Goal: Task Accomplishment & Management: Use online tool/utility

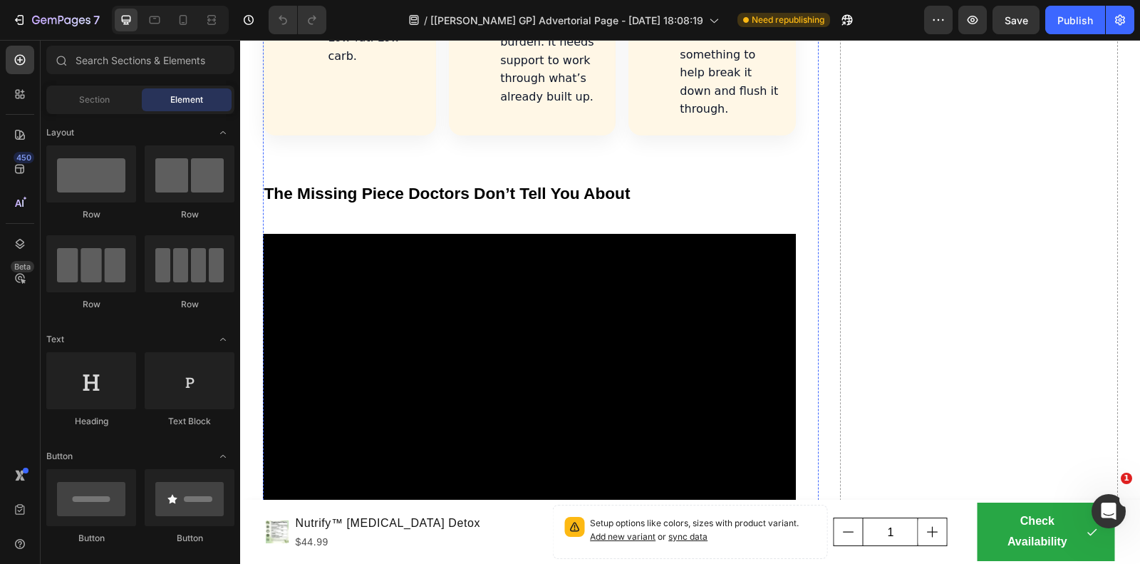
scroll to position [2227, 0]
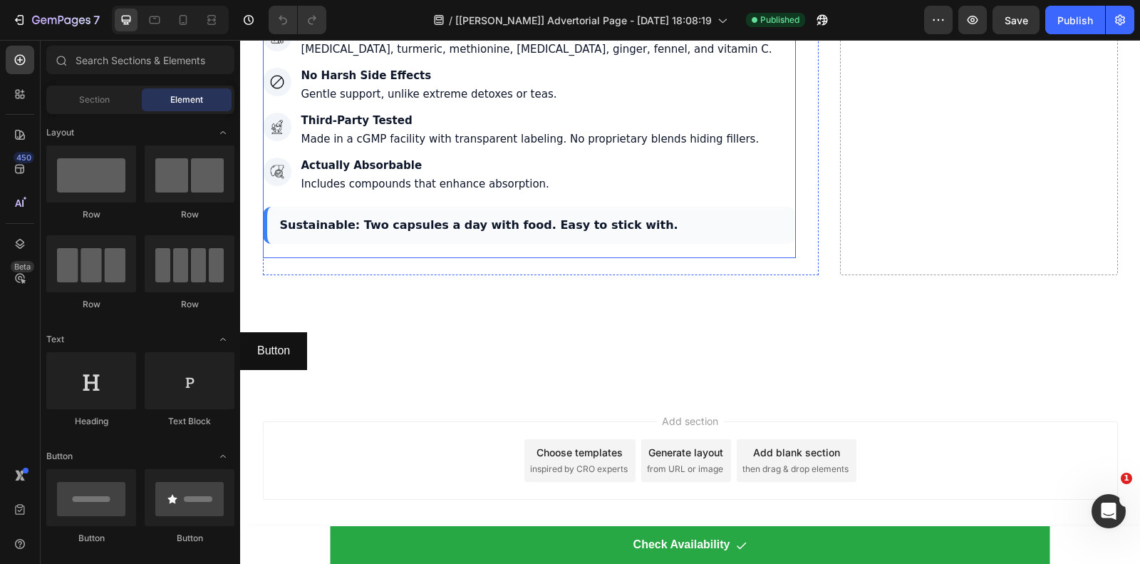
scroll to position [5927, 0]
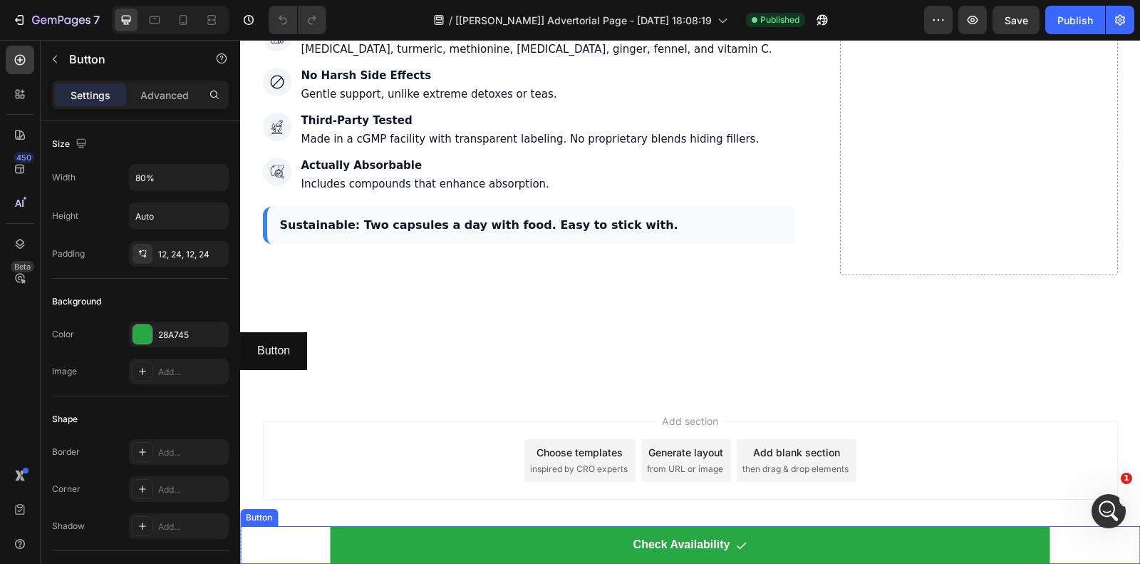
drag, startPoint x: 296, startPoint y: 540, endPoint x: 244, endPoint y: 517, distance: 56.2
click at [296, 540] on div "Check Availability Button" at bounding box center [690, 545] width 900 height 38
click at [261, 521] on div "Button" at bounding box center [294, 512] width 108 height 23
click at [264, 517] on div "Button" at bounding box center [274, 512] width 32 height 13
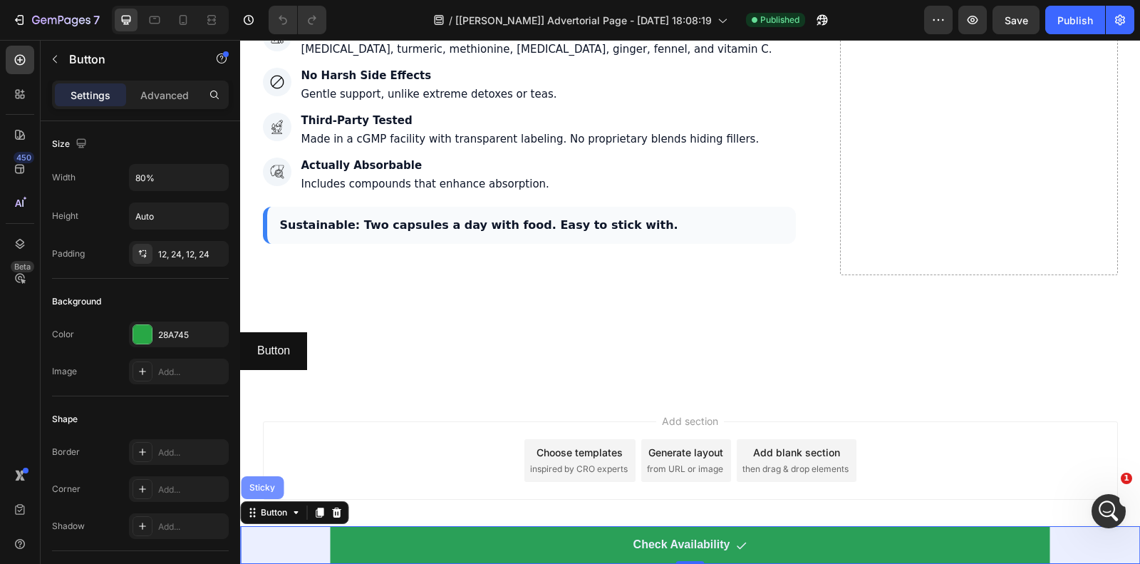
click at [264, 489] on div "Sticky" at bounding box center [262, 487] width 31 height 9
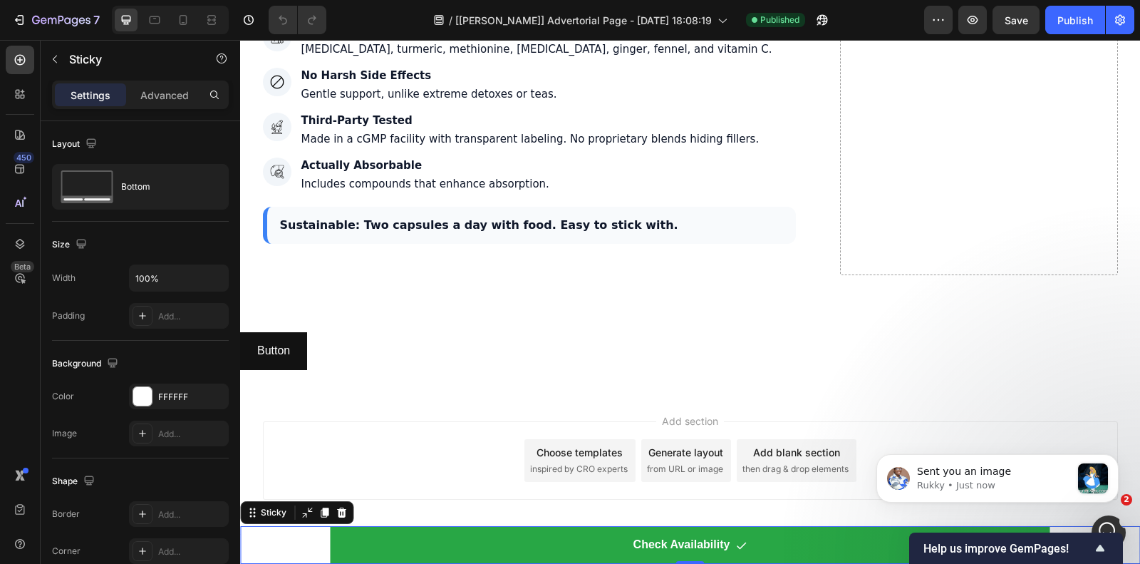
scroll to position [0, 0]
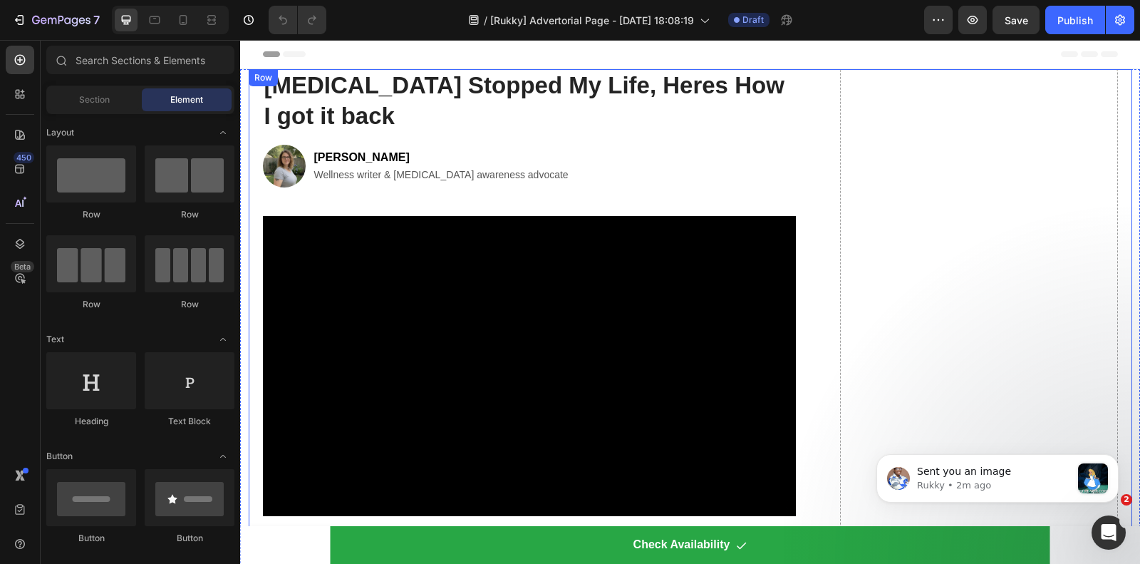
click at [252, 77] on div "Row" at bounding box center [264, 77] width 24 height 13
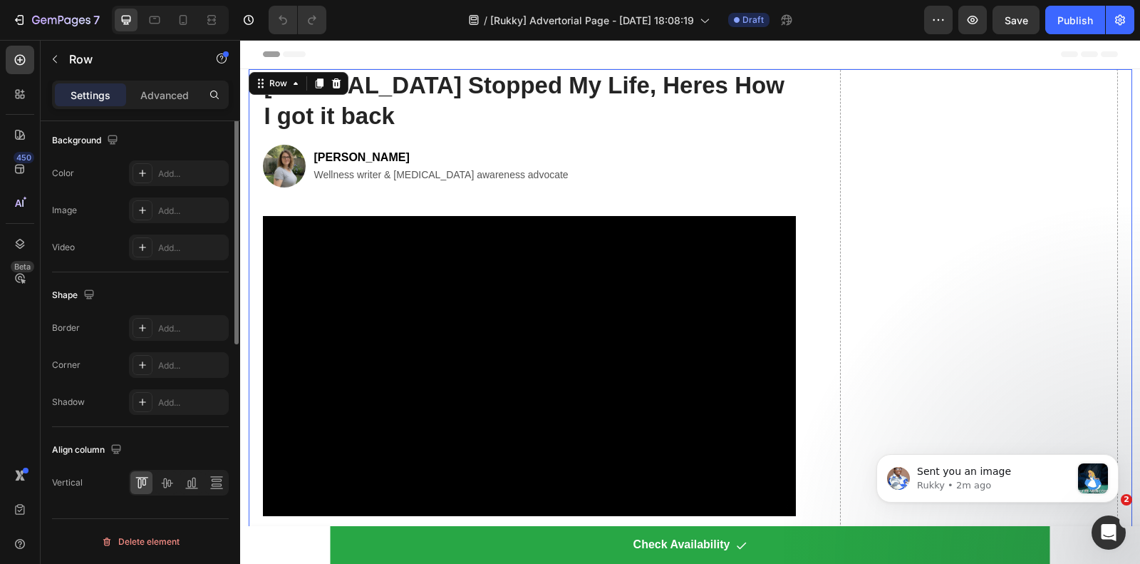
scroll to position [372, 0]
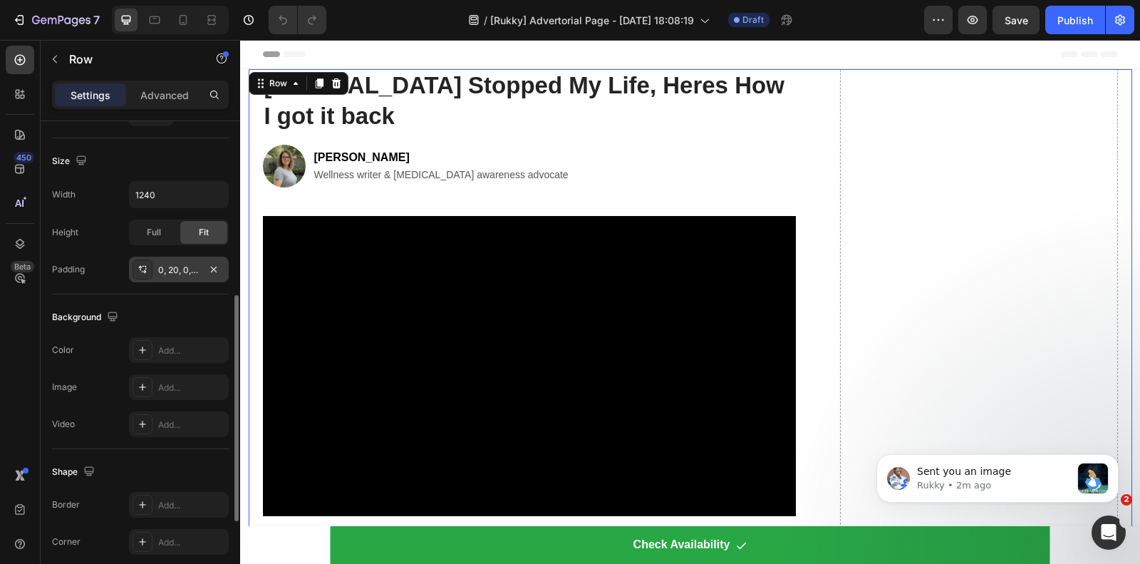
click at [183, 264] on div "0, 20, 0, 20" at bounding box center [178, 270] width 41 height 13
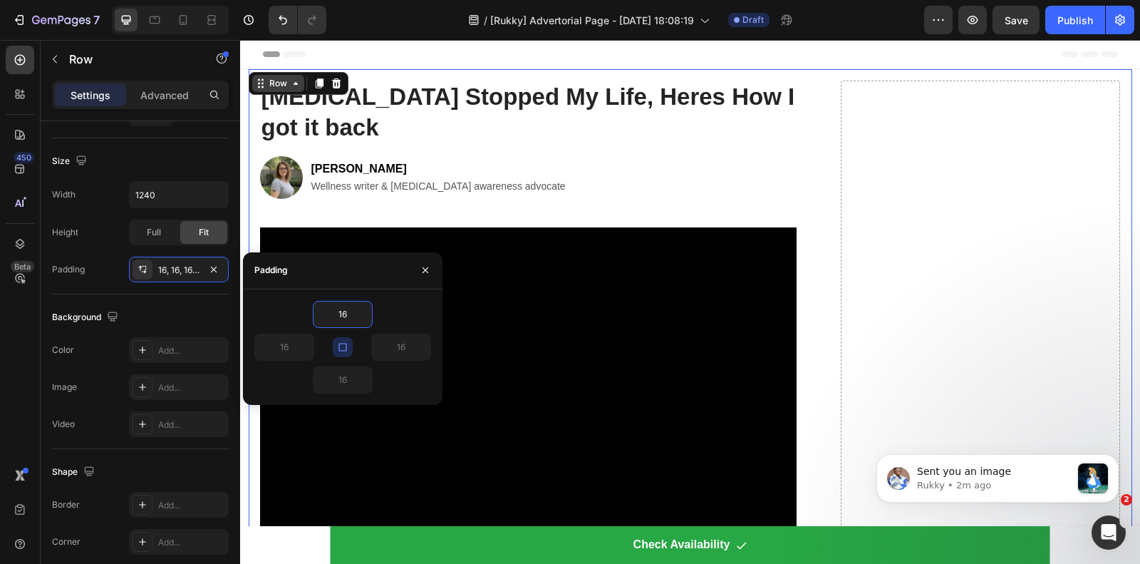
click at [267, 83] on div "Row" at bounding box center [279, 83] width 24 height 13
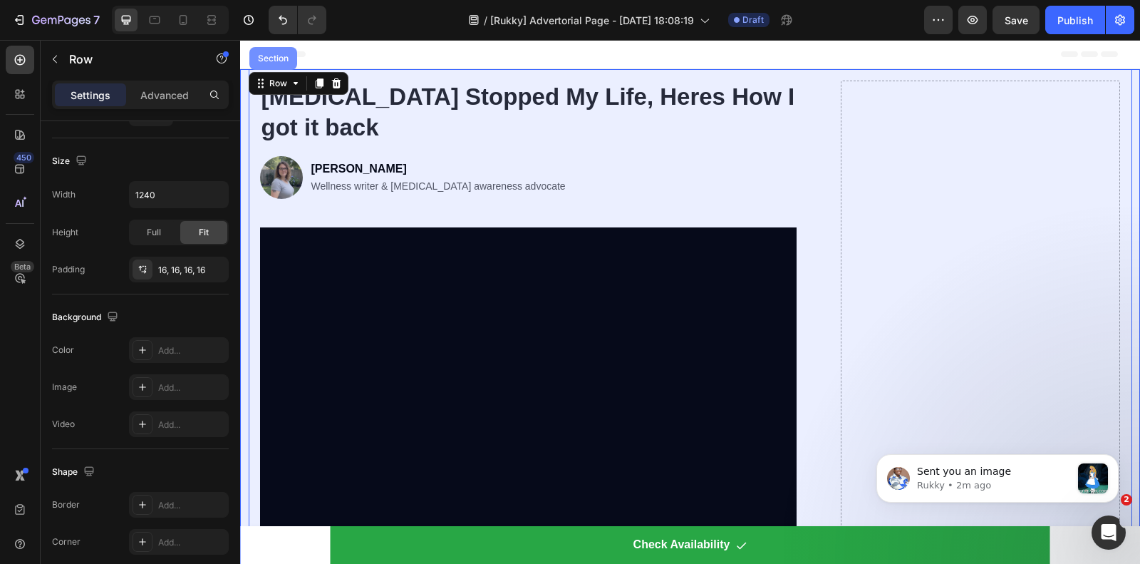
click at [269, 63] on div "Section" at bounding box center [273, 58] width 48 height 23
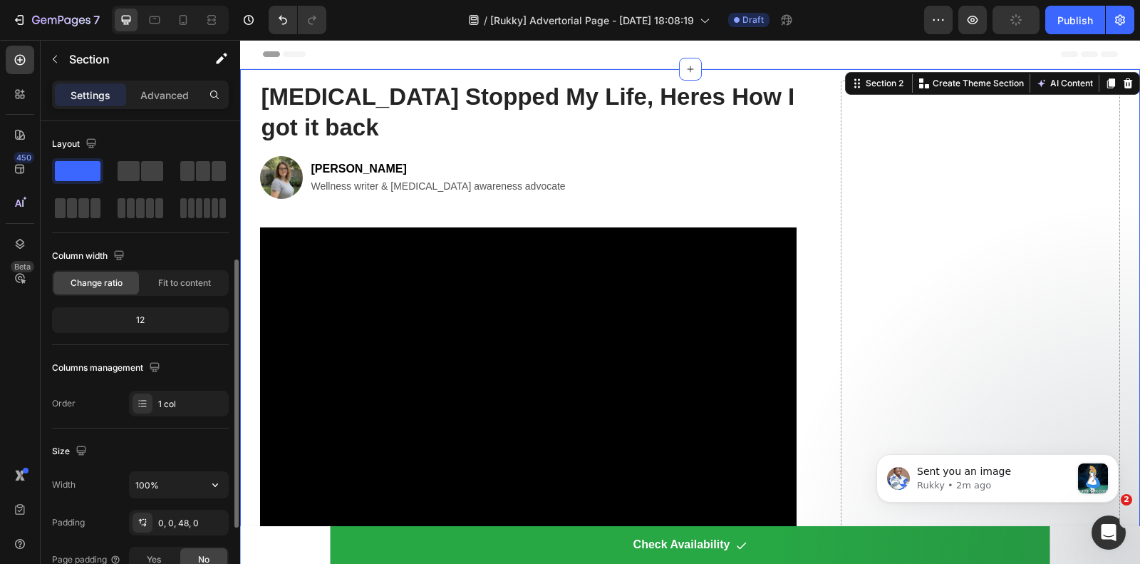
scroll to position [89, 0]
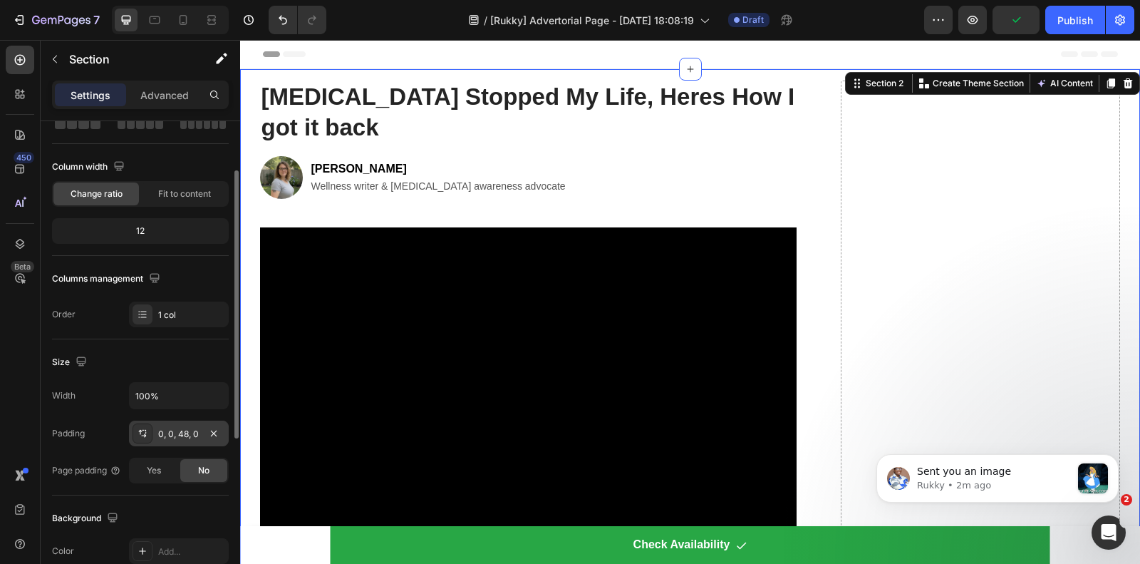
click at [175, 435] on div "0, 0, 48, 0" at bounding box center [178, 434] width 41 height 13
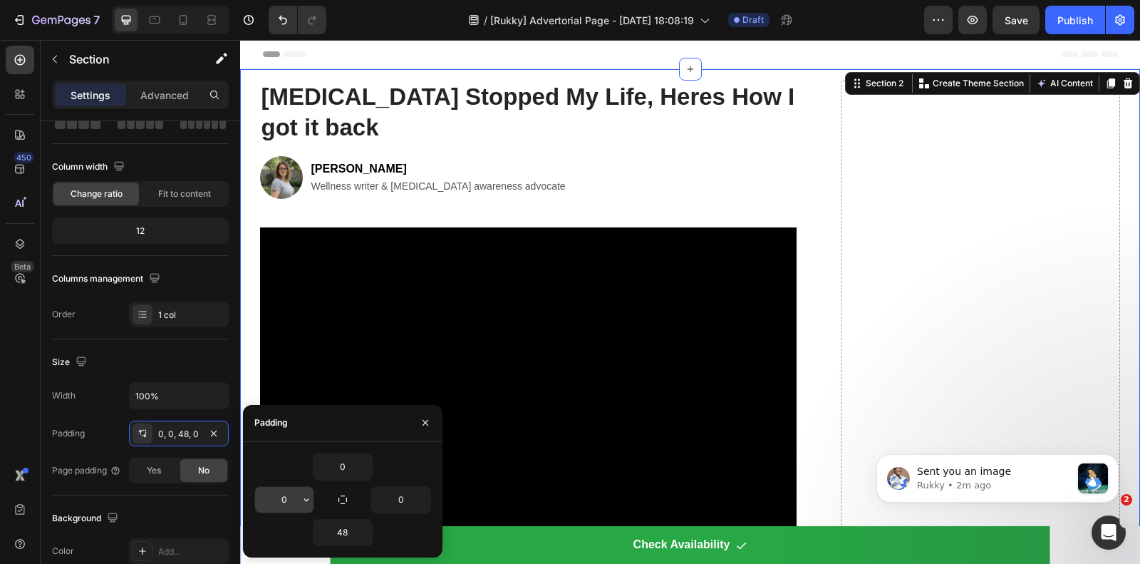
click at [290, 497] on input "0" at bounding box center [284, 500] width 58 height 26
click at [309, 503] on icon "button" at bounding box center [306, 499] width 11 height 11
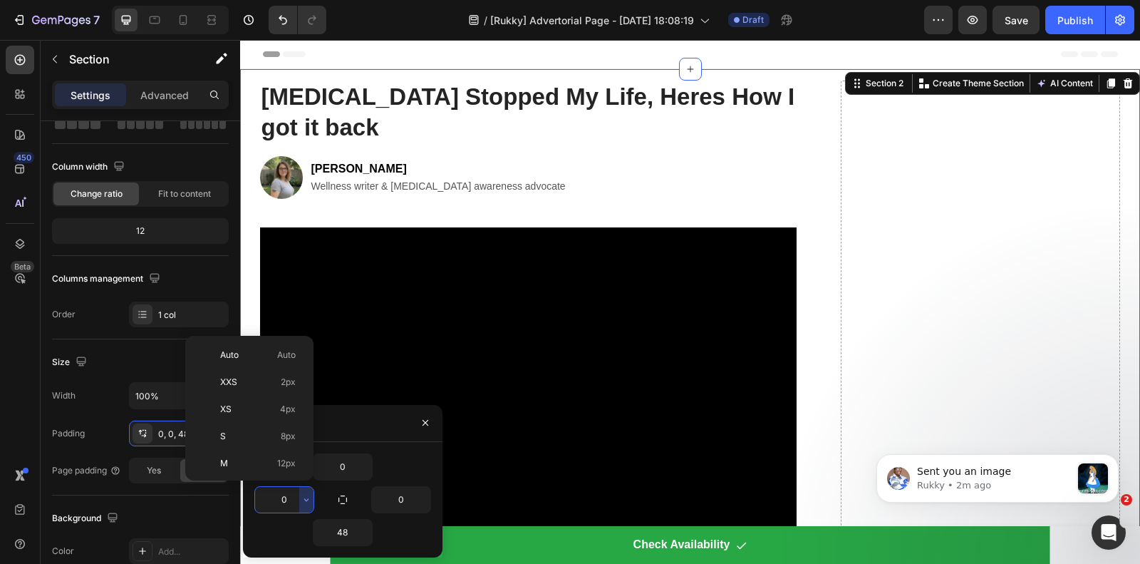
scroll to position [168, 0]
click at [237, 397] on div "3XL 48px" at bounding box center [246, 403] width 111 height 27
type input "48"
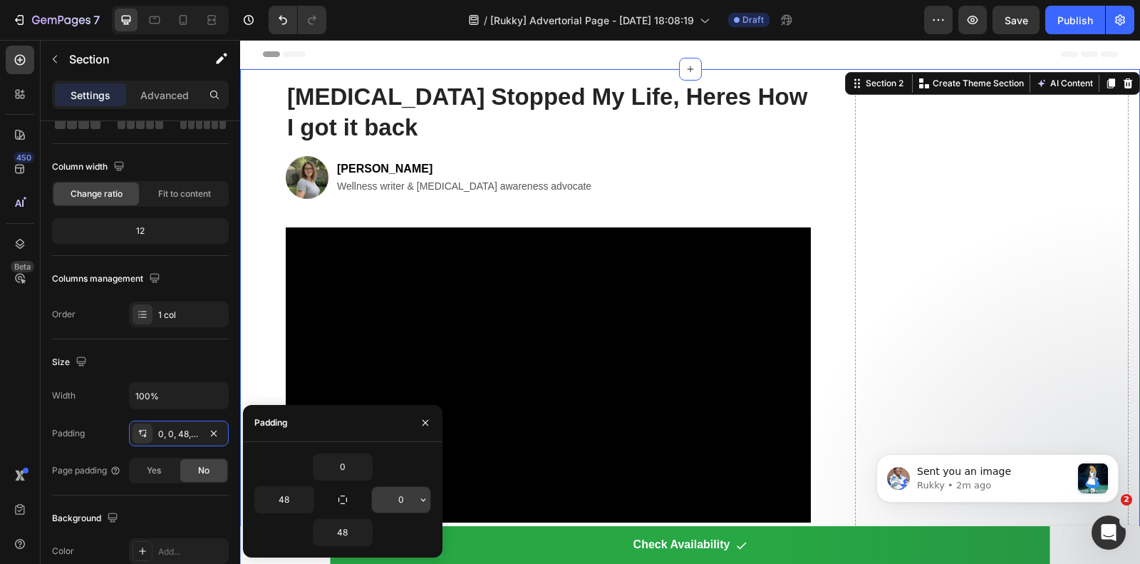
click at [401, 500] on input "0" at bounding box center [401, 500] width 58 height 26
click at [421, 500] on icon "button" at bounding box center [423, 499] width 11 height 11
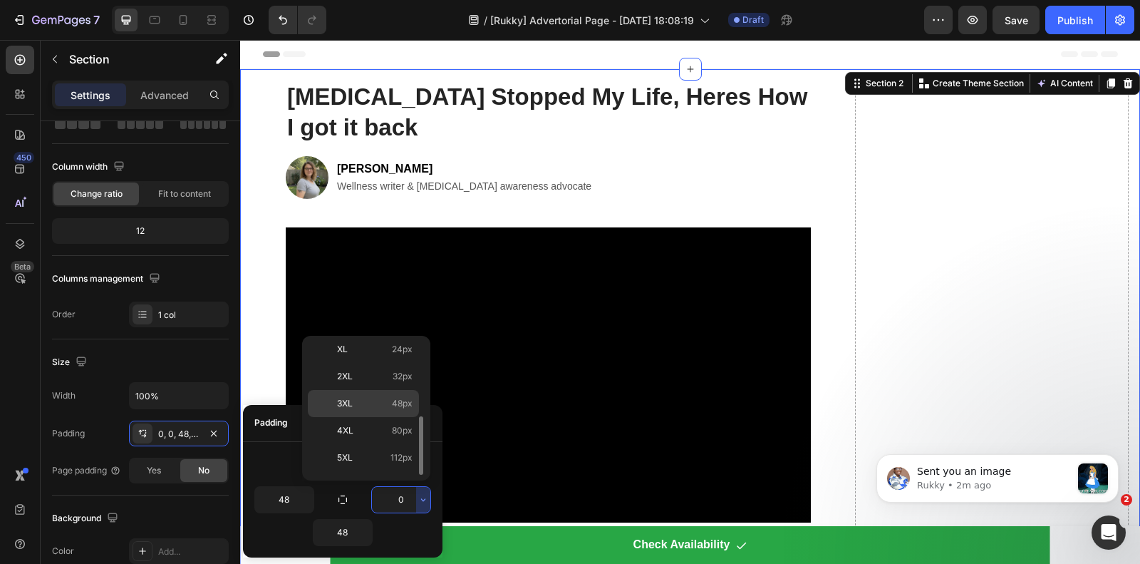
click at [354, 408] on p "3XL 48px" at bounding box center [375, 403] width 76 height 13
type input "48"
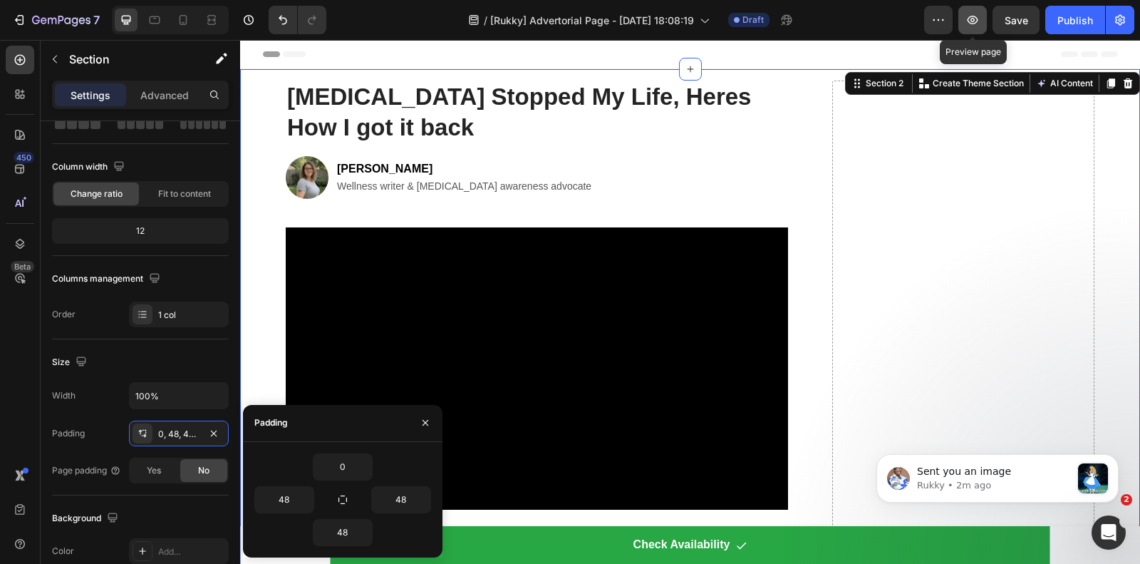
click at [968, 14] on icon "button" at bounding box center [973, 20] width 14 height 14
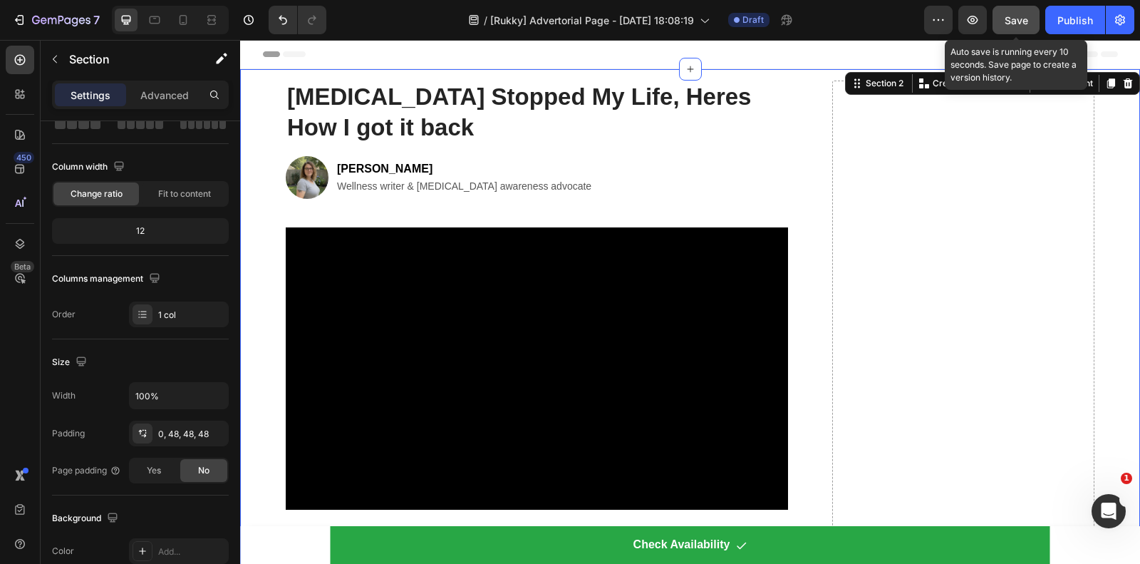
click at [1021, 24] on span "Save" at bounding box center [1017, 20] width 24 height 12
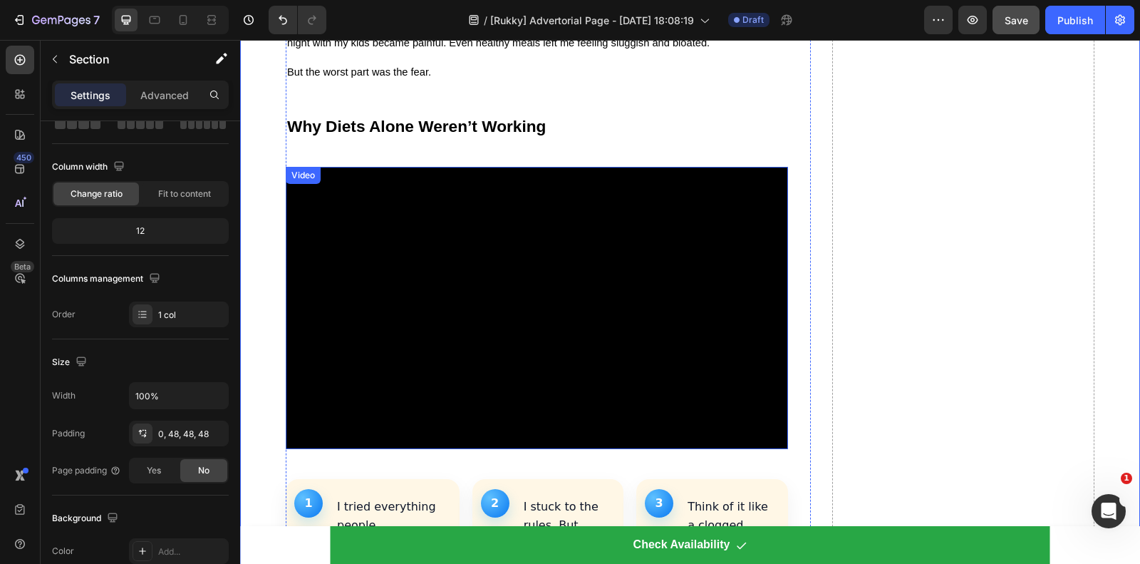
scroll to position [1871, 0]
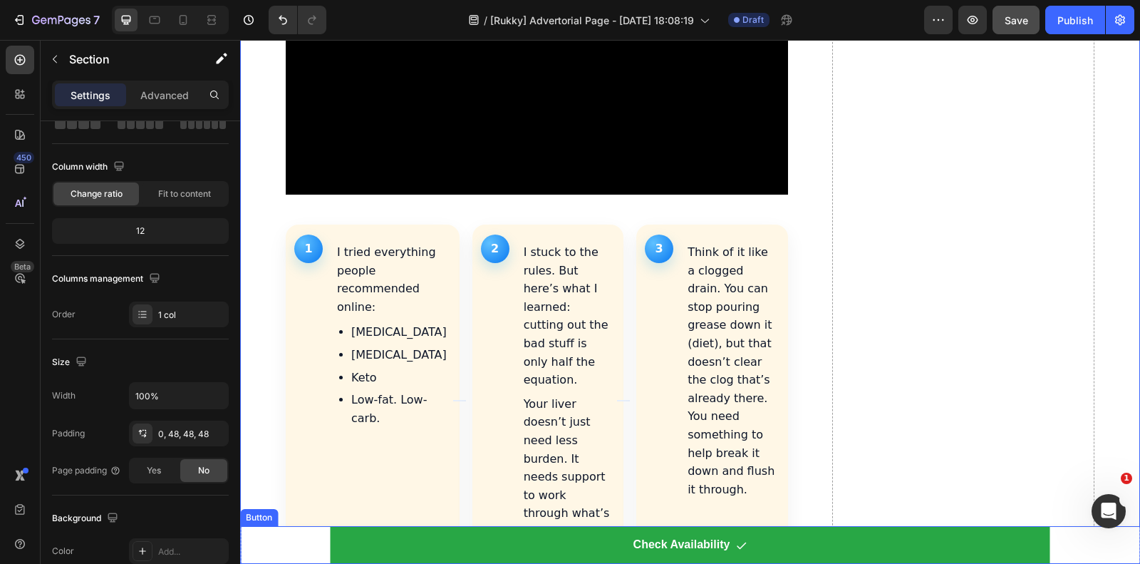
click at [257, 517] on div "Button" at bounding box center [259, 517] width 32 height 13
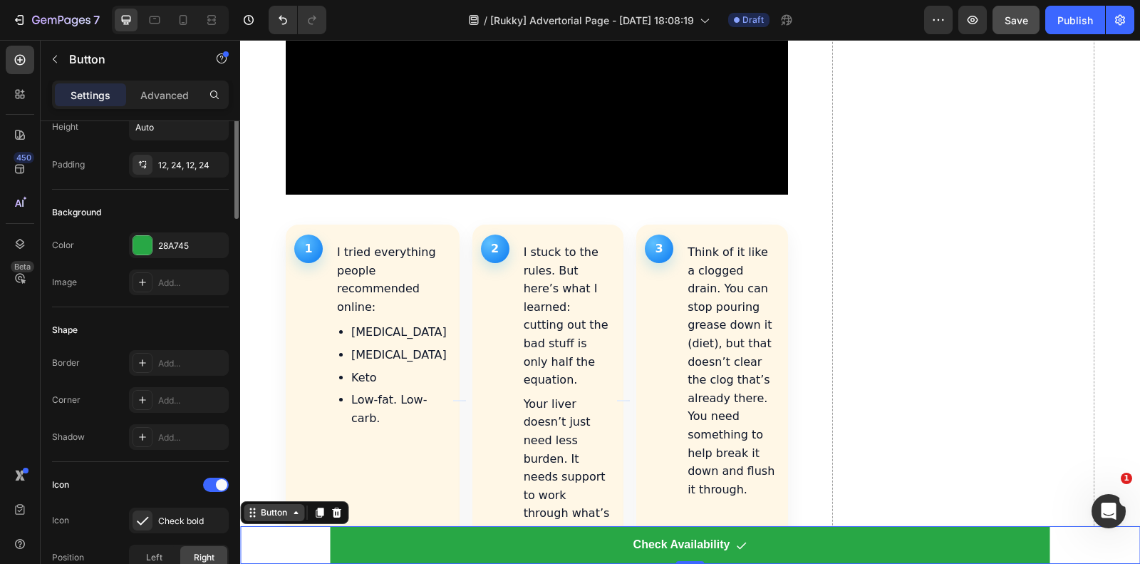
scroll to position [0, 0]
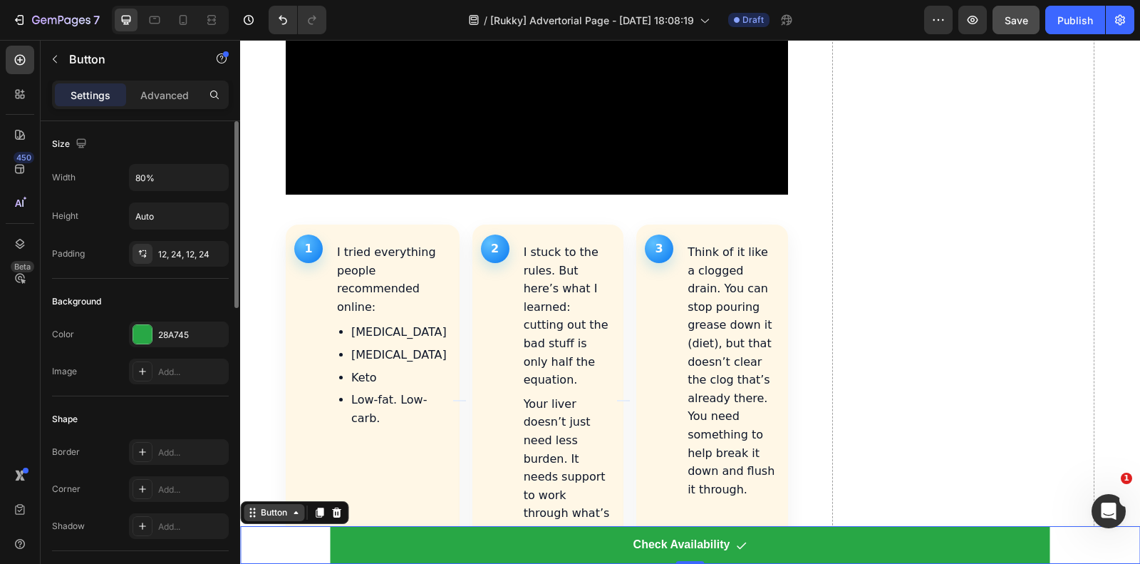
click at [273, 512] on div "Button" at bounding box center [274, 512] width 32 height 13
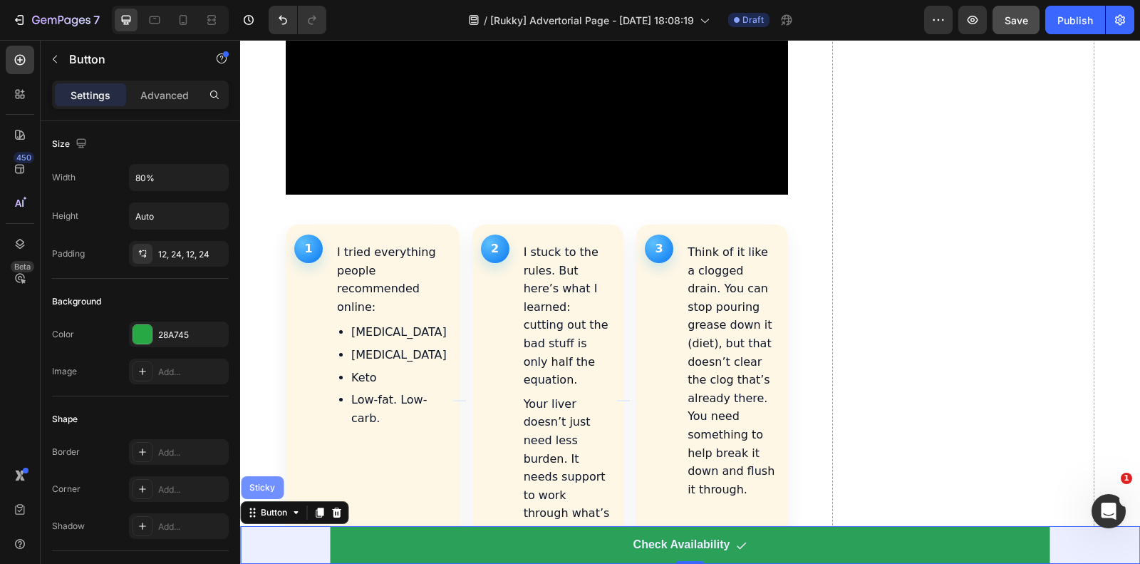
click at [262, 489] on div "Sticky" at bounding box center [262, 487] width 31 height 9
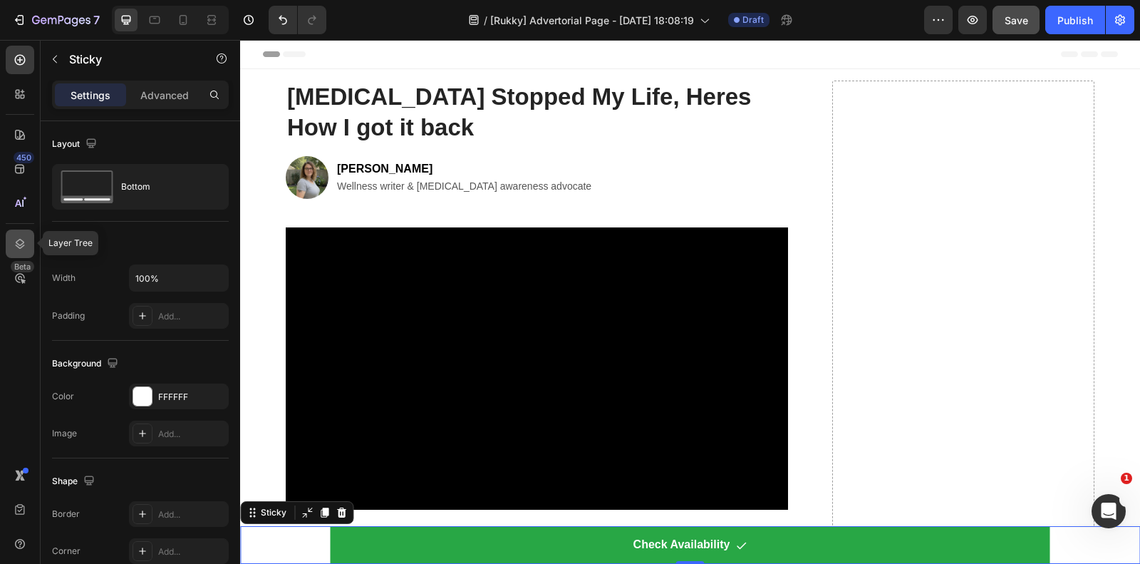
click at [16, 247] on icon at bounding box center [20, 244] width 14 height 14
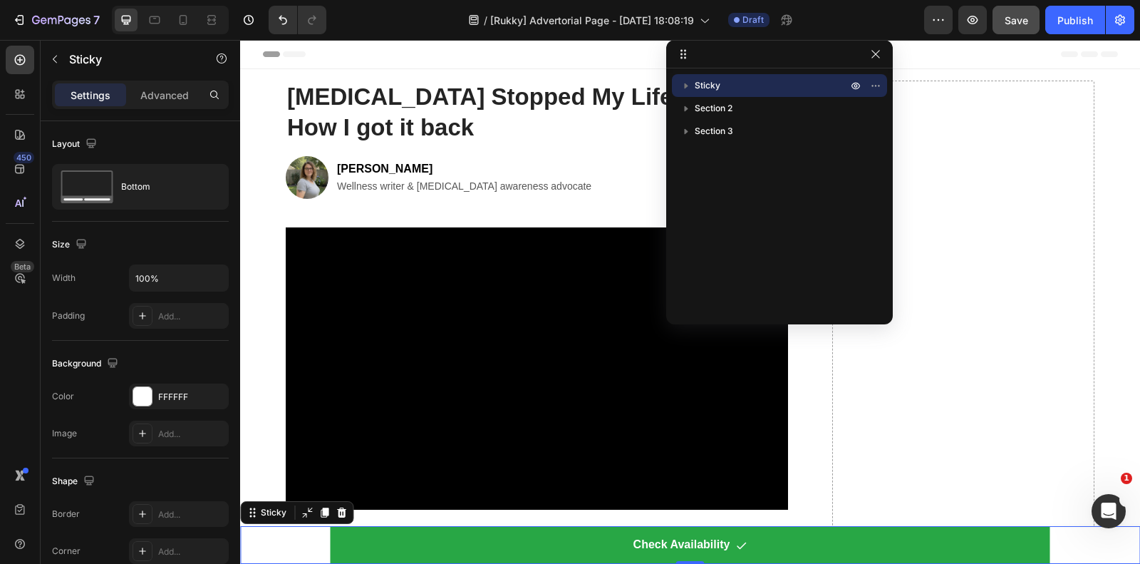
drag, startPoint x: 1113, startPoint y: 58, endPoint x: 860, endPoint y: 43, distance: 252.8
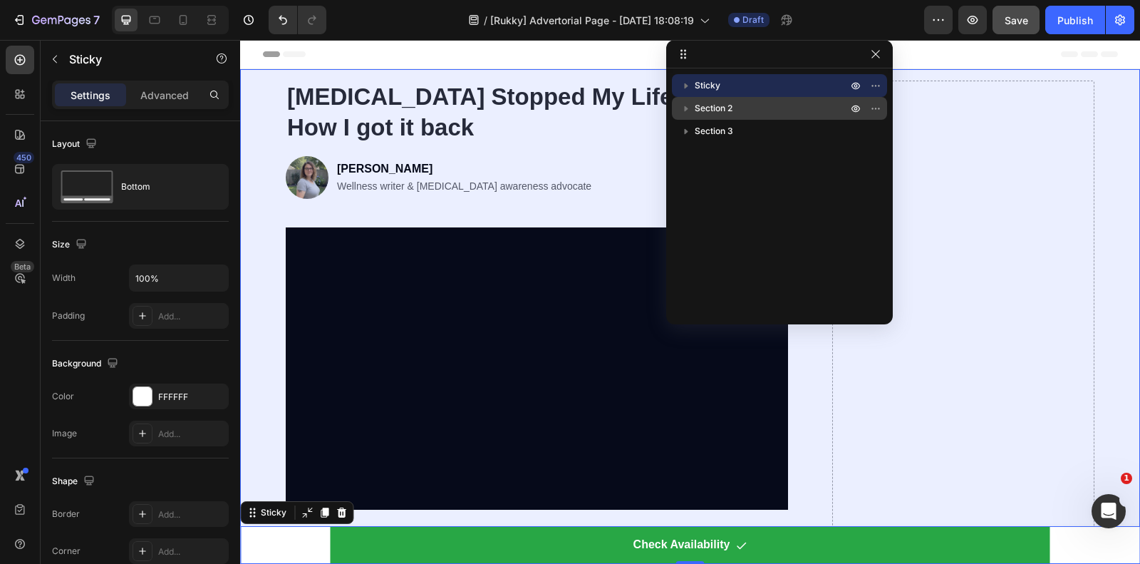
click at [711, 110] on span "Section 2" at bounding box center [714, 108] width 38 height 14
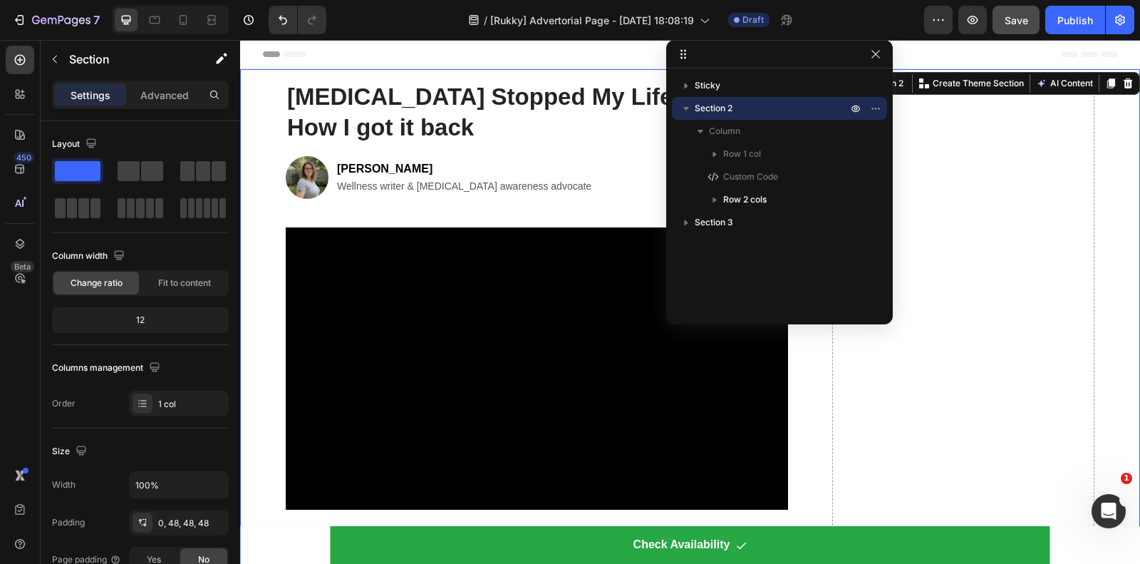
click at [681, 102] on icon "button" at bounding box center [686, 108] width 14 height 14
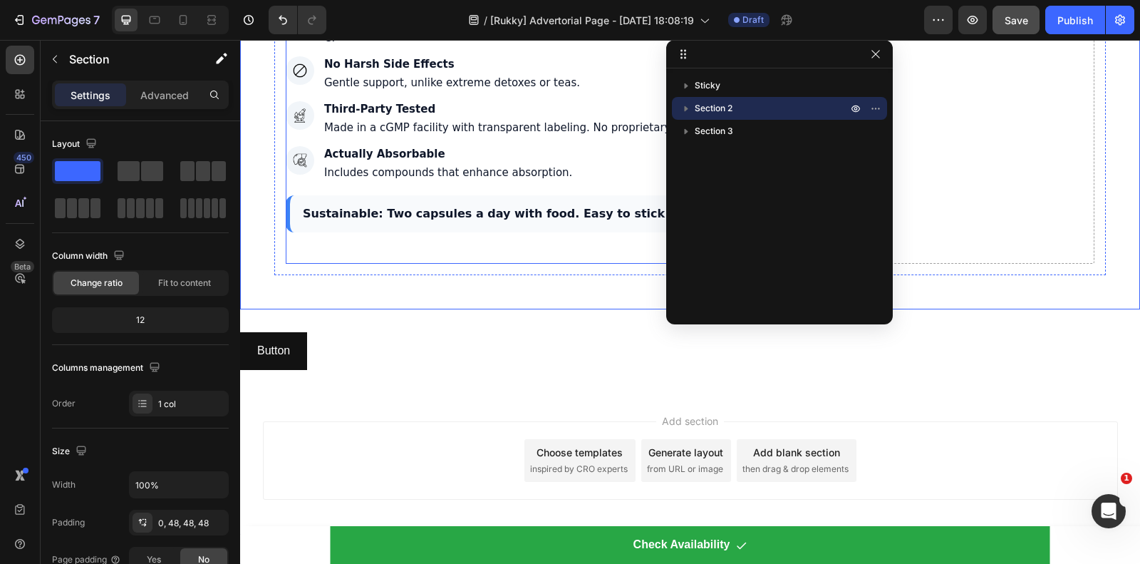
scroll to position [5895, 0]
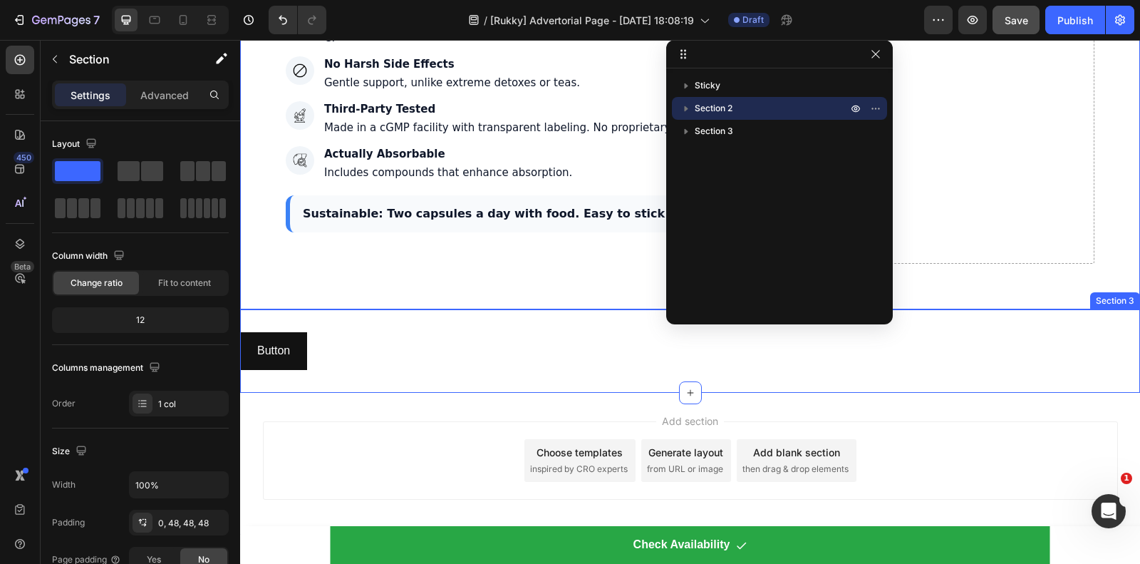
click at [346, 318] on div "Button Button Section 3" at bounding box center [690, 350] width 900 height 83
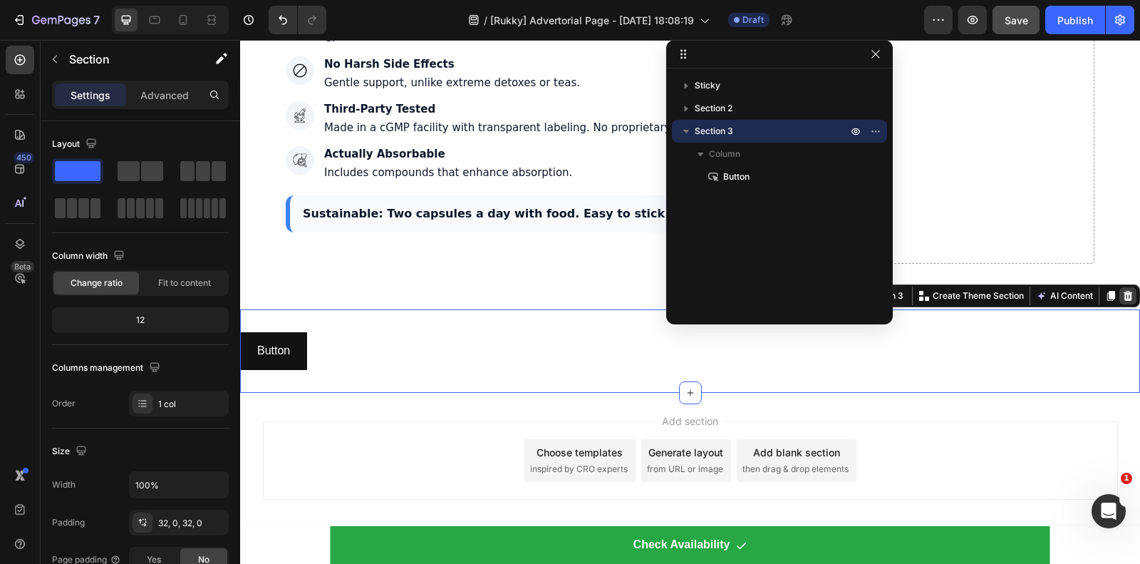
click at [1123, 299] on icon at bounding box center [1128, 295] width 11 height 11
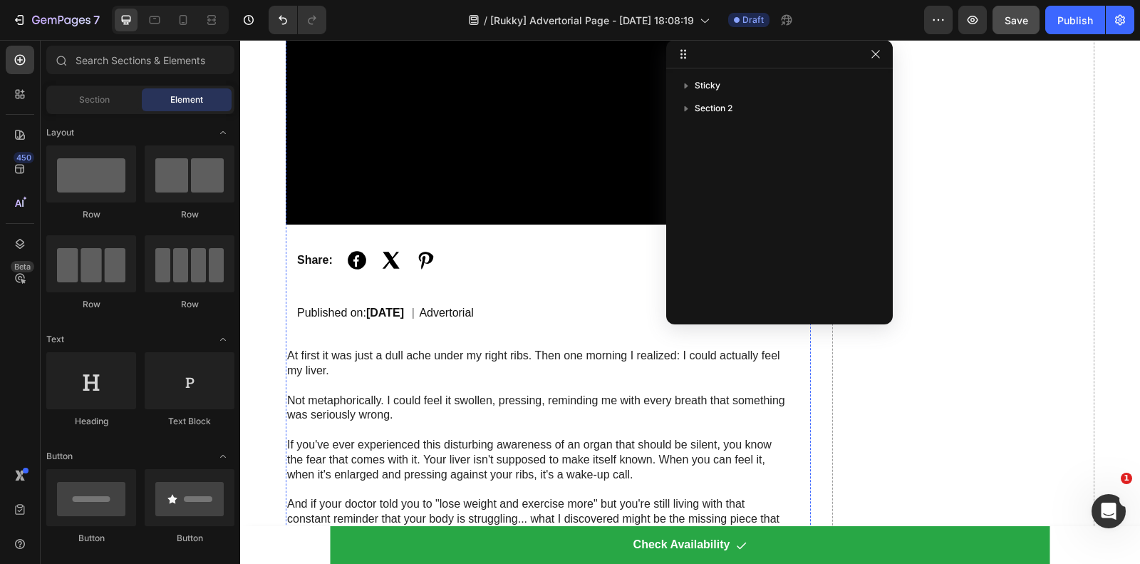
scroll to position [21, 0]
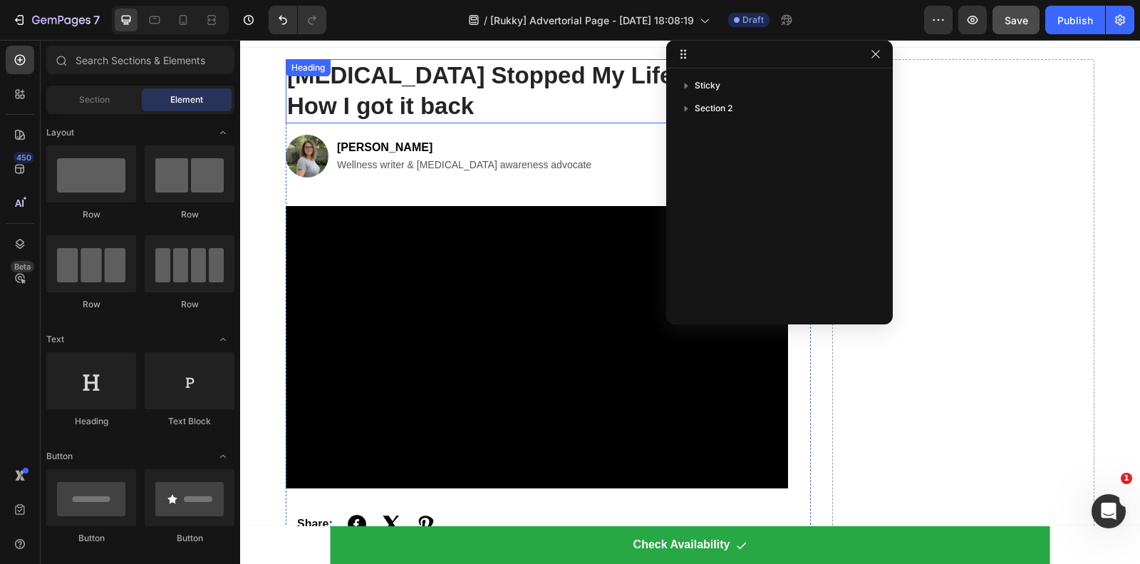
click at [312, 71] on div "Heading" at bounding box center [308, 67] width 39 height 13
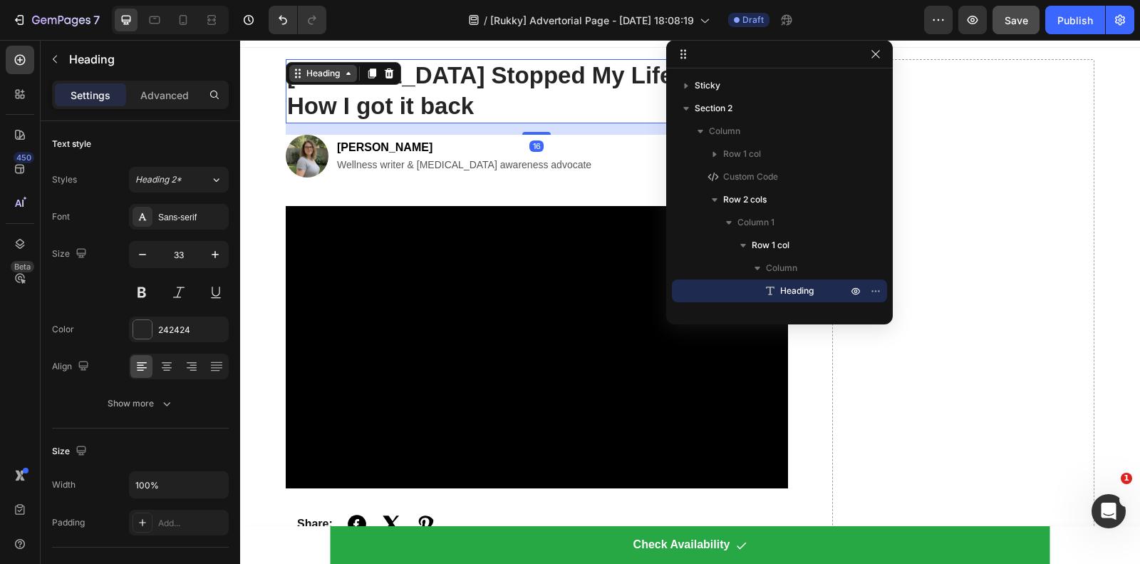
click at [329, 73] on div "Heading" at bounding box center [323, 73] width 39 height 13
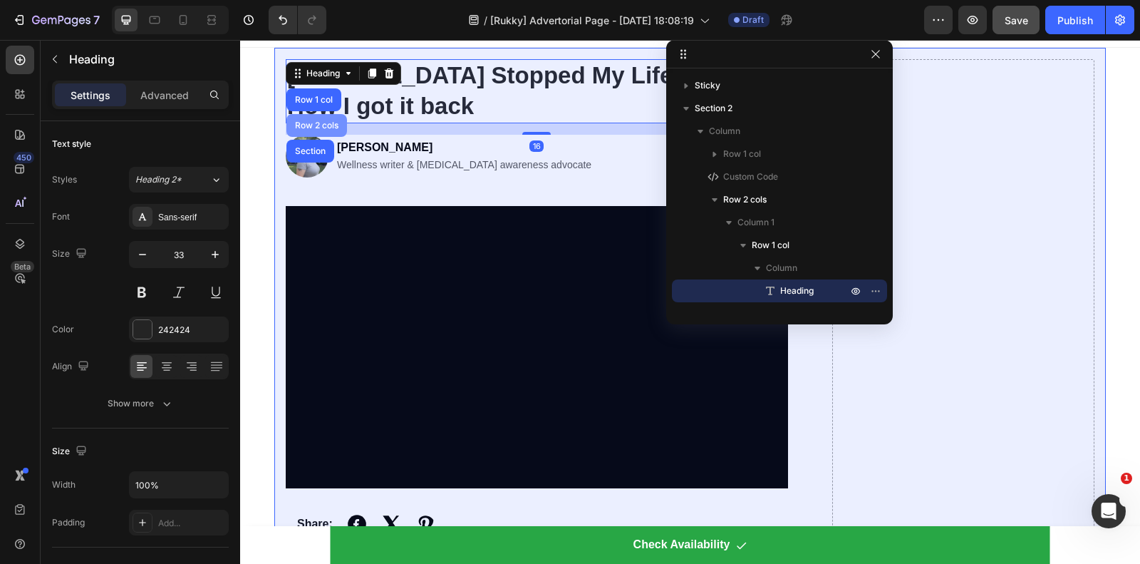
click at [321, 125] on div "Row 2 cols" at bounding box center [316, 125] width 49 height 9
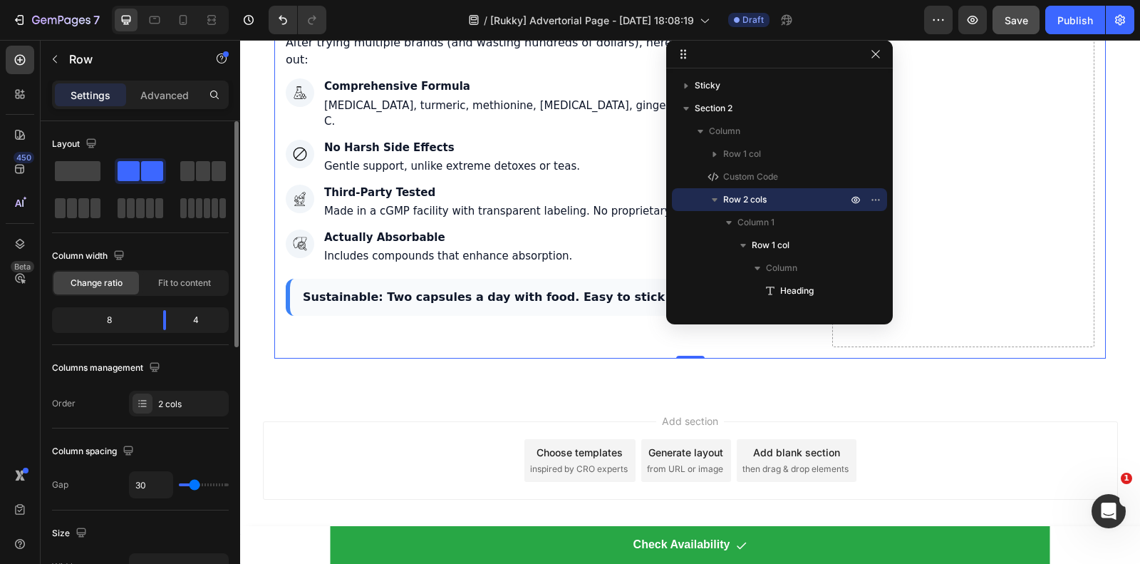
scroll to position [445, 0]
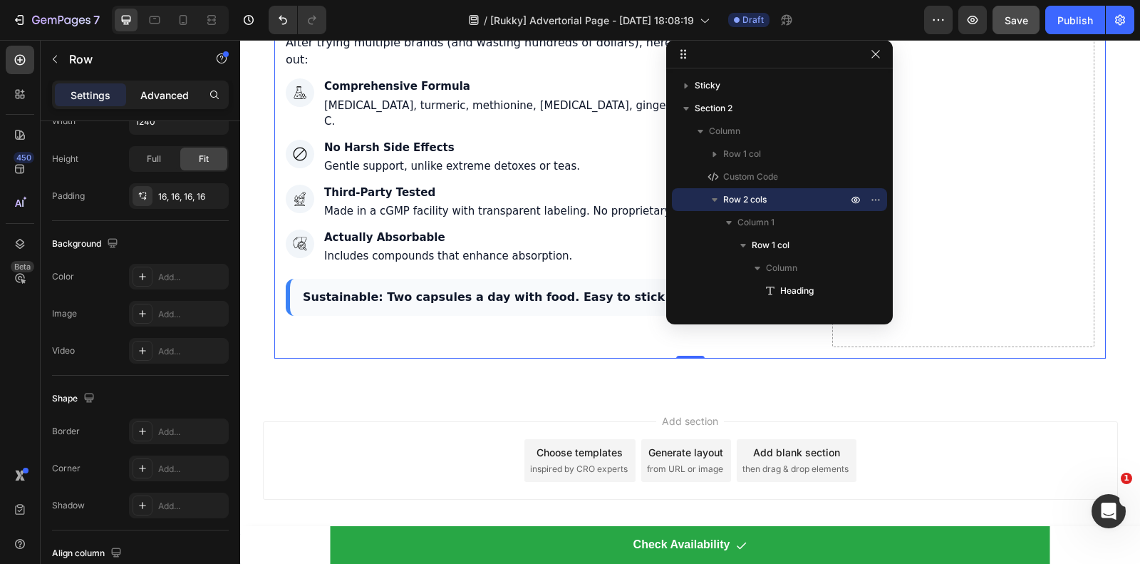
click at [162, 101] on p "Advanced" at bounding box center [164, 95] width 48 height 15
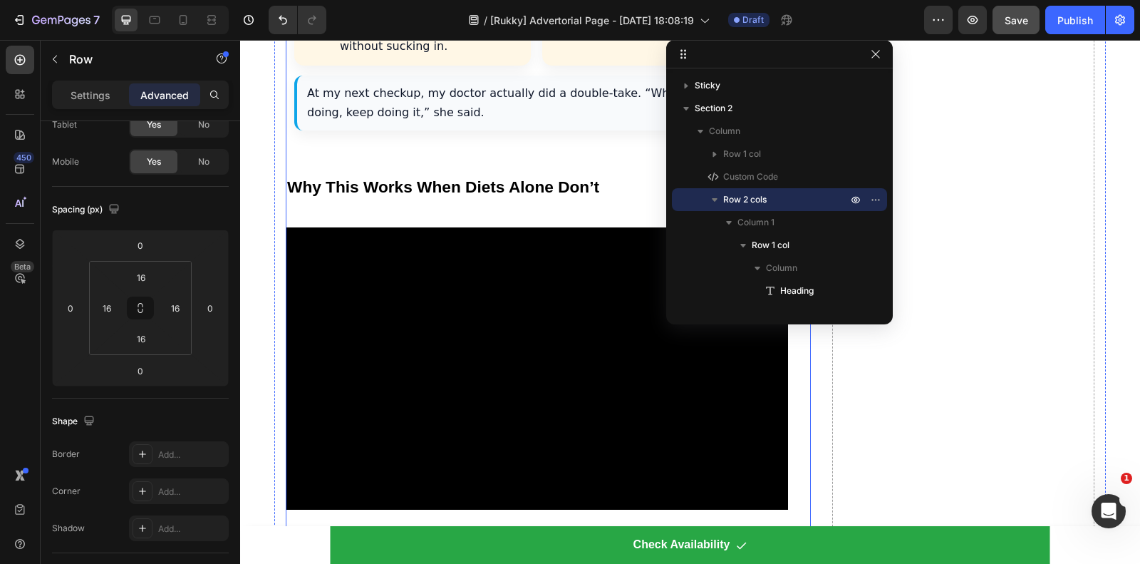
scroll to position [4209, 0]
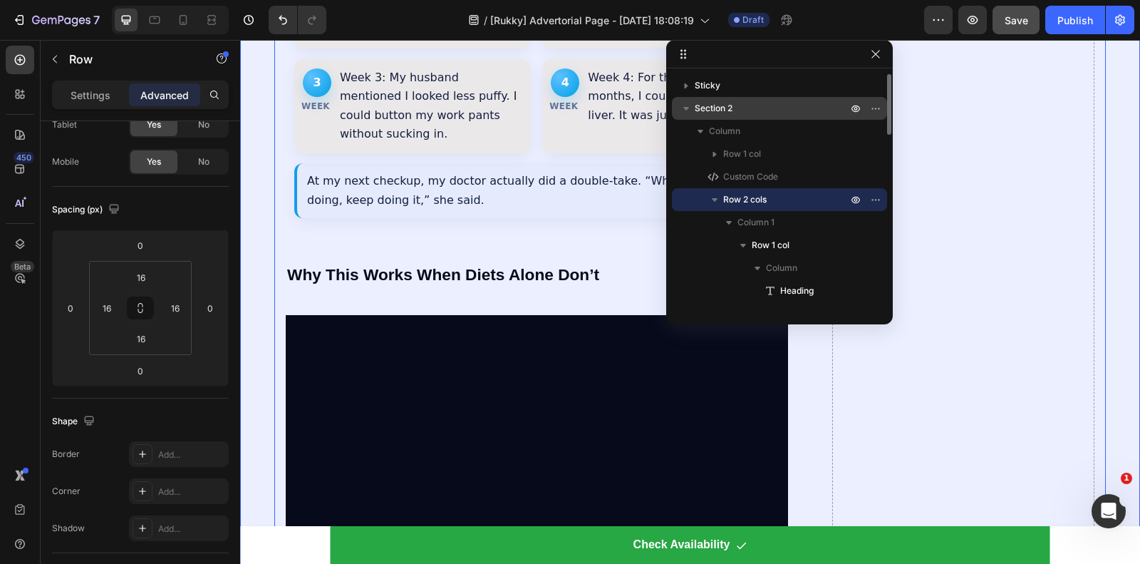
click at [709, 108] on span "Section 2" at bounding box center [714, 108] width 38 height 14
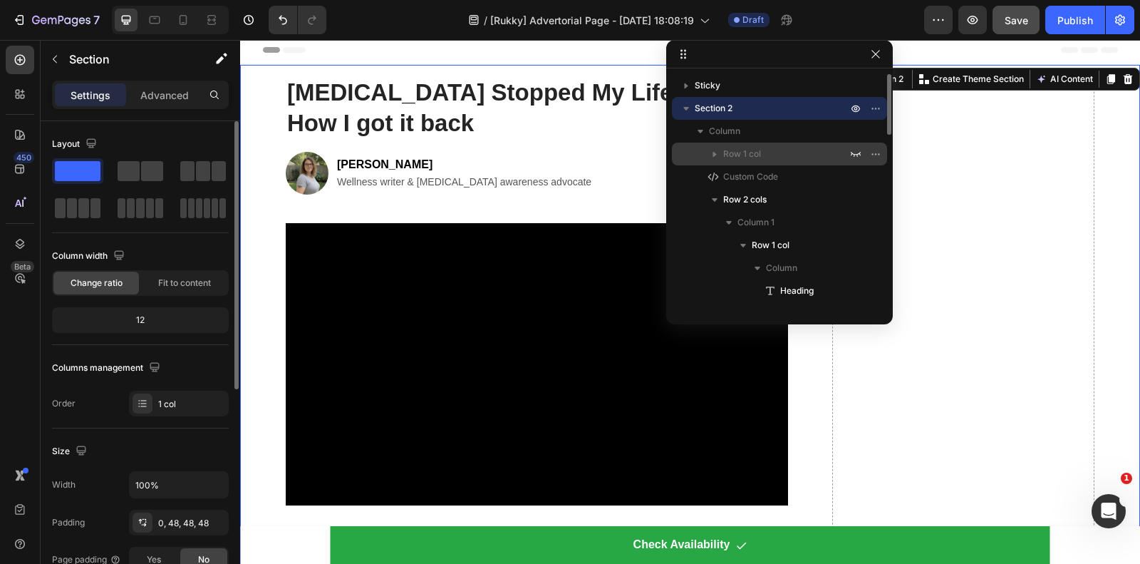
scroll to position [0, 0]
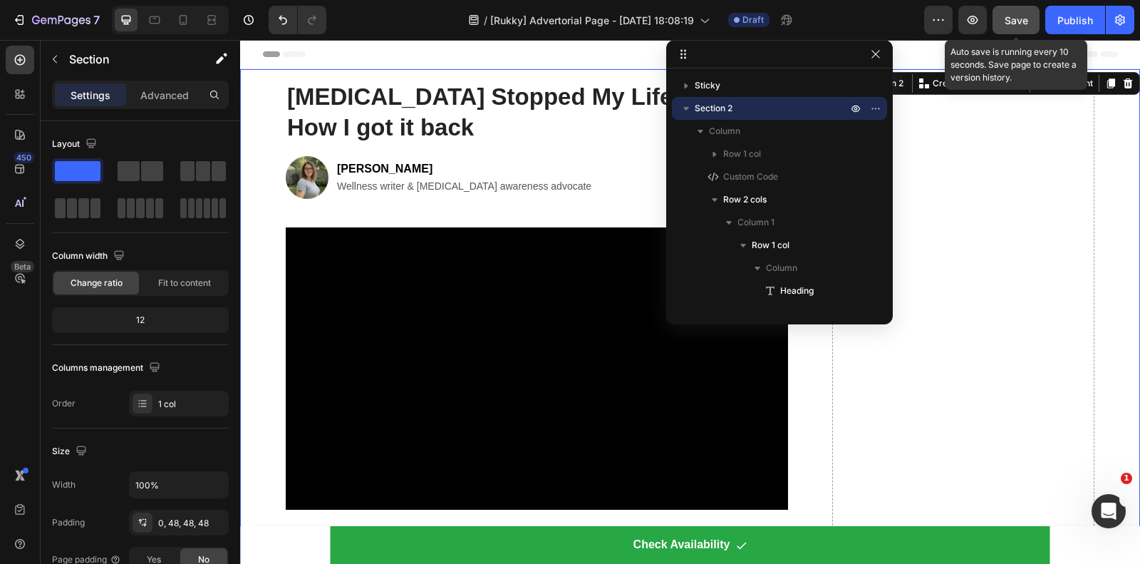
click at [1016, 23] on span "Save" at bounding box center [1017, 20] width 24 height 12
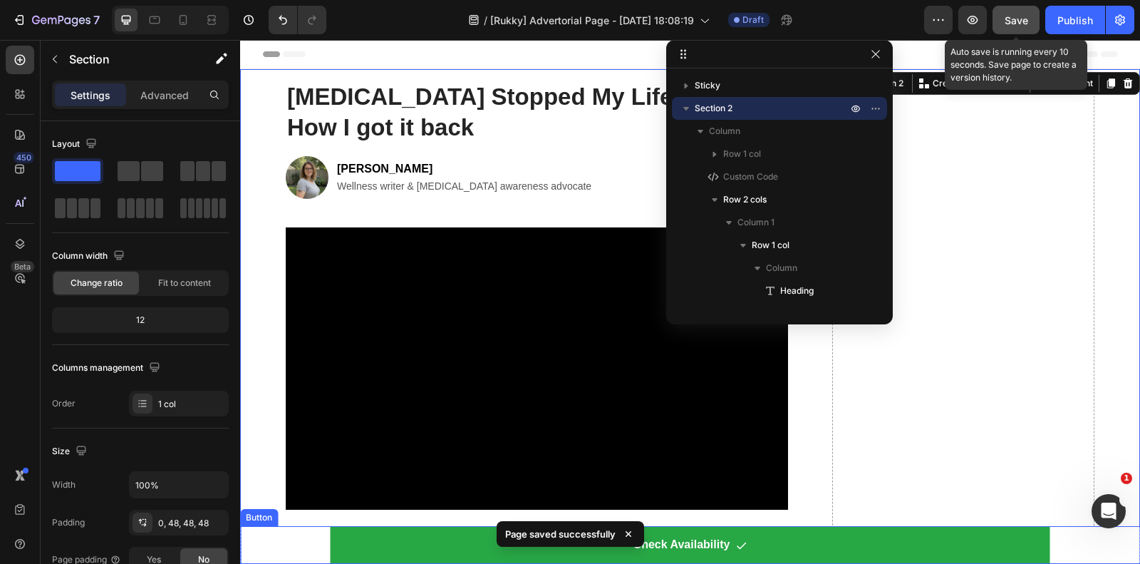
drag, startPoint x: 283, startPoint y: 535, endPoint x: 258, endPoint y: 521, distance: 28.7
click at [283, 535] on div "Check Availability Button" at bounding box center [690, 545] width 900 height 38
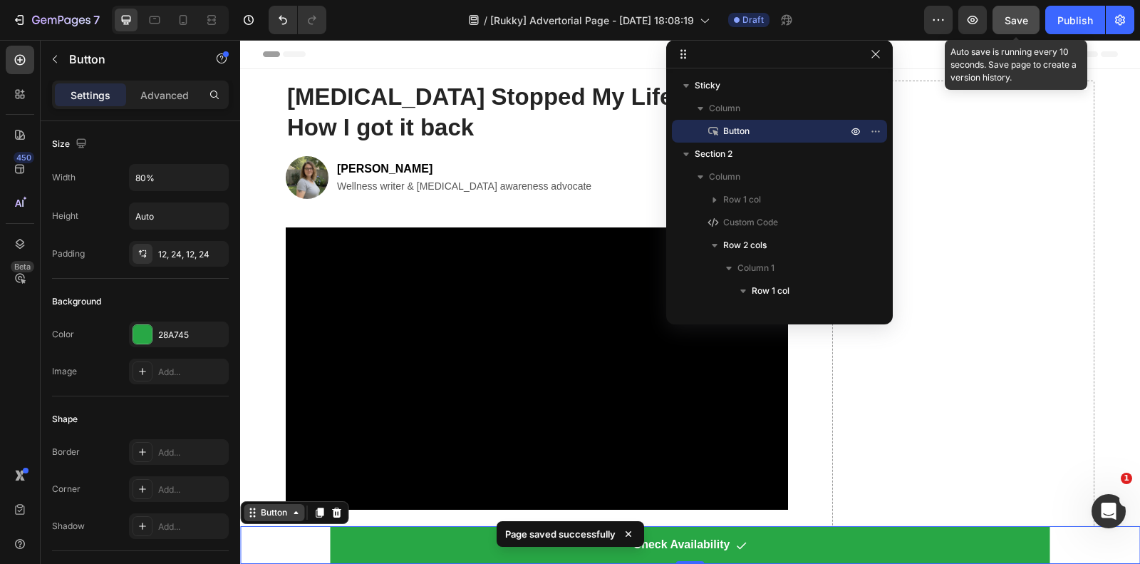
click at [257, 517] on icon at bounding box center [252, 512] width 11 height 11
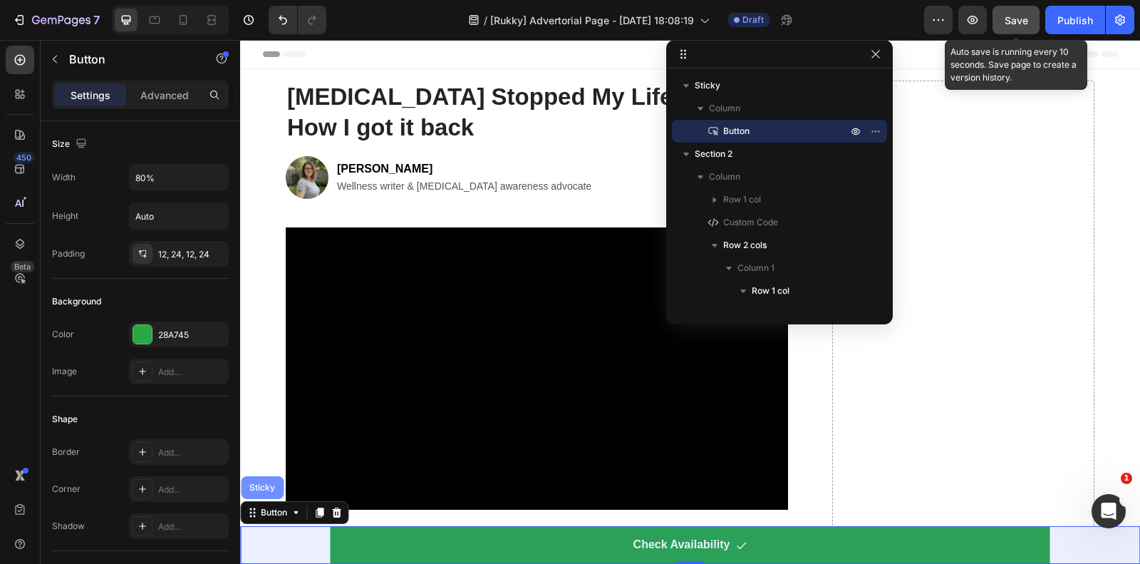
click at [264, 498] on div "Sticky" at bounding box center [262, 487] width 43 height 23
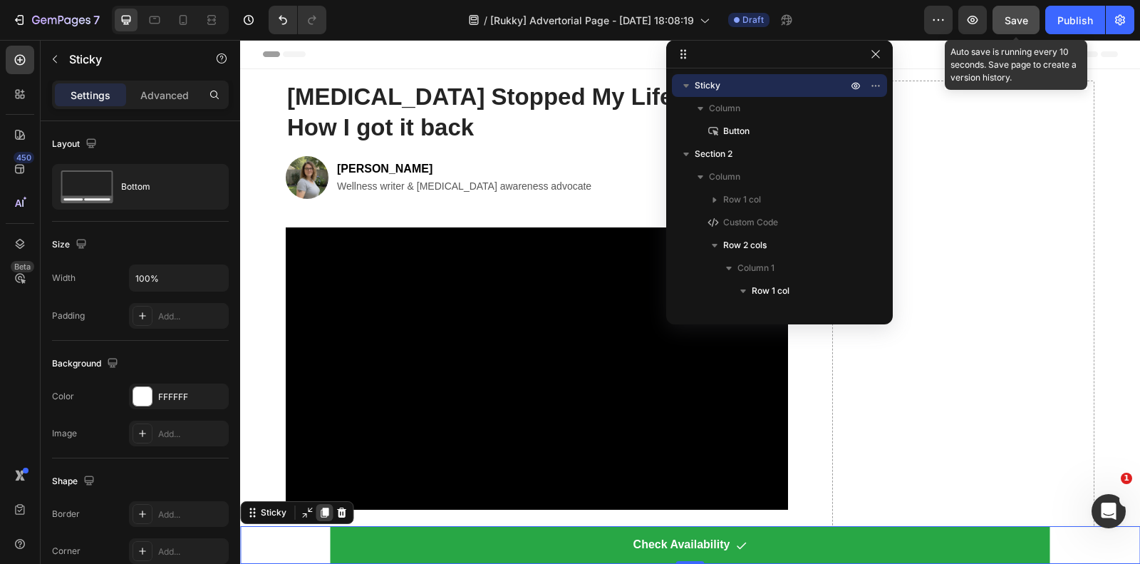
click at [325, 507] on icon at bounding box center [325, 512] width 8 height 10
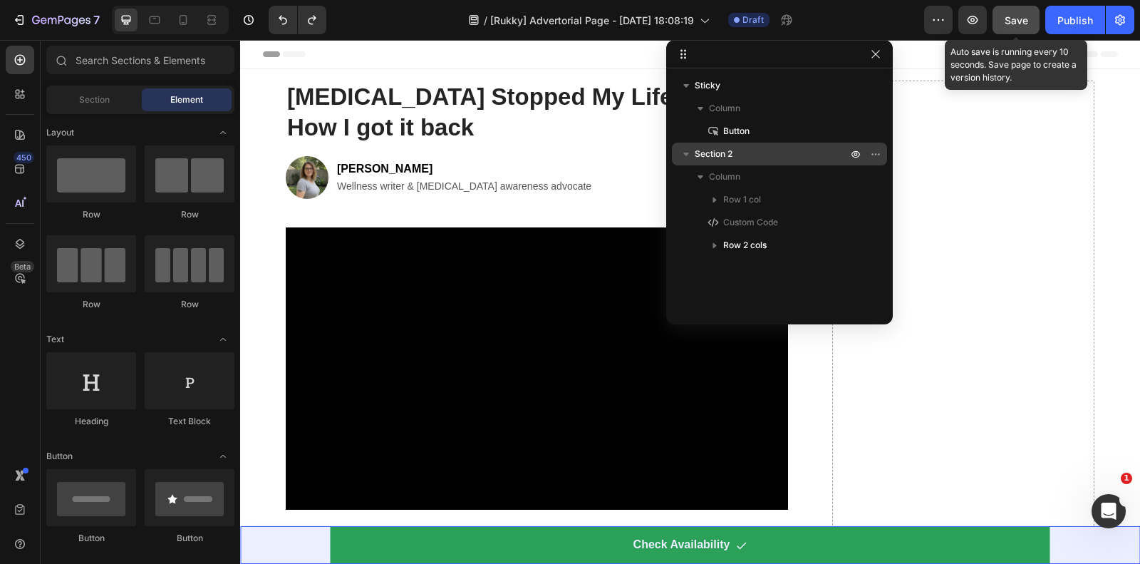
click at [722, 80] on p "Sticky" at bounding box center [772, 85] width 155 height 14
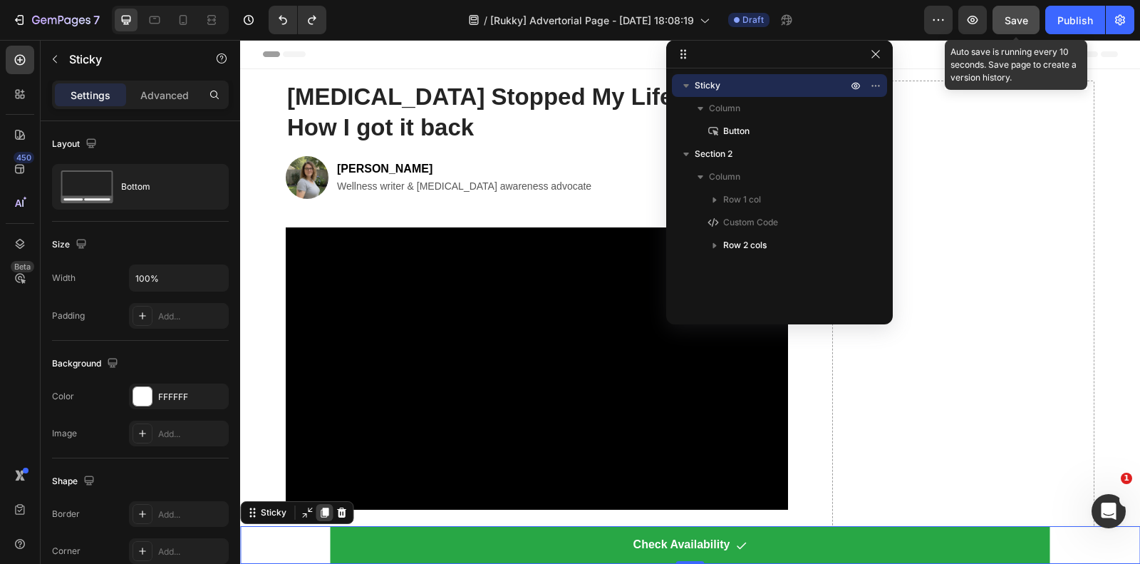
click at [321, 512] on icon at bounding box center [324, 512] width 11 height 11
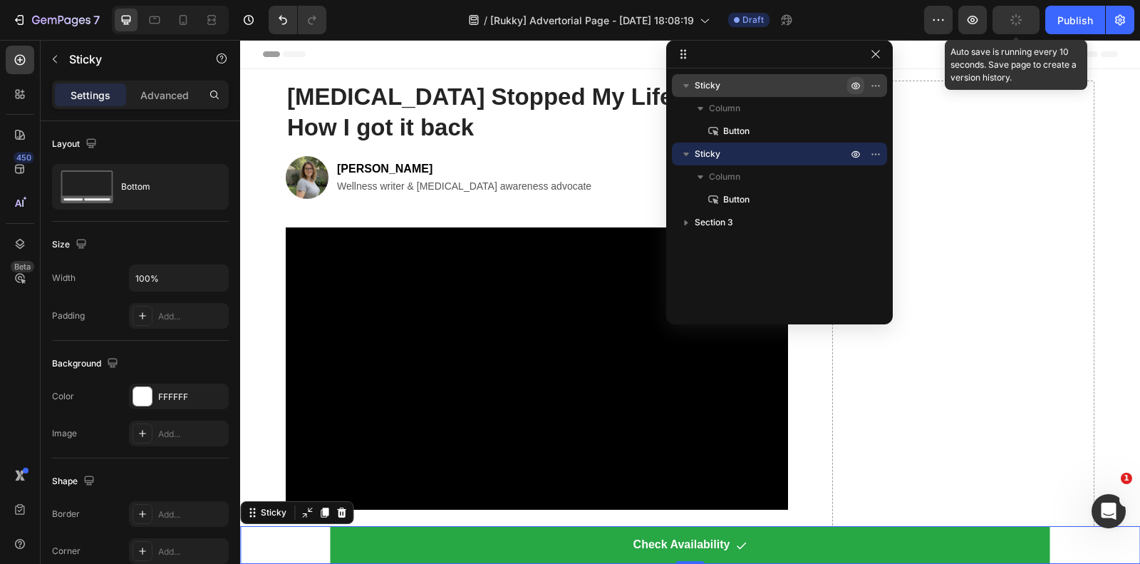
click at [860, 87] on icon "button" at bounding box center [855, 85] width 11 height 11
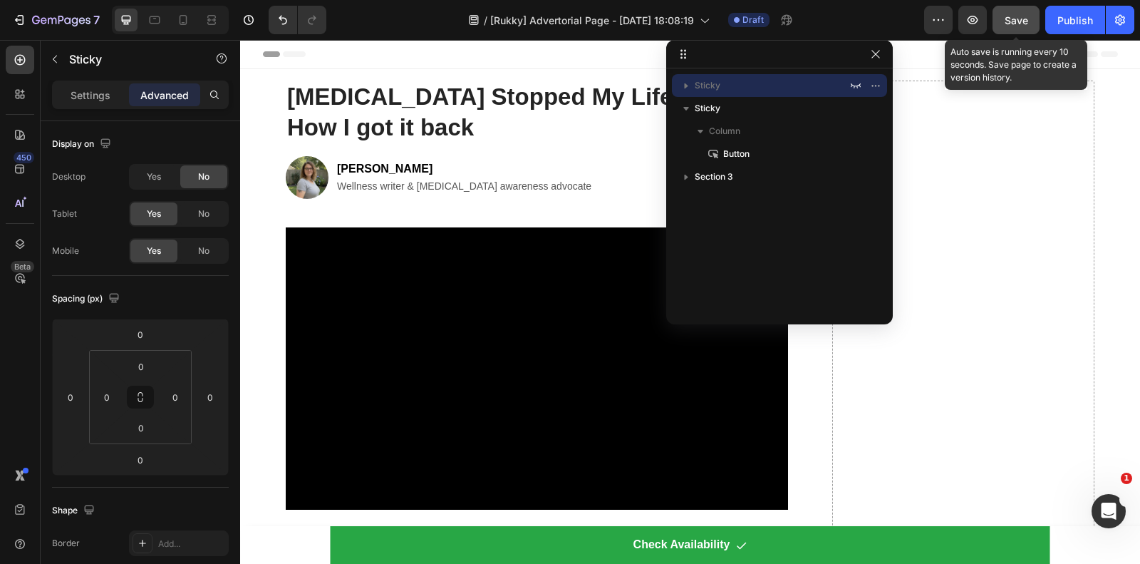
click at [1006, 24] on span "Save" at bounding box center [1017, 20] width 24 height 12
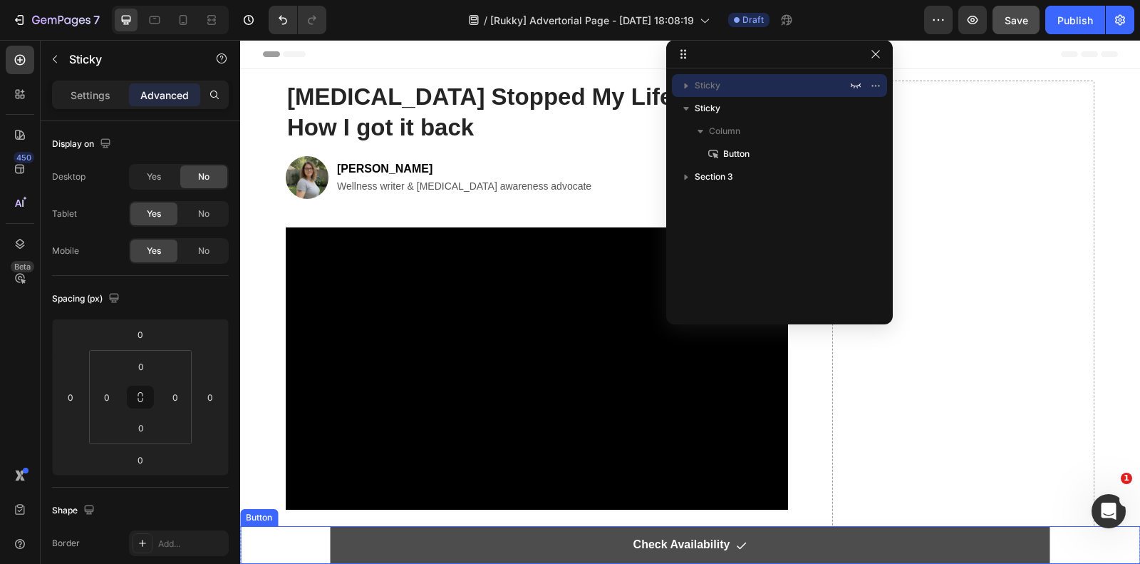
click at [756, 544] on link "Check Availability" at bounding box center [690, 545] width 720 height 38
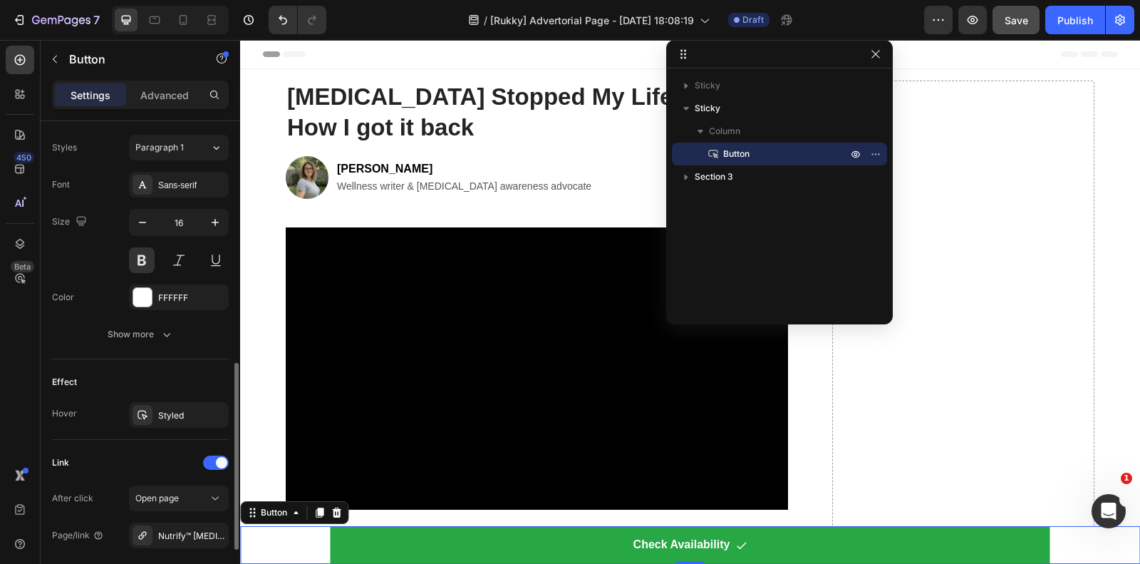
scroll to position [765, 0]
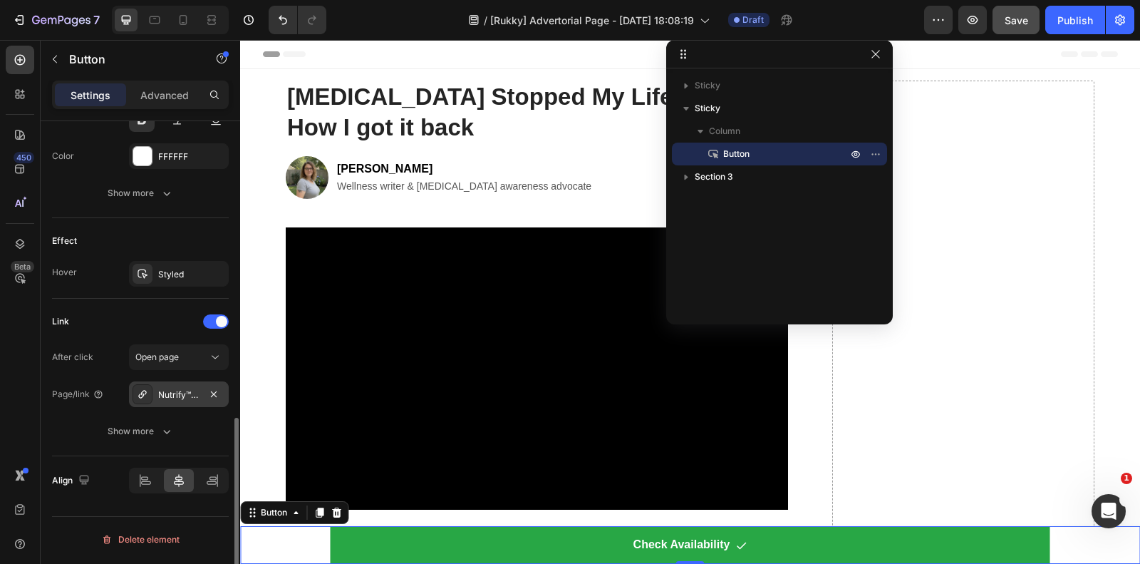
click at [166, 392] on div "Nutrify™ Milk Thistle Detox" at bounding box center [178, 394] width 41 height 13
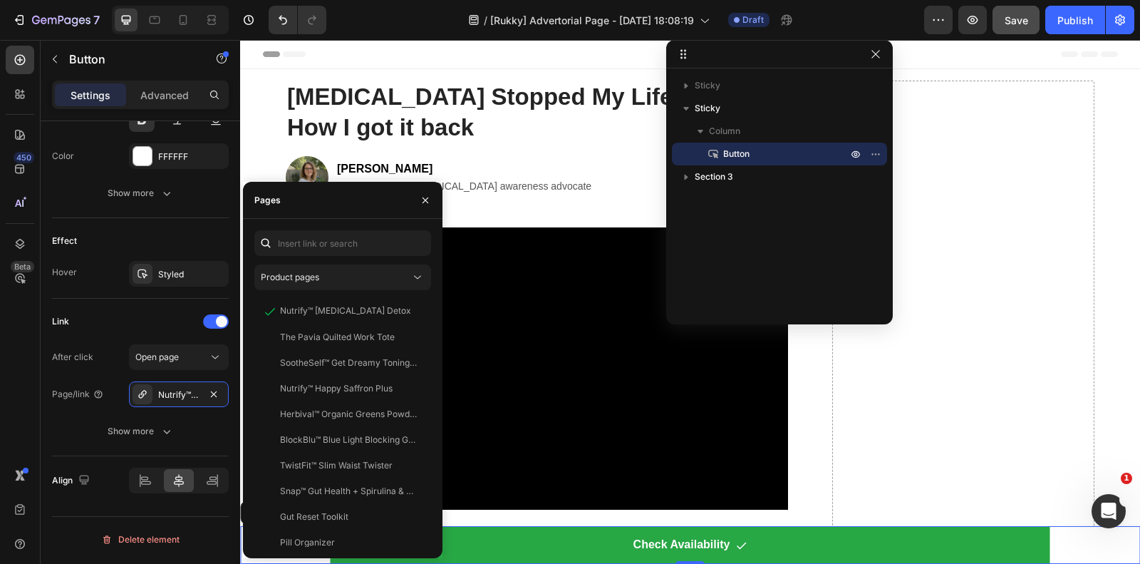
click at [1081, 544] on div "Check Availability Button 0" at bounding box center [690, 545] width 900 height 38
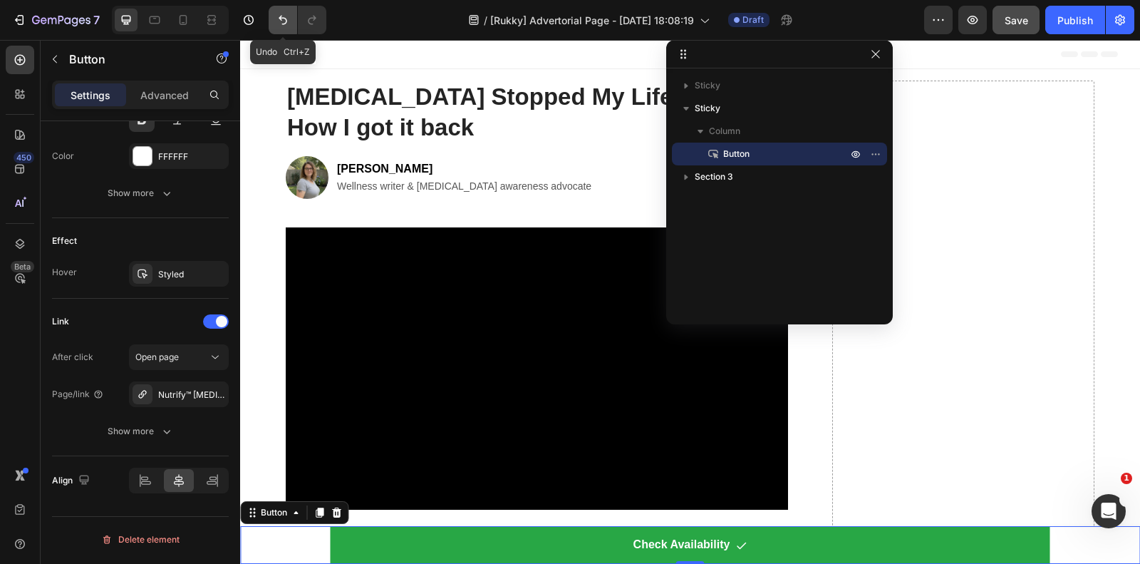
click at [279, 16] on icon "Undo/Redo" at bounding box center [283, 20] width 14 height 14
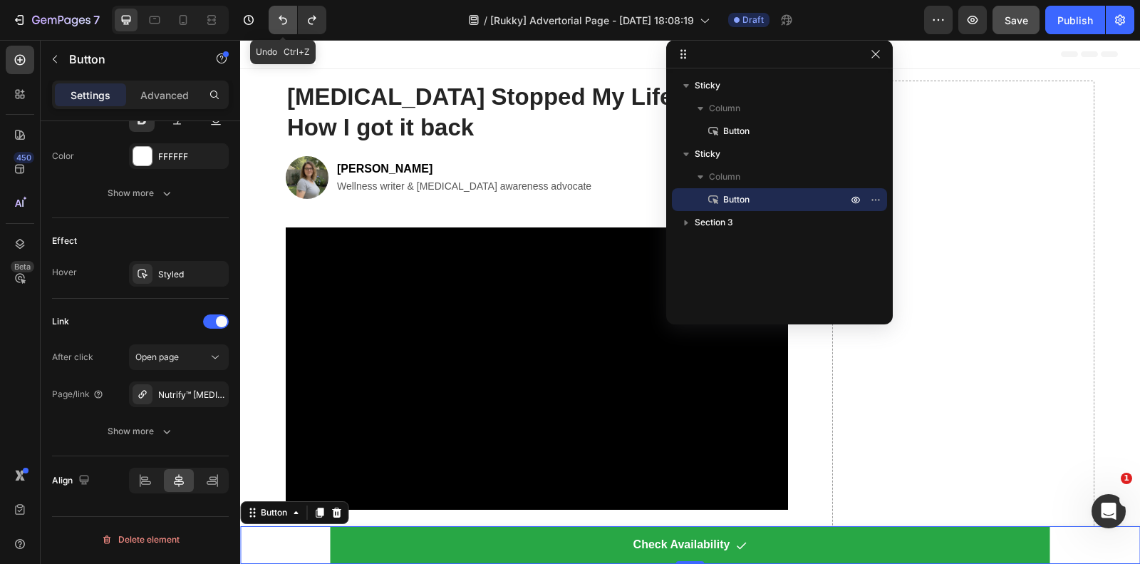
click at [284, 16] on icon "Undo/Redo" at bounding box center [283, 20] width 14 height 14
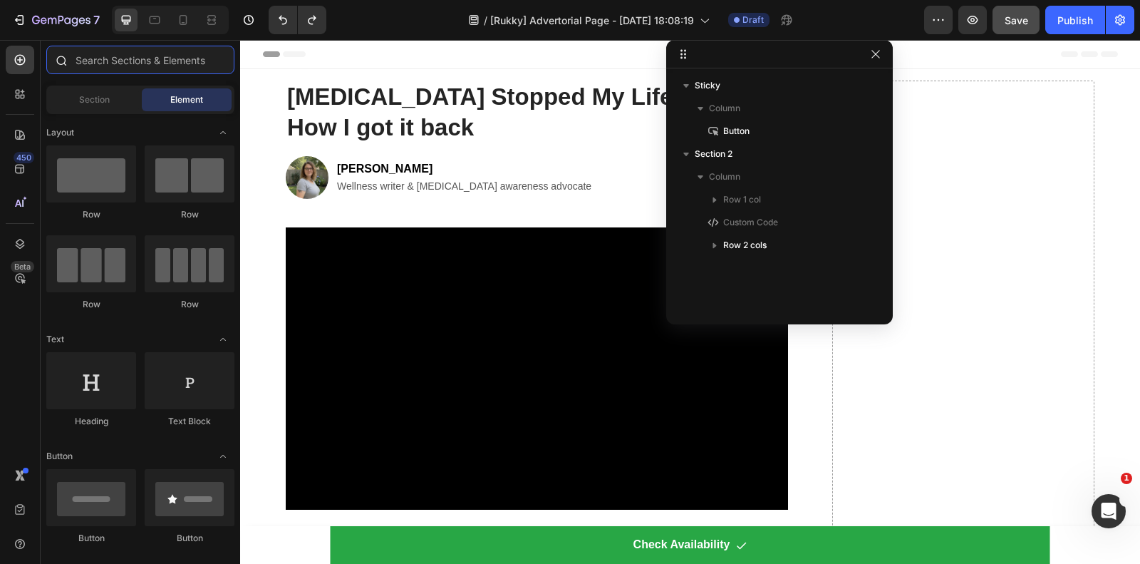
click at [86, 62] on input "text" at bounding box center [140, 60] width 188 height 29
click at [137, 54] on input "text" at bounding box center [140, 60] width 188 height 29
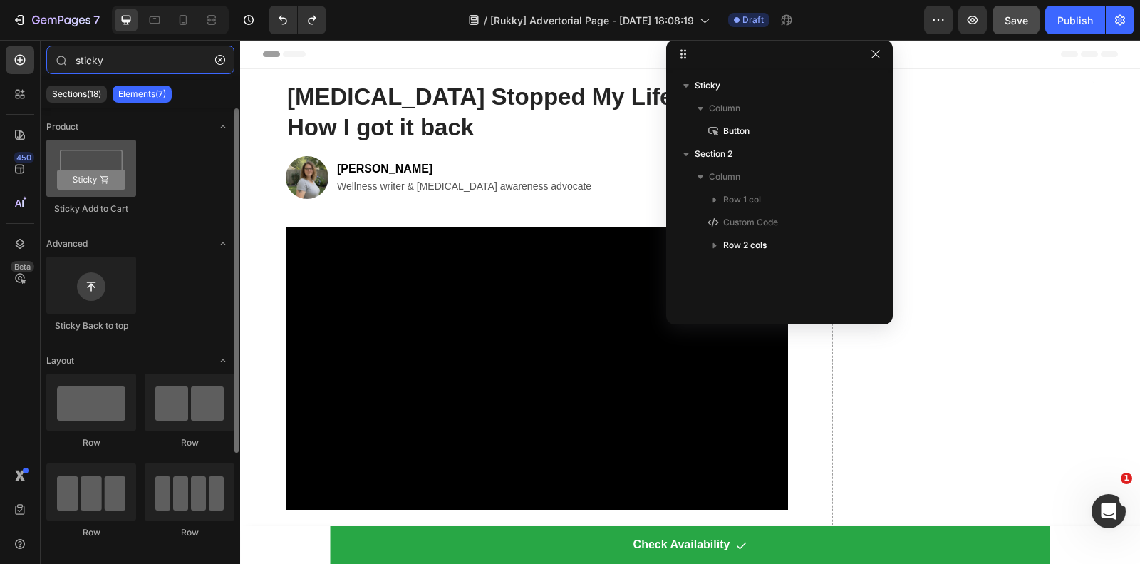
type input "sticky"
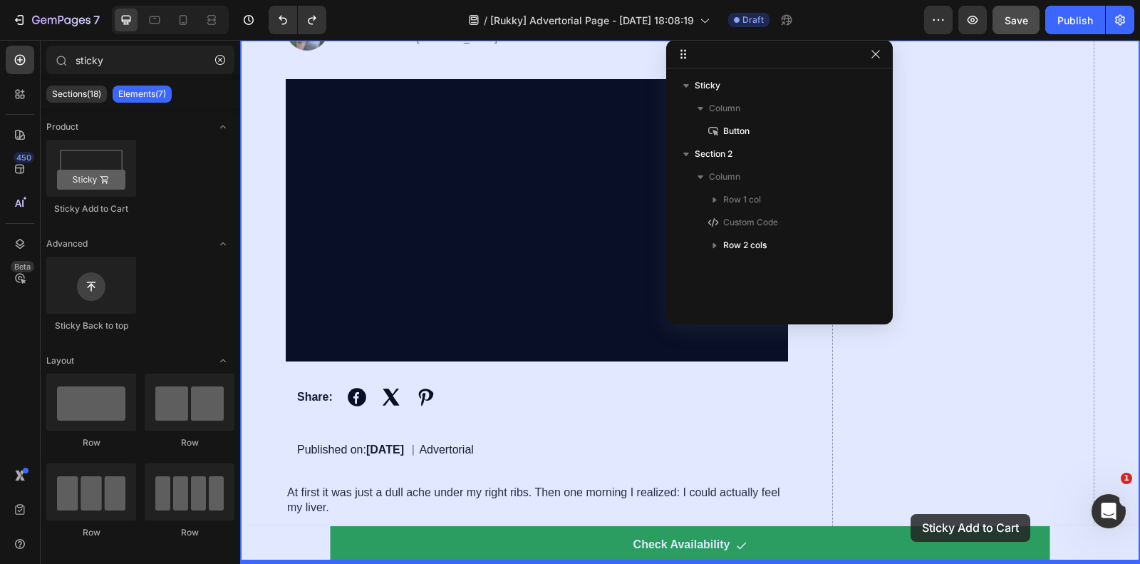
scroll to position [179, 0]
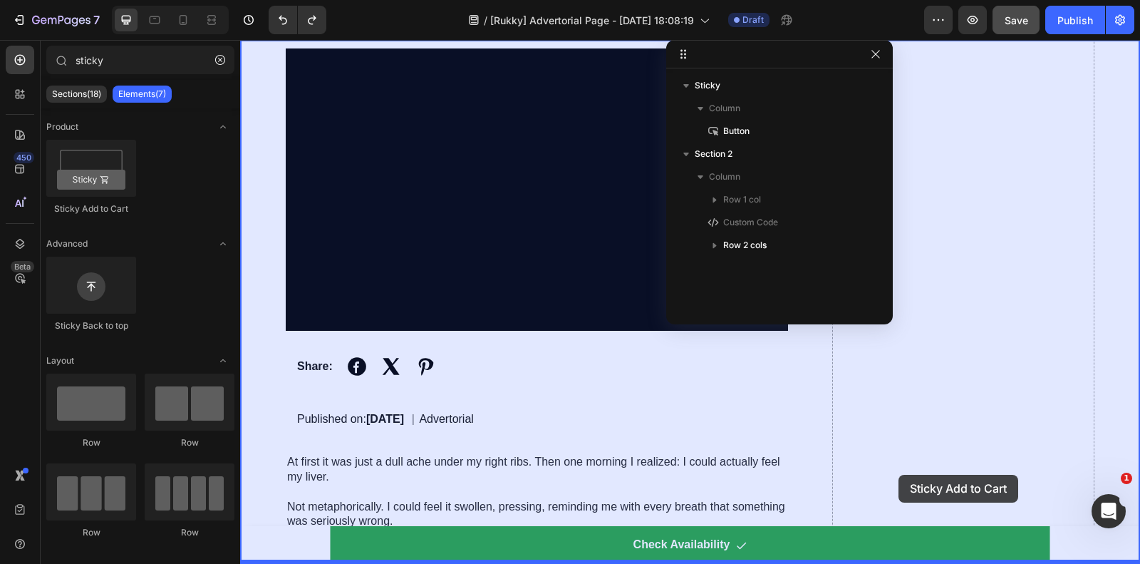
drag, startPoint x: 327, startPoint y: 206, endPoint x: 899, endPoint y: 475, distance: 631.6
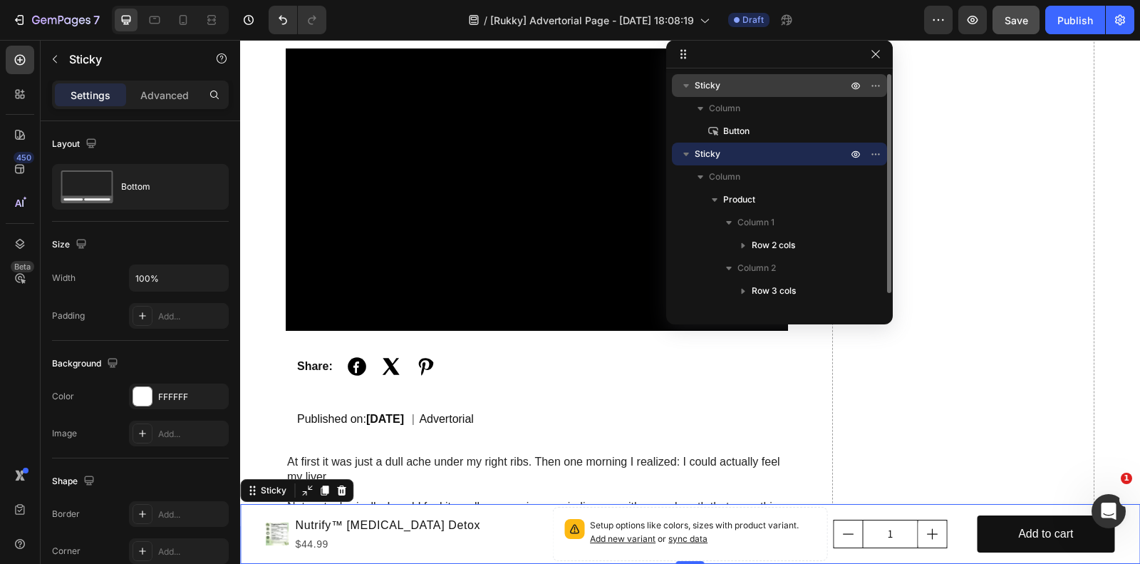
click at [714, 83] on span "Sticky" at bounding box center [708, 85] width 26 height 14
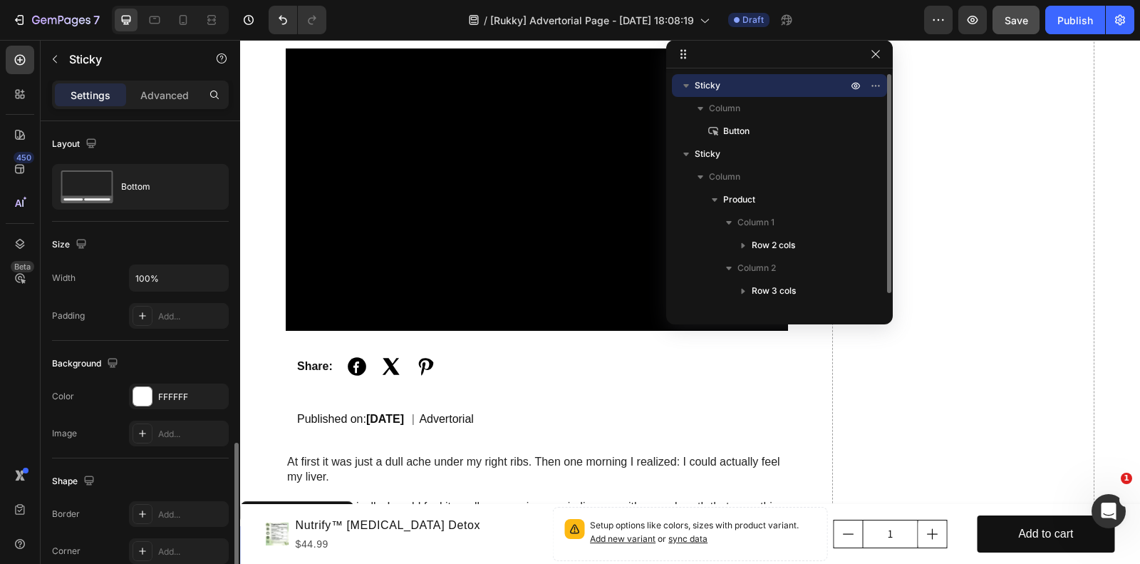
scroll to position [187, 0]
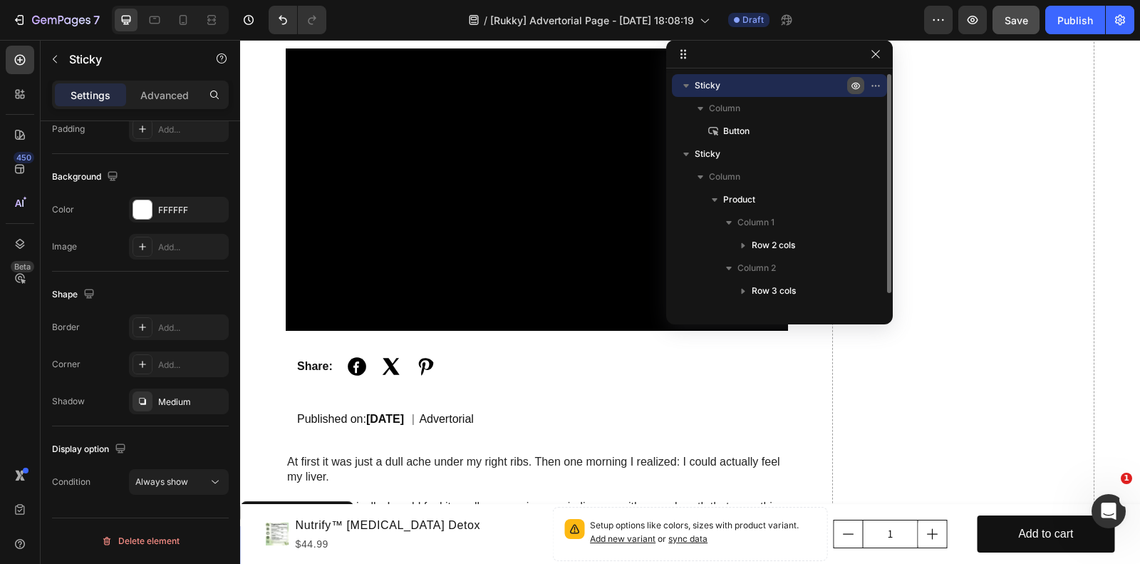
click at [856, 84] on icon "button" at bounding box center [857, 86] width 4 height 4
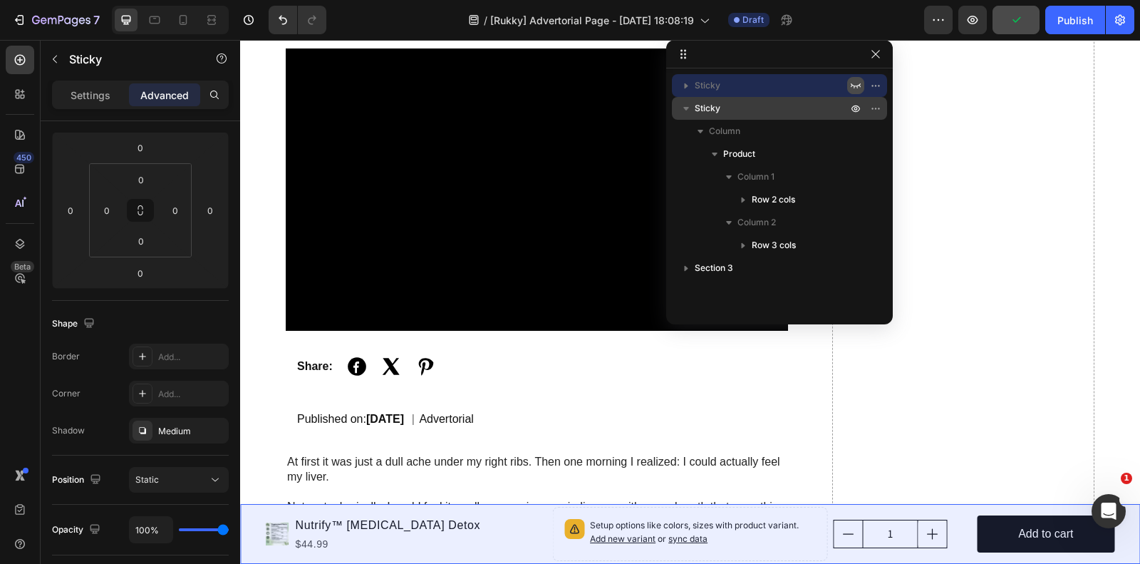
click at [741, 101] on p "Sticky" at bounding box center [772, 108] width 155 height 14
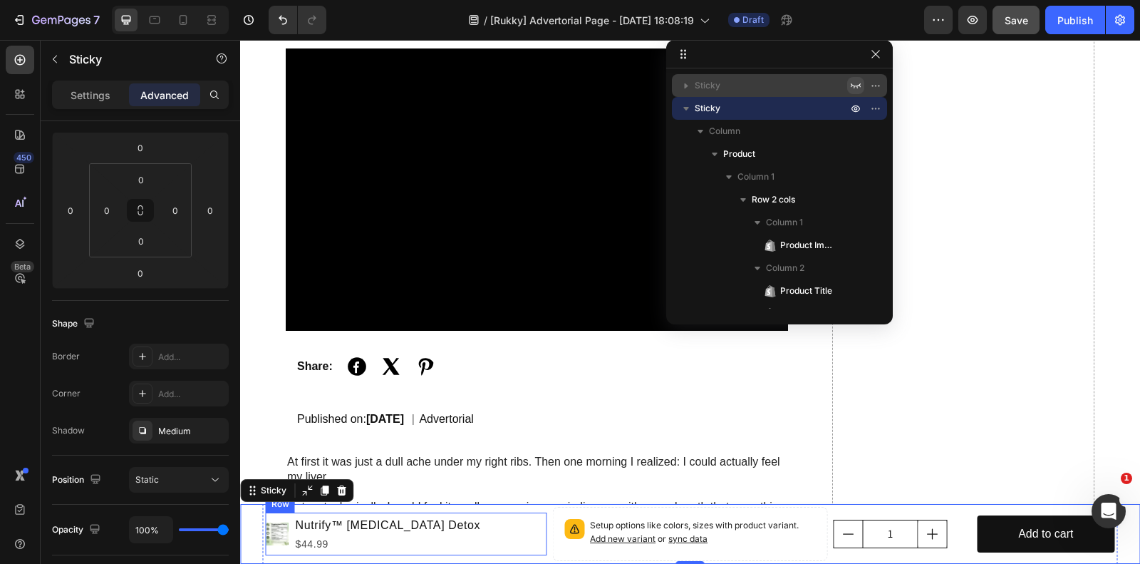
click at [463, 542] on div "Product Images Nutrify™ Milk Thistle Detox Product Title $44.99 Product Price P…" at bounding box center [407, 533] width 282 height 43
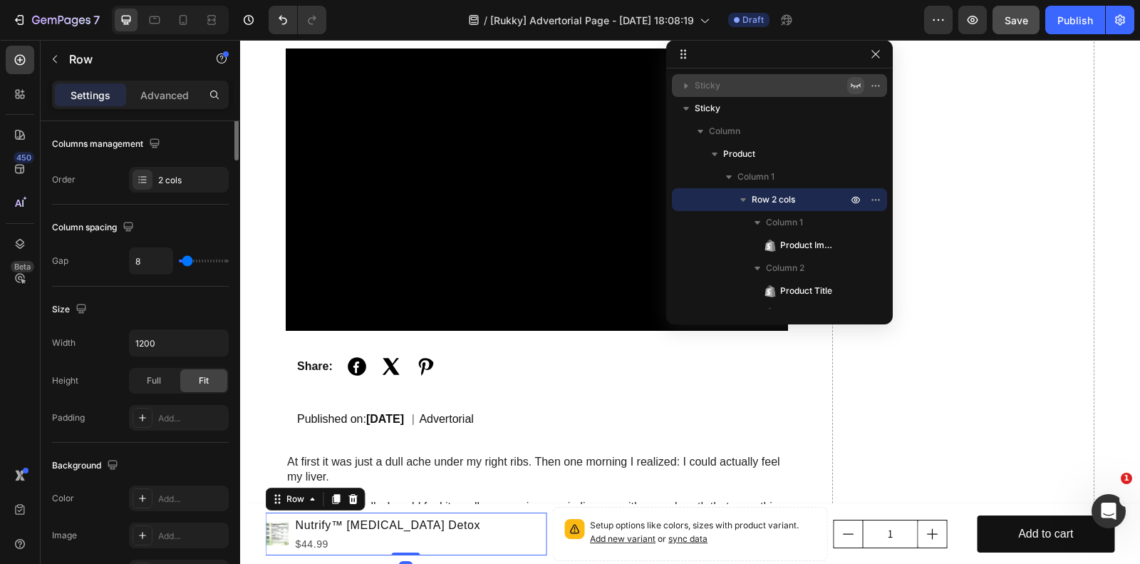
scroll to position [0, 0]
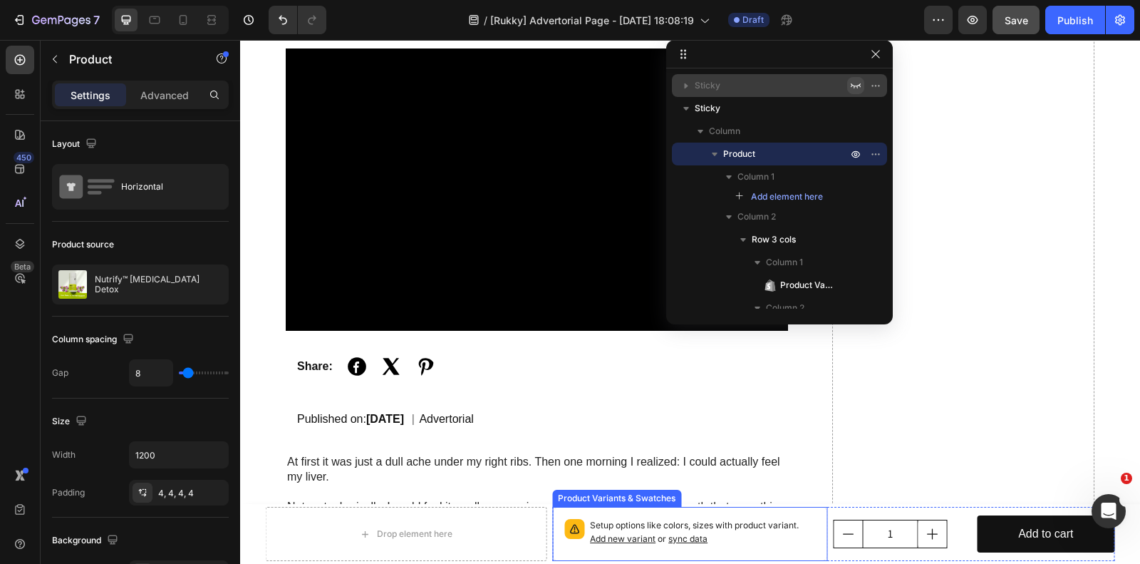
click at [626, 522] on p "Setup options like colors, sizes with product variant. Add new variant or sync …" at bounding box center [703, 532] width 226 height 27
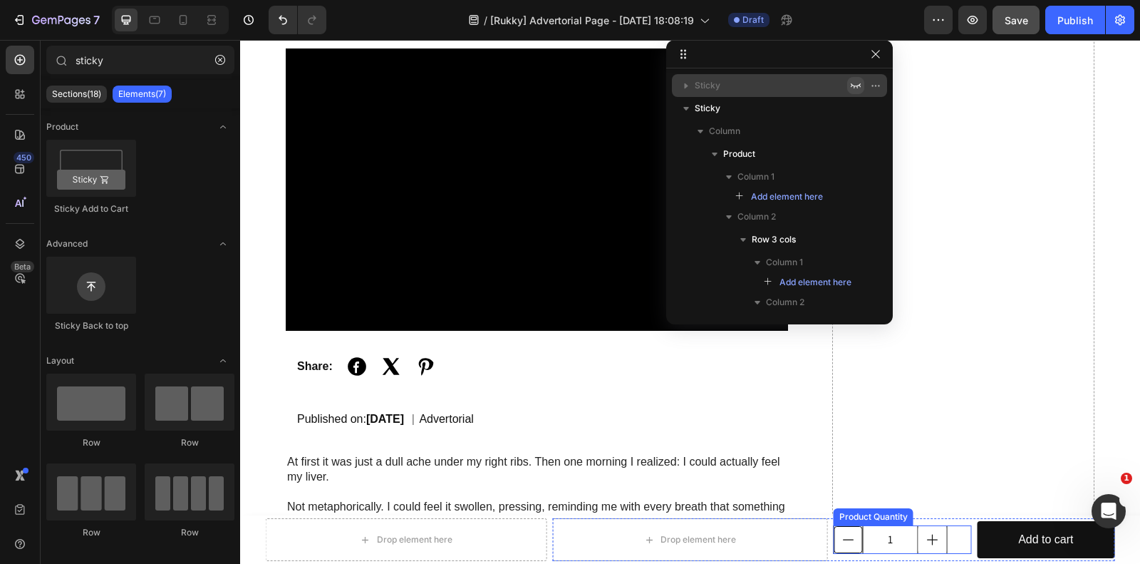
click at [842, 540] on icon "decrement" at bounding box center [849, 539] width 14 height 14
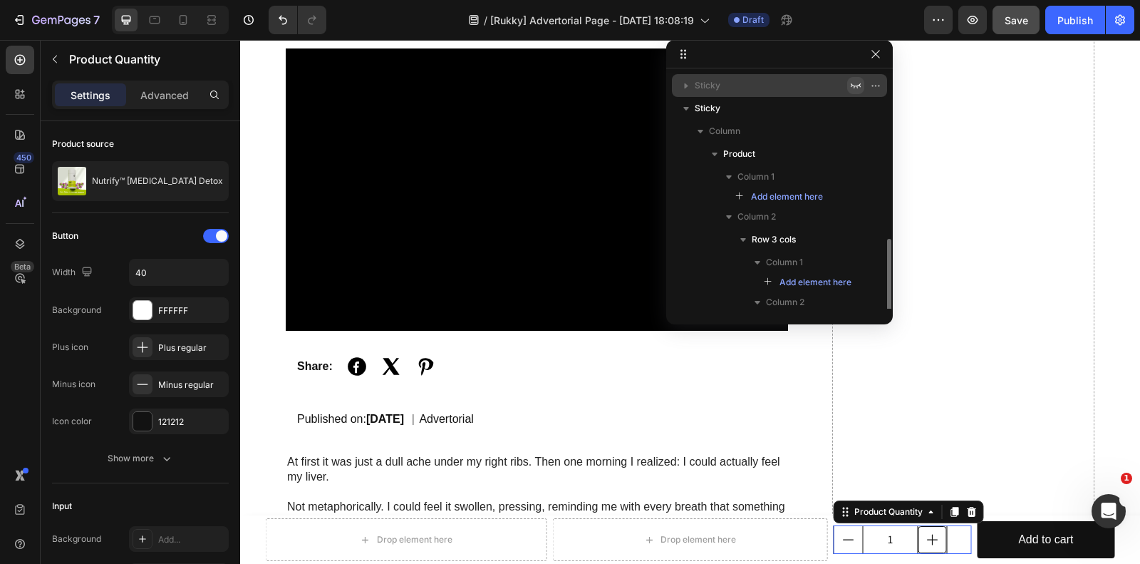
scroll to position [96, 0]
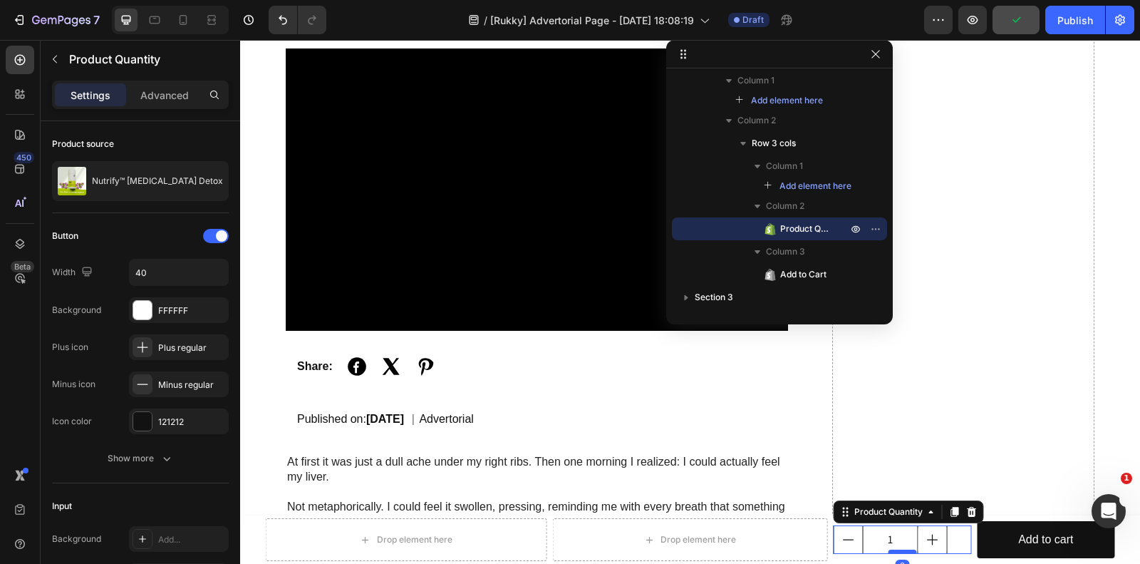
click at [895, 553] on div at bounding box center [902, 552] width 29 height 4
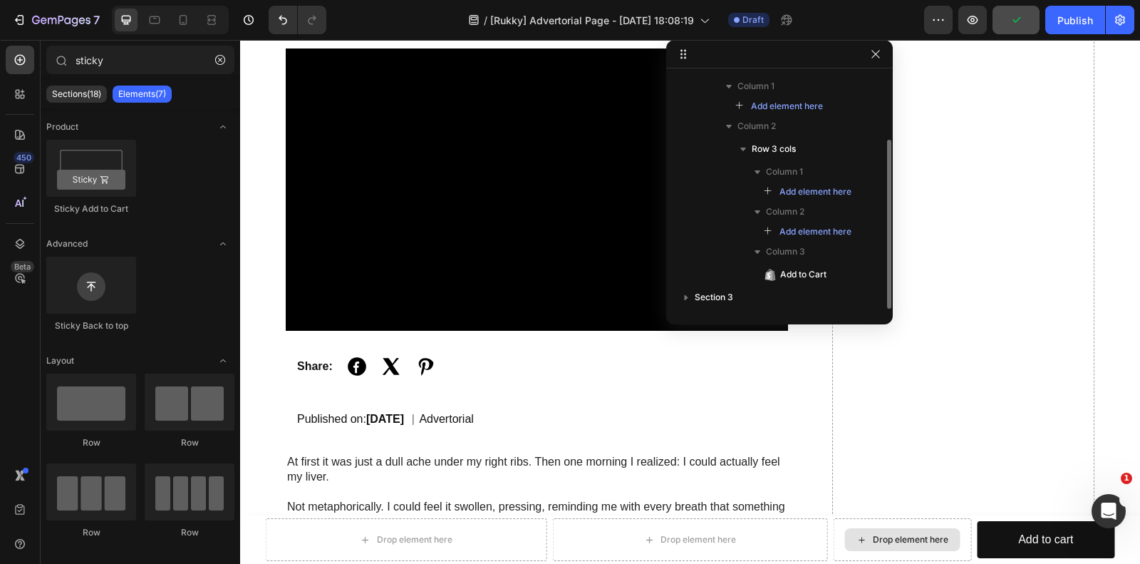
scroll to position [91, 0]
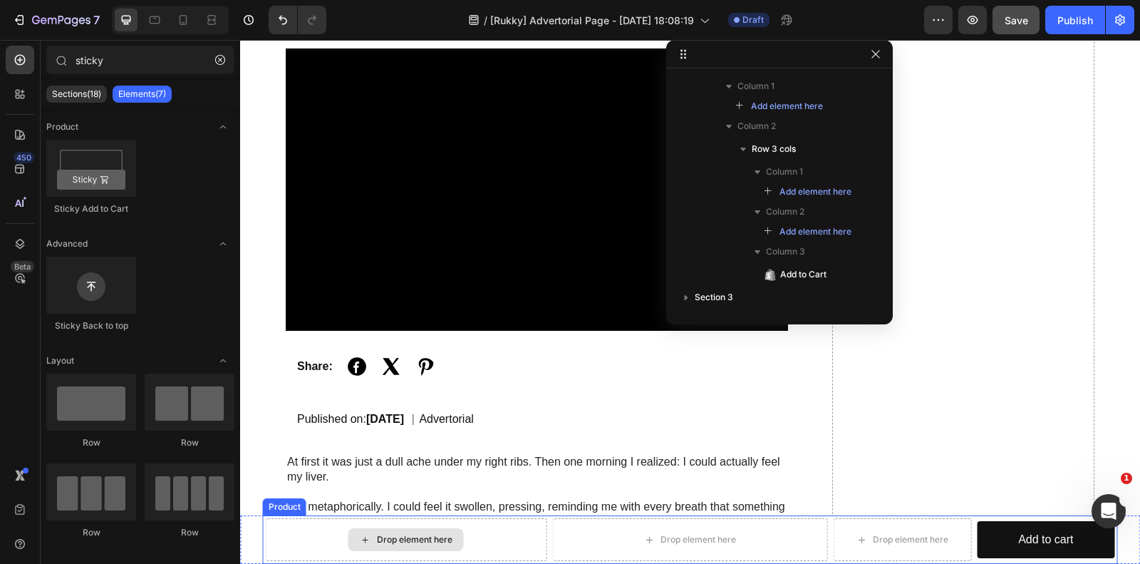
click at [514, 531] on div "Drop element here" at bounding box center [407, 539] width 282 height 43
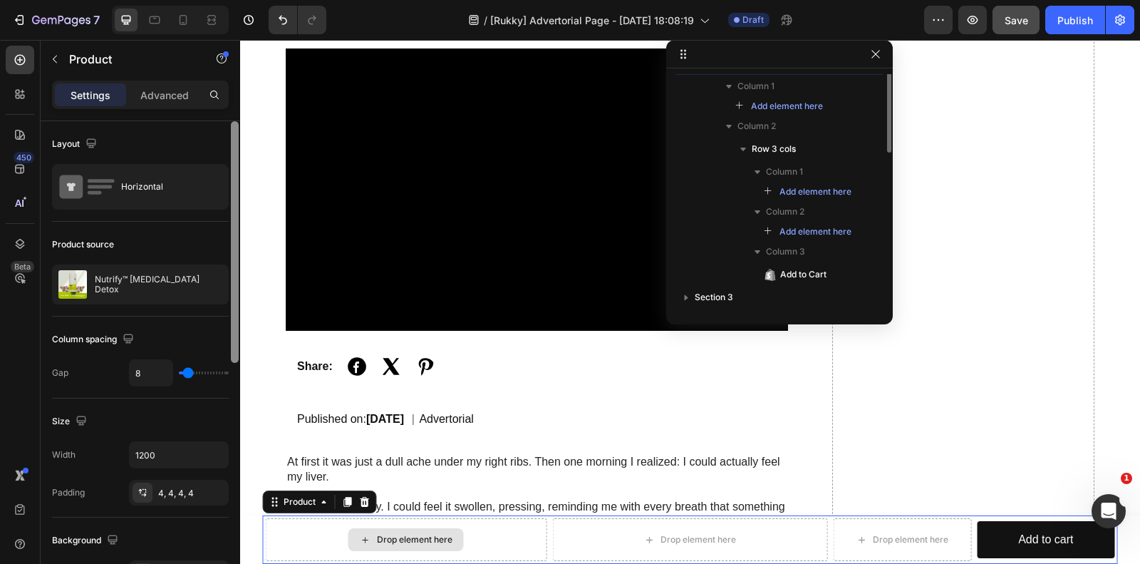
scroll to position [0, 0]
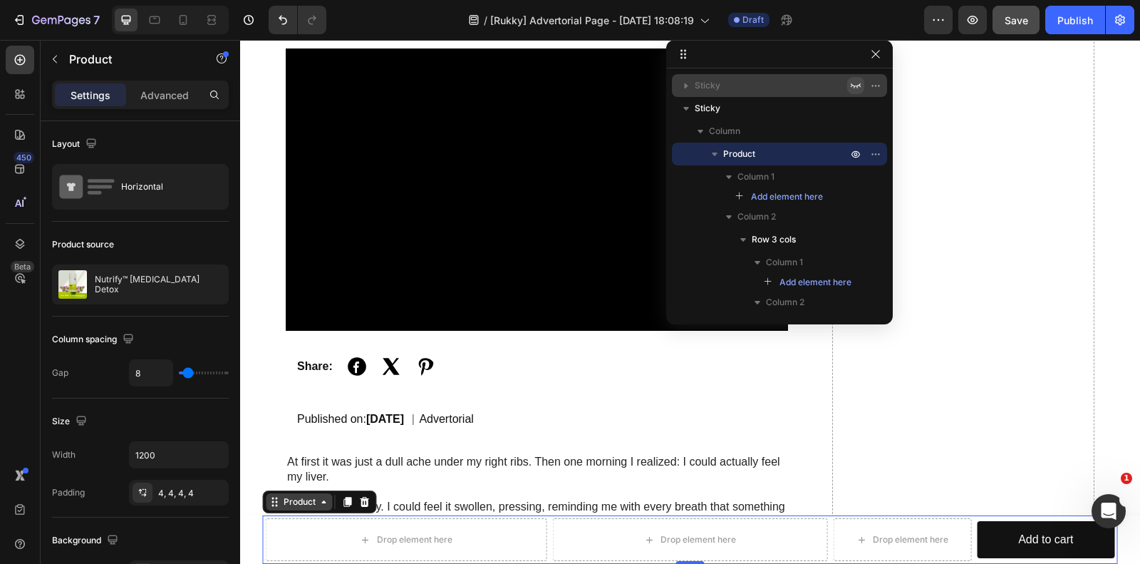
click at [301, 500] on div "Product" at bounding box center [300, 501] width 38 height 13
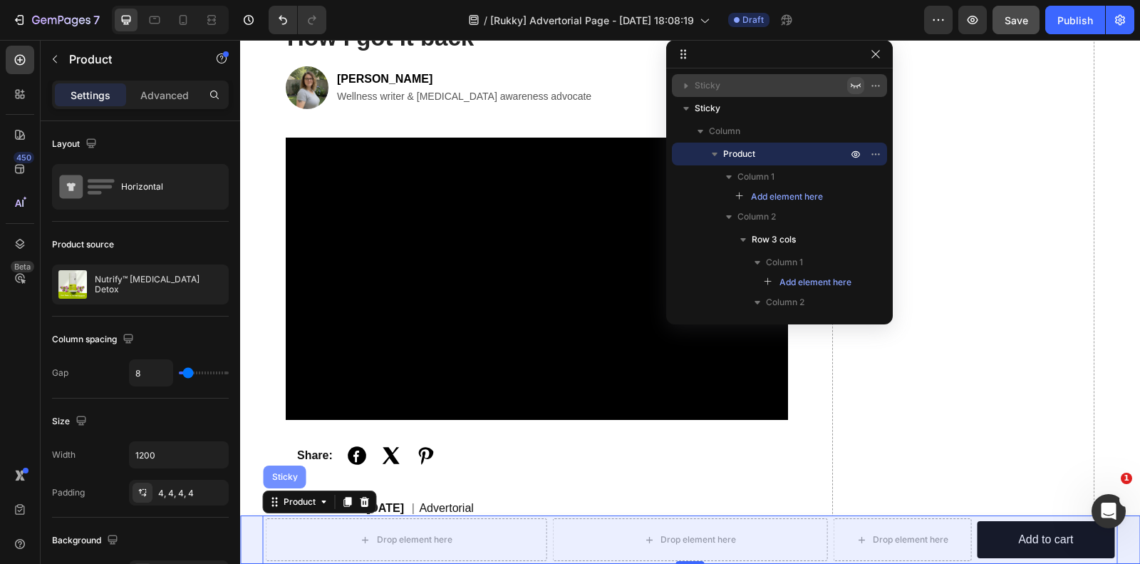
click at [275, 479] on div "Sticky" at bounding box center [284, 477] width 31 height 9
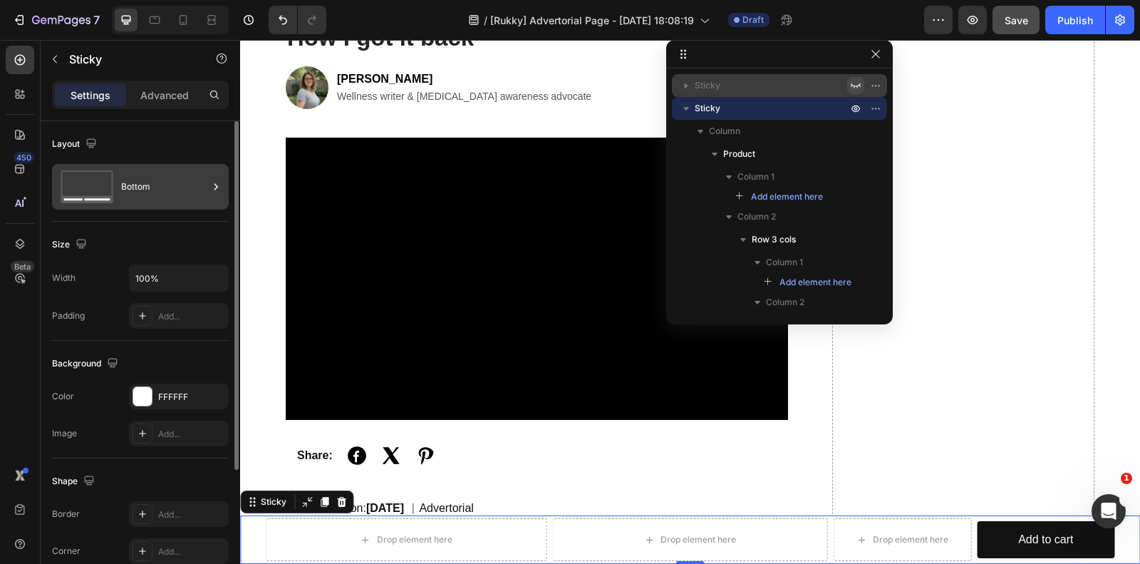
click at [134, 182] on div "Bottom" at bounding box center [164, 186] width 87 height 33
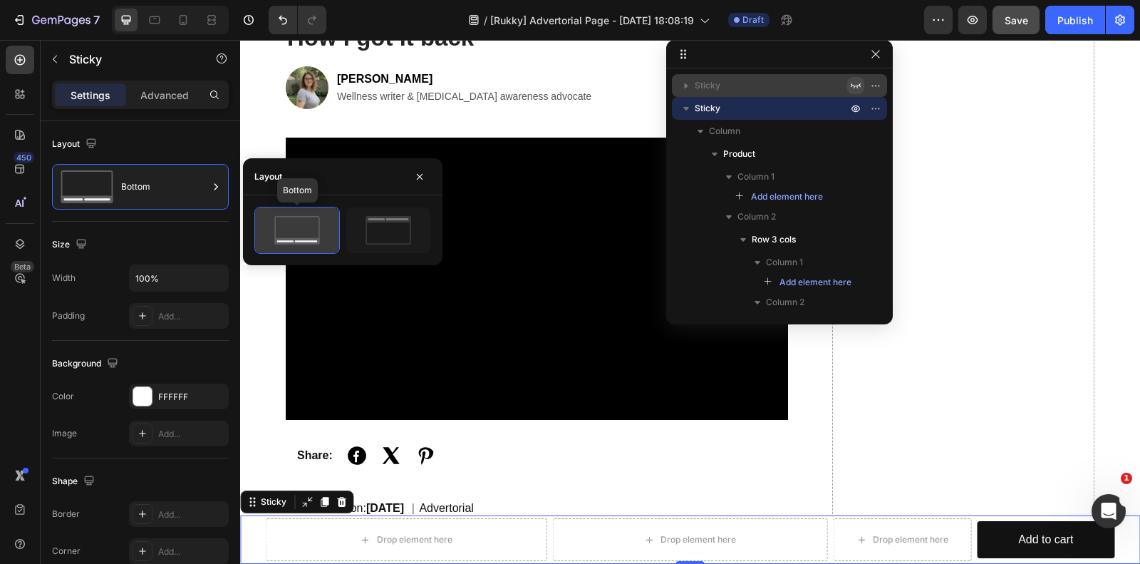
click at [296, 222] on icon at bounding box center [297, 230] width 67 height 29
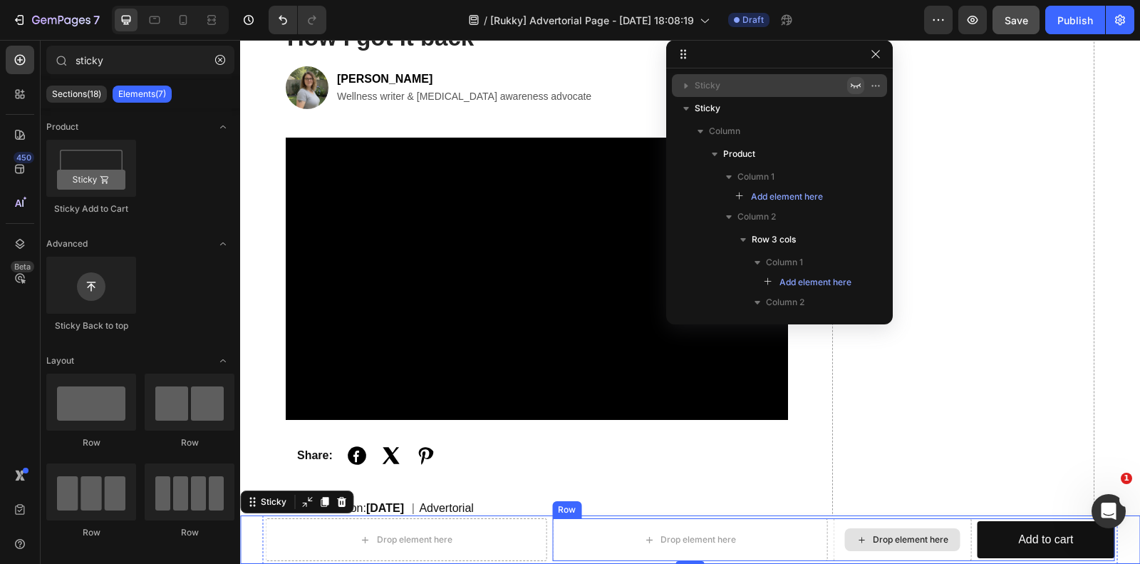
click at [932, 532] on div "Drop element here" at bounding box center [902, 539] width 115 height 23
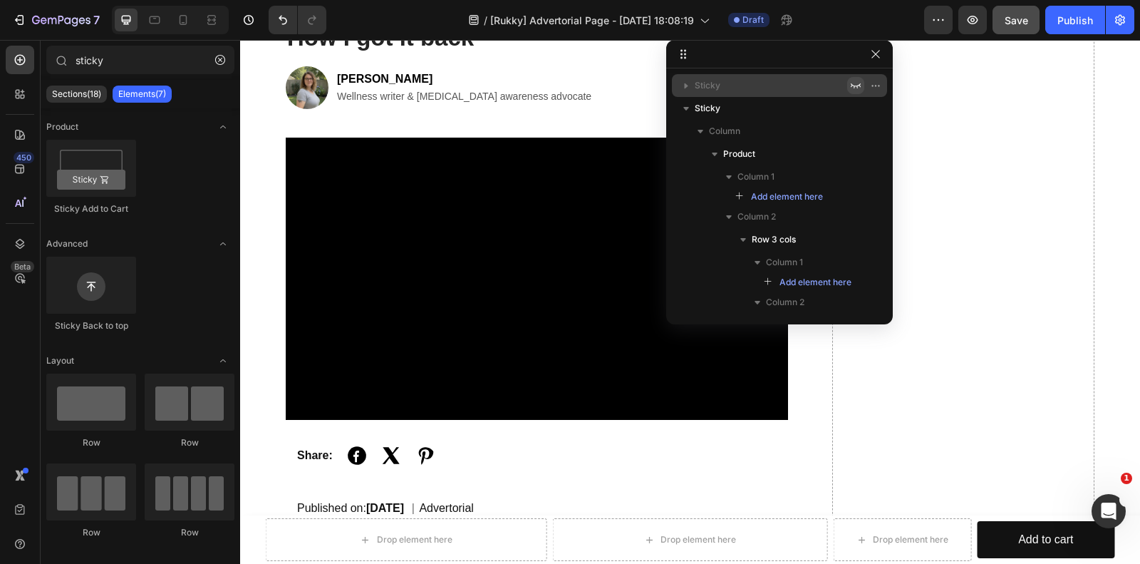
click at [685, 86] on icon "button" at bounding box center [687, 85] width 4 height 5
click at [850, 81] on icon "button" at bounding box center [855, 85] width 11 height 11
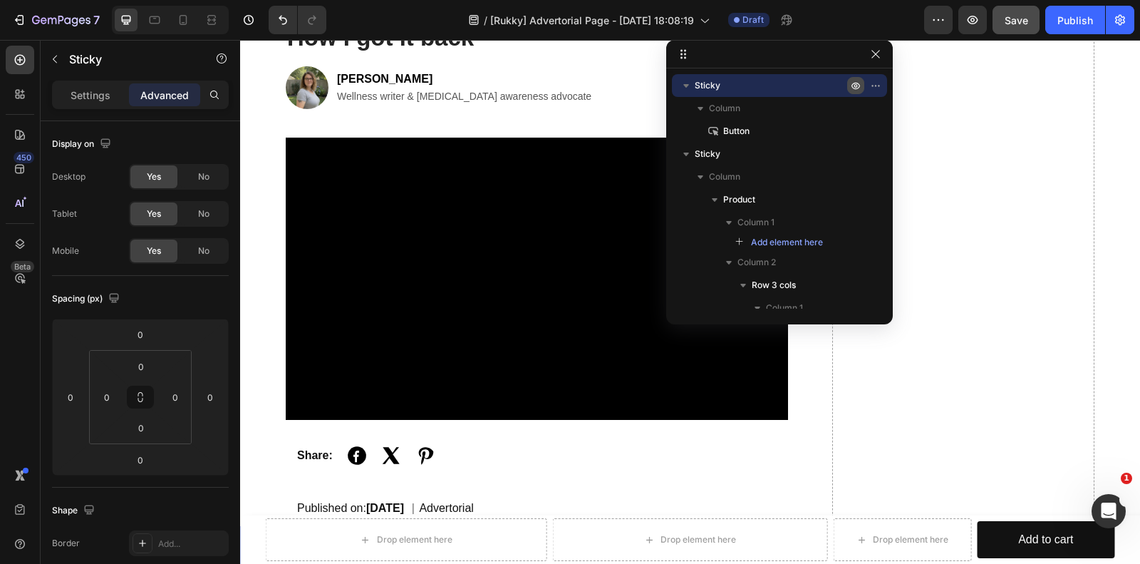
click at [854, 86] on icon "button" at bounding box center [855, 85] width 11 height 11
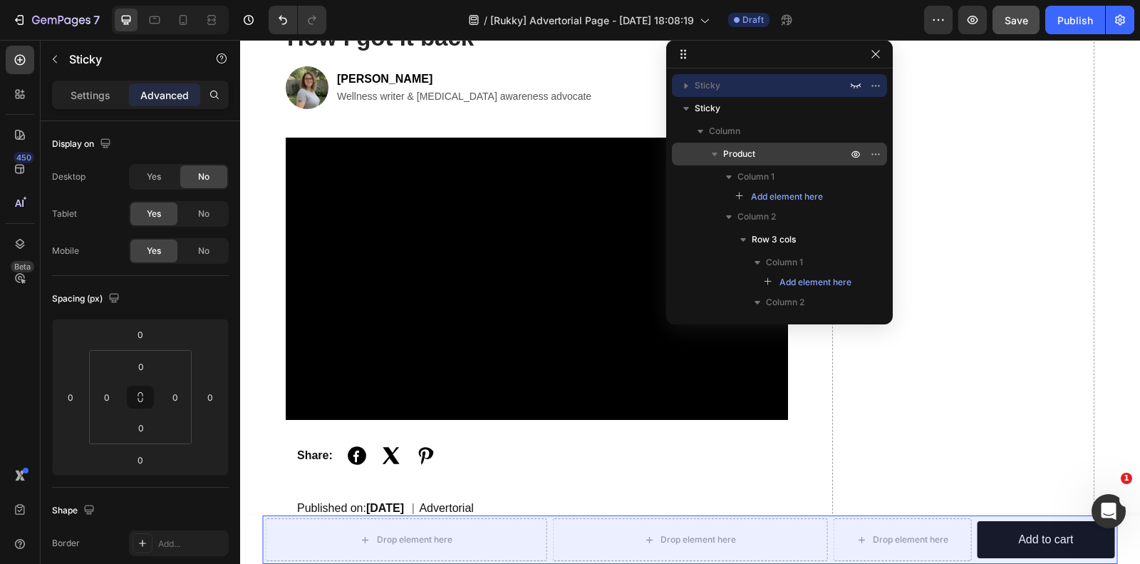
click at [745, 152] on span "Product" at bounding box center [739, 154] width 32 height 14
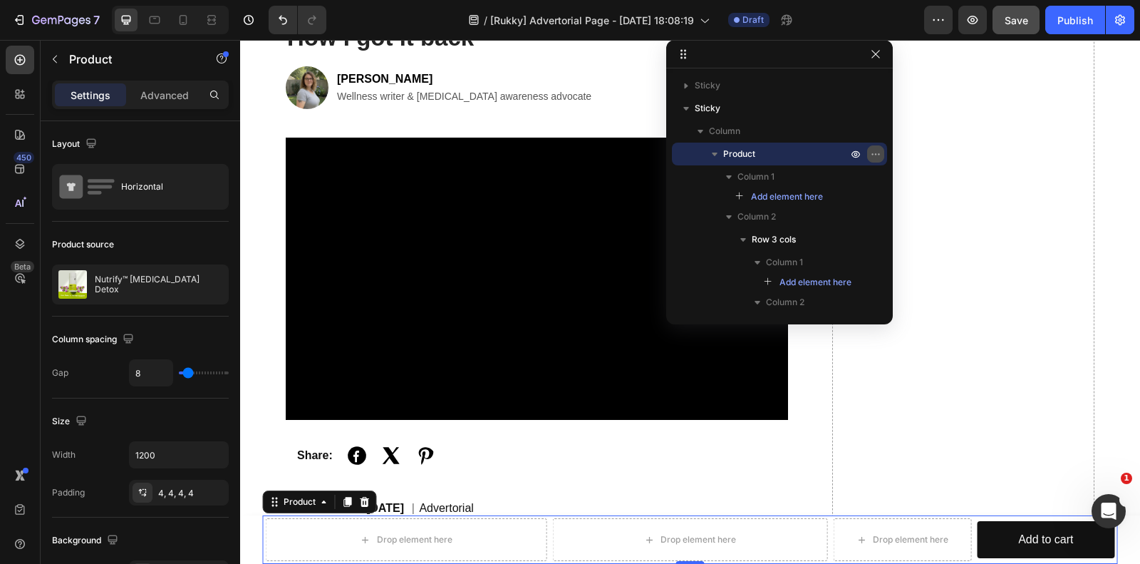
click at [877, 152] on icon "button" at bounding box center [875, 153] width 11 height 11
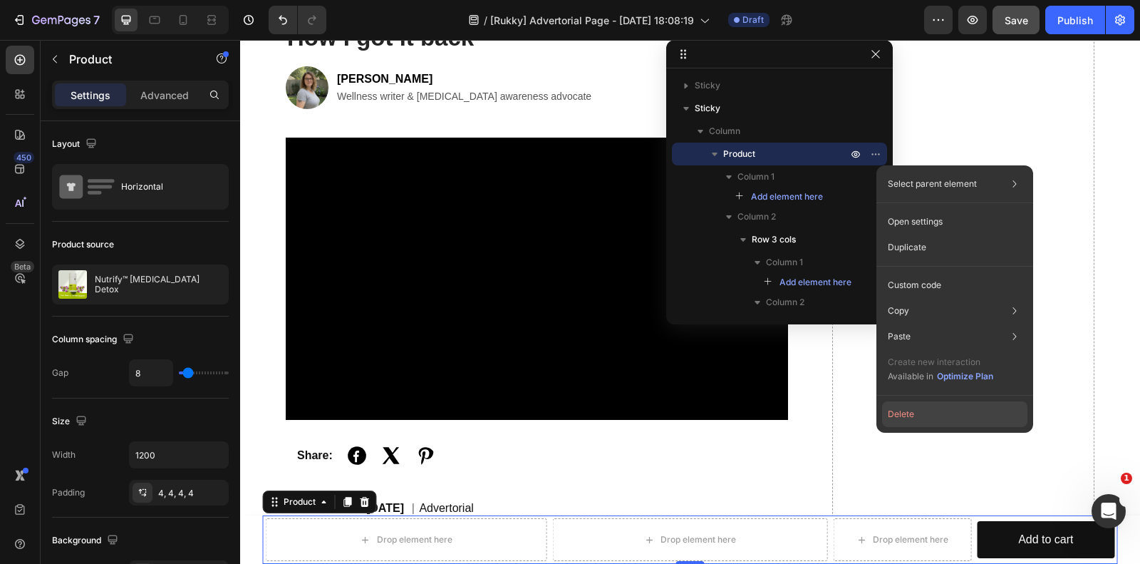
click at [904, 416] on button "Delete" at bounding box center [954, 414] width 145 height 26
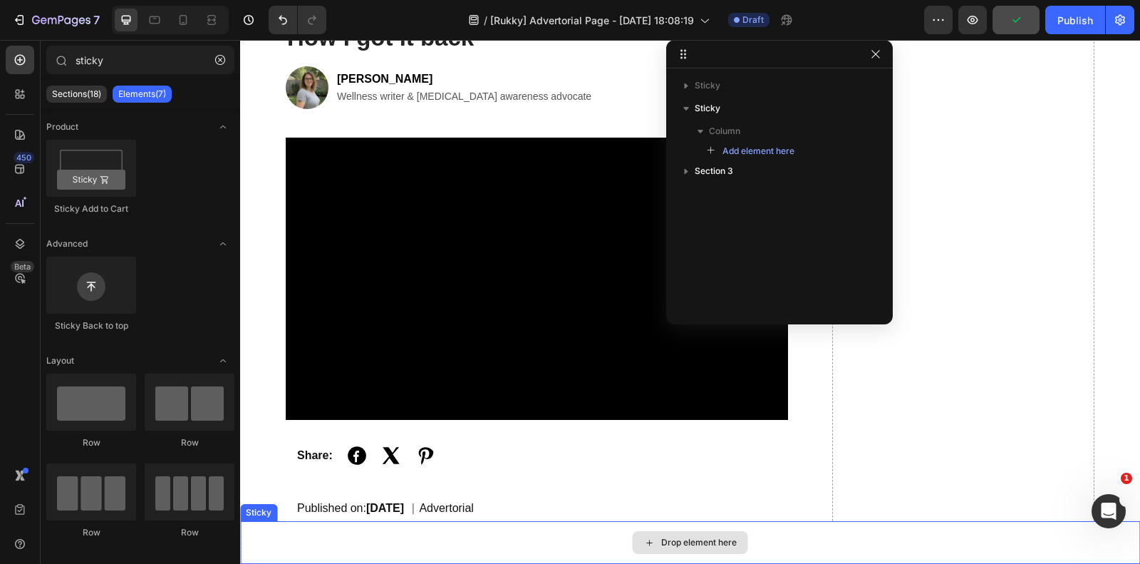
click at [692, 540] on div "Drop element here" at bounding box center [699, 542] width 76 height 11
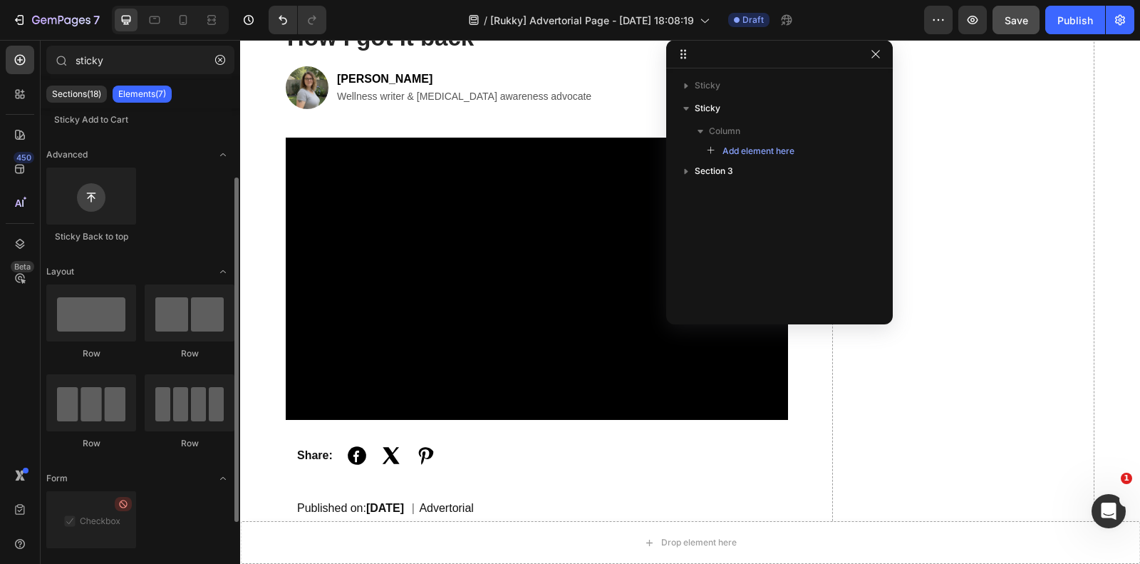
scroll to position [130, 0]
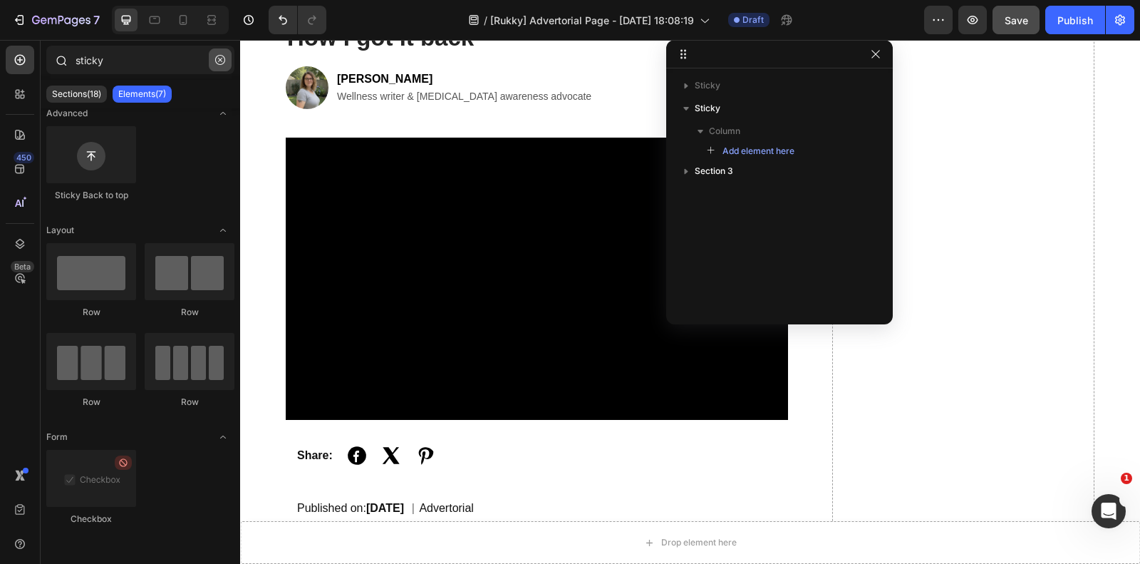
click at [219, 55] on icon "button" at bounding box center [220, 60] width 10 height 10
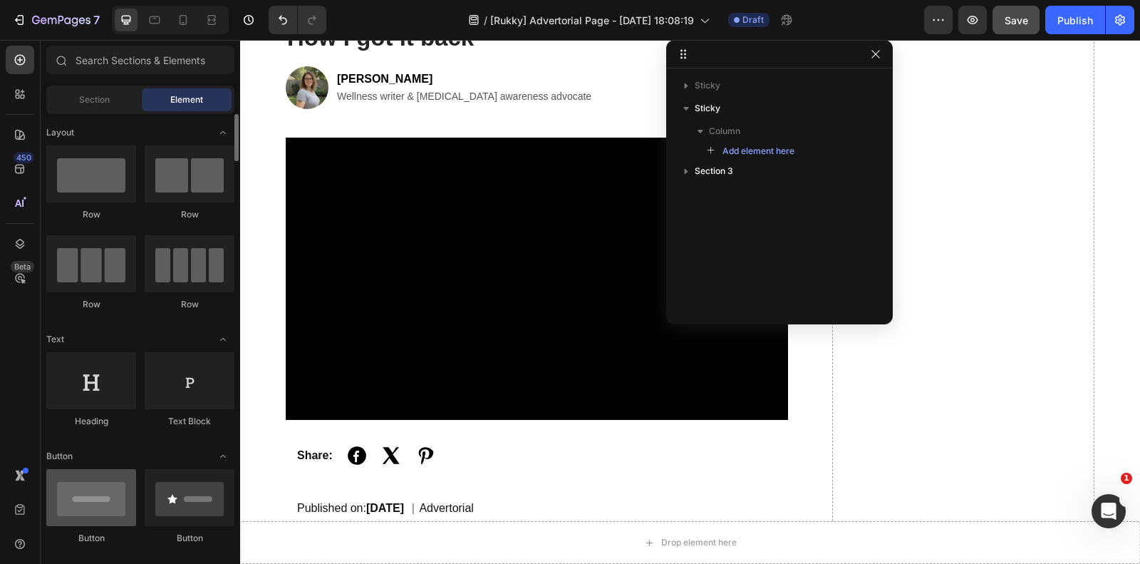
scroll to position [178, 0]
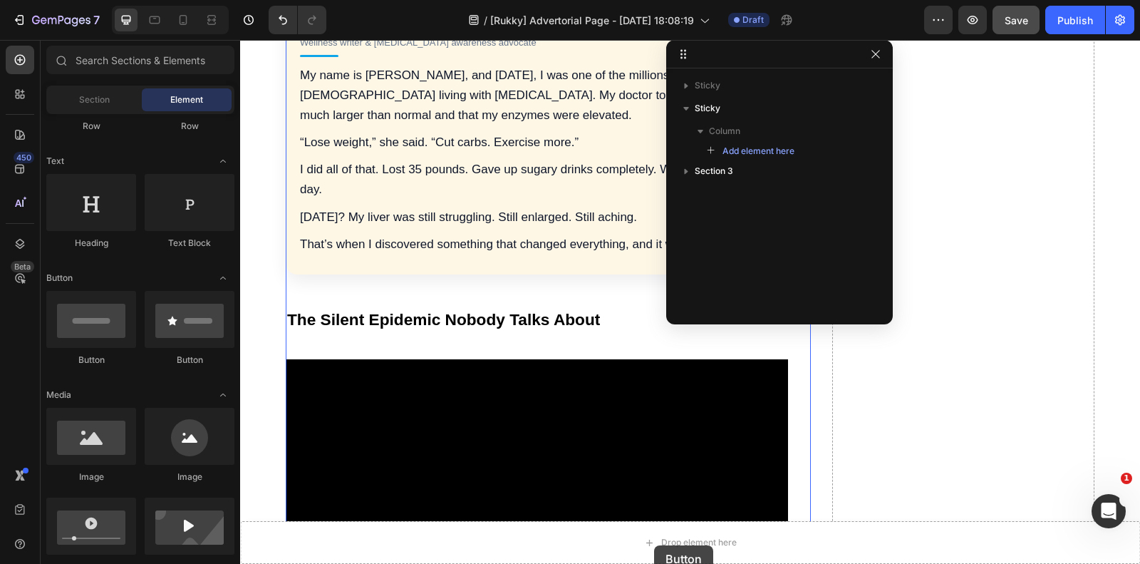
drag, startPoint x: 334, startPoint y: 372, endPoint x: 654, endPoint y: 545, distance: 364.5
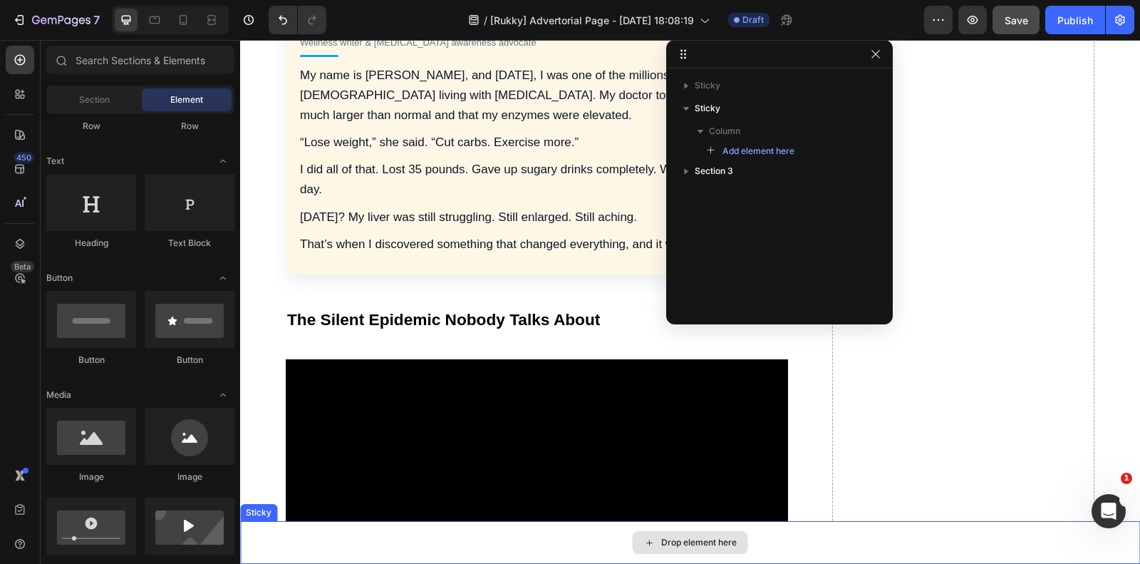
scroll to position [942, 0]
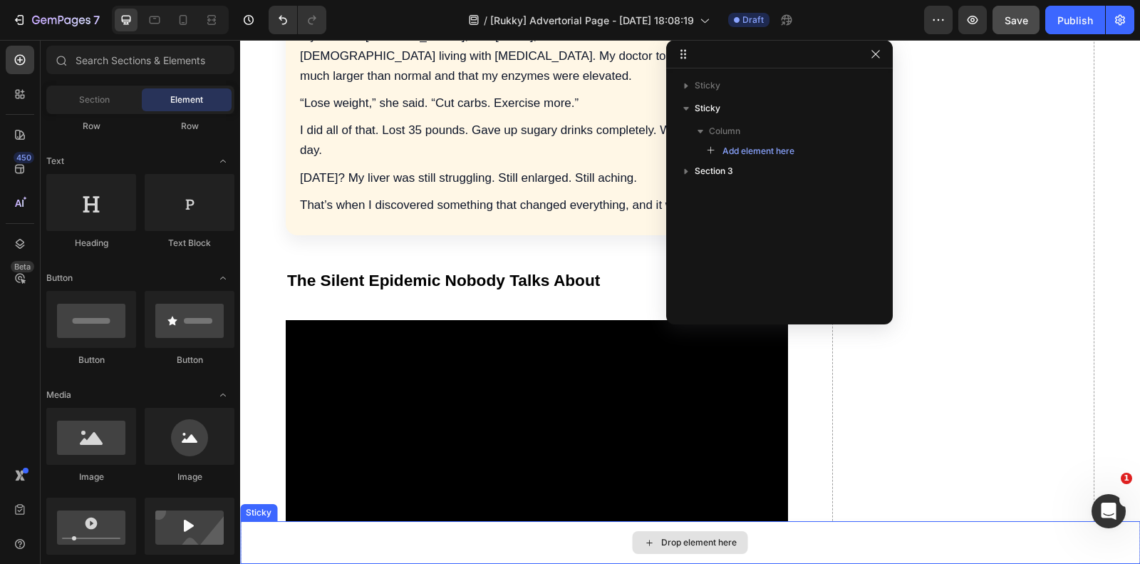
click at [661, 546] on div "Drop element here" at bounding box center [699, 542] width 76 height 11
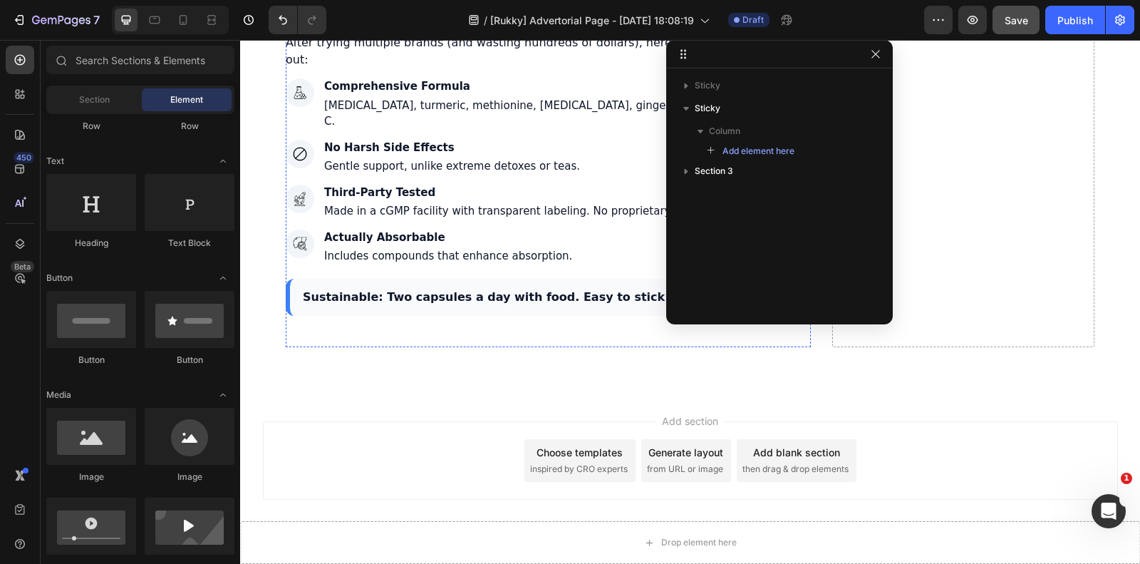
scroll to position [5813, 0]
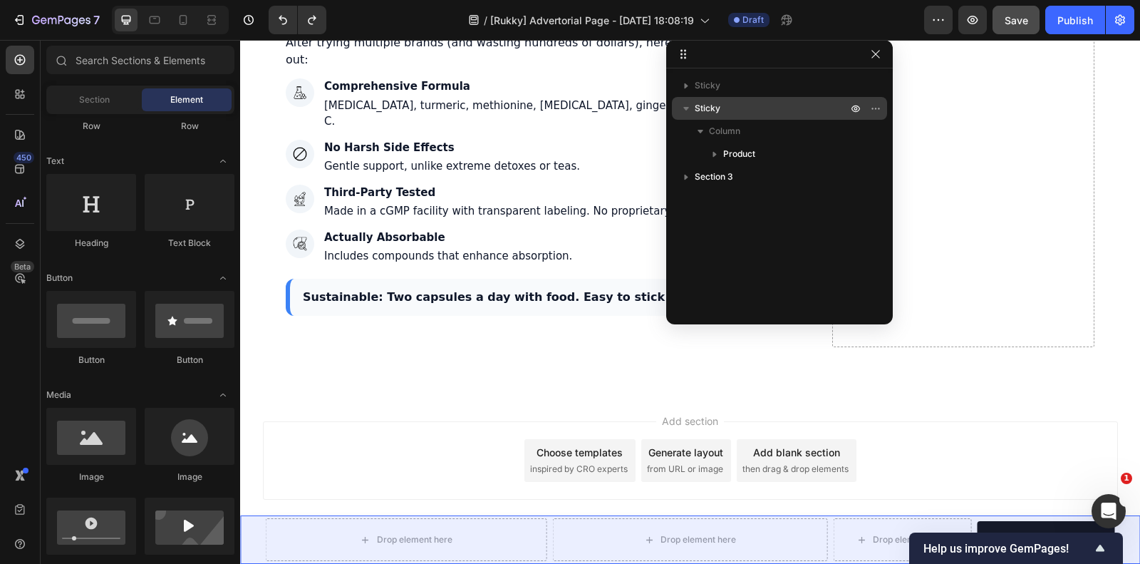
click at [778, 111] on p "Sticky" at bounding box center [772, 108] width 155 height 14
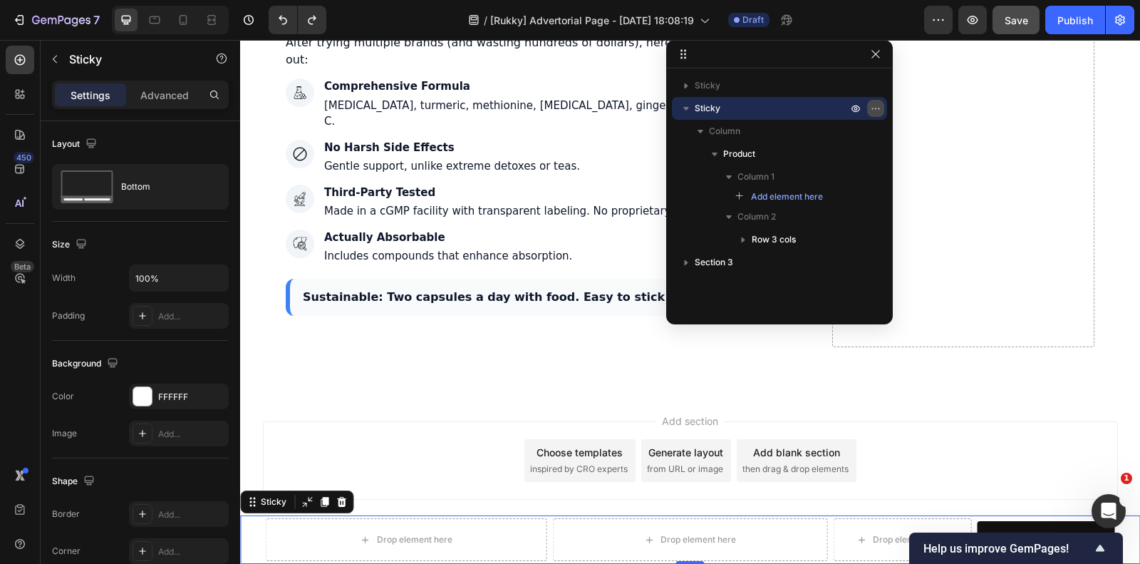
click at [873, 105] on icon "button" at bounding box center [875, 108] width 11 height 11
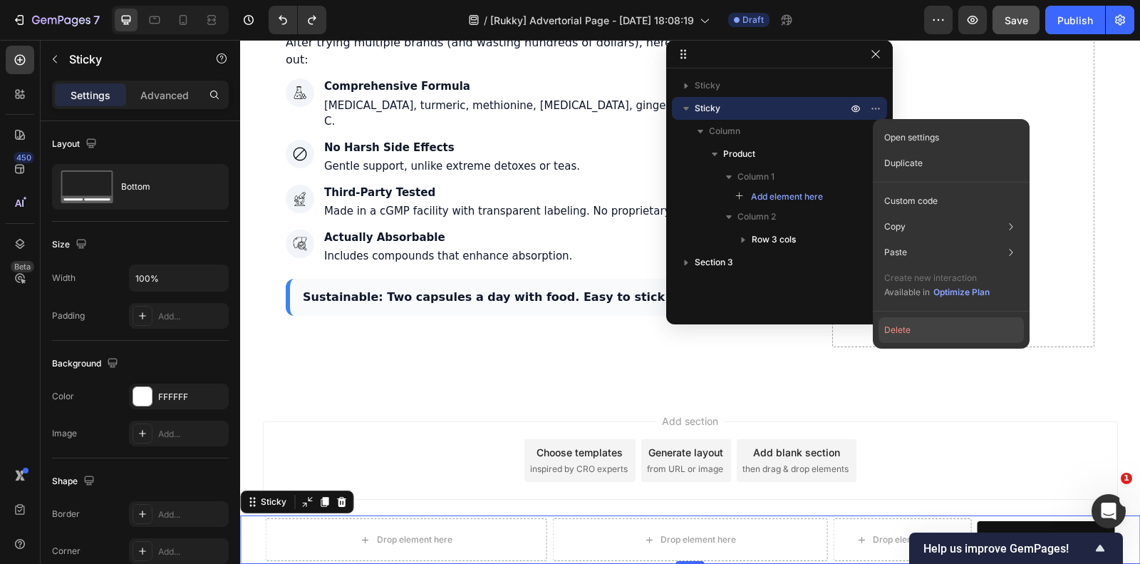
click at [914, 329] on button "Delete" at bounding box center [951, 330] width 145 height 26
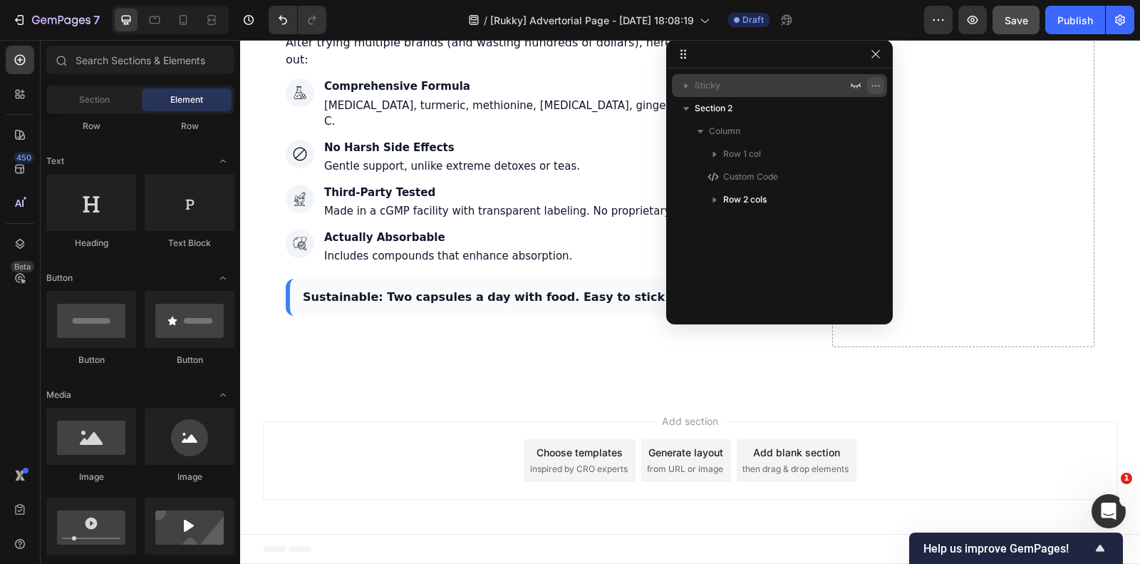
click at [875, 86] on icon "button" at bounding box center [875, 85] width 11 height 11
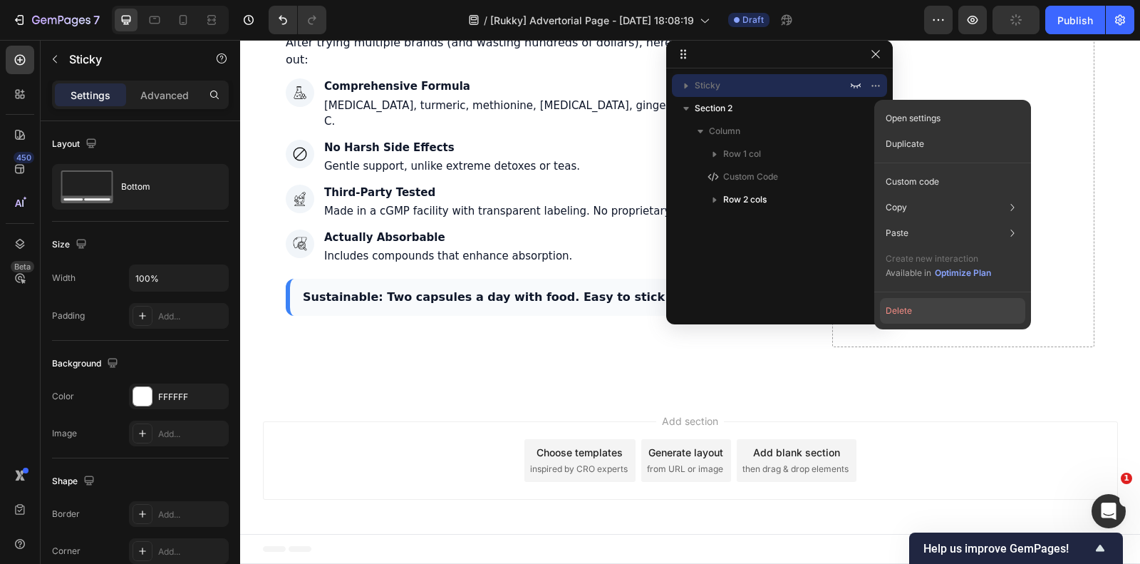
click at [902, 310] on button "Delete" at bounding box center [952, 311] width 145 height 26
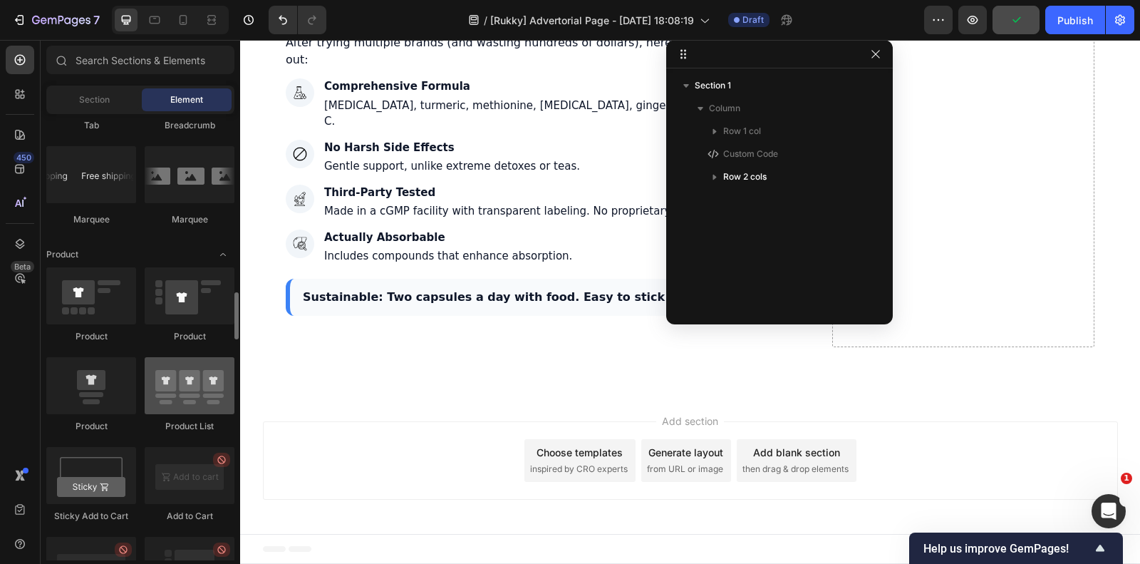
scroll to position [1782, 0]
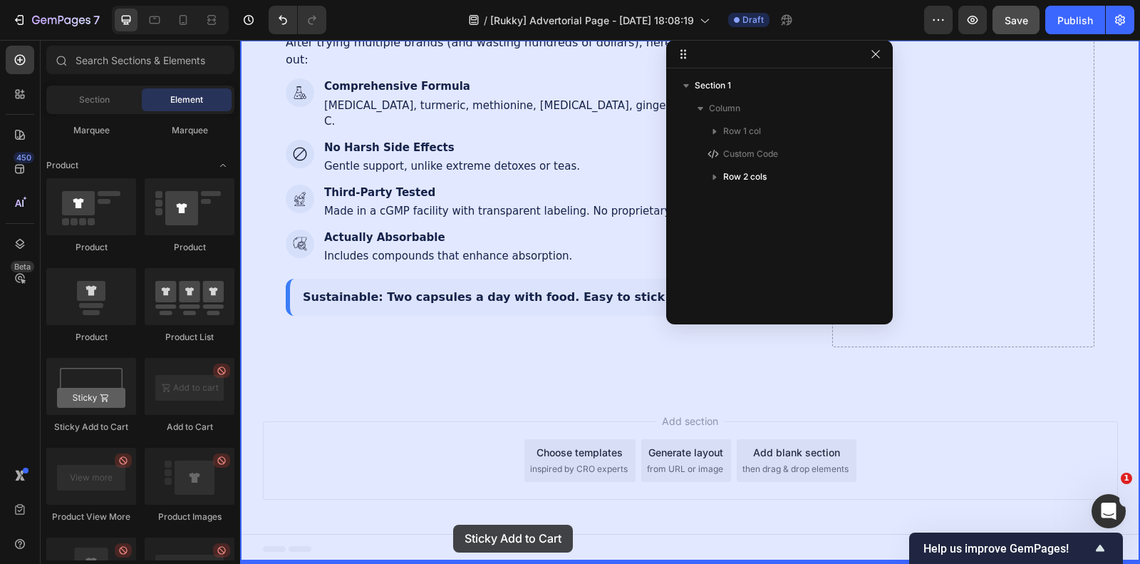
drag, startPoint x: 330, startPoint y: 426, endPoint x: 453, endPoint y: 525, distance: 157.7
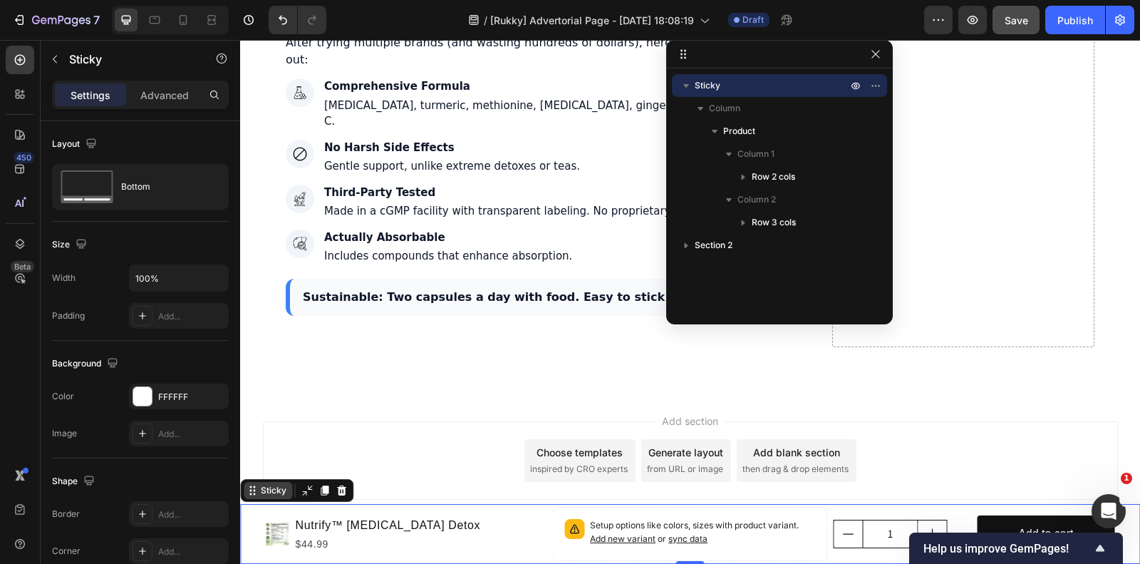
click at [272, 495] on div "Sticky" at bounding box center [273, 490] width 31 height 13
click at [244, 510] on div "Product Images Nutrify™ Milk Thistle Detox Product Title $44.99 Product Price P…" at bounding box center [690, 534] width 900 height 60
click at [266, 515] on div at bounding box center [277, 533] width 23 height 43
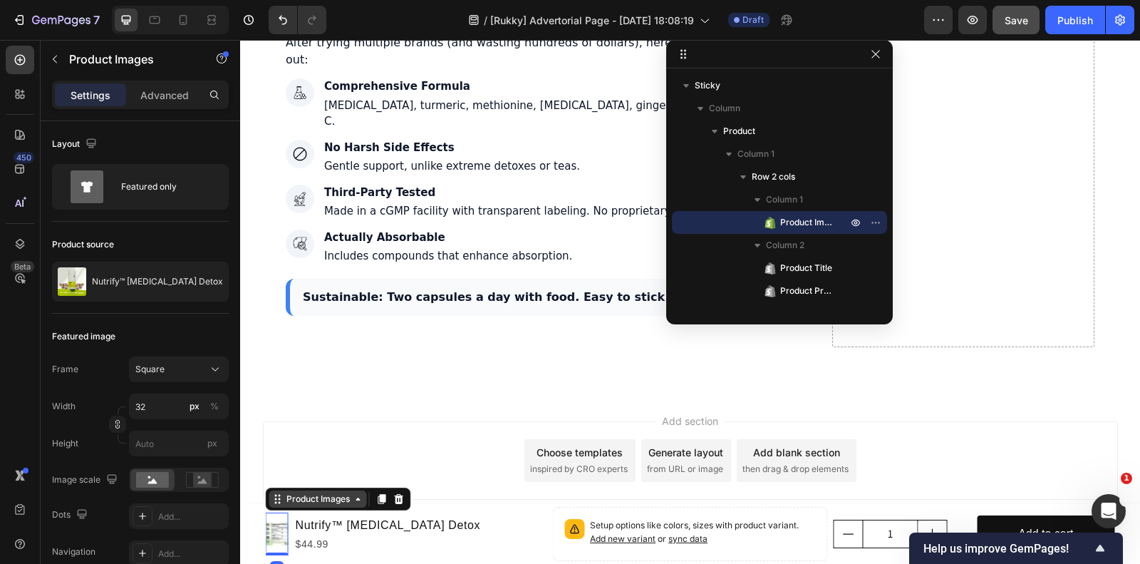
click at [296, 506] on div "Product Images" at bounding box center [318, 498] width 98 height 17
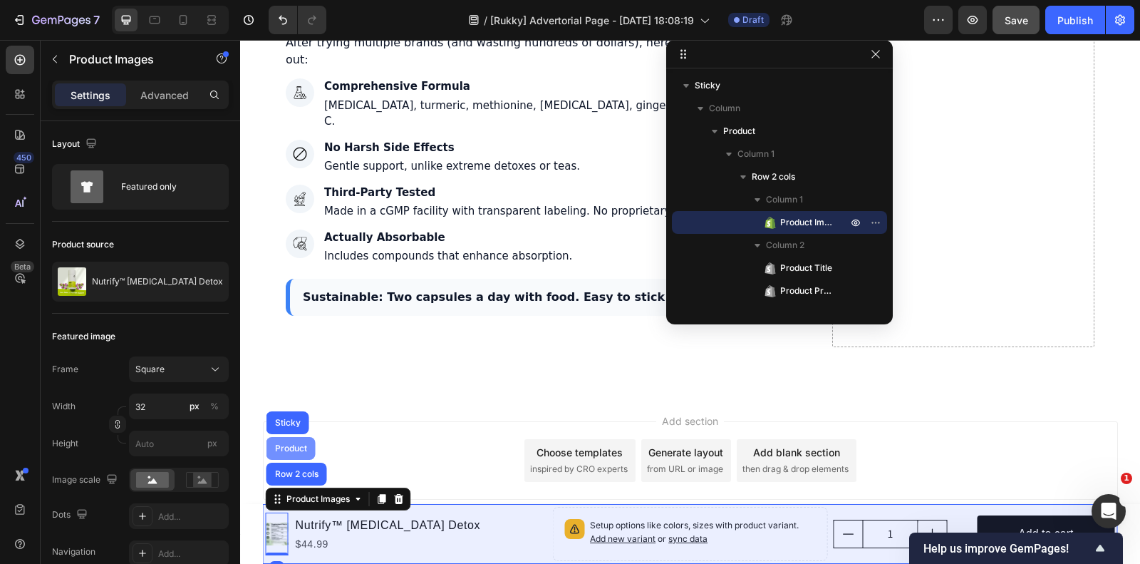
click at [291, 450] on div "Product" at bounding box center [291, 448] width 38 height 9
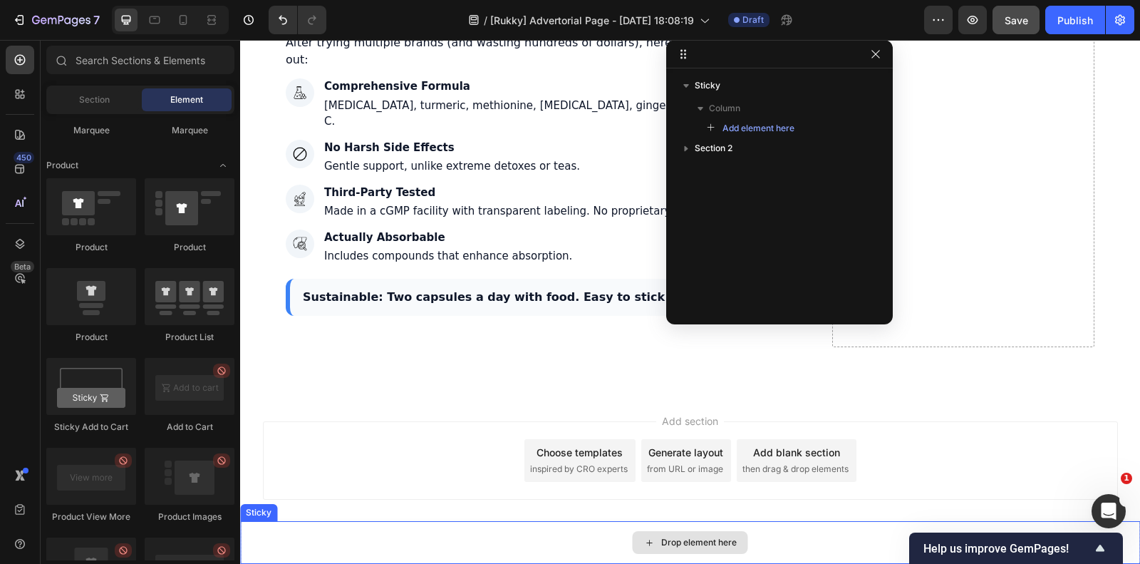
click at [661, 537] on div "Drop element here" at bounding box center [699, 542] width 76 height 11
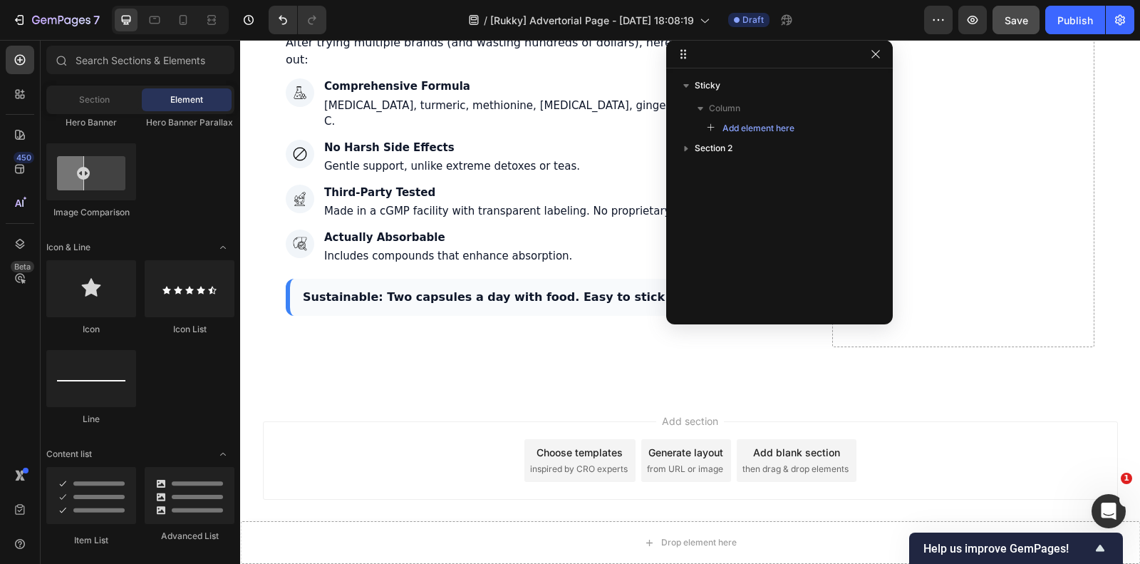
scroll to position [267, 0]
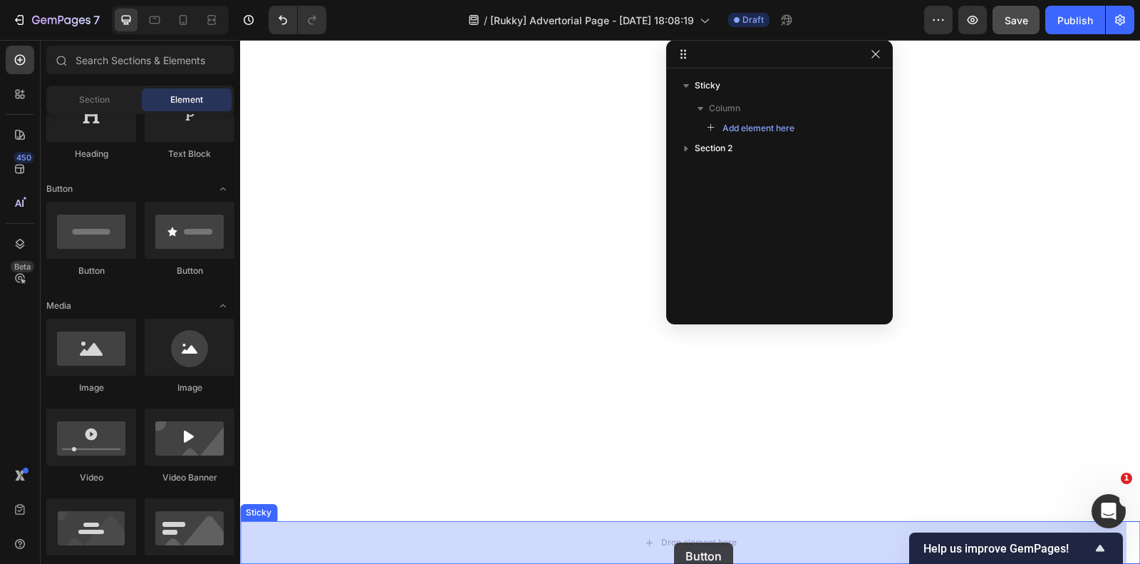
drag, startPoint x: 334, startPoint y: 280, endPoint x: 504, endPoint y: 549, distance: 318.2
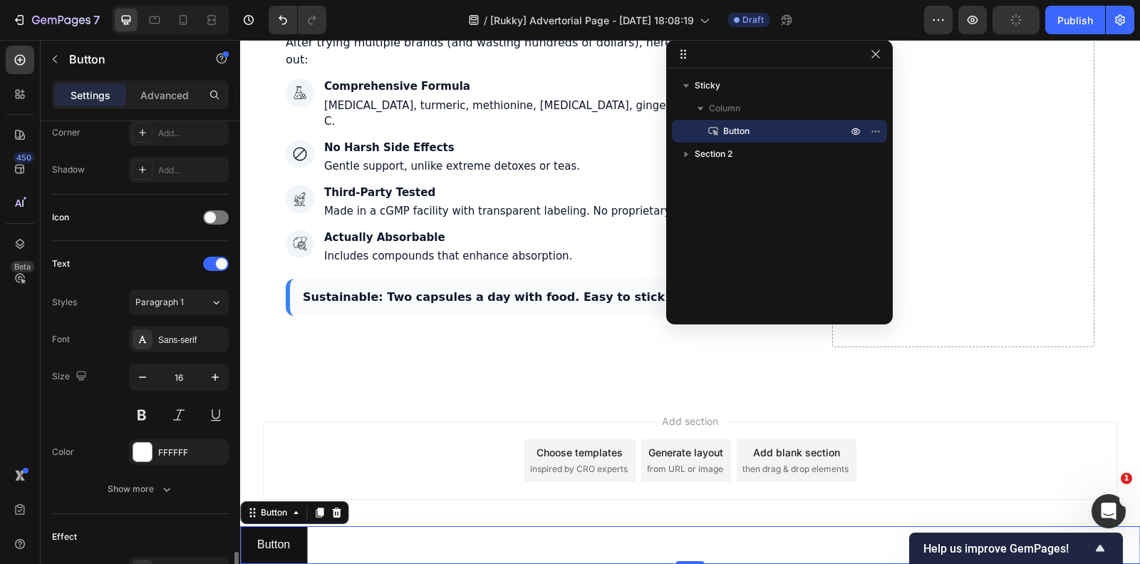
scroll to position [542, 0]
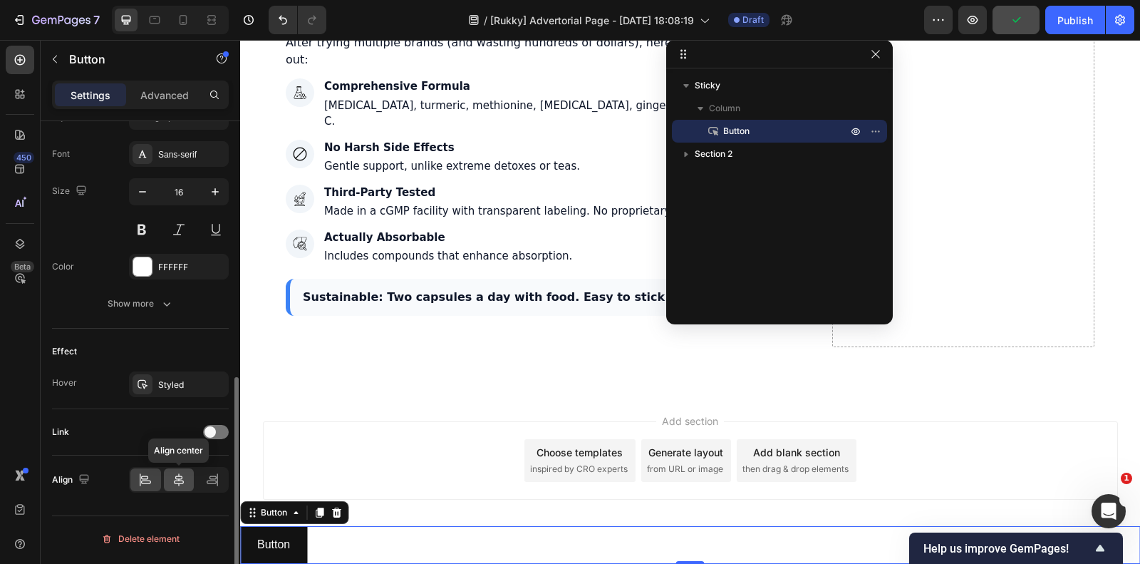
click at [175, 478] on icon at bounding box center [179, 480] width 14 height 14
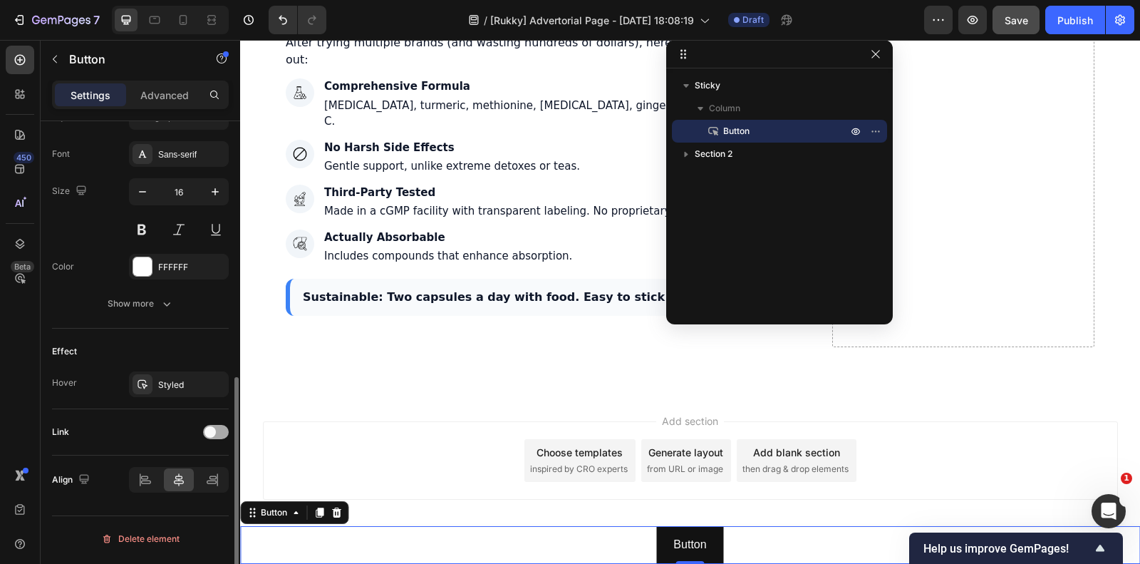
click at [212, 432] on span at bounding box center [210, 431] width 11 height 11
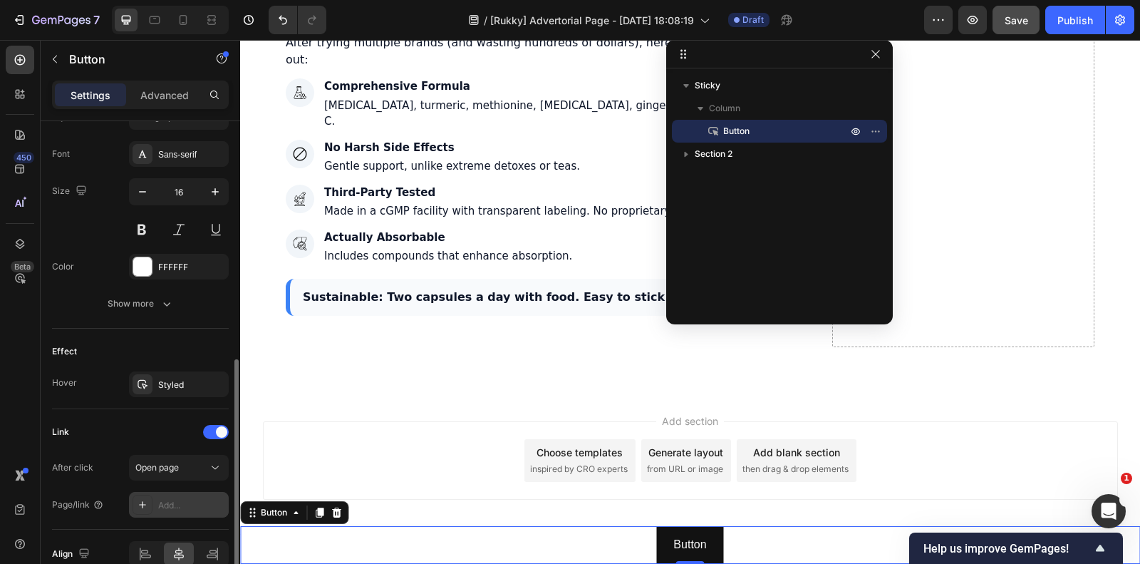
click at [167, 497] on div "Add..." at bounding box center [179, 505] width 100 height 26
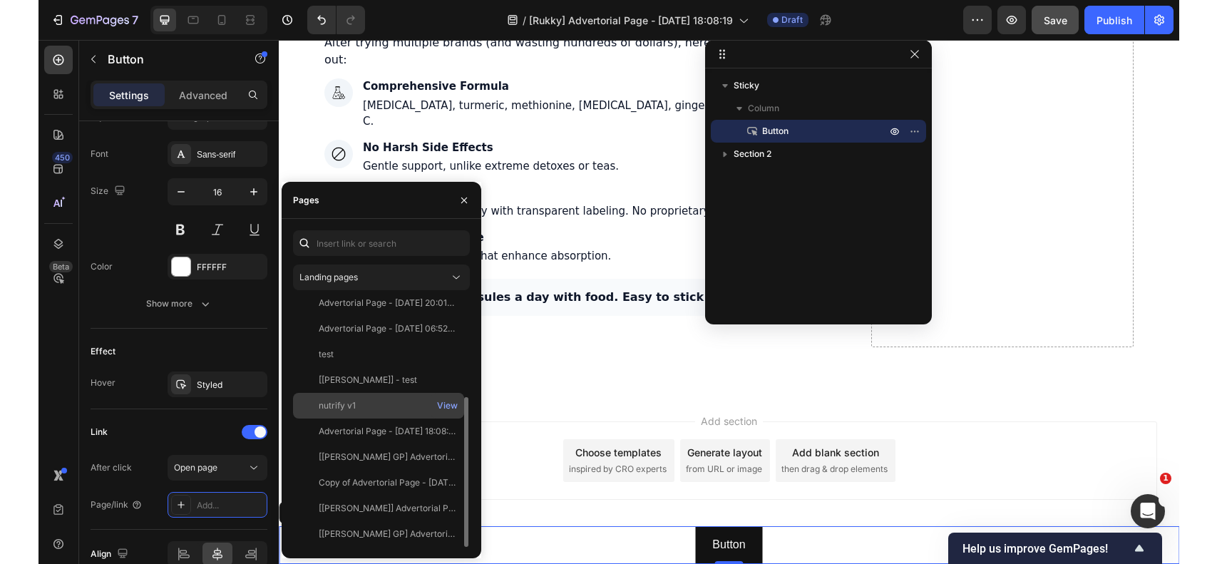
scroll to position [0, 0]
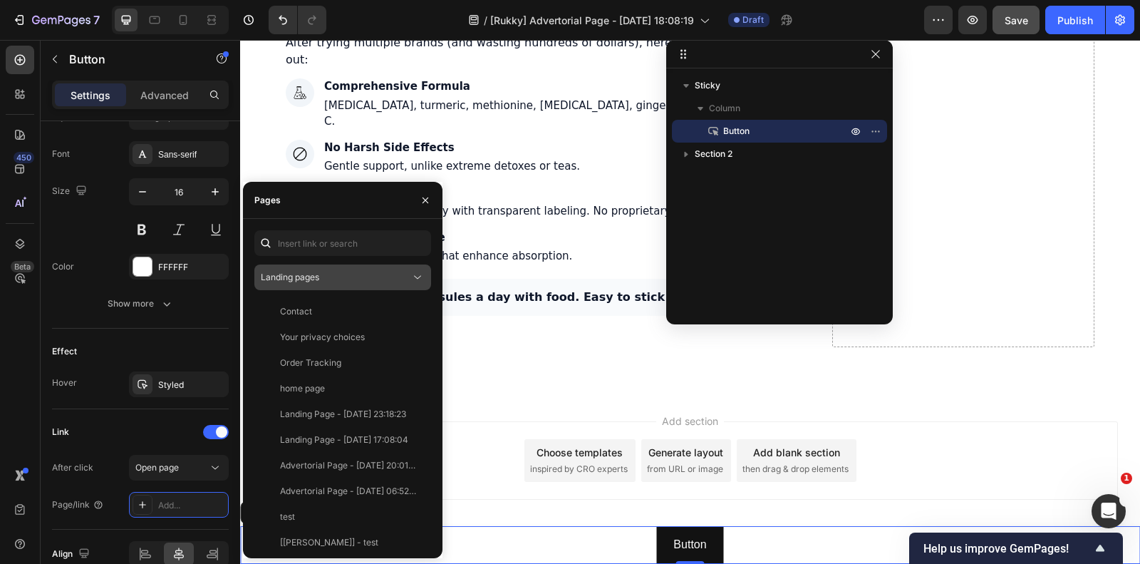
click at [334, 283] on div "Landing pages" at bounding box center [336, 277] width 150 height 13
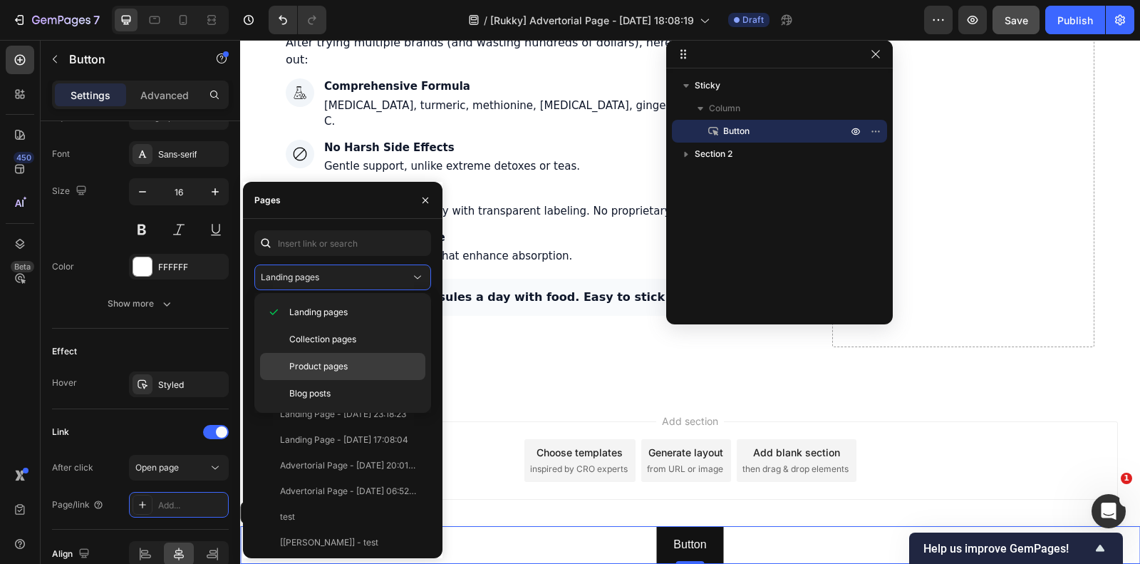
click at [343, 371] on span "Product pages" at bounding box center [318, 366] width 58 height 13
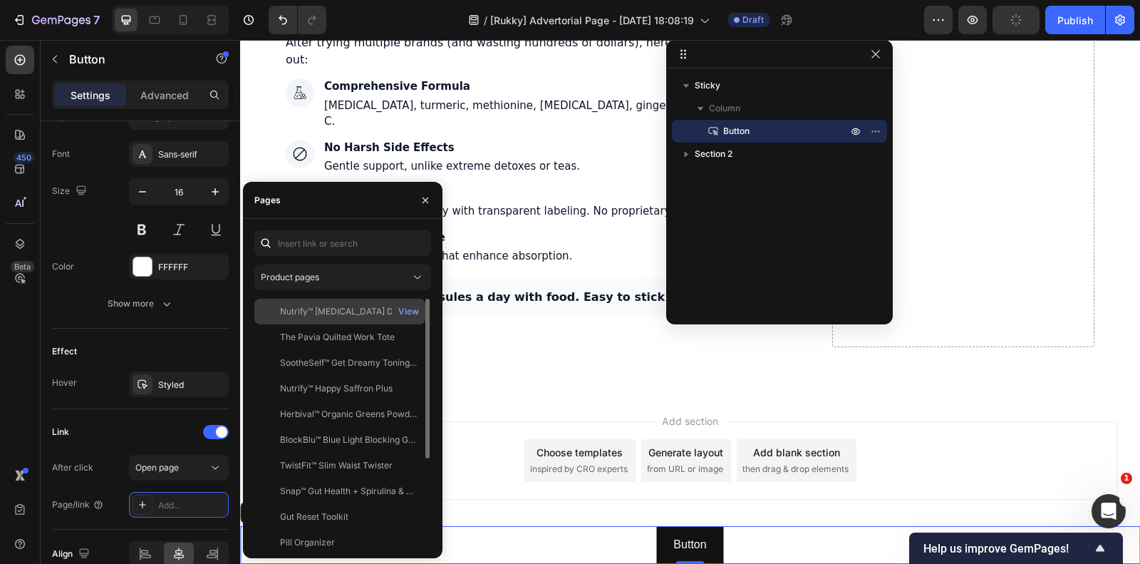
click at [311, 311] on div "Nutrify™ Milk Thistle Detox" at bounding box center [345, 311] width 131 height 13
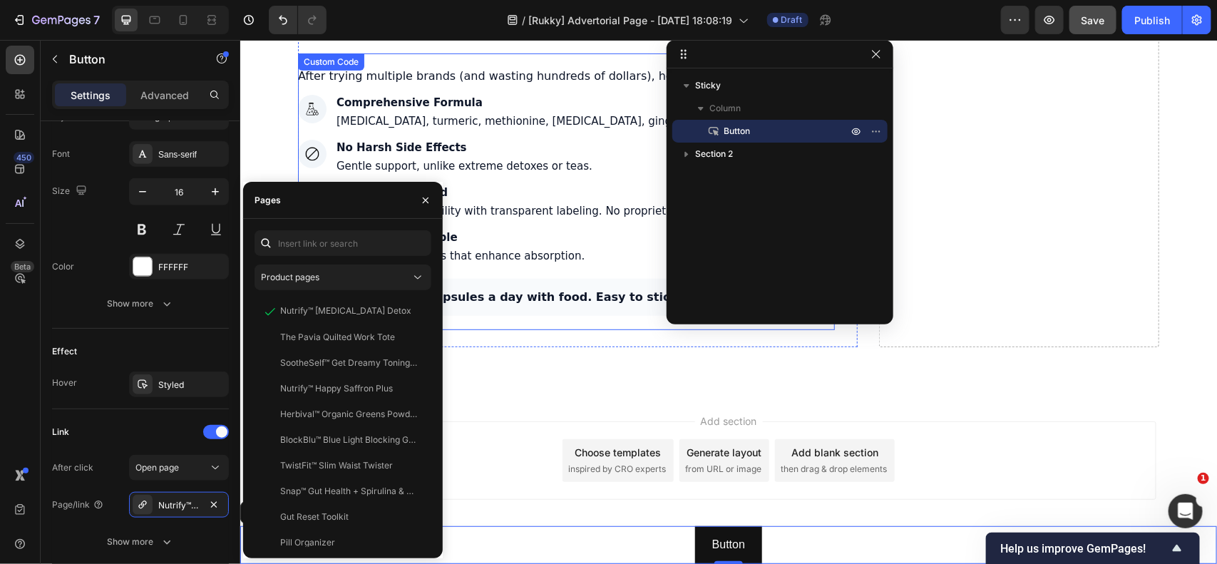
scroll to position [5884, 0]
click at [629, 542] on div "Button Button 0" at bounding box center [727, 544] width 976 height 38
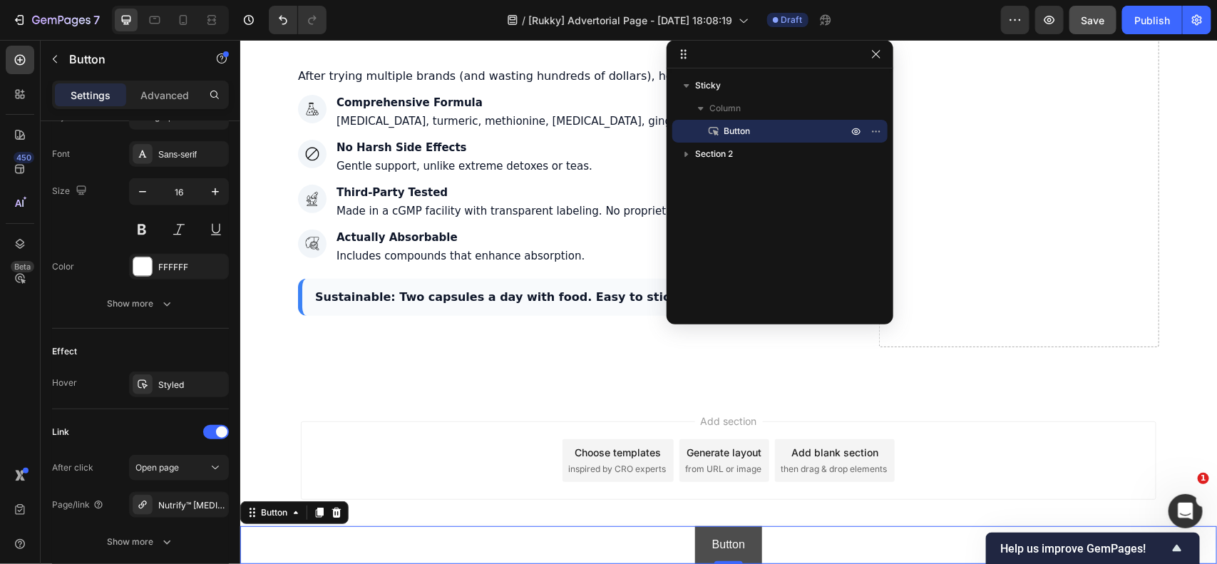
click at [694, 542] on link "Button" at bounding box center [727, 544] width 67 height 38
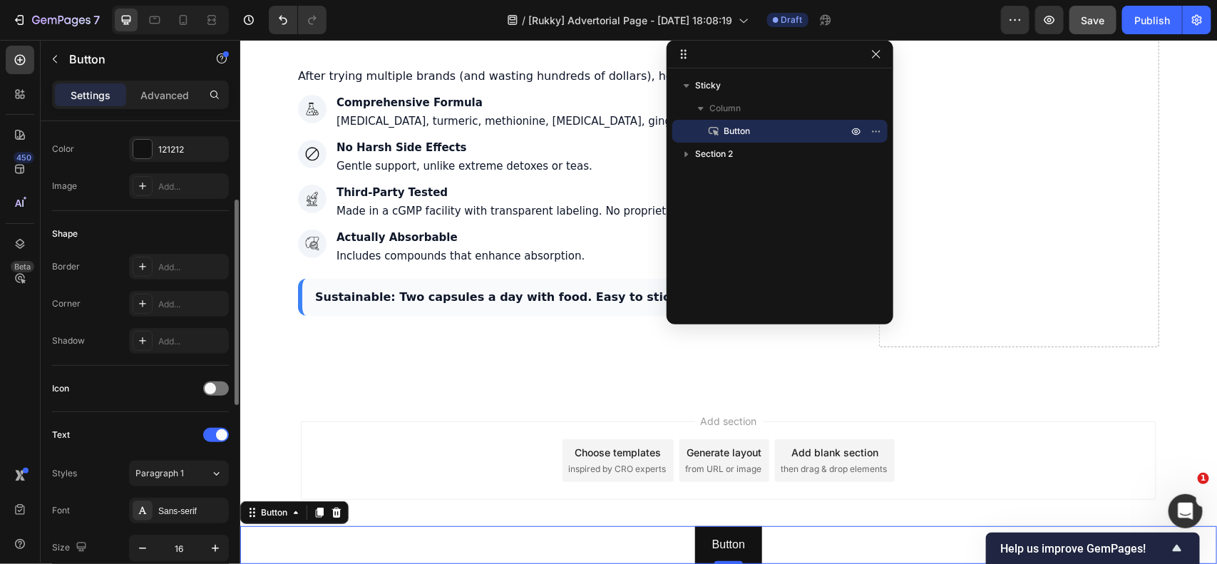
scroll to position [0, 0]
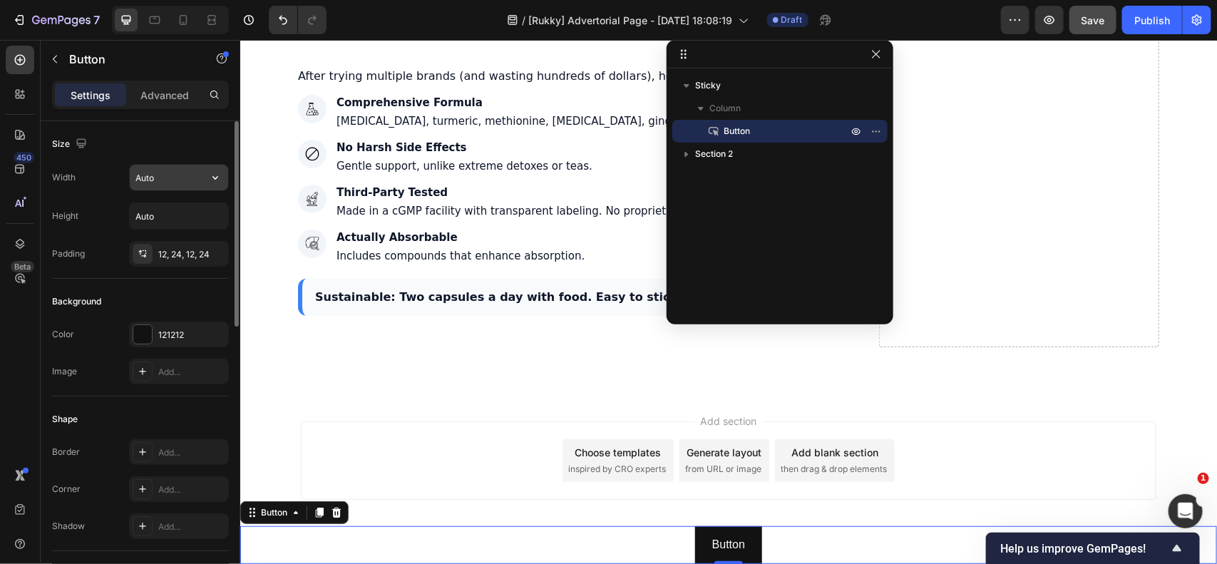
click at [175, 173] on input "Auto" at bounding box center [179, 178] width 98 height 26
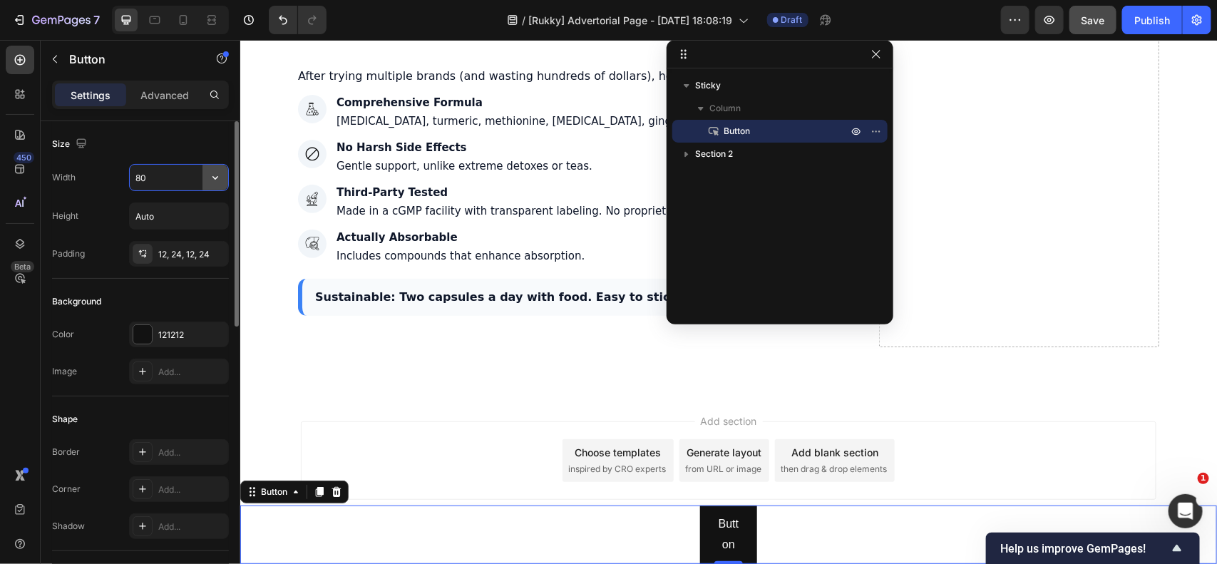
click at [212, 175] on icon "button" at bounding box center [215, 177] width 14 height 14
click at [144, 241] on span "Full" at bounding box center [142, 241] width 14 height 13
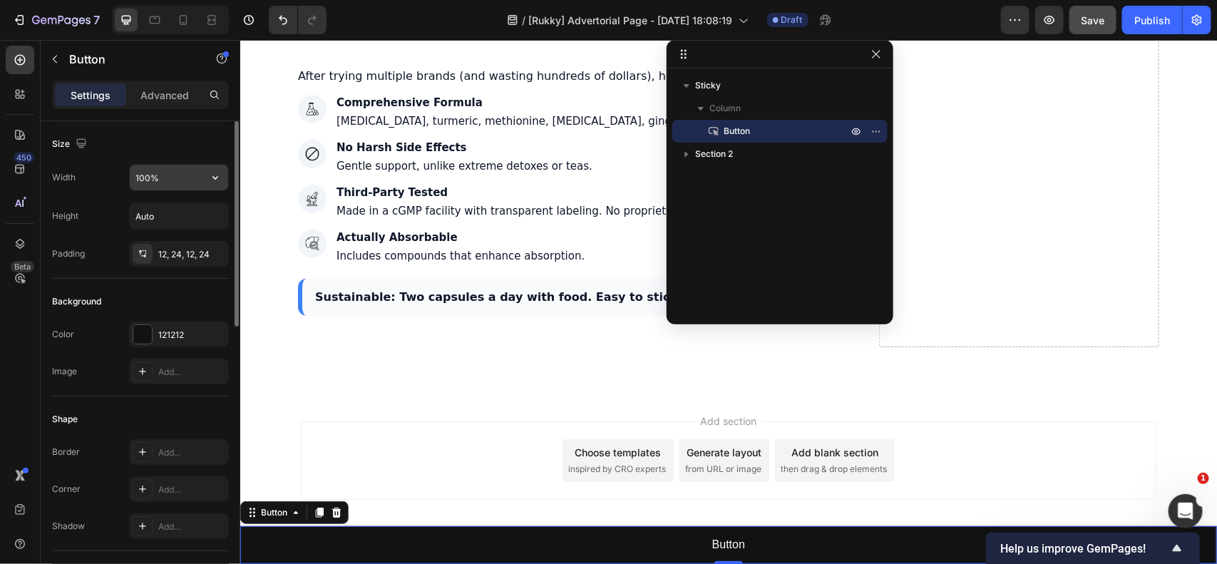
click at [158, 175] on input "100%" at bounding box center [179, 178] width 98 height 26
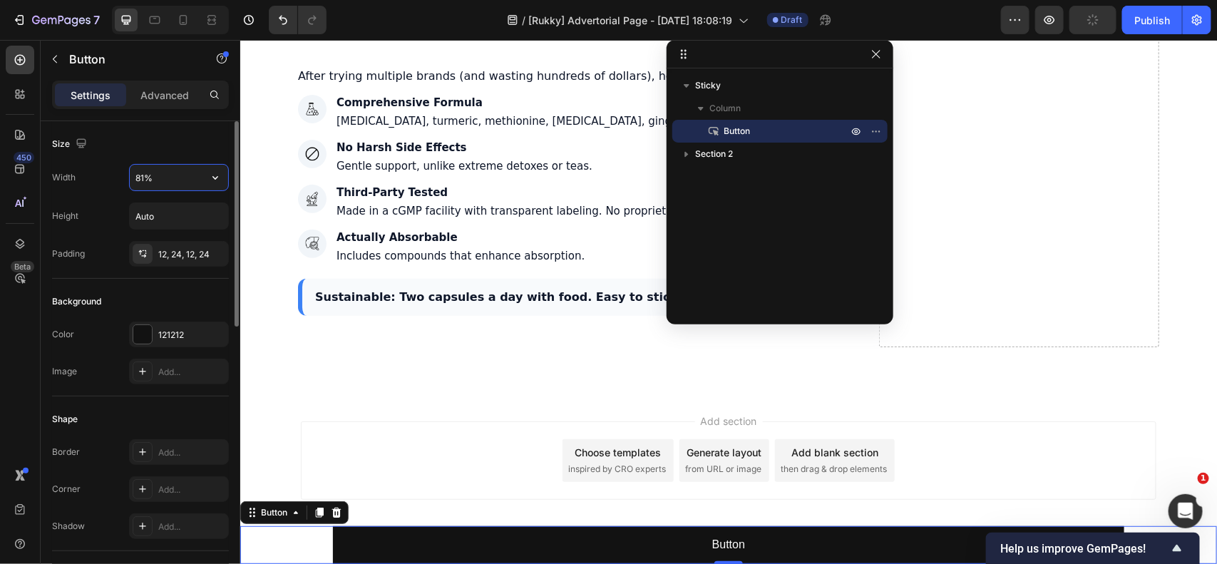
type input "80%"
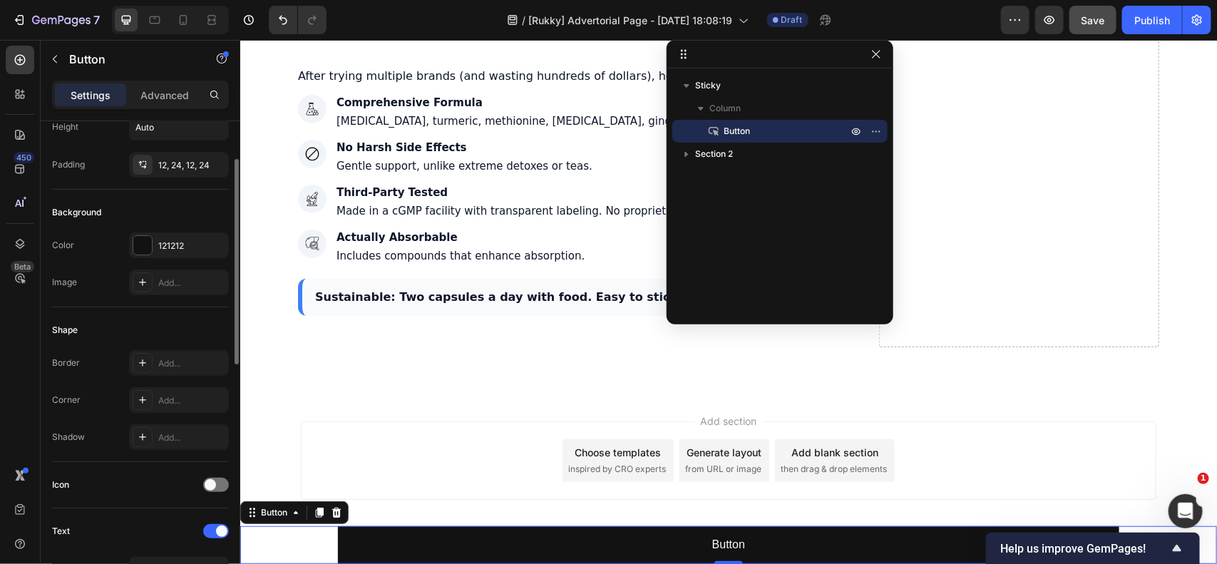
scroll to position [178, 0]
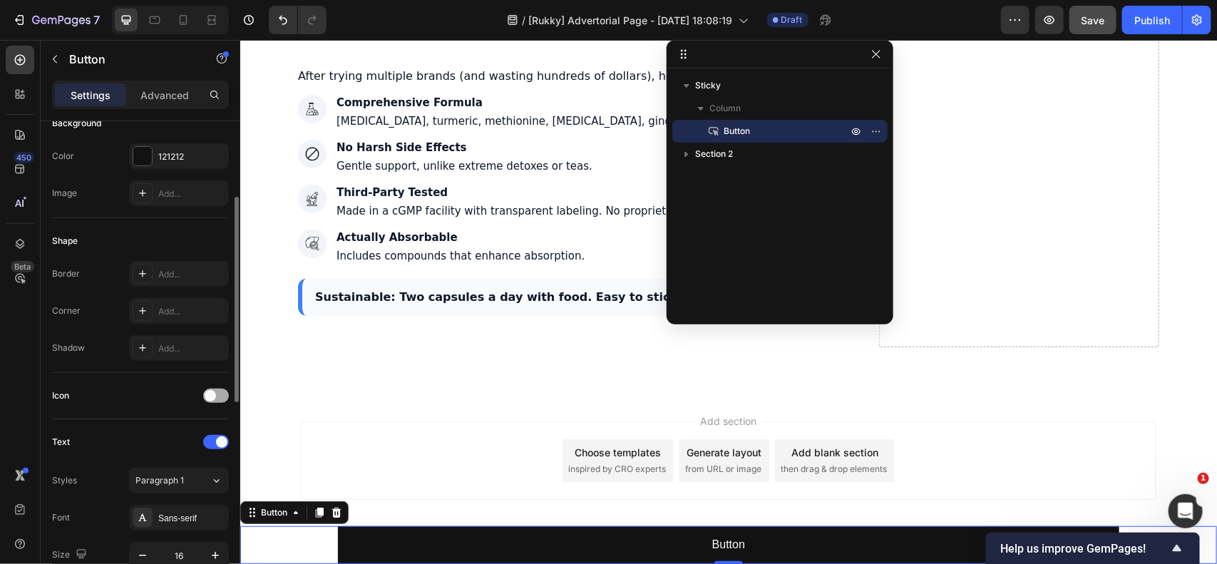
click at [216, 392] on div at bounding box center [216, 395] width 26 height 14
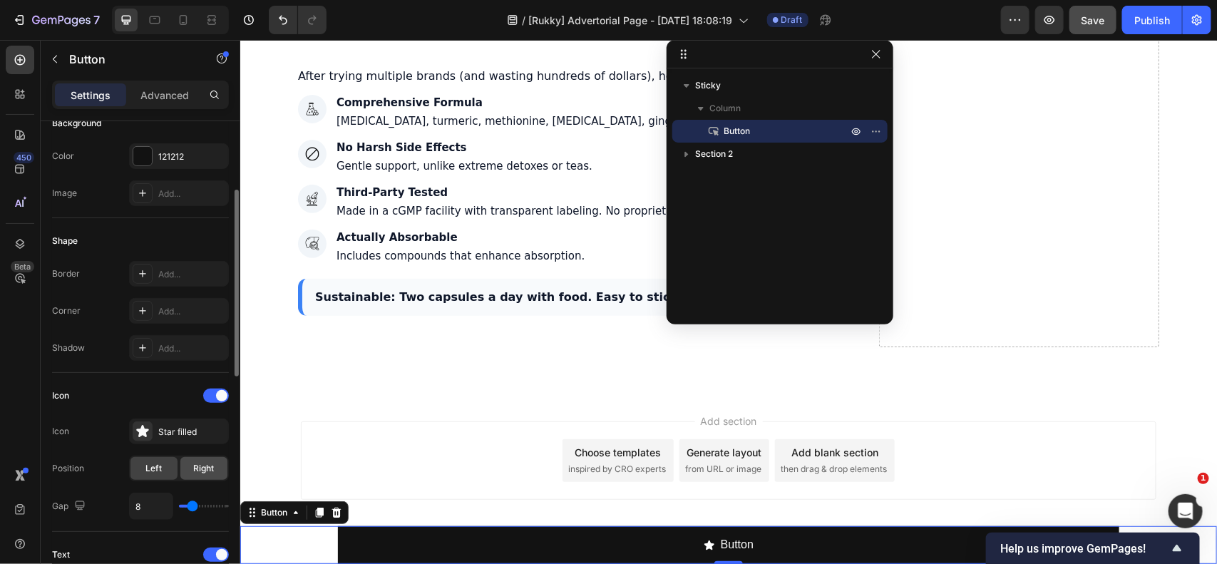
click at [200, 472] on span "Right" at bounding box center [204, 468] width 21 height 13
click at [153, 433] on div "Star filled" at bounding box center [179, 431] width 100 height 26
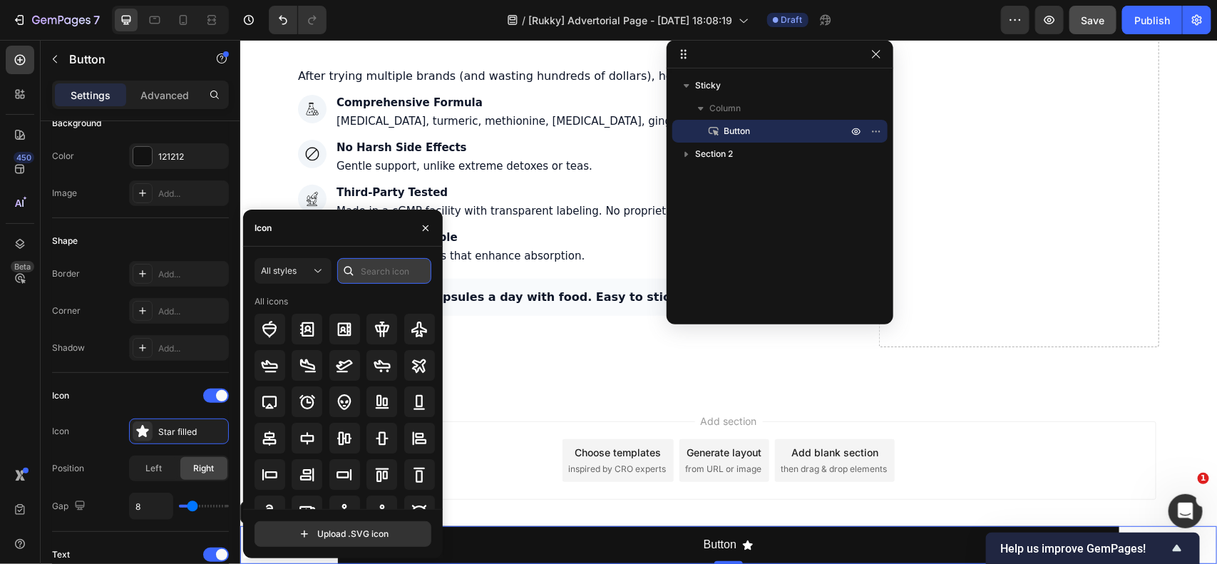
click at [360, 275] on input "text" at bounding box center [384, 271] width 94 height 26
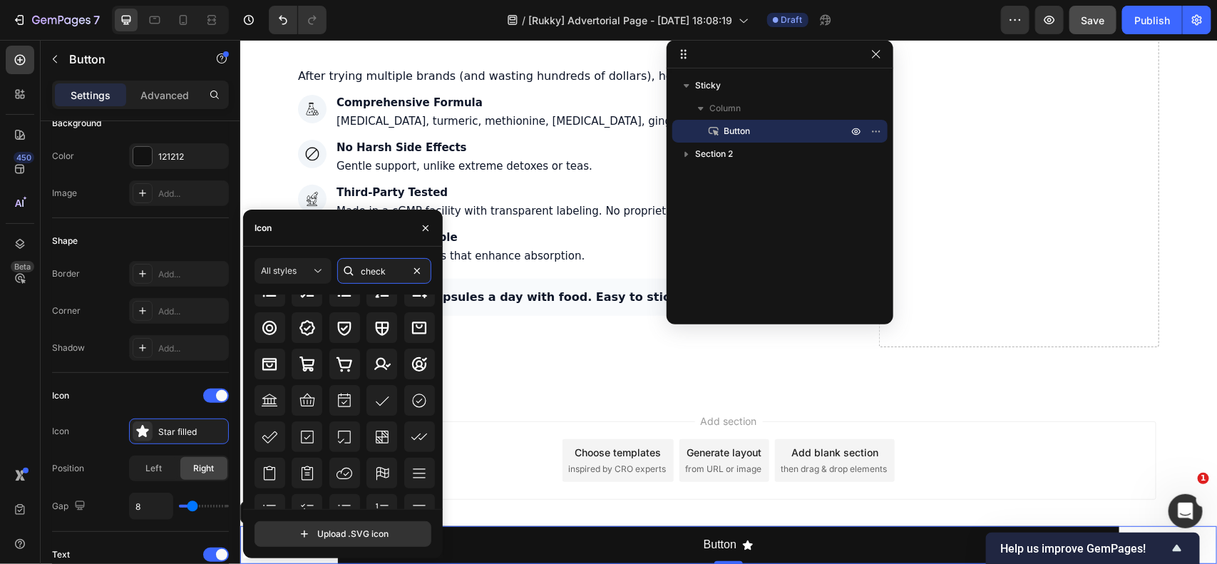
scroll to position [0, 0]
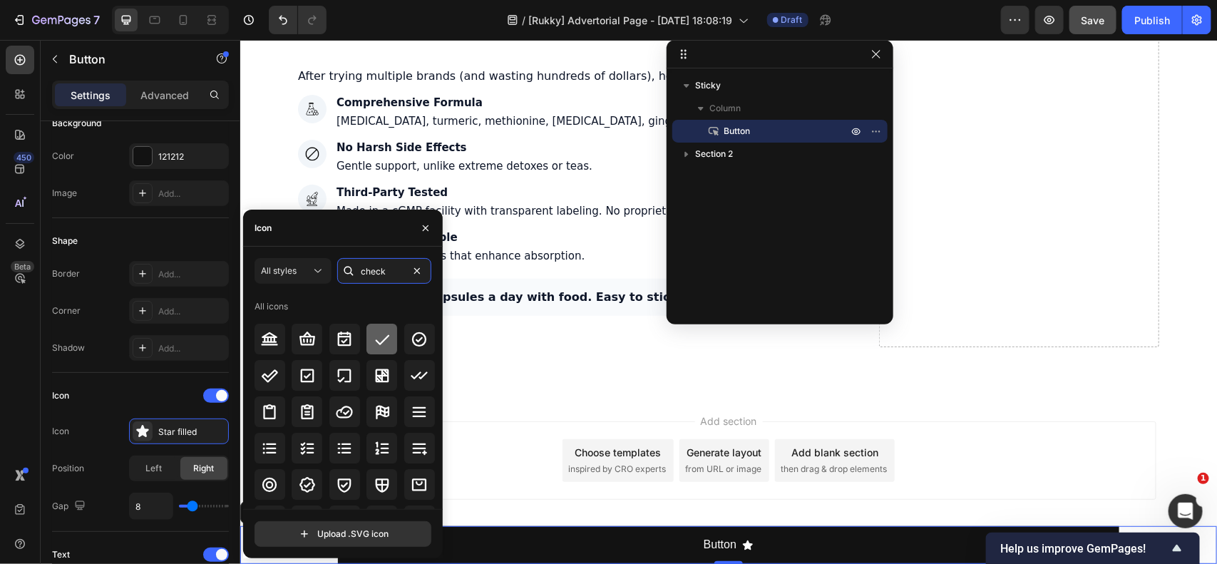
type input "check"
click at [380, 342] on icon at bounding box center [381, 339] width 17 height 17
click at [98, 389] on div "Icon" at bounding box center [140, 395] width 177 height 23
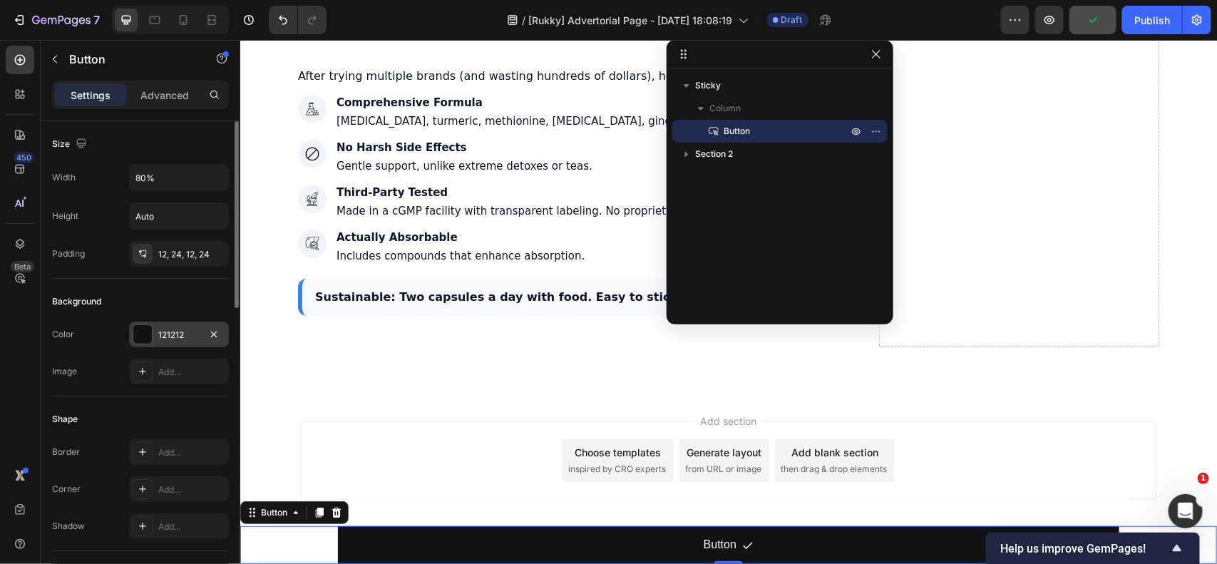
click at [167, 329] on div "121212" at bounding box center [178, 335] width 41 height 13
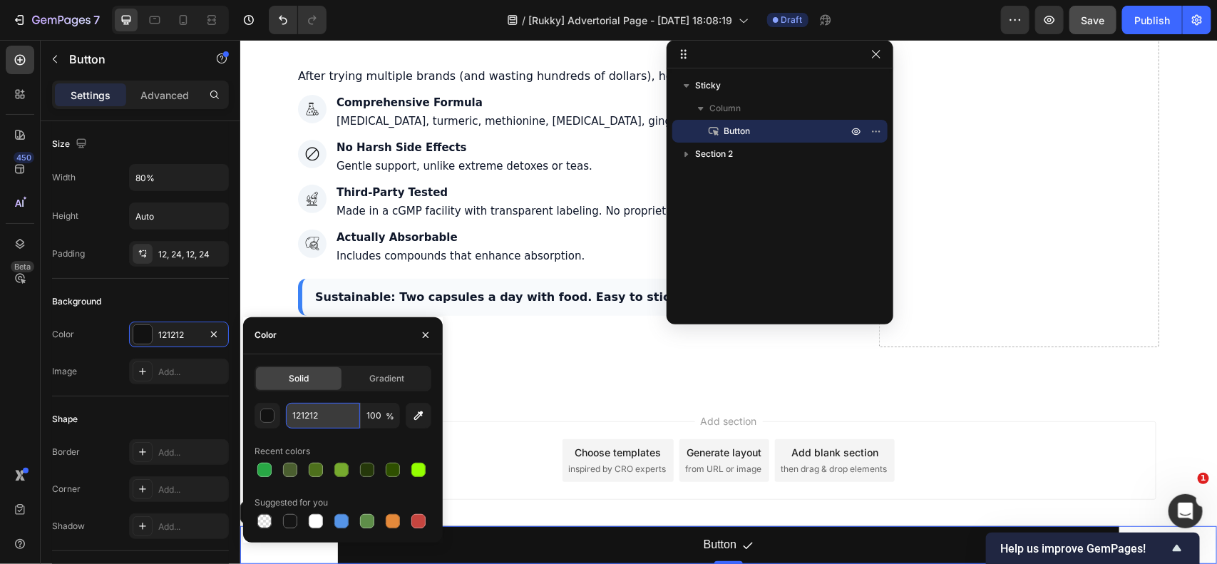
click at [326, 421] on input "121212" at bounding box center [323, 416] width 74 height 26
click at [267, 471] on div at bounding box center [264, 470] width 14 height 14
type input "28A745"
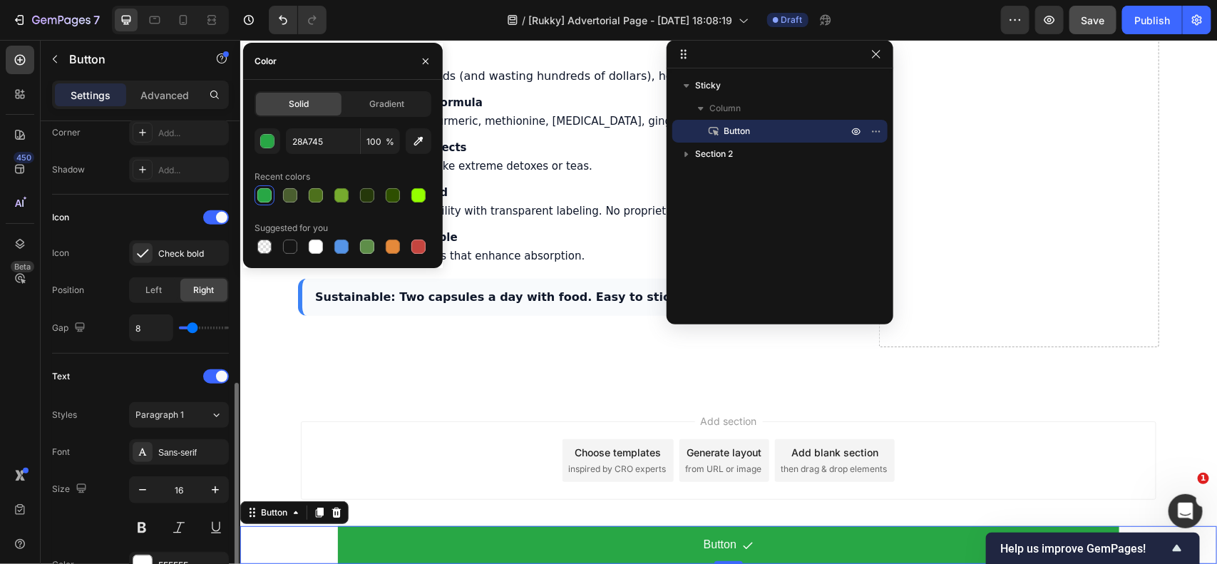
scroll to position [445, 0]
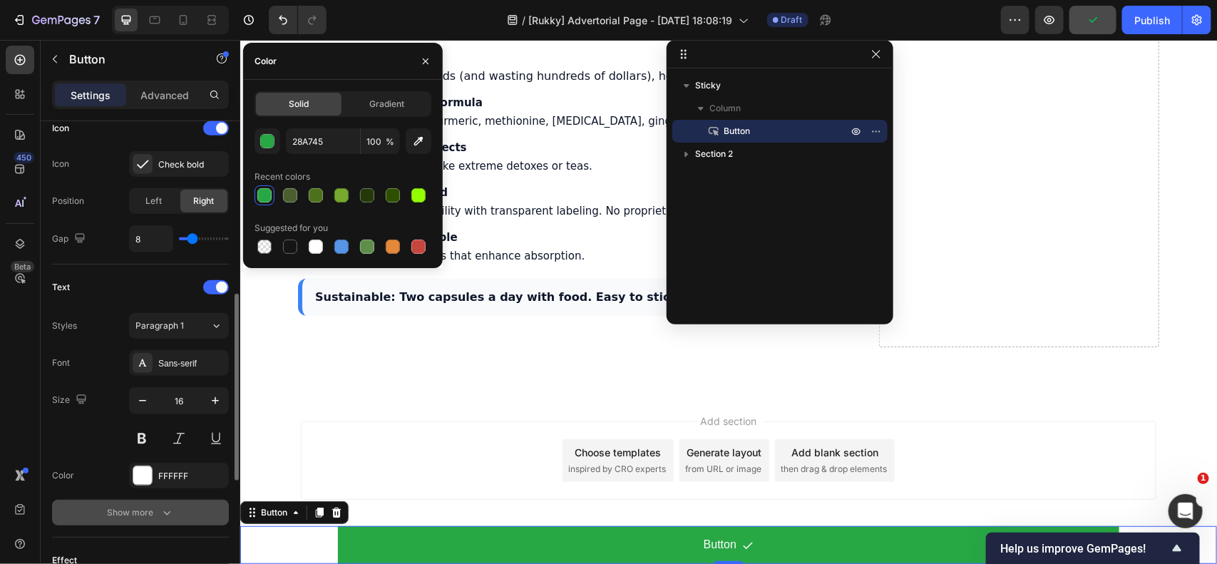
click at [140, 512] on div "Show more" at bounding box center [141, 512] width 66 height 14
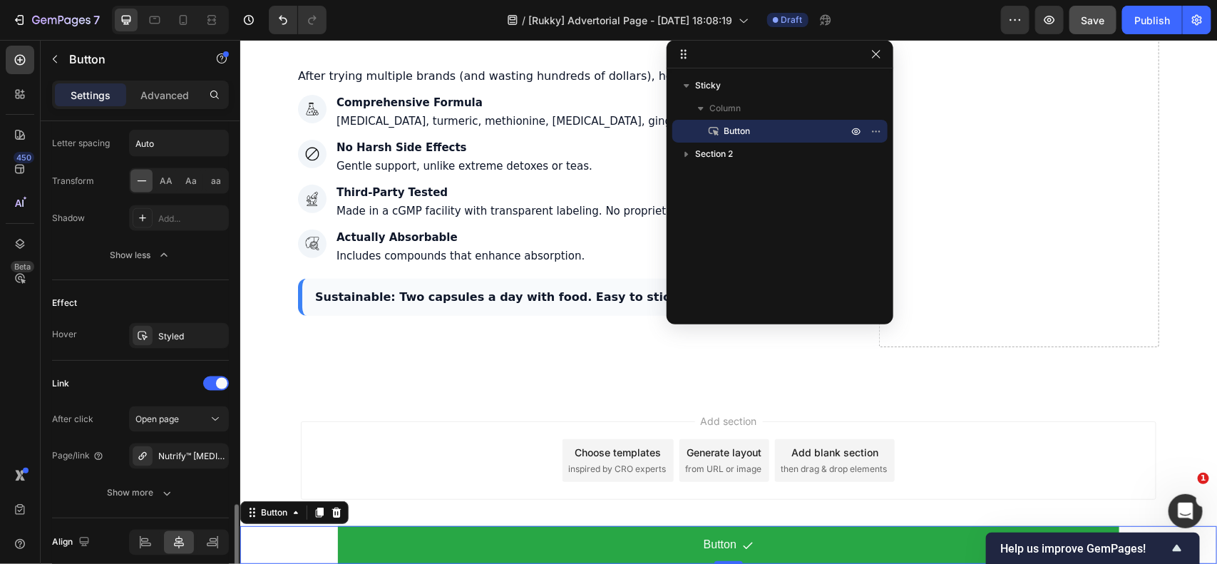
scroll to position [954, 0]
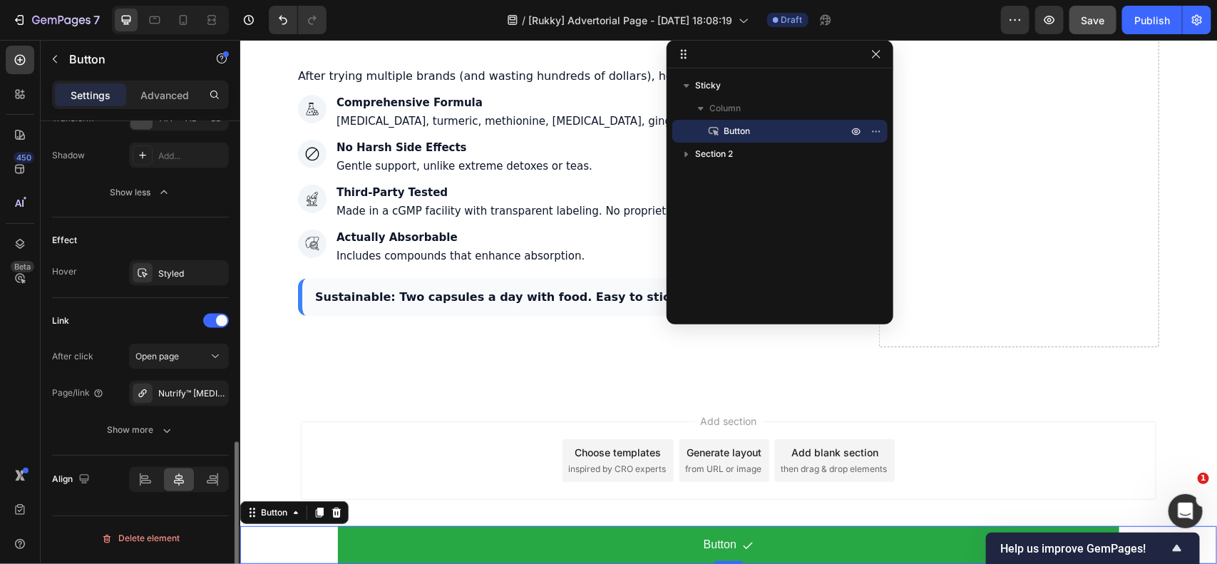
click at [143, 279] on icon at bounding box center [142, 272] width 11 height 11
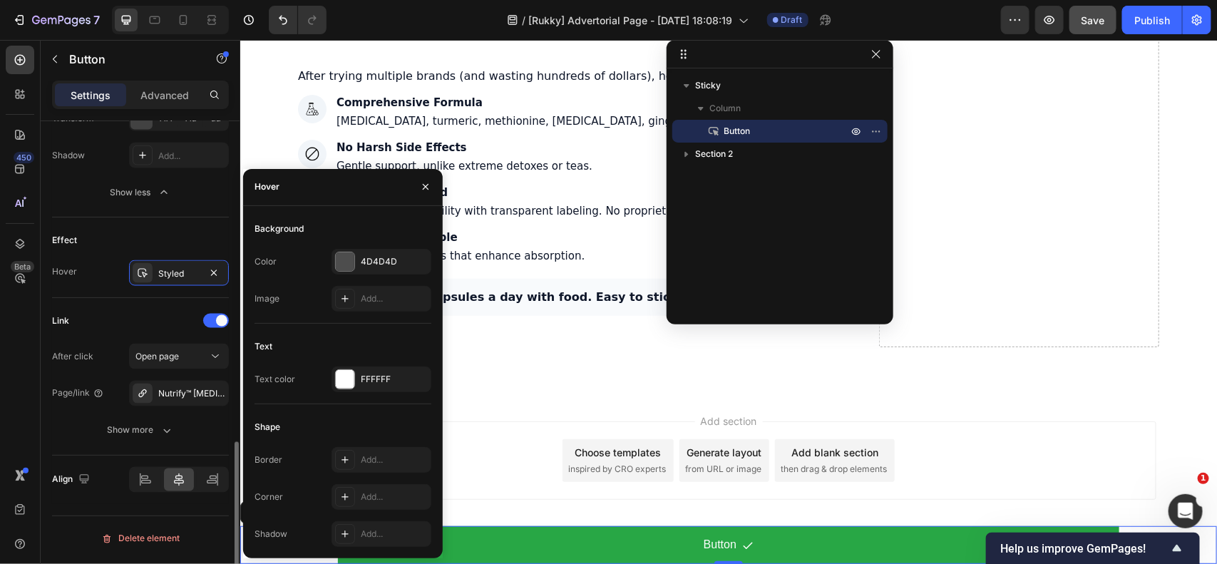
drag, startPoint x: 155, startPoint y: 101, endPoint x: 161, endPoint y: 264, distance: 162.6
click at [155, 100] on p "Advanced" at bounding box center [164, 95] width 48 height 15
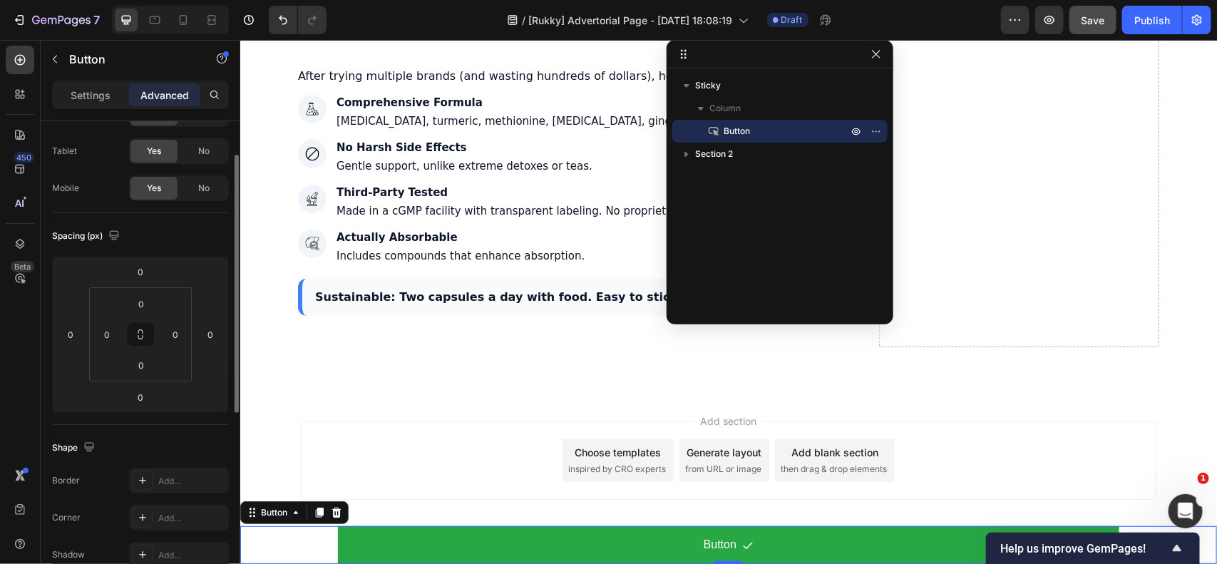
scroll to position [0, 0]
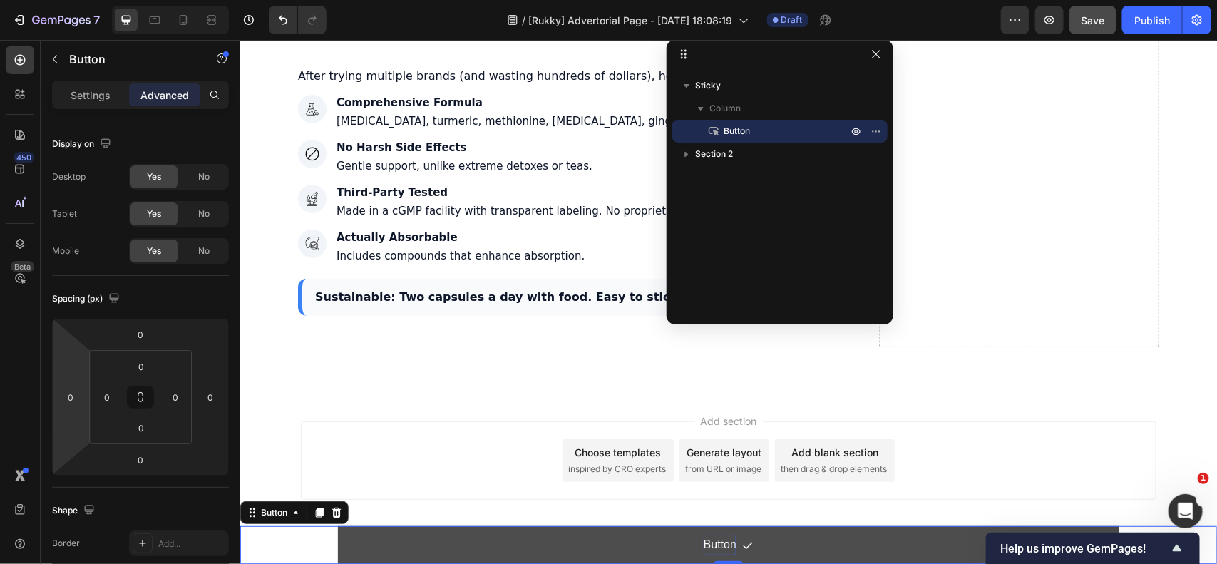
click at [717, 541] on p "Button" at bounding box center [719, 544] width 33 height 21
click at [718, 541] on p "Button" at bounding box center [719, 544] width 33 height 21
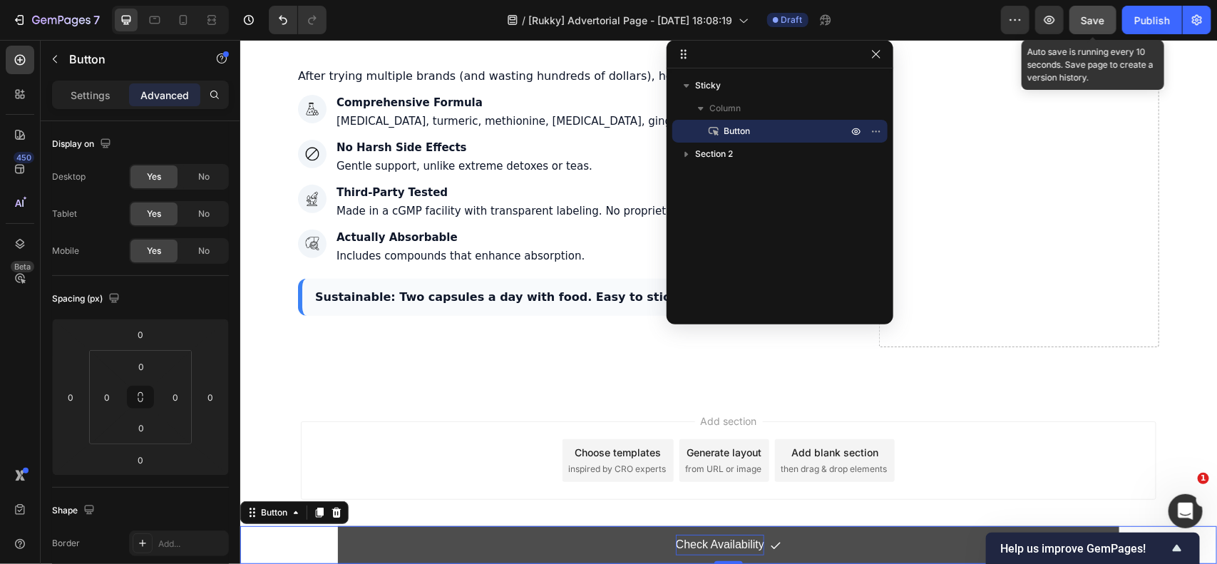
click at [1099, 16] on span "Save" at bounding box center [1093, 20] width 24 height 12
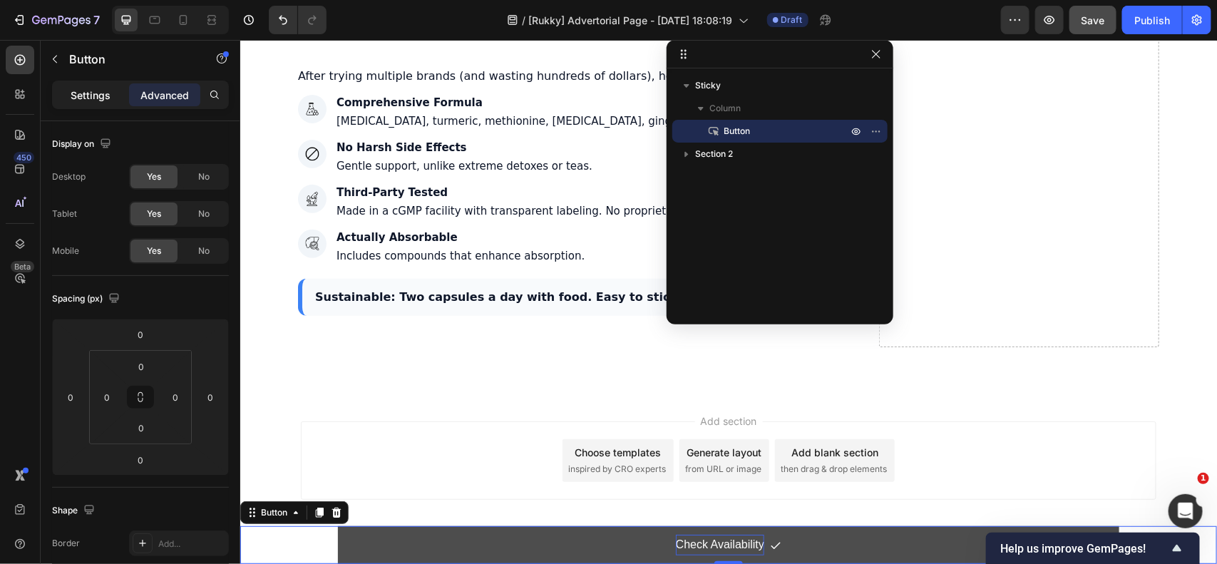
click at [105, 100] on p "Settings" at bounding box center [91, 95] width 40 height 15
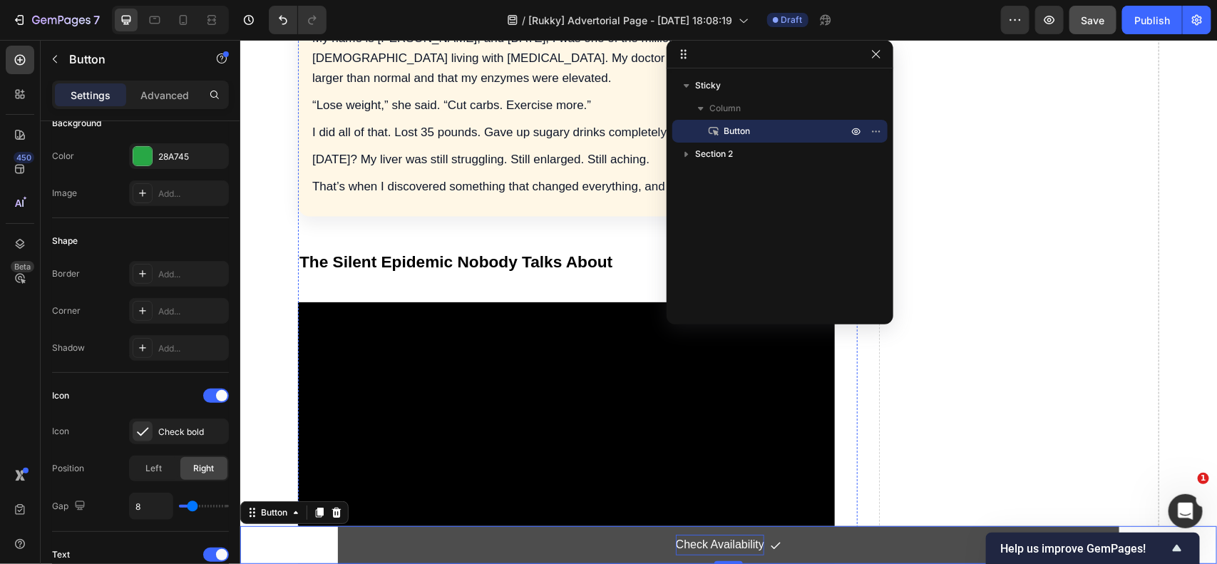
scroll to position [984, 0]
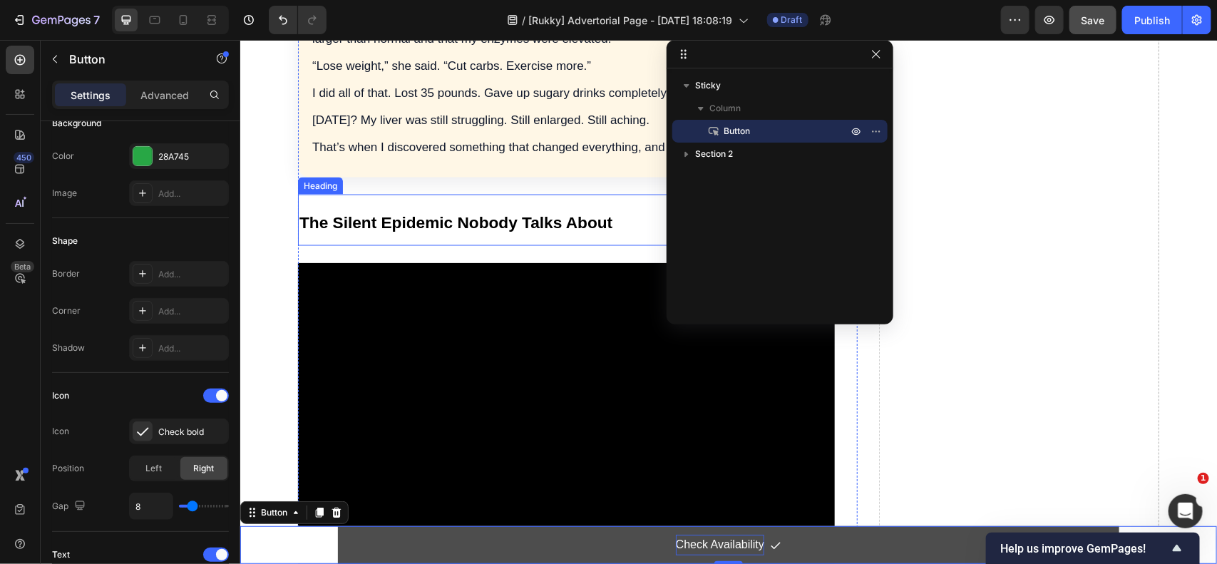
drag, startPoint x: 350, startPoint y: 215, endPoint x: 311, endPoint y: 183, distance: 50.1
click at [350, 215] on strong "The Silent Epidemic Nobody Talks About" at bounding box center [455, 221] width 313 height 19
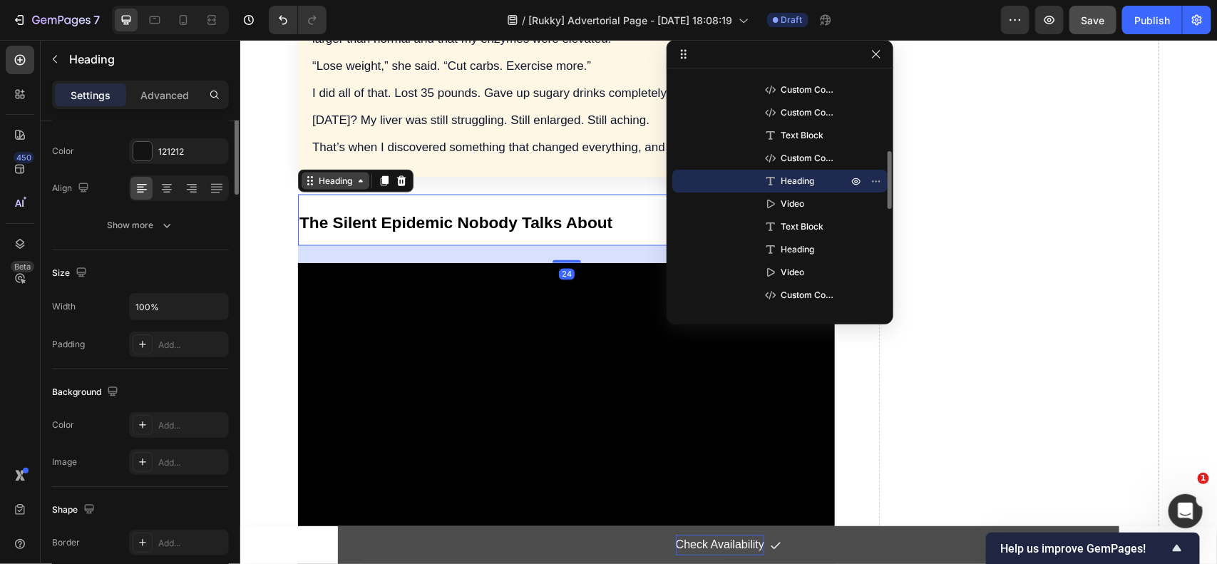
scroll to position [0, 0]
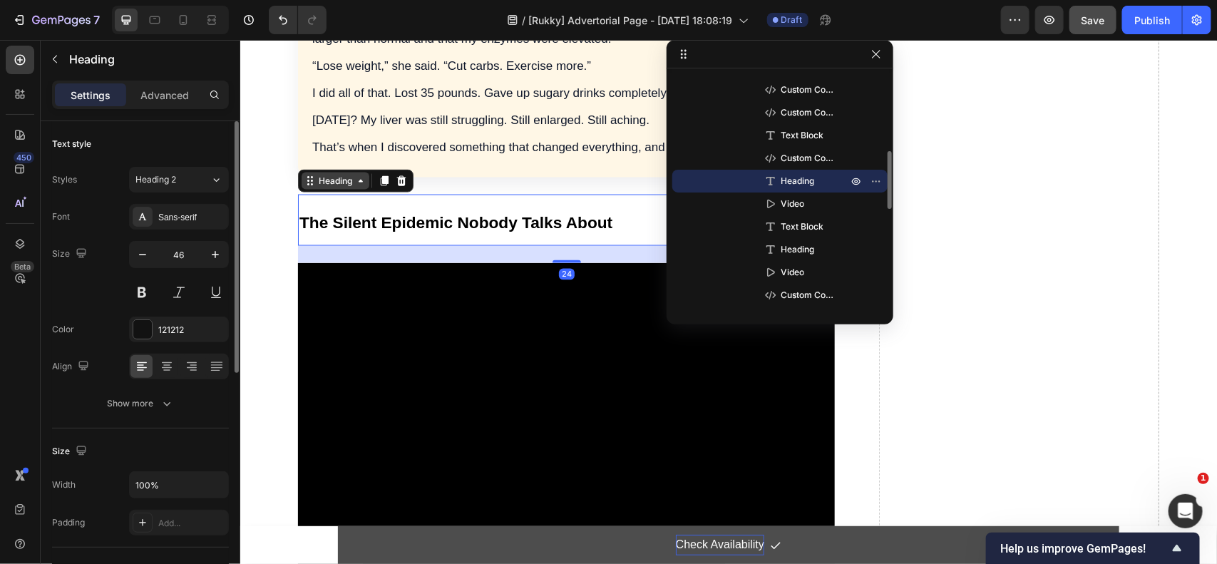
click at [307, 185] on icon at bounding box center [309, 180] width 11 height 11
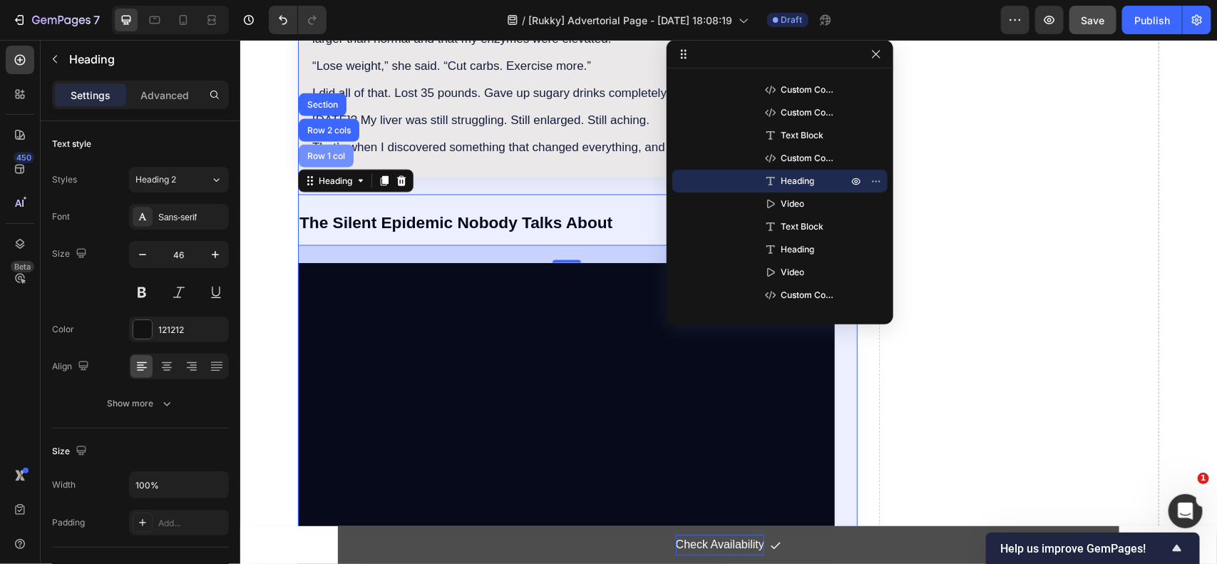
click at [323, 155] on div "Row 1 col" at bounding box center [325, 155] width 43 height 9
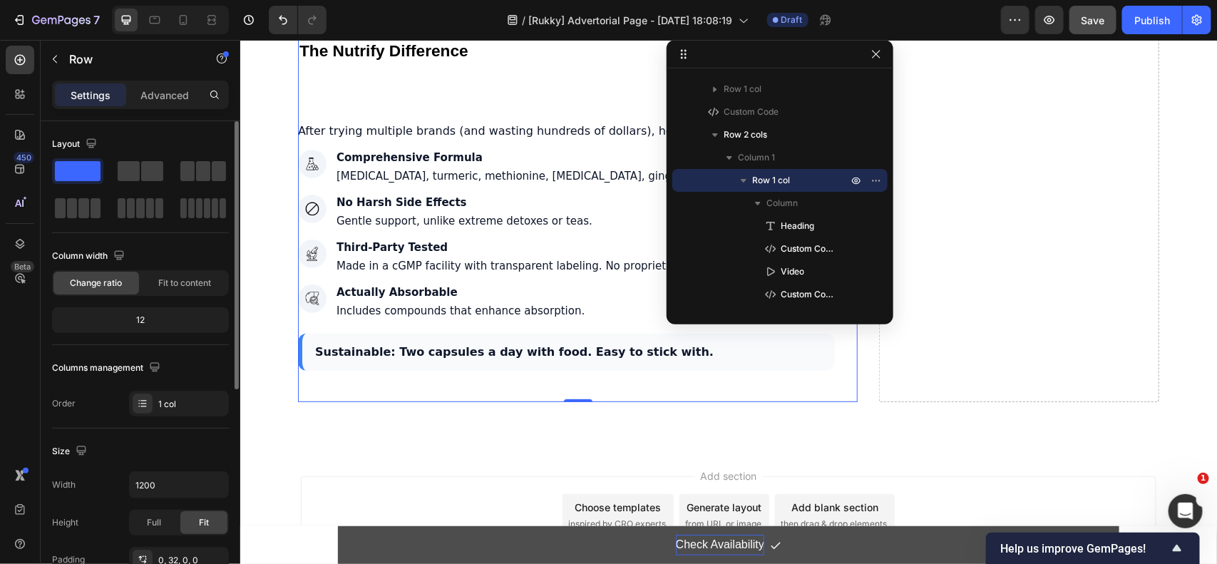
scroll to position [178, 0]
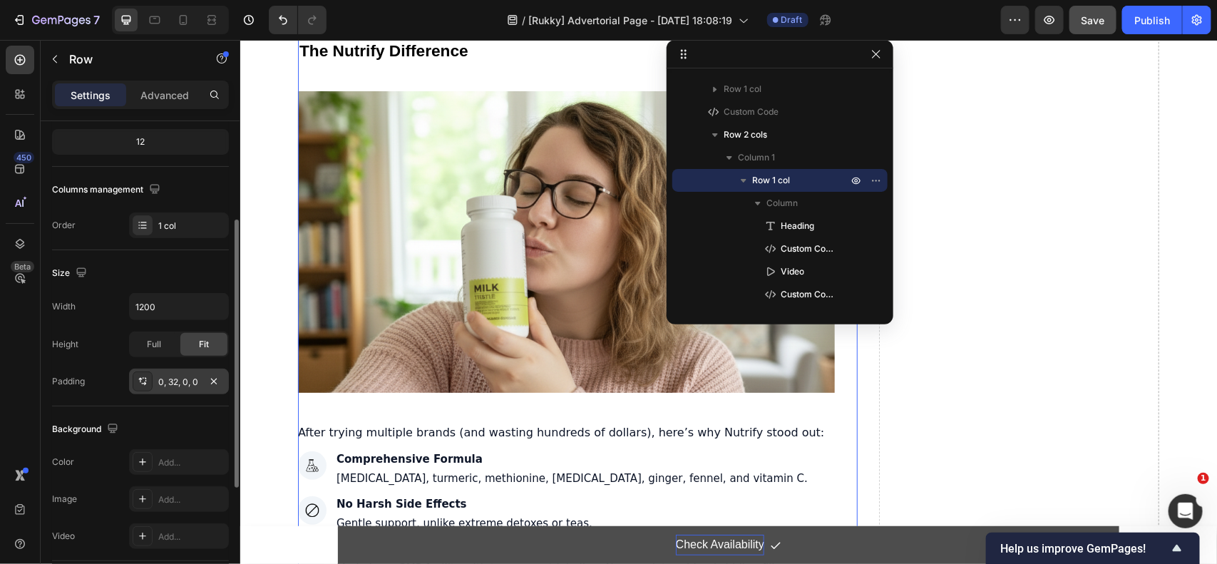
click at [171, 376] on div "0, 32, 0, 0" at bounding box center [178, 382] width 41 height 13
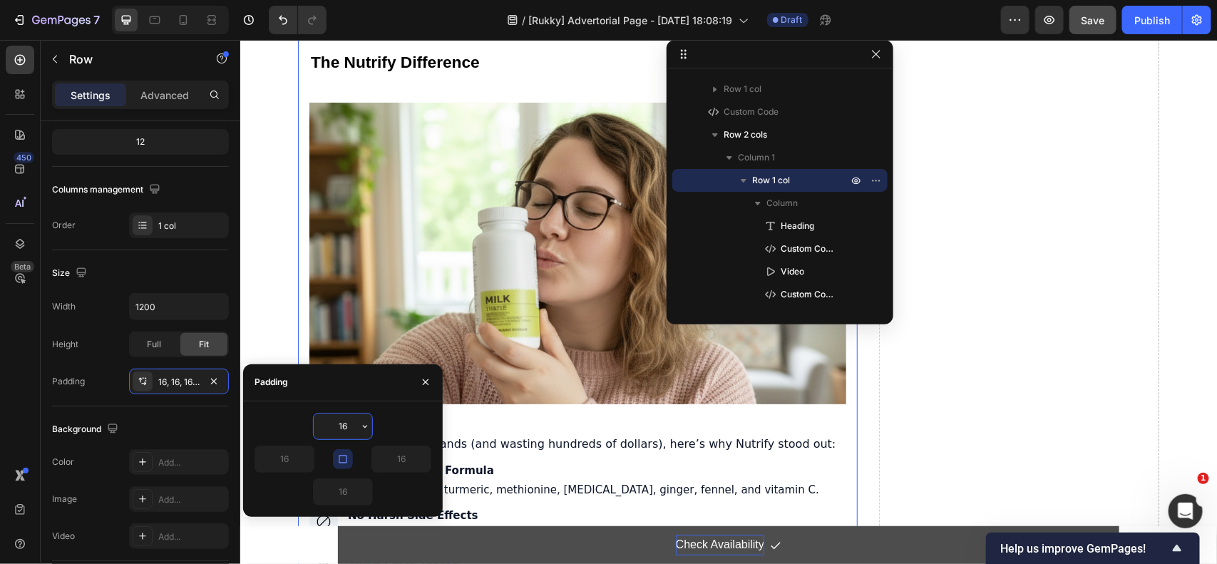
click at [361, 454] on div "16" at bounding box center [387, 458] width 88 height 27
click at [341, 454] on icon "button" at bounding box center [342, 458] width 11 height 11
click at [155, 98] on p "Advanced" at bounding box center [164, 95] width 48 height 15
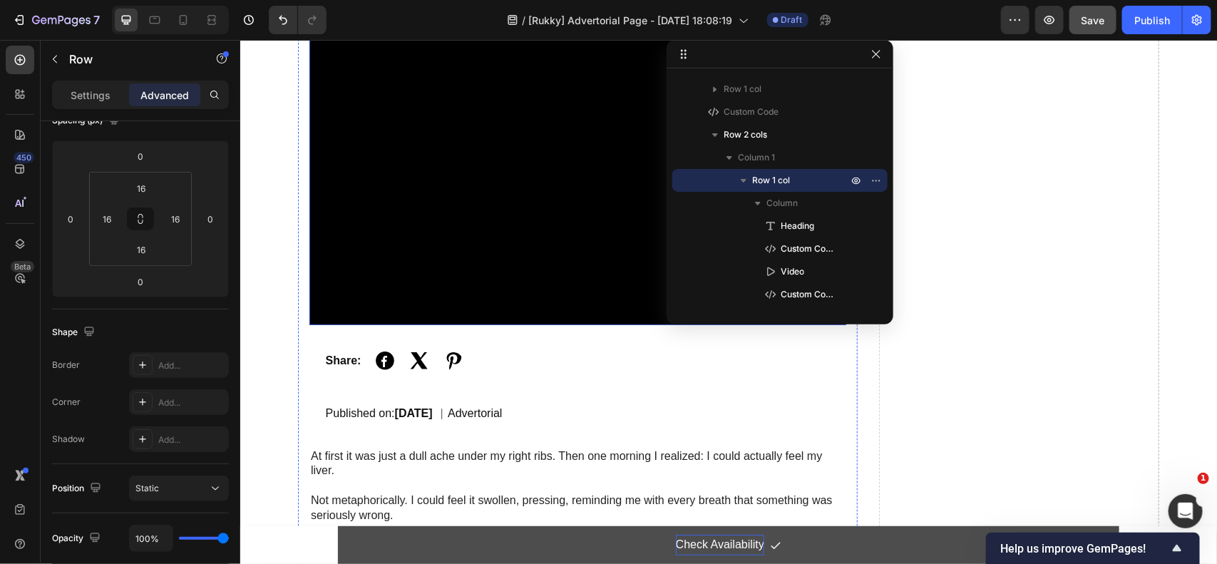
scroll to position [0, 0]
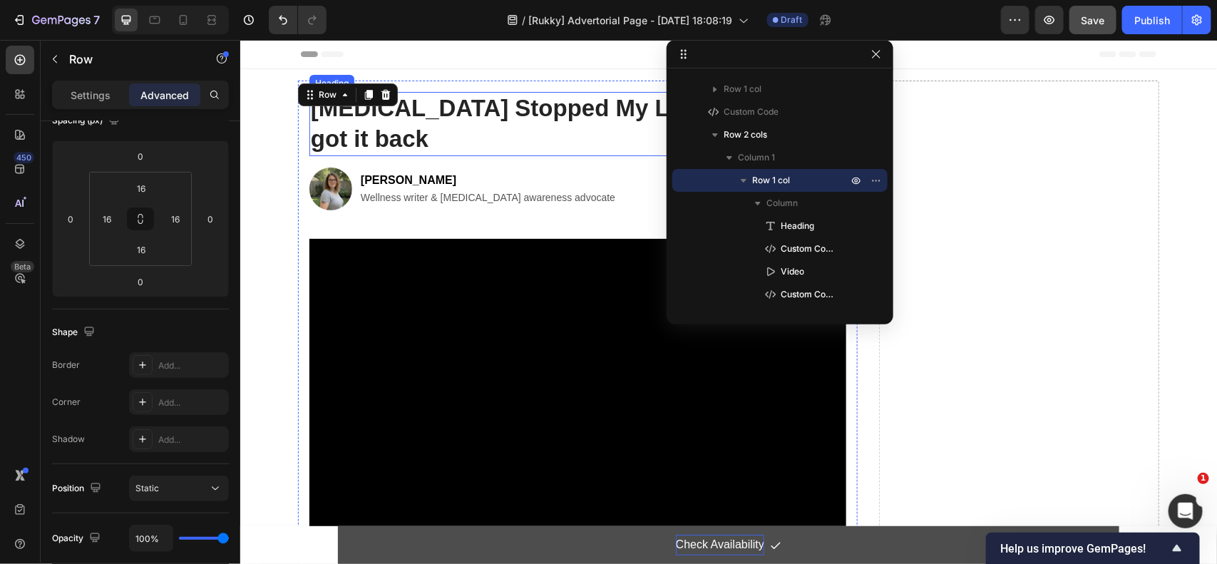
click at [379, 111] on h1 "NAFLD Stopped My Life, Heres How I got it back" at bounding box center [577, 123] width 537 height 64
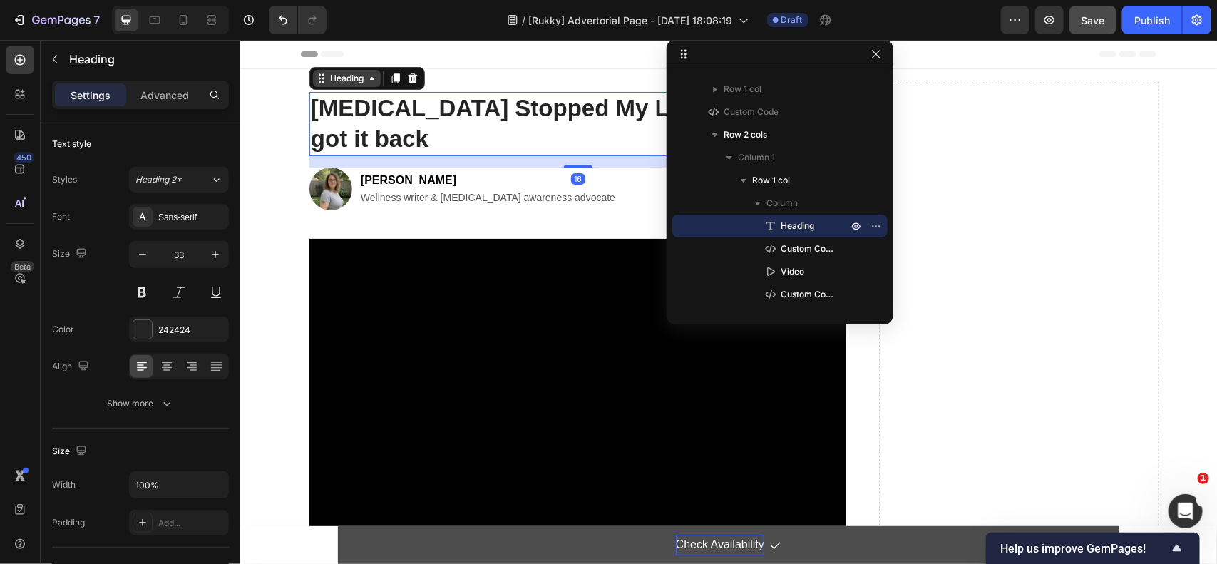
click at [326, 78] on div "Heading" at bounding box center [345, 77] width 39 height 13
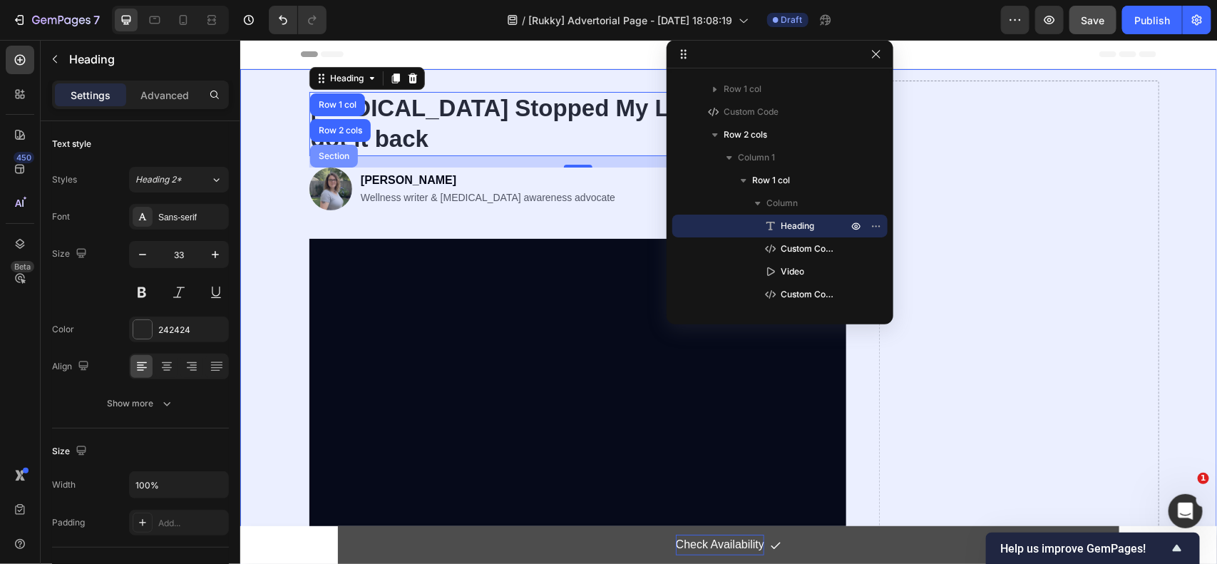
click at [321, 148] on div "Section" at bounding box center [333, 155] width 48 height 23
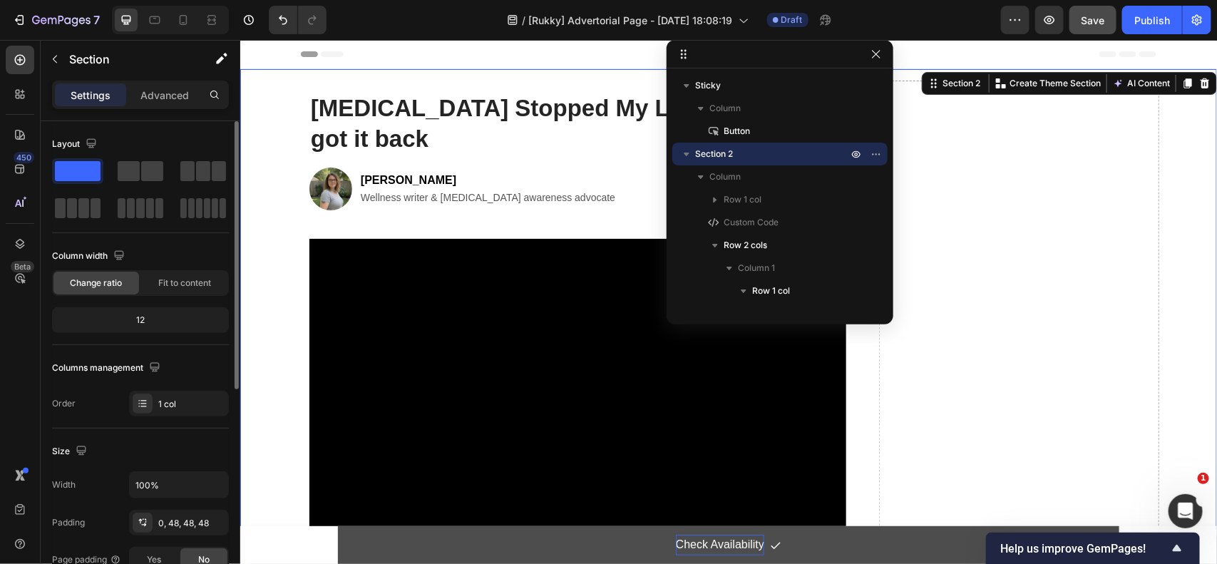
scroll to position [178, 0]
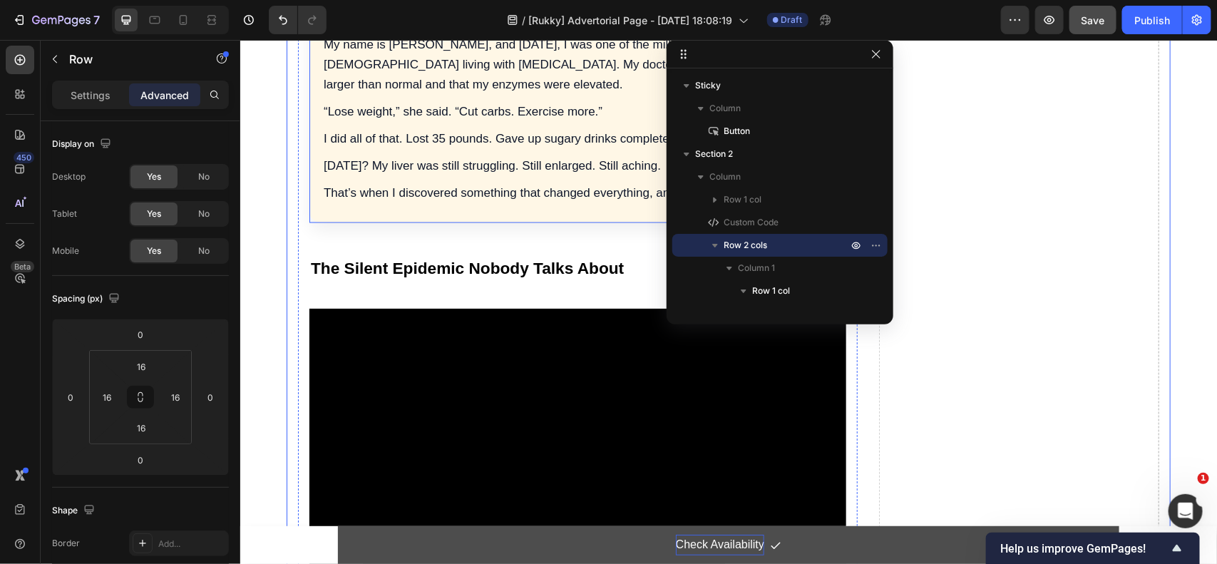
scroll to position [980, 0]
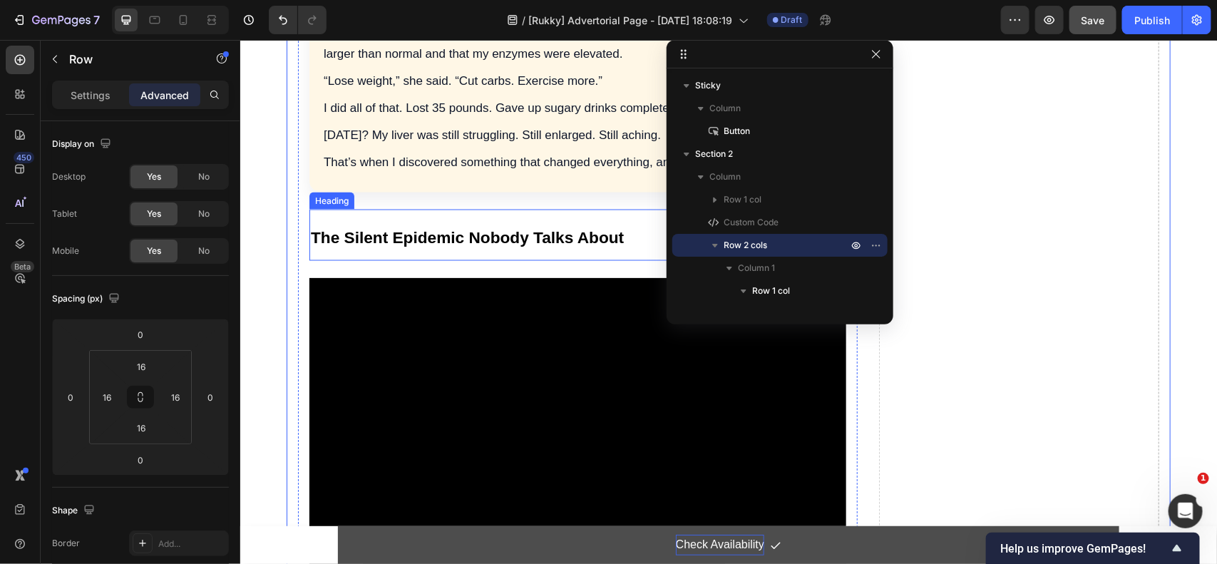
click at [311, 225] on h2 "The Silent Epidemic Nobody Talks About" at bounding box center [577, 234] width 537 height 51
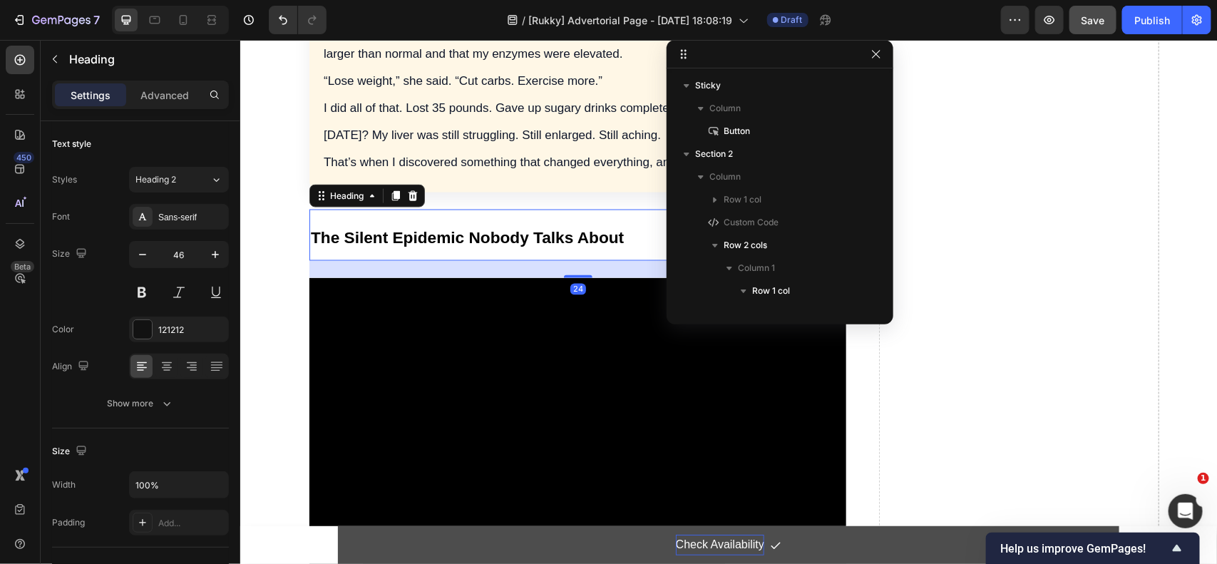
scroll to position [315, 0]
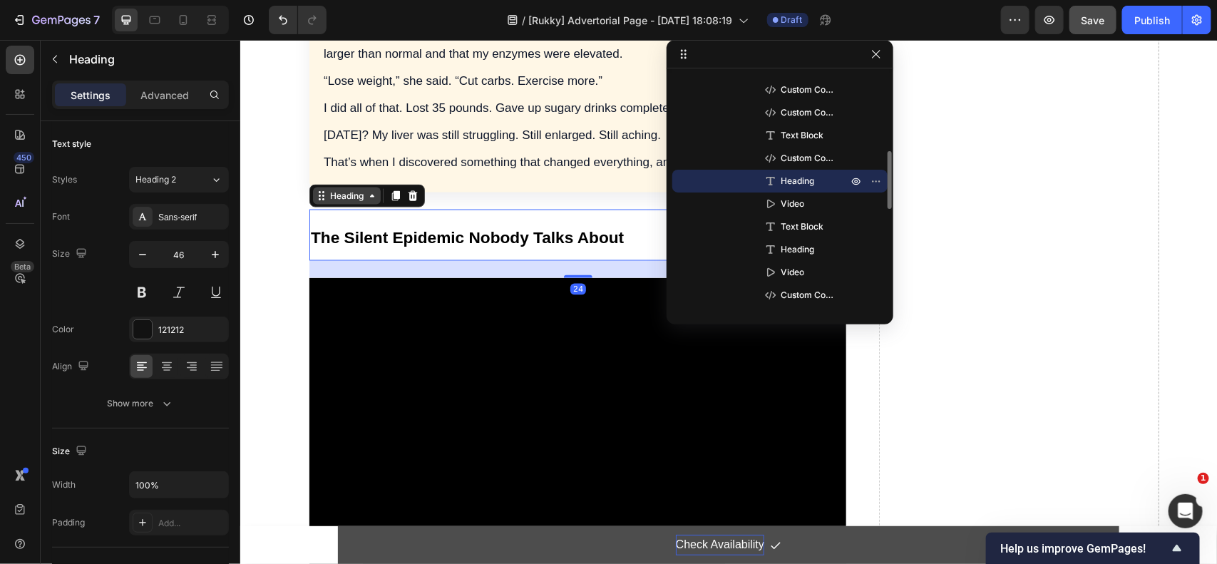
click at [328, 202] on div "Heading" at bounding box center [346, 195] width 68 height 17
click at [328, 194] on div "Heading" at bounding box center [345, 195] width 39 height 13
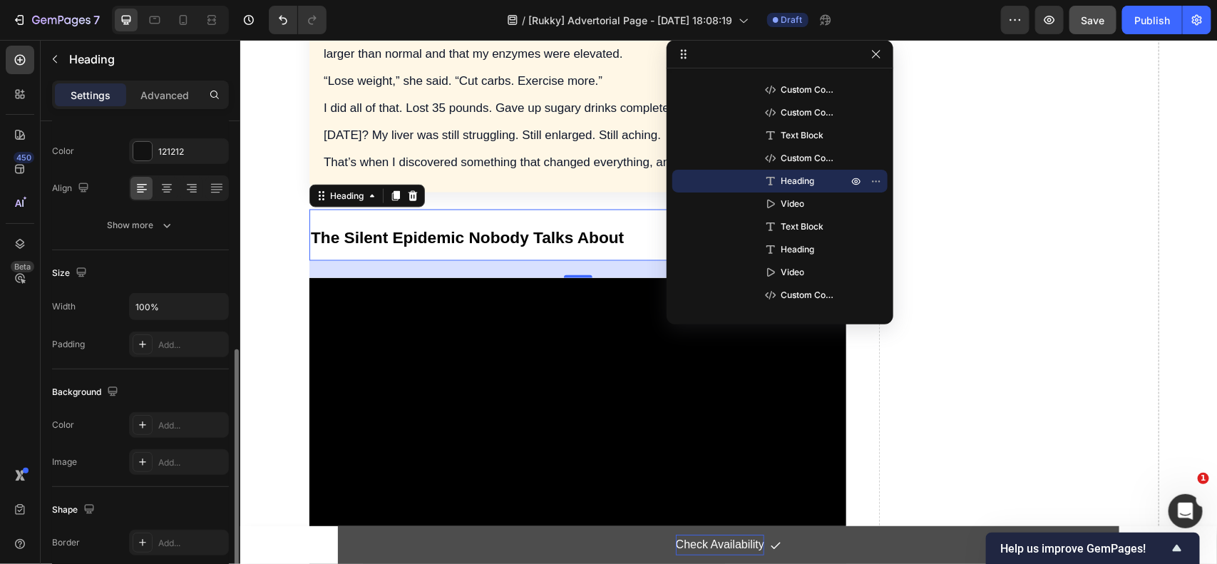
scroll to position [89, 0]
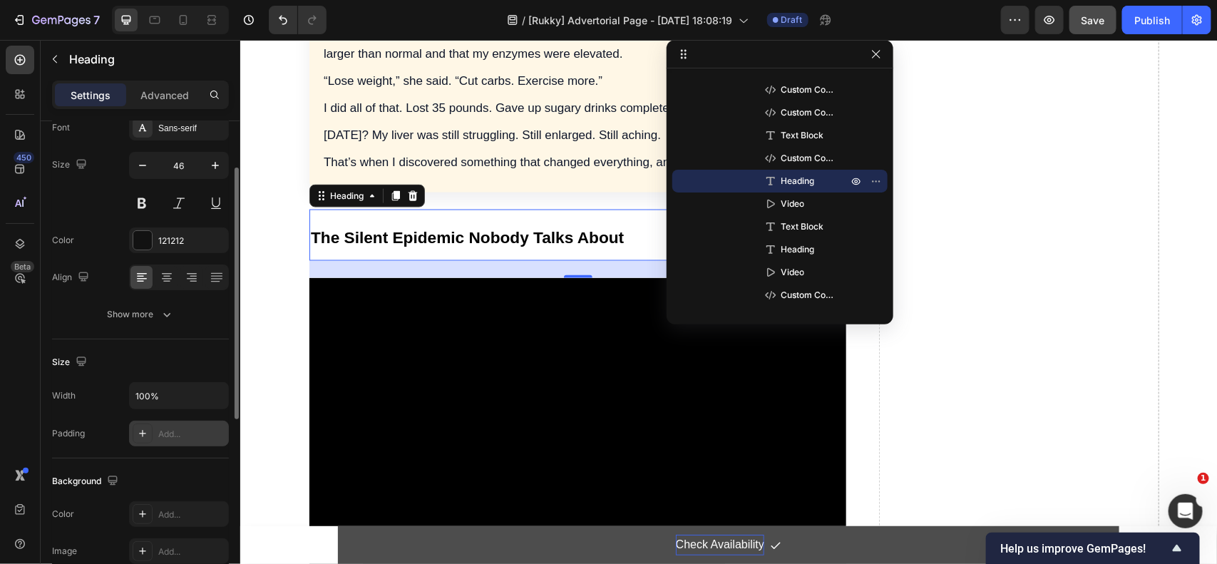
click at [155, 428] on div "Add..." at bounding box center [179, 434] width 100 height 26
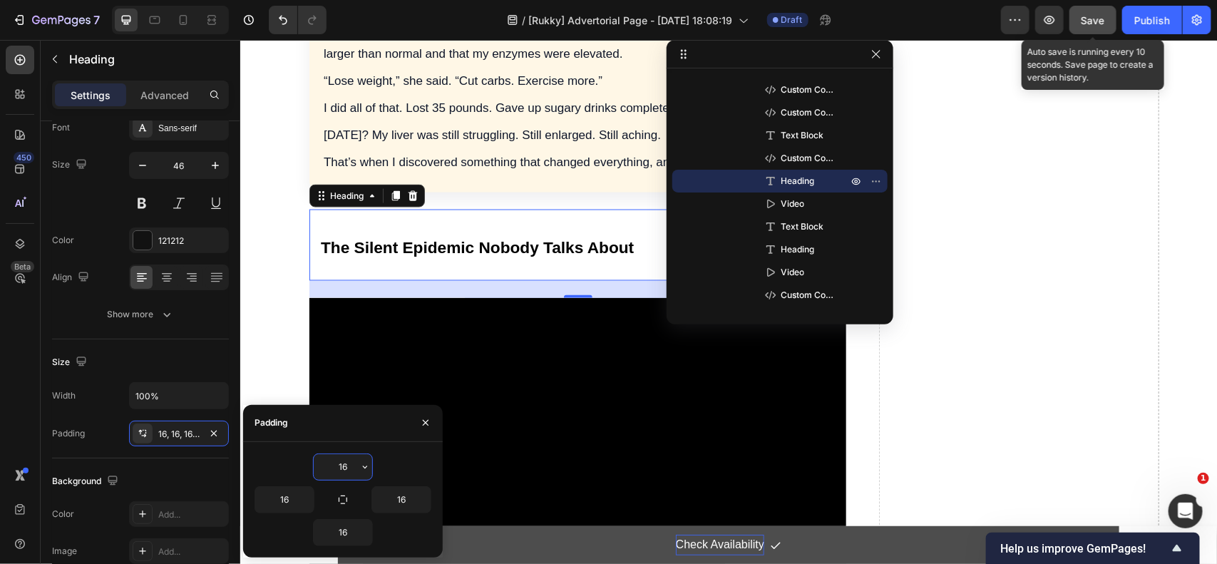
click at [1098, 18] on span "Save" at bounding box center [1093, 20] width 24 height 12
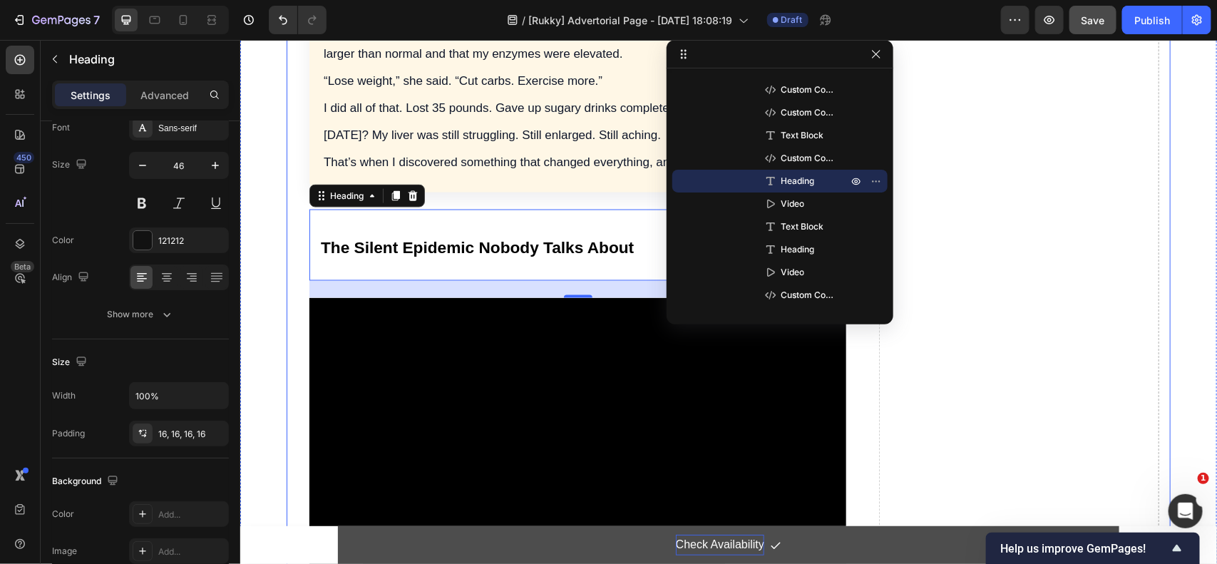
drag, startPoint x: 285, startPoint y: 247, endPoint x: 291, endPoint y: 235, distance: 13.4
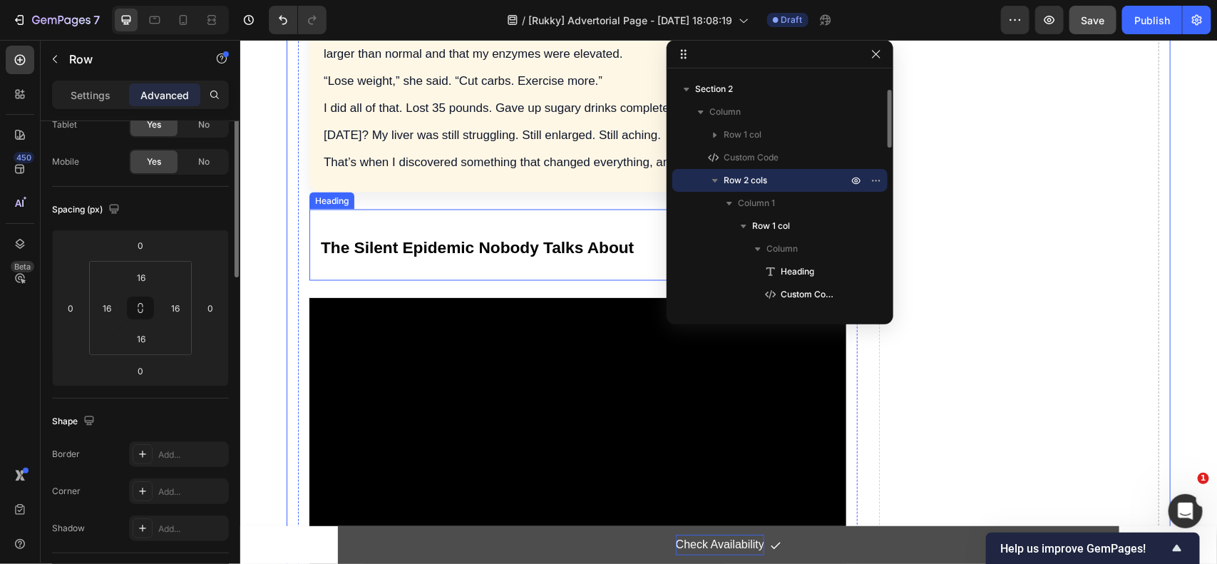
scroll to position [0, 0]
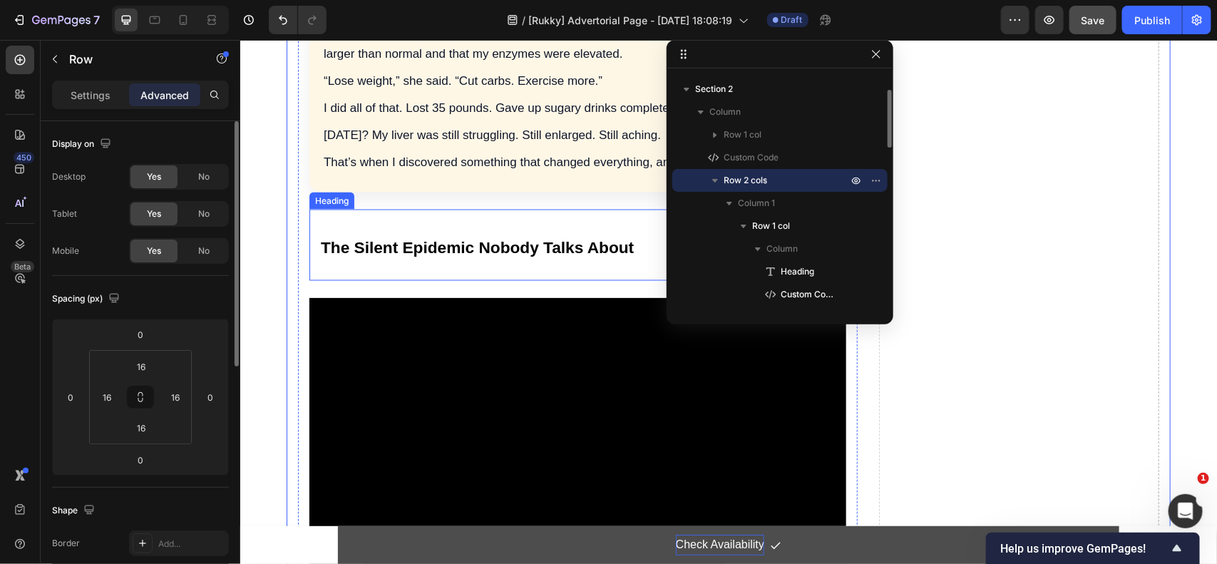
click at [336, 230] on h2 "The Silent Epidemic Nobody Talks About" at bounding box center [577, 244] width 537 height 71
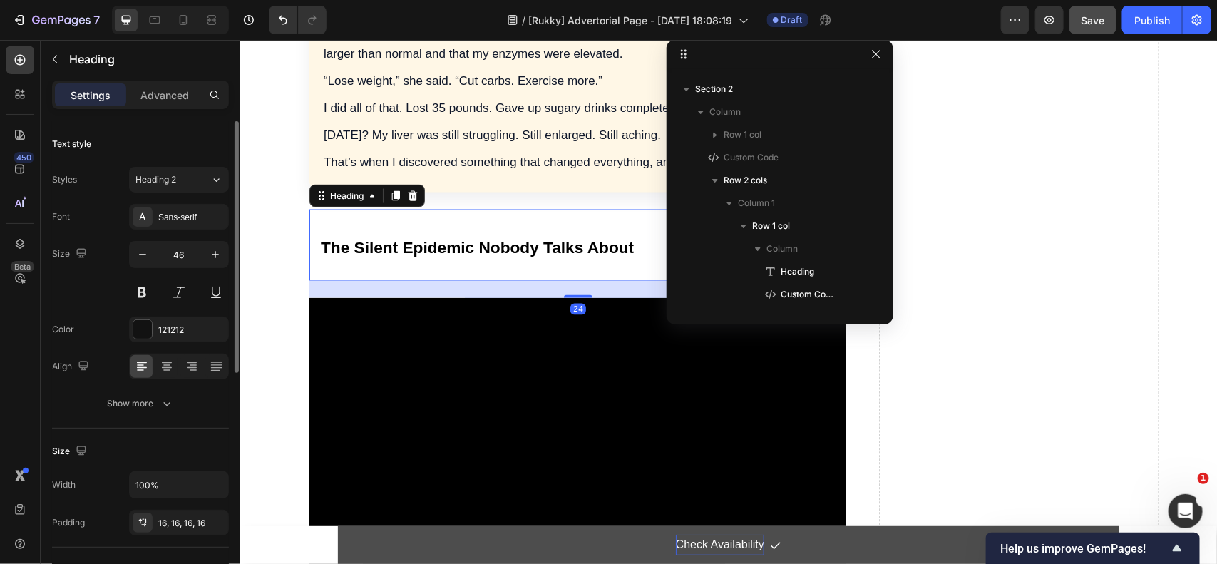
scroll to position [315, 0]
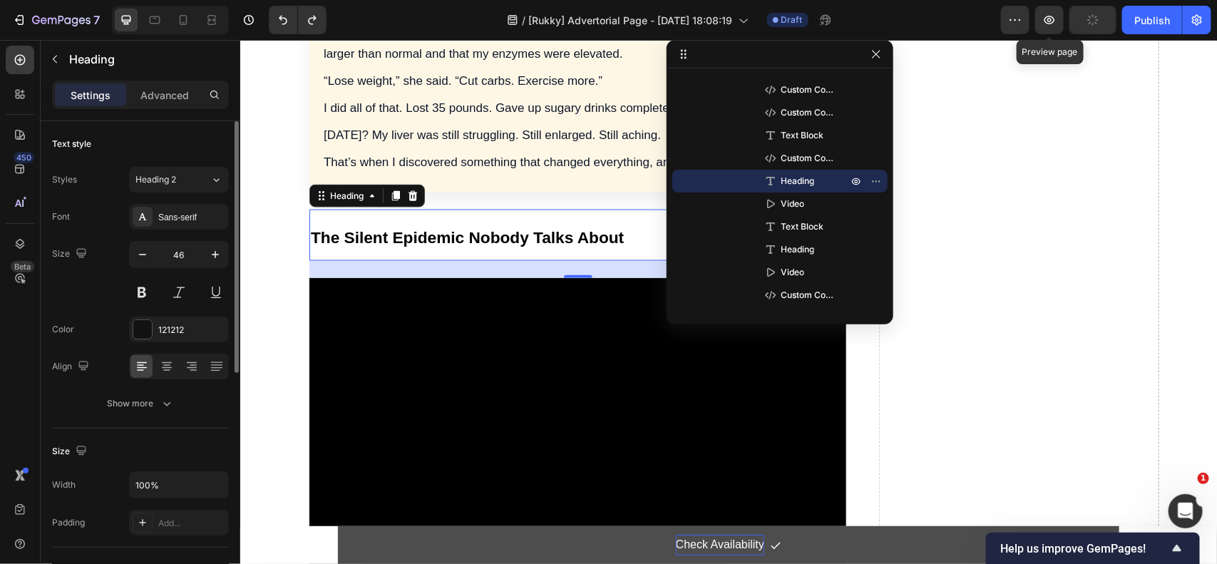
drag, startPoint x: 1050, startPoint y: 23, endPoint x: 759, endPoint y: 1, distance: 291.6
click at [1050, 23] on icon "button" at bounding box center [1049, 20] width 11 height 9
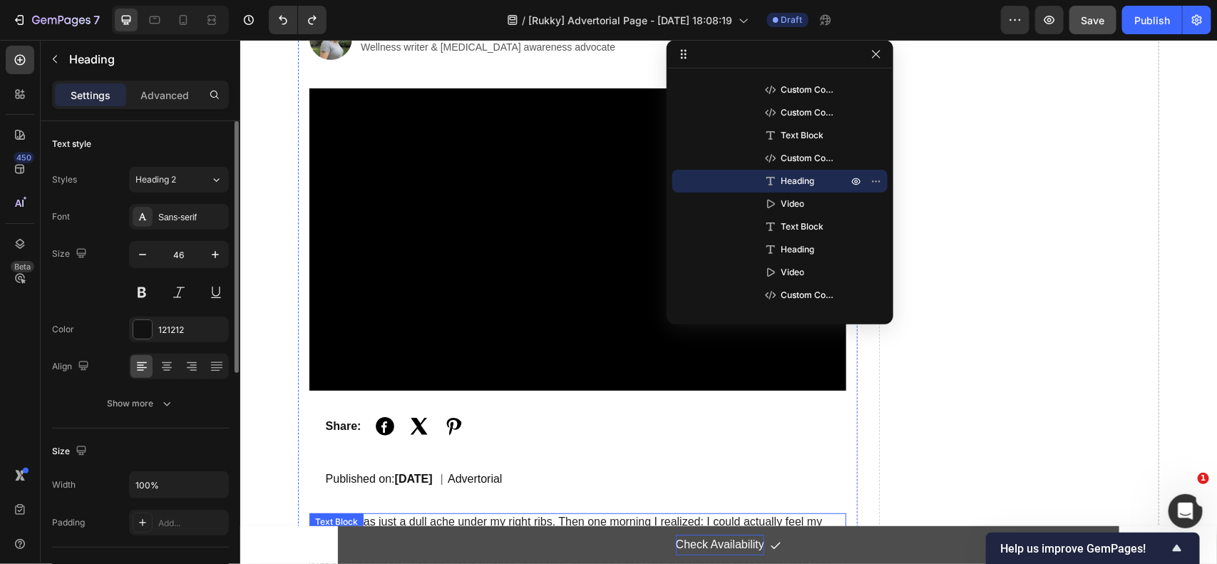
scroll to position [89, 0]
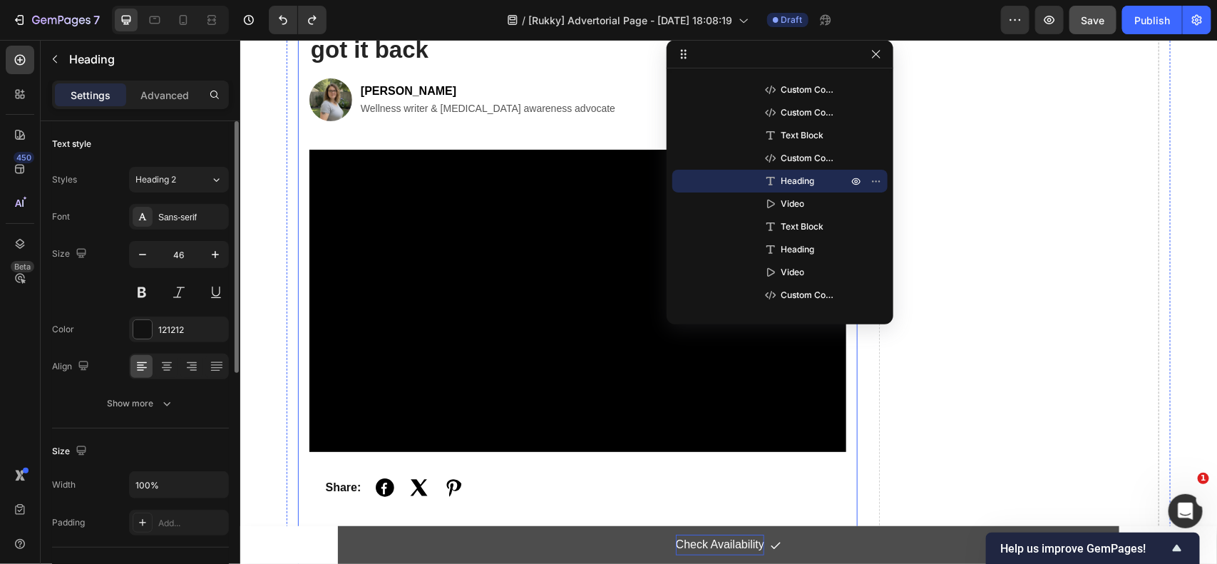
drag, startPoint x: 305, startPoint y: 74, endPoint x: 400, endPoint y: 205, distance: 161.2
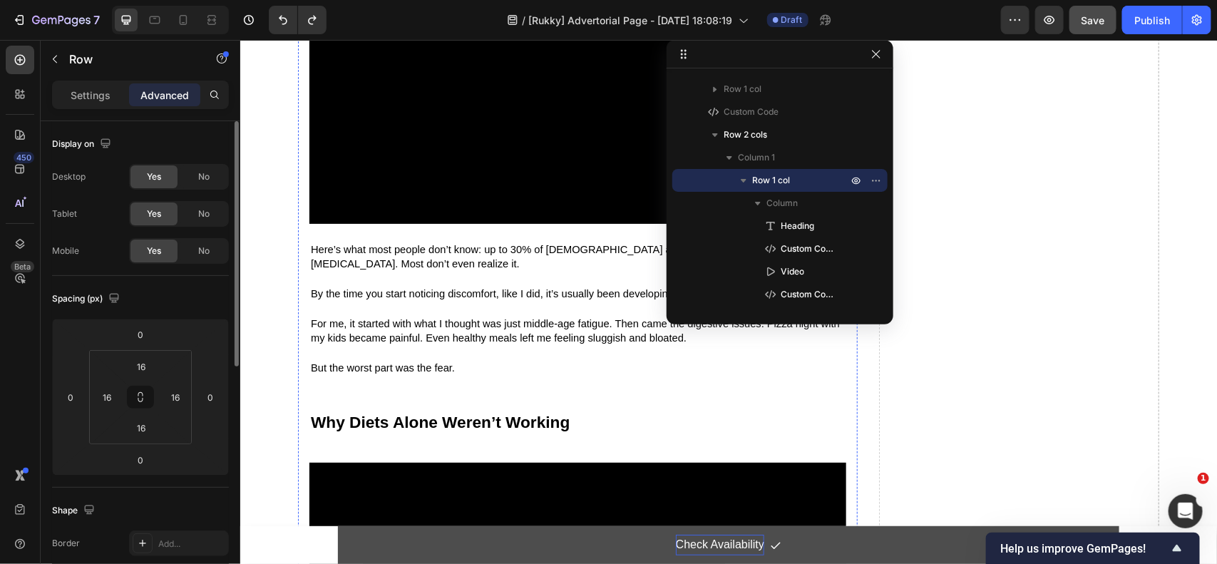
scroll to position [891, 0]
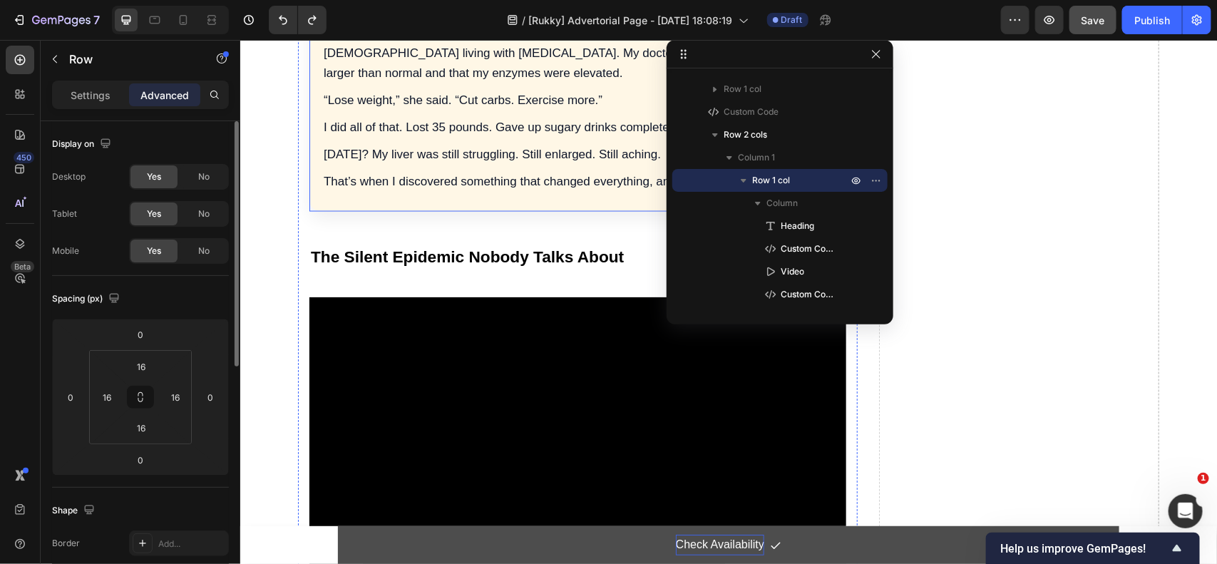
scroll to position [980, 0]
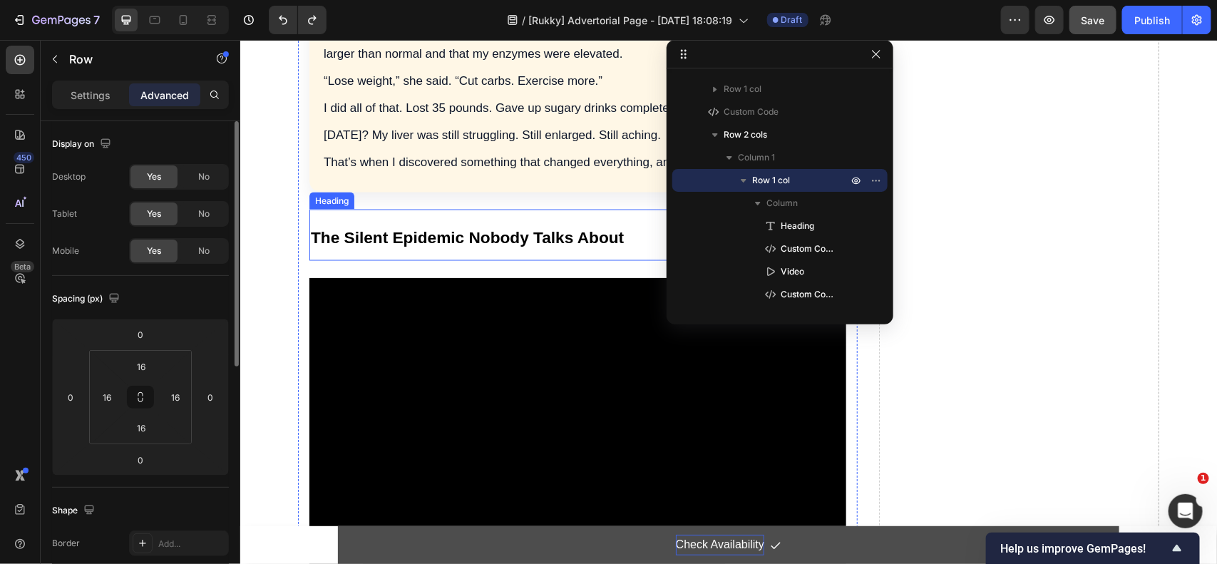
click at [351, 217] on h2 "The Silent Epidemic Nobody Talks About" at bounding box center [577, 234] width 537 height 51
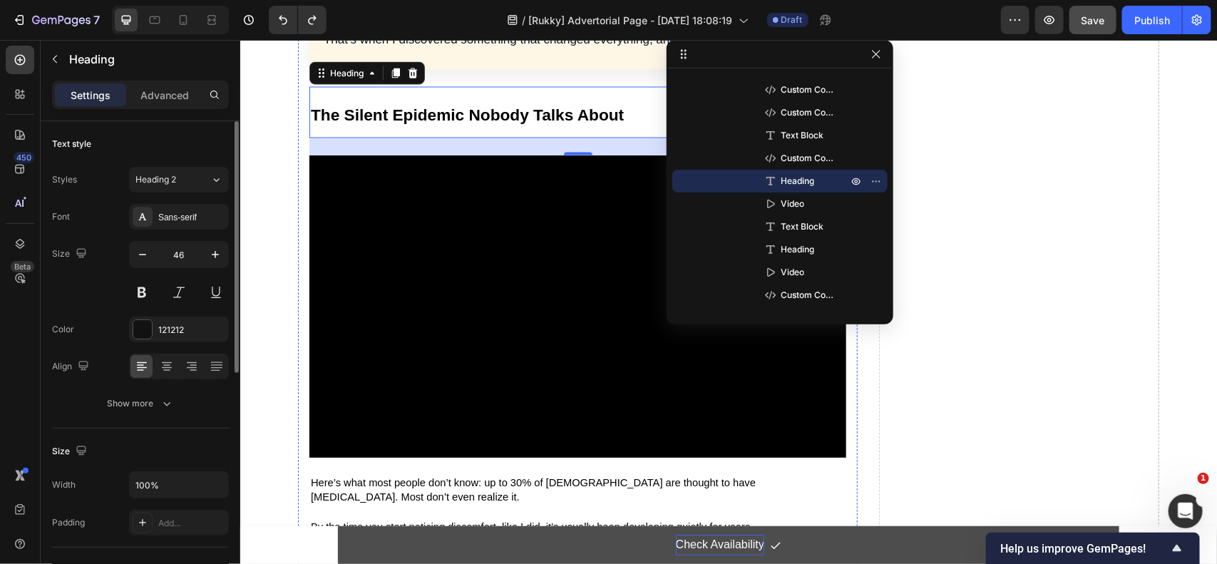
scroll to position [1158, 0]
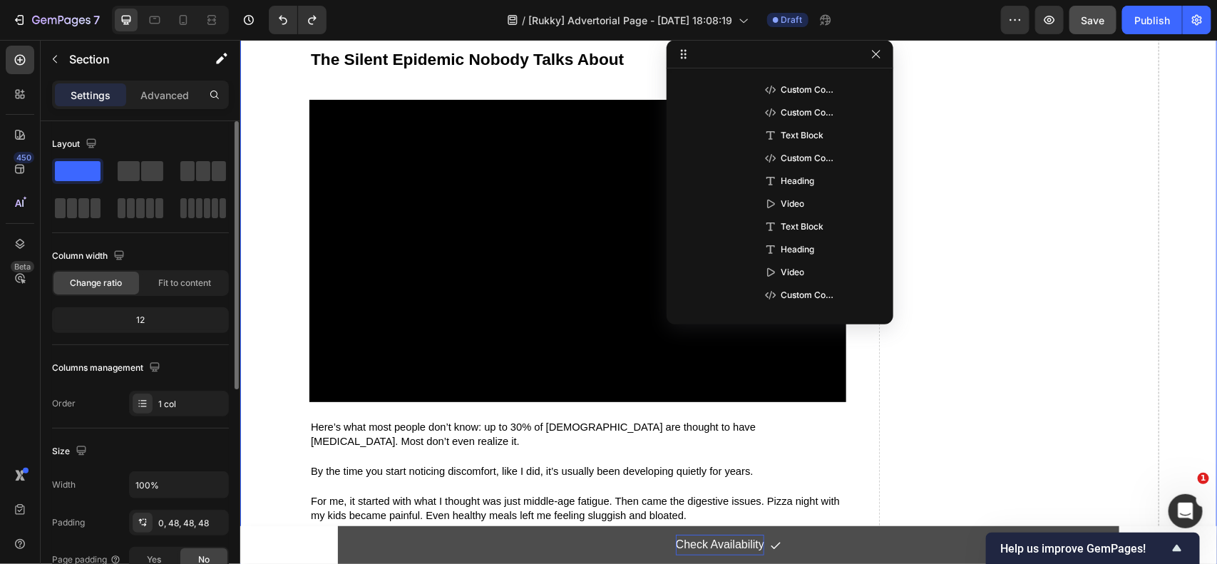
scroll to position [0, 0]
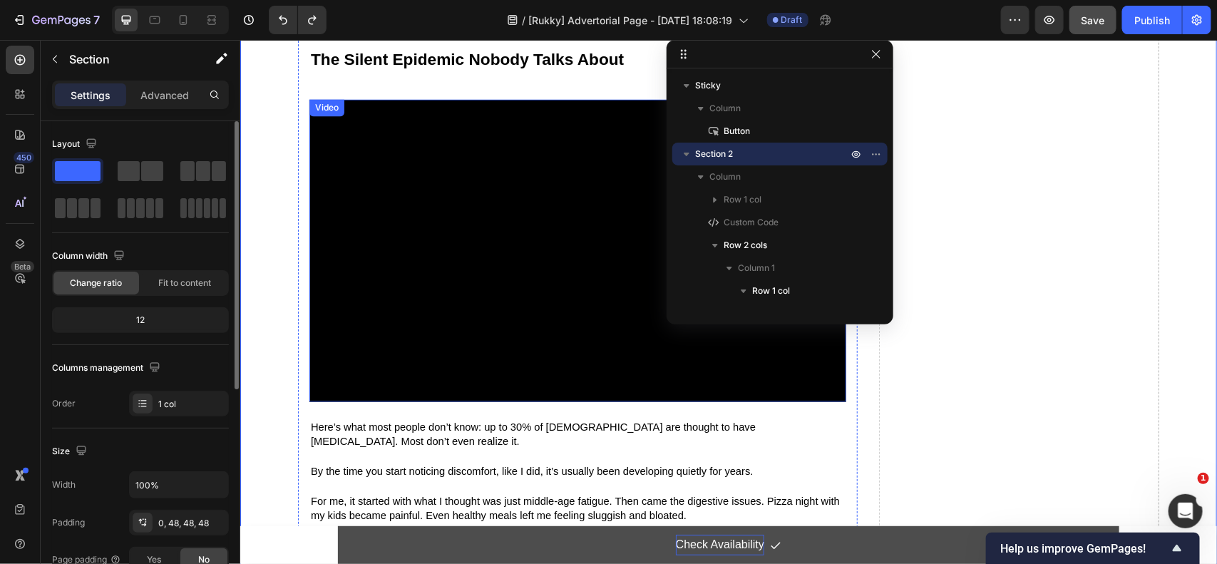
click at [405, 201] on video at bounding box center [577, 250] width 537 height 302
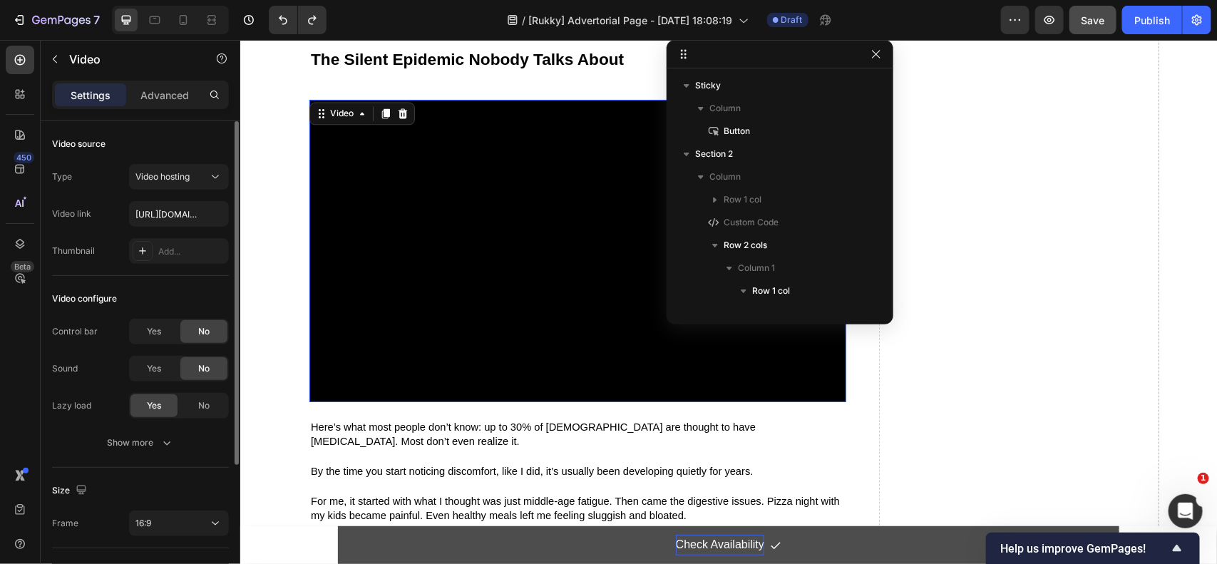
scroll to position [339, 0]
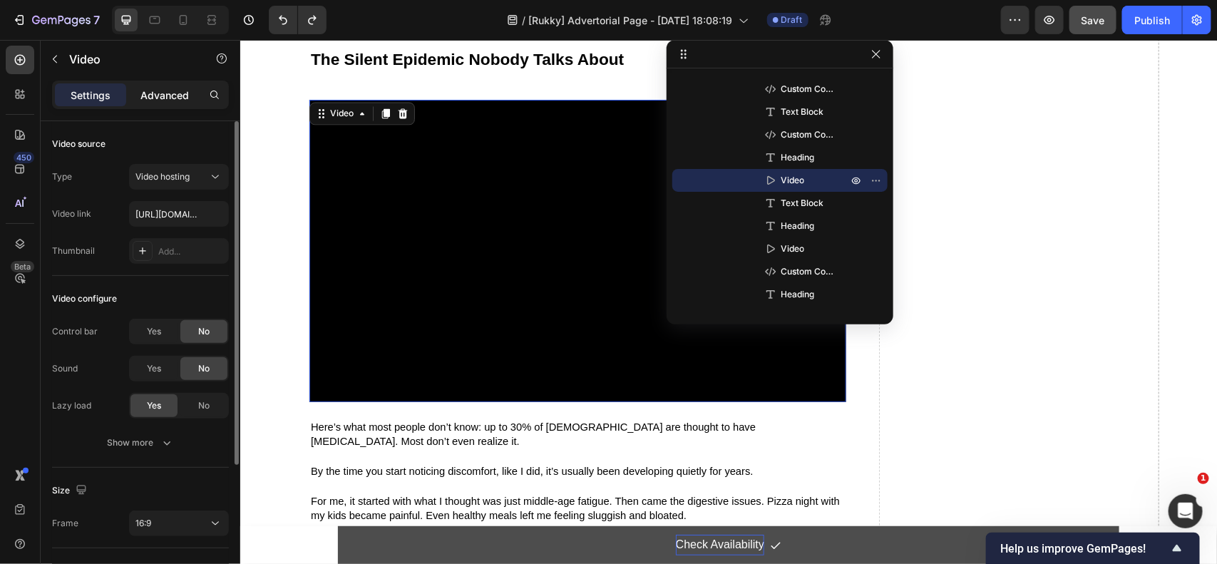
click at [161, 98] on p "Advanced" at bounding box center [164, 95] width 48 height 15
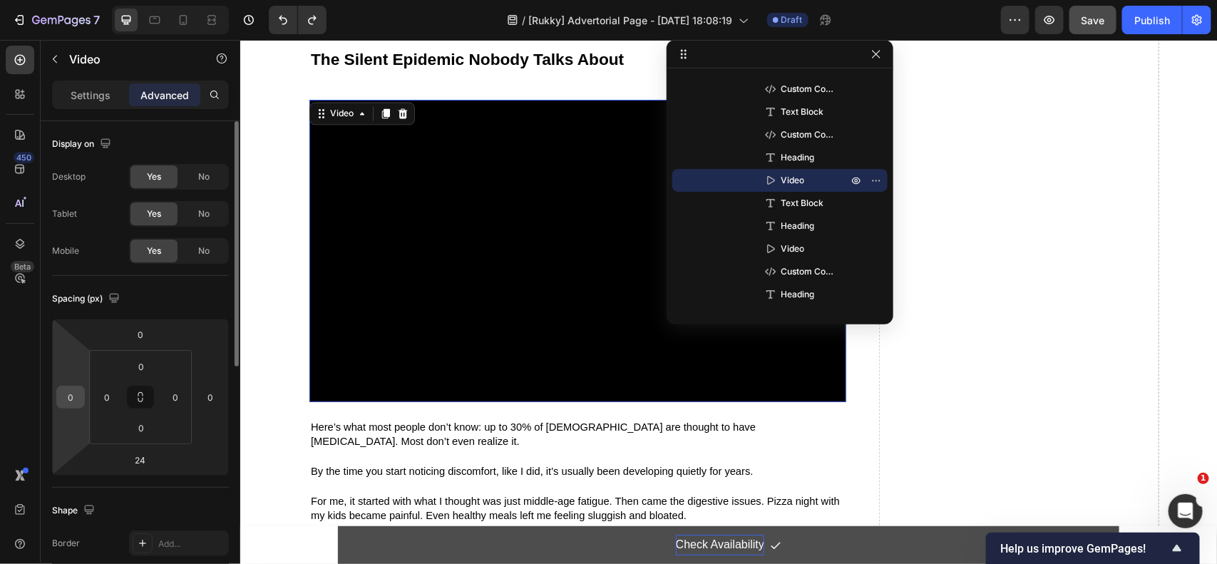
click at [73, 400] on input "0" at bounding box center [70, 396] width 21 height 21
click at [104, 554] on p "XL 24px" at bounding box center [106, 557] width 64 height 10
type input "24"
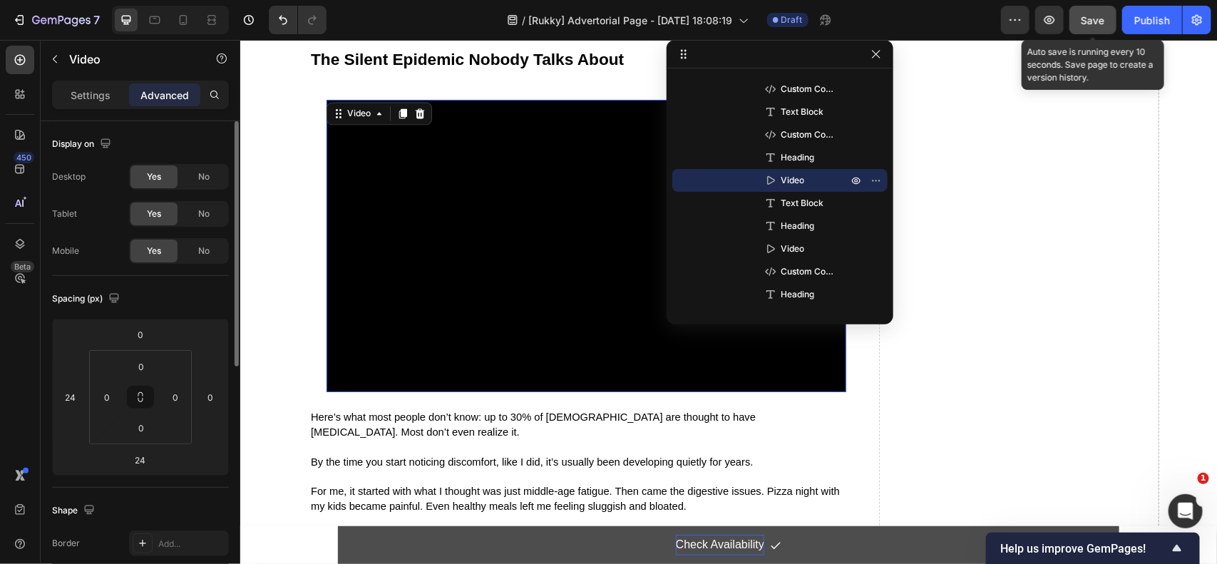
click at [1091, 21] on span "Save" at bounding box center [1093, 20] width 24 height 12
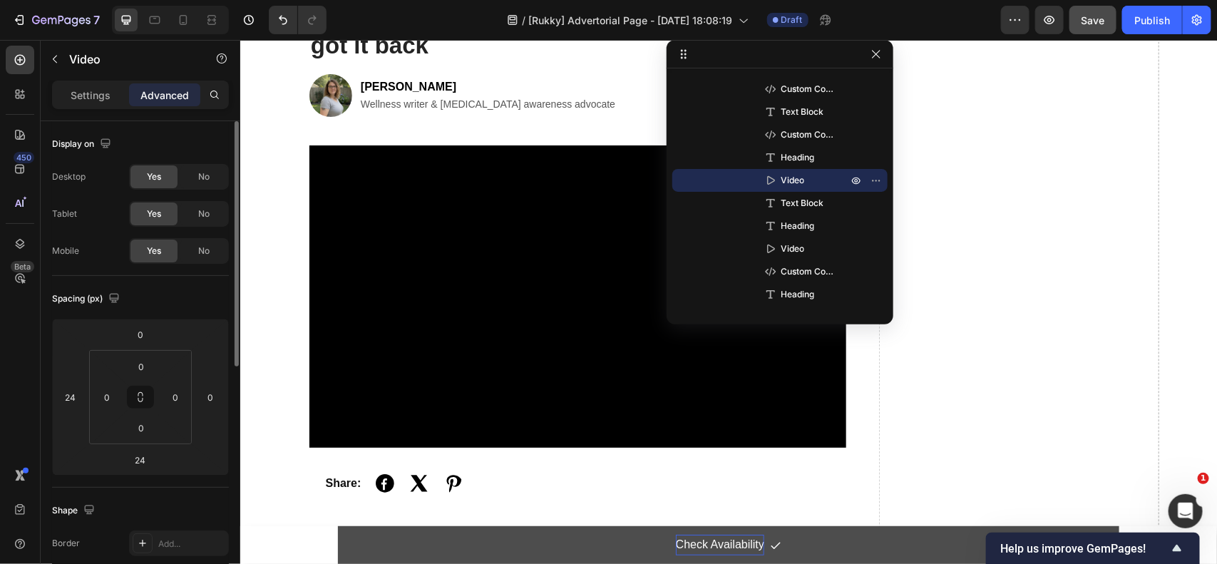
scroll to position [0, 0]
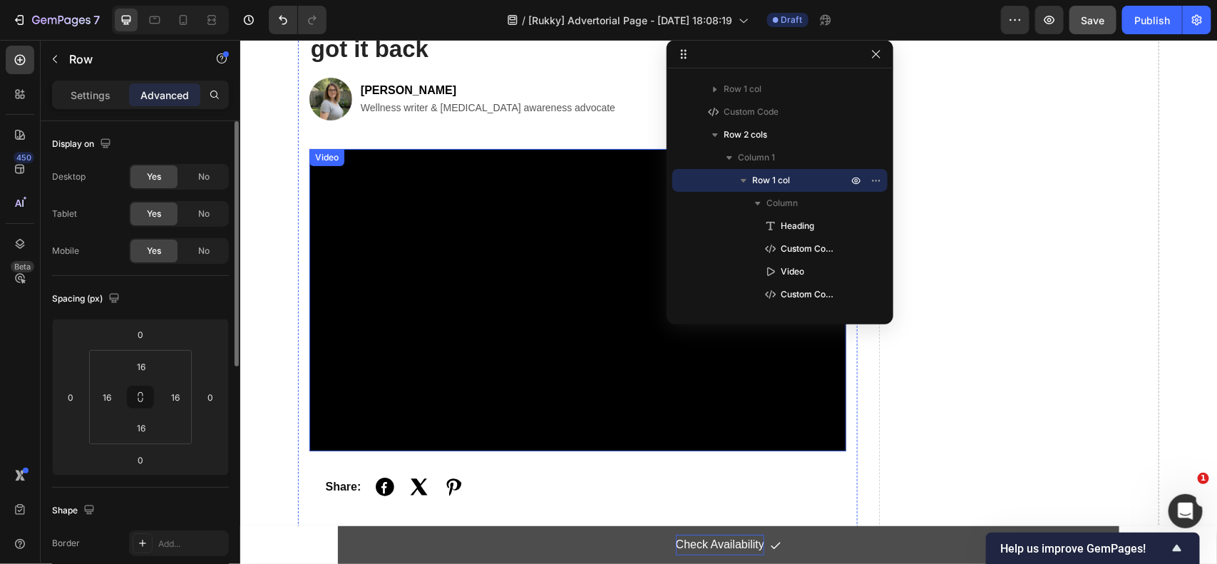
scroll to position [178, 0]
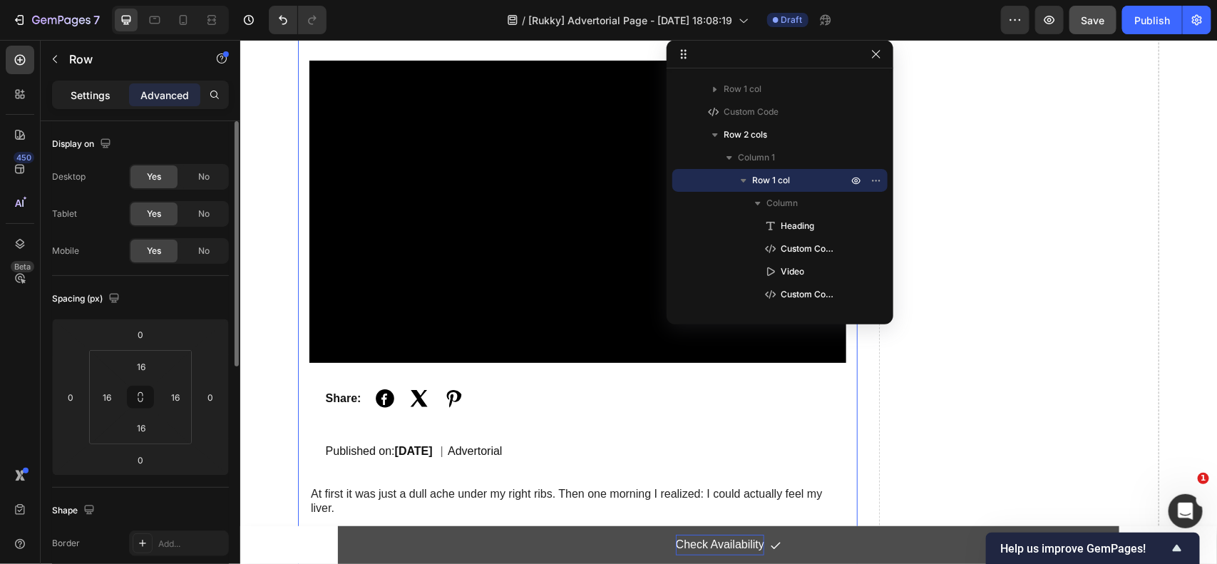
click at [101, 93] on p "Settings" at bounding box center [91, 95] width 40 height 15
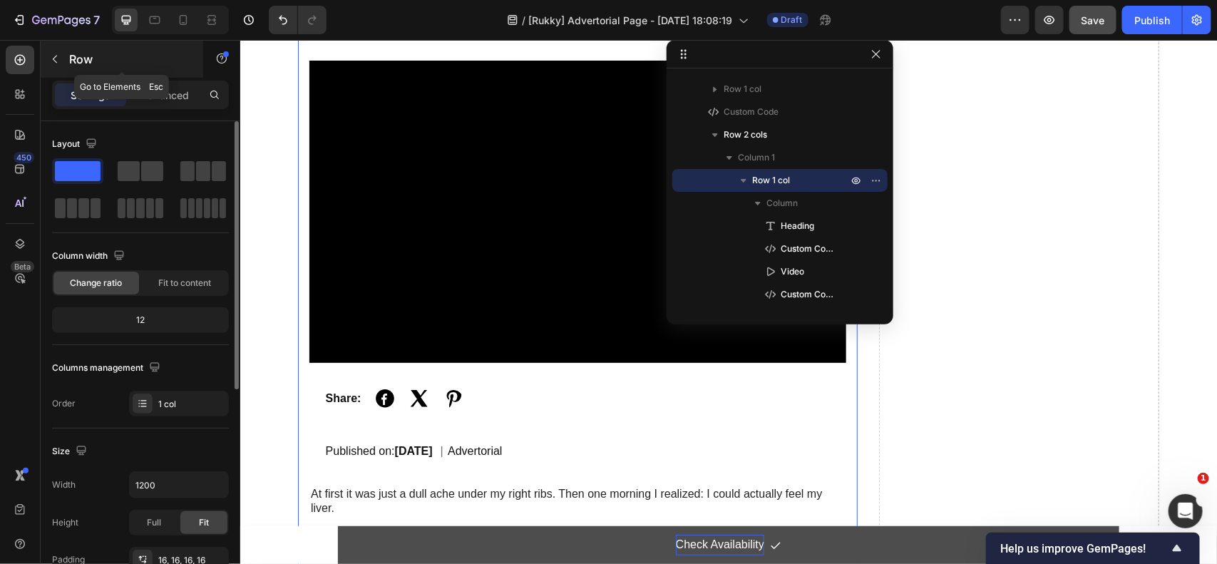
click at [69, 66] on p "Row" at bounding box center [129, 59] width 121 height 17
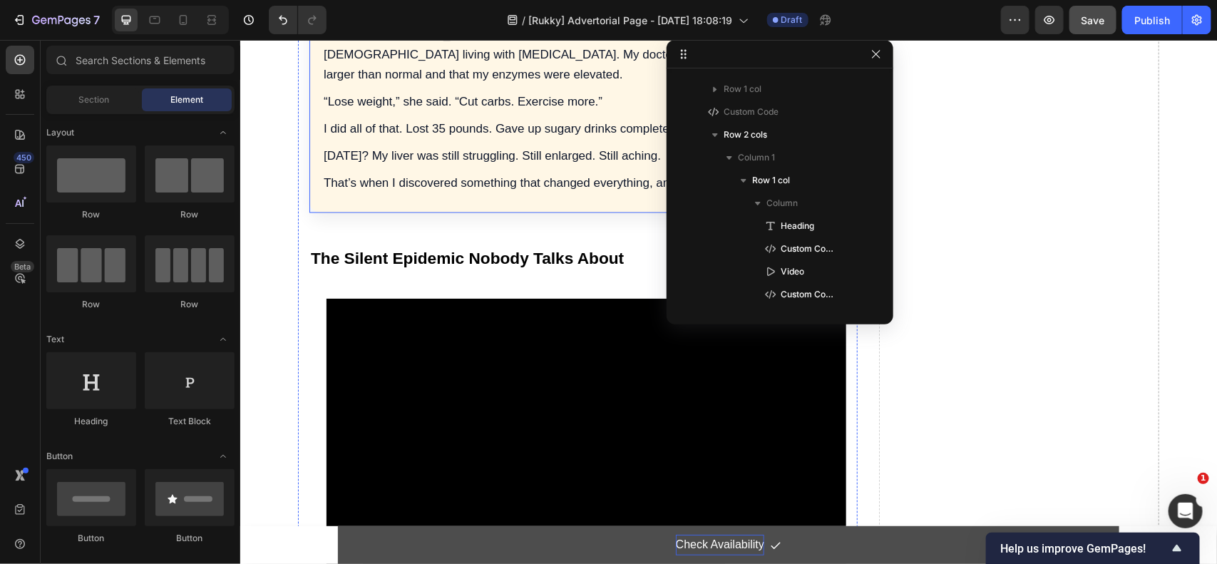
scroll to position [980, 0]
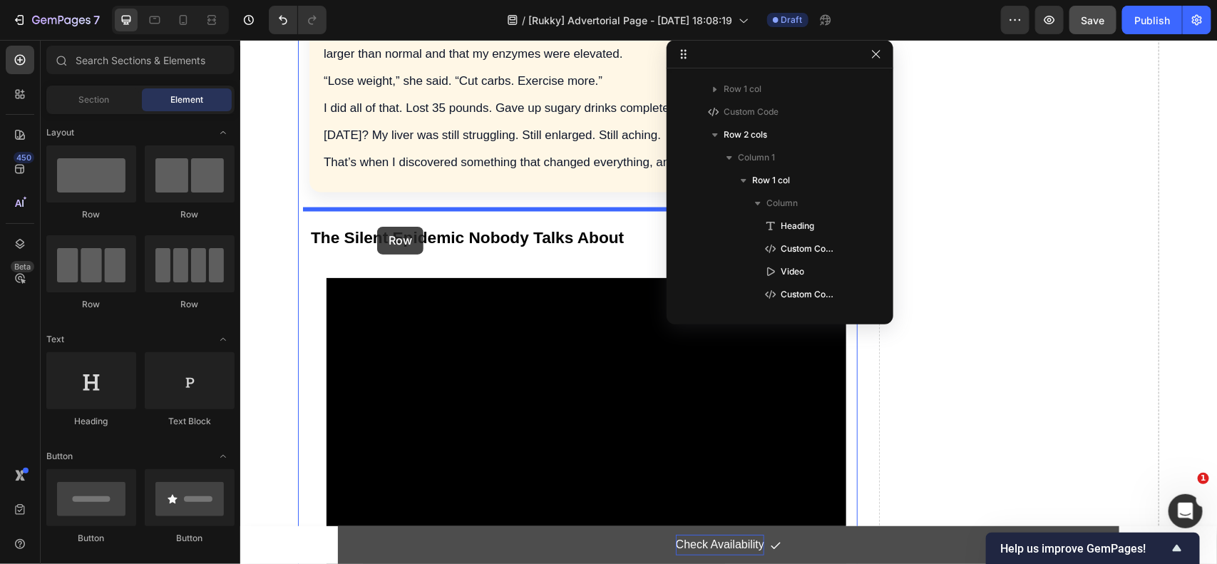
drag, startPoint x: 331, startPoint y: 215, endPoint x: 376, endPoint y: 226, distance: 46.9
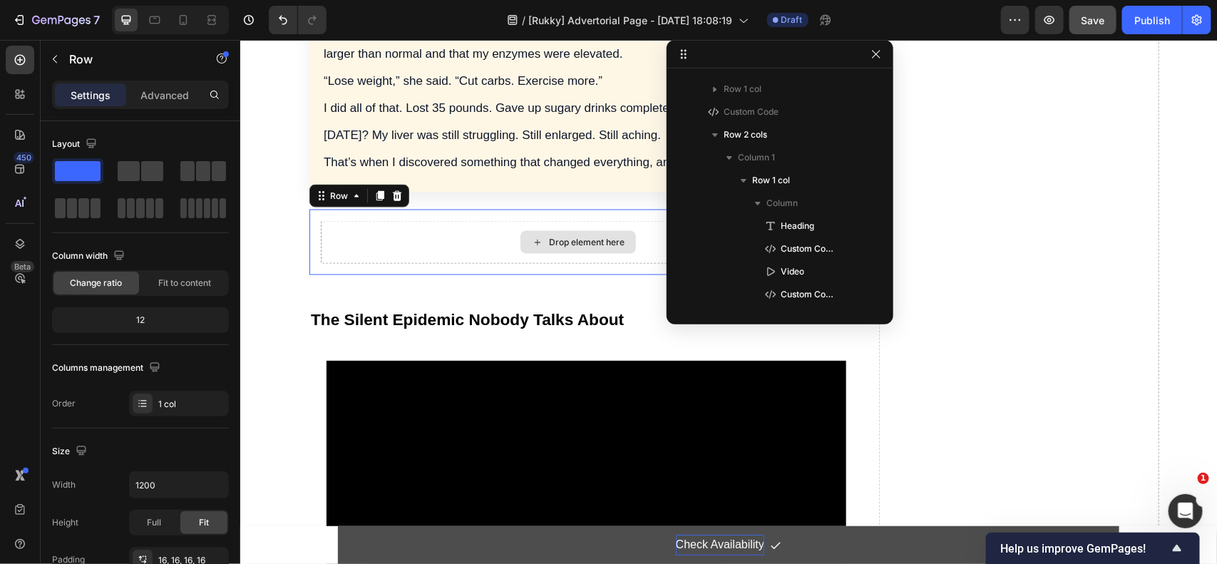
scroll to position [315, 0]
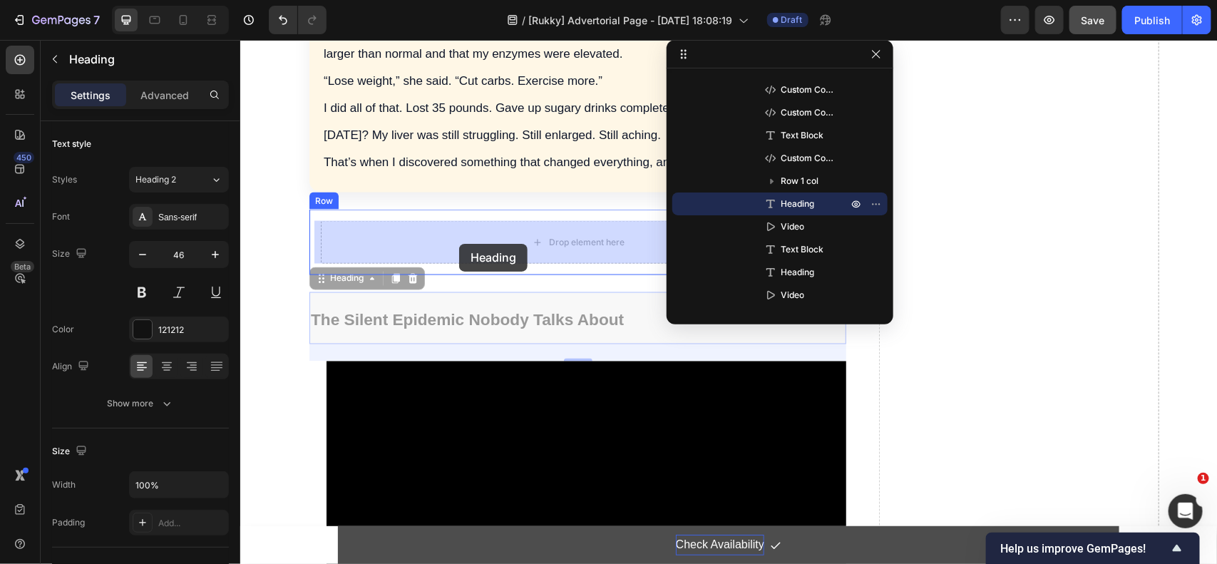
drag, startPoint x: 463, startPoint y: 317, endPoint x: 458, endPoint y: 246, distance: 71.5
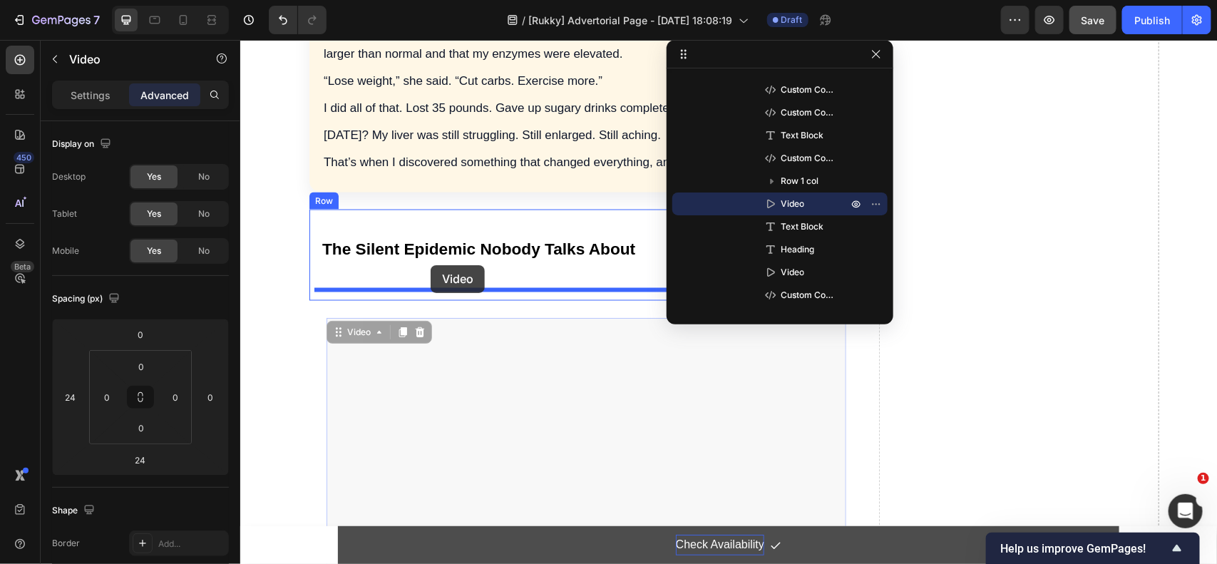
drag, startPoint x: 442, startPoint y: 317, endPoint x: 430, endPoint y: 264, distance: 54.1
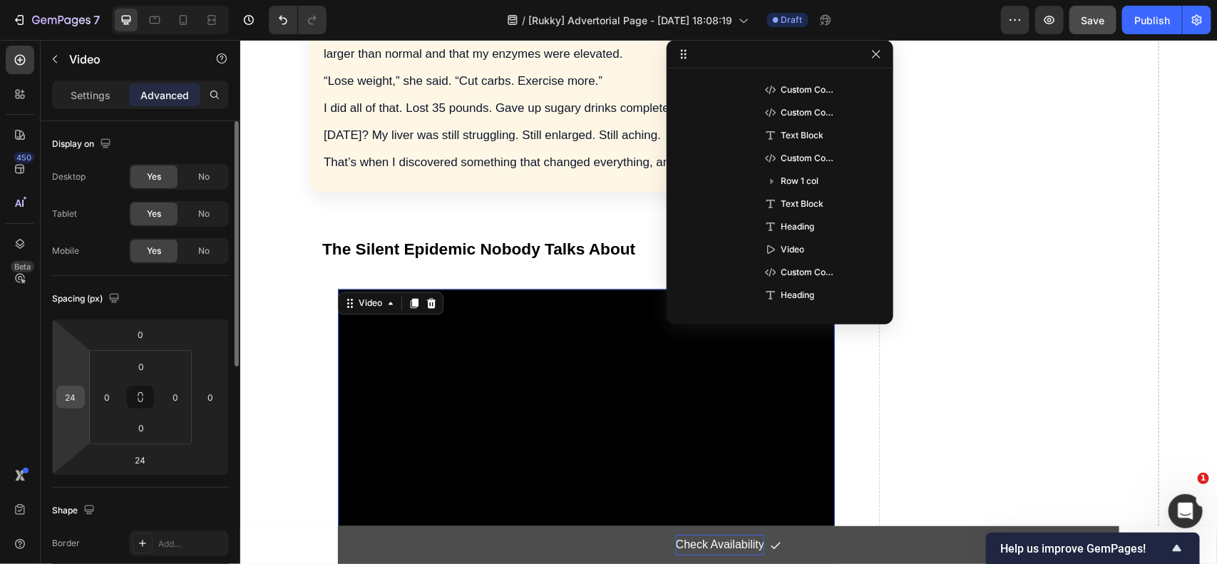
click at [75, 401] on input "24" at bounding box center [70, 396] width 21 height 21
type input "0"
click at [966, 19] on div "/ [Rukky] Advertorial Page - Aug 29, 18:08:19 Draft" at bounding box center [669, 20] width 663 height 29
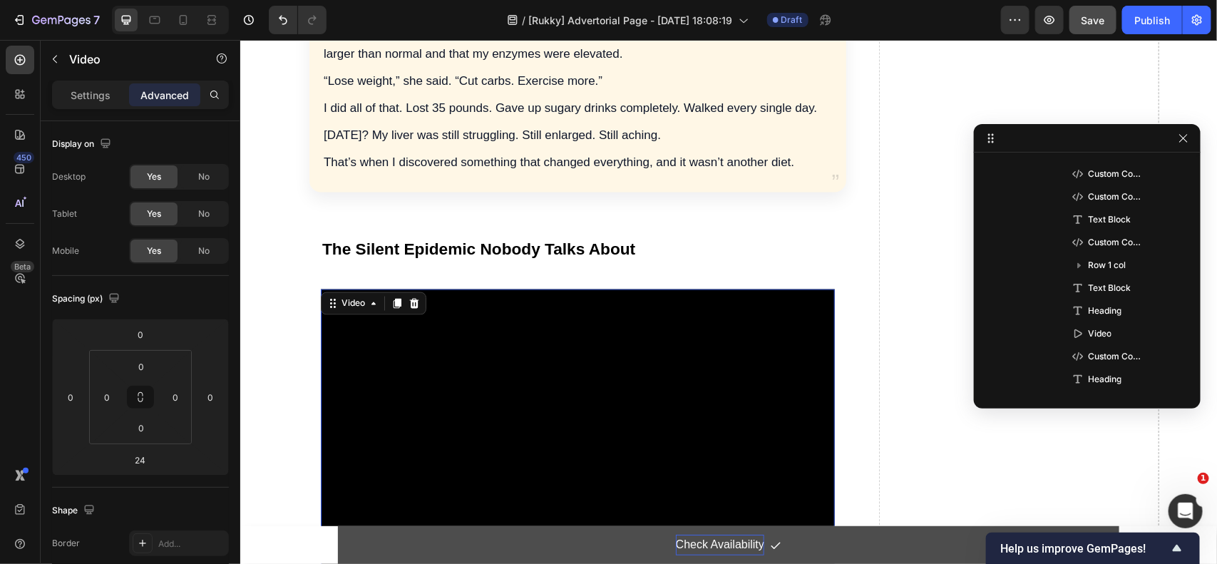
drag, startPoint x: 795, startPoint y: 52, endPoint x: 1103, endPoint y: 136, distance: 319.2
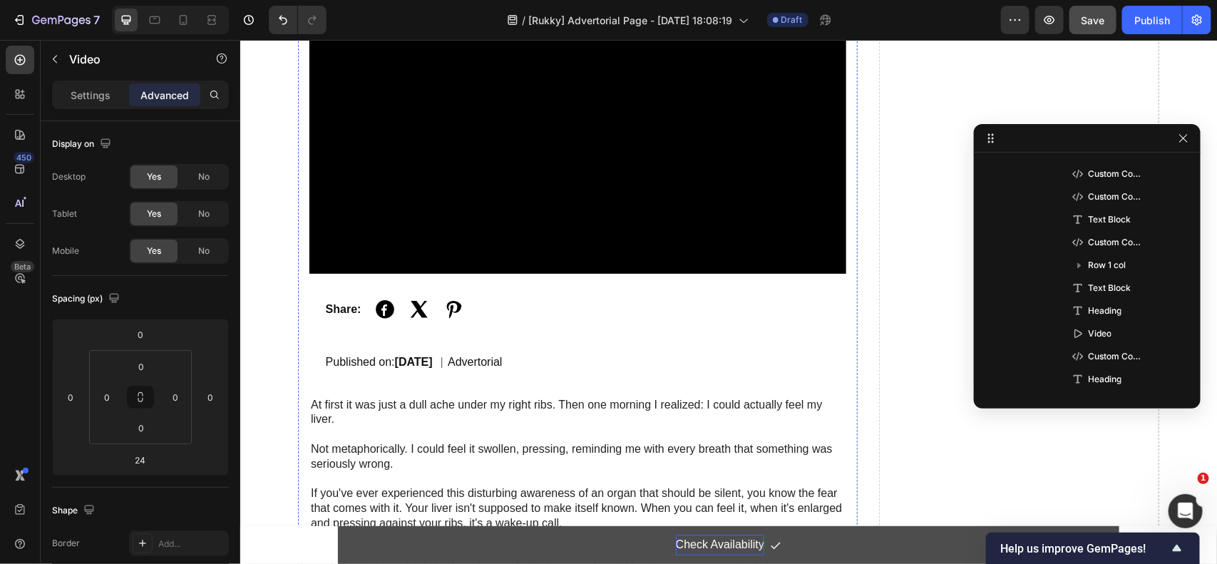
scroll to position [0, 0]
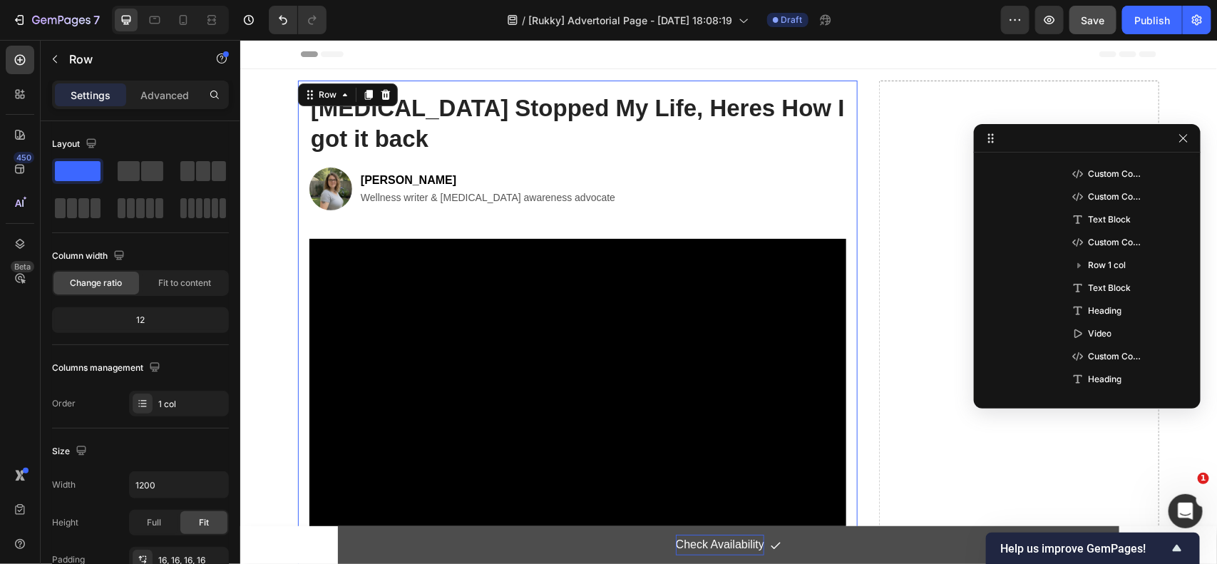
scroll to position [110, 0]
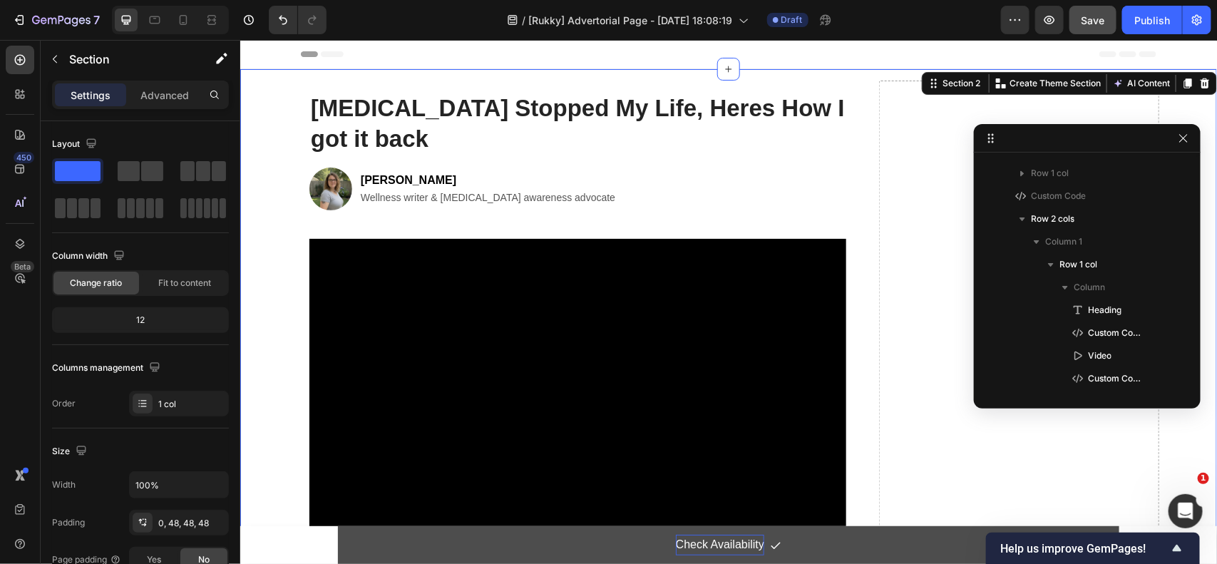
scroll to position [0, 0]
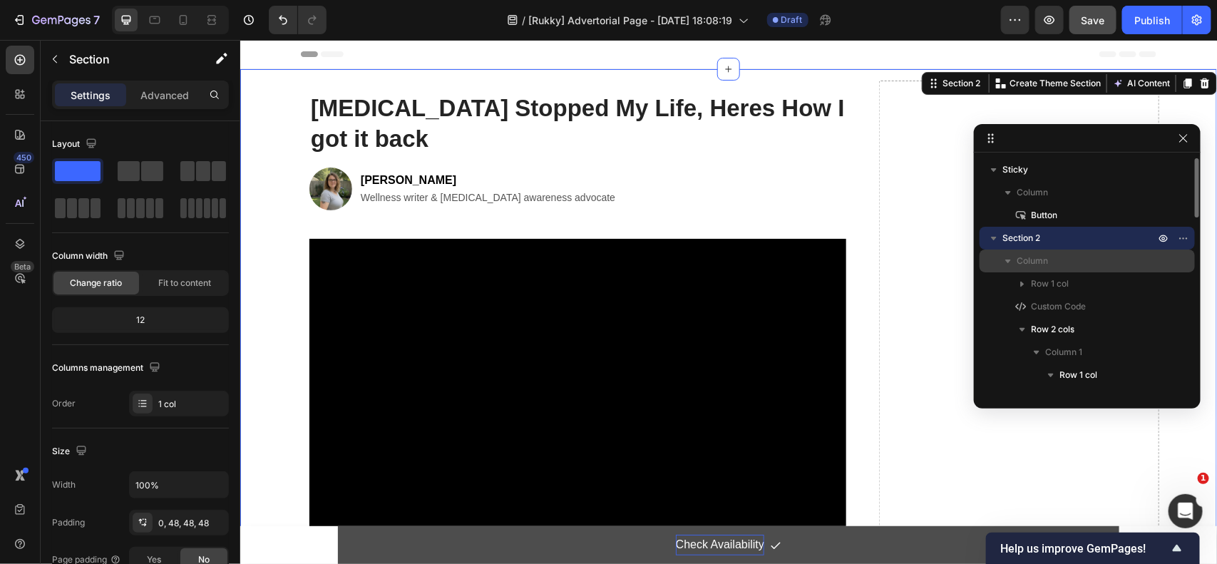
click at [1009, 260] on icon "button" at bounding box center [1008, 261] width 6 height 4
click at [1009, 260] on icon "button" at bounding box center [1008, 262] width 4 height 6
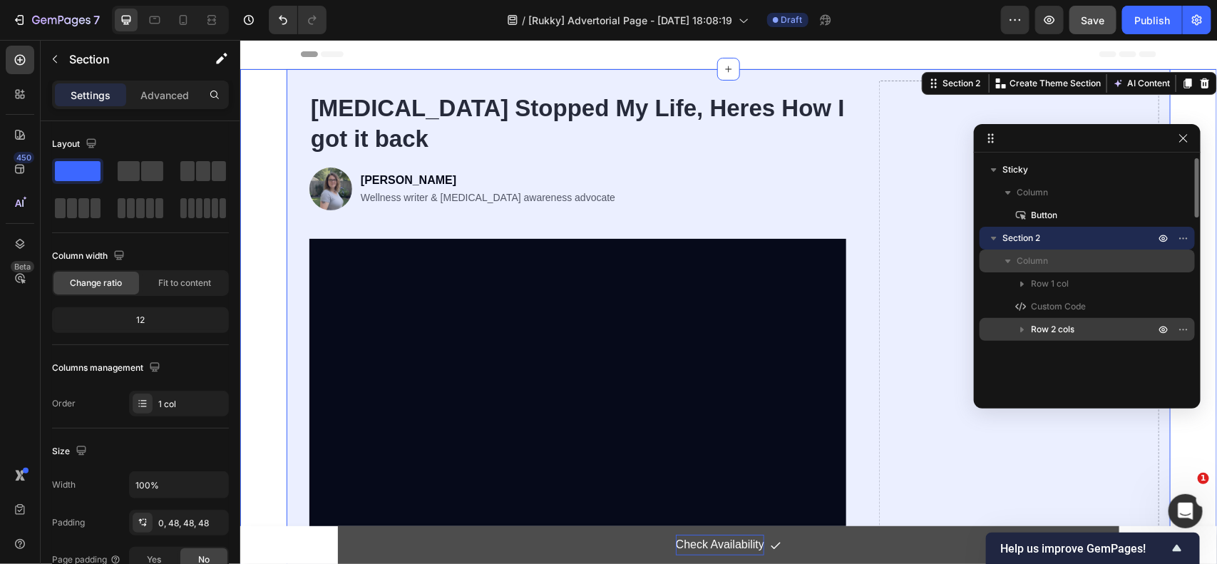
click at [1021, 328] on icon "button" at bounding box center [1023, 330] width 4 height 6
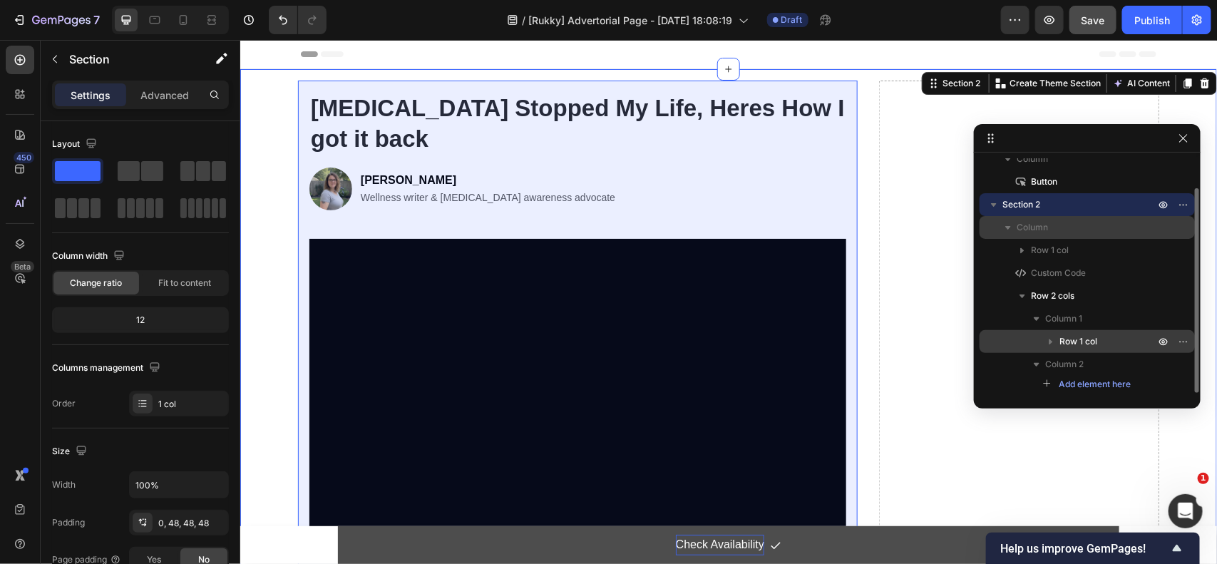
click at [1076, 340] on span "Row 1 col" at bounding box center [1078, 341] width 38 height 14
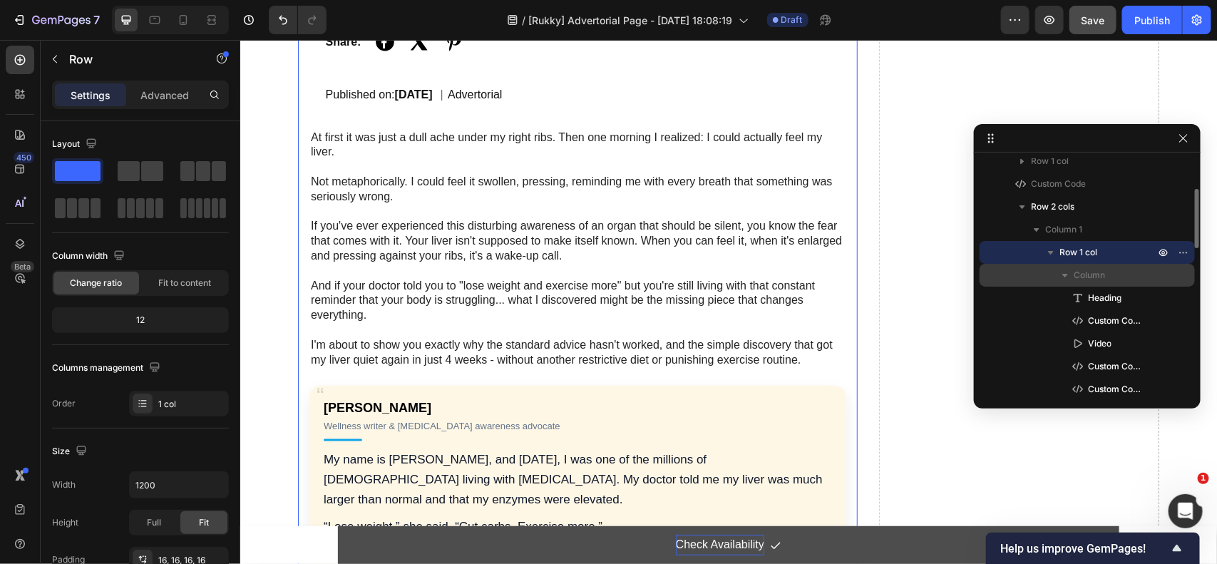
scroll to position [212, 0]
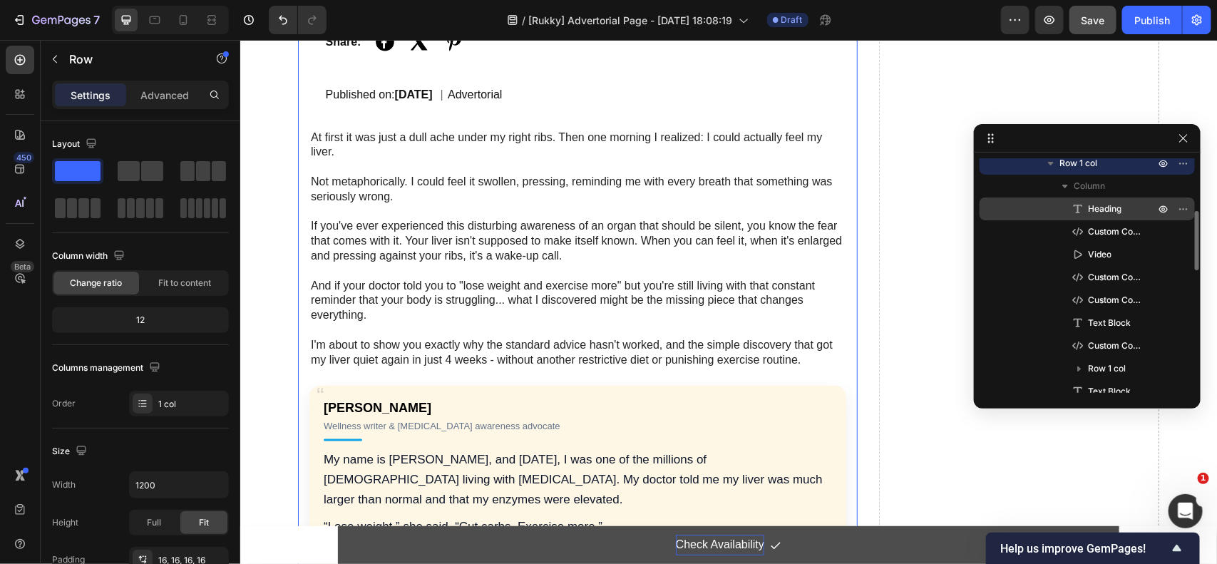
click at [1091, 203] on span "Heading" at bounding box center [1104, 209] width 33 height 14
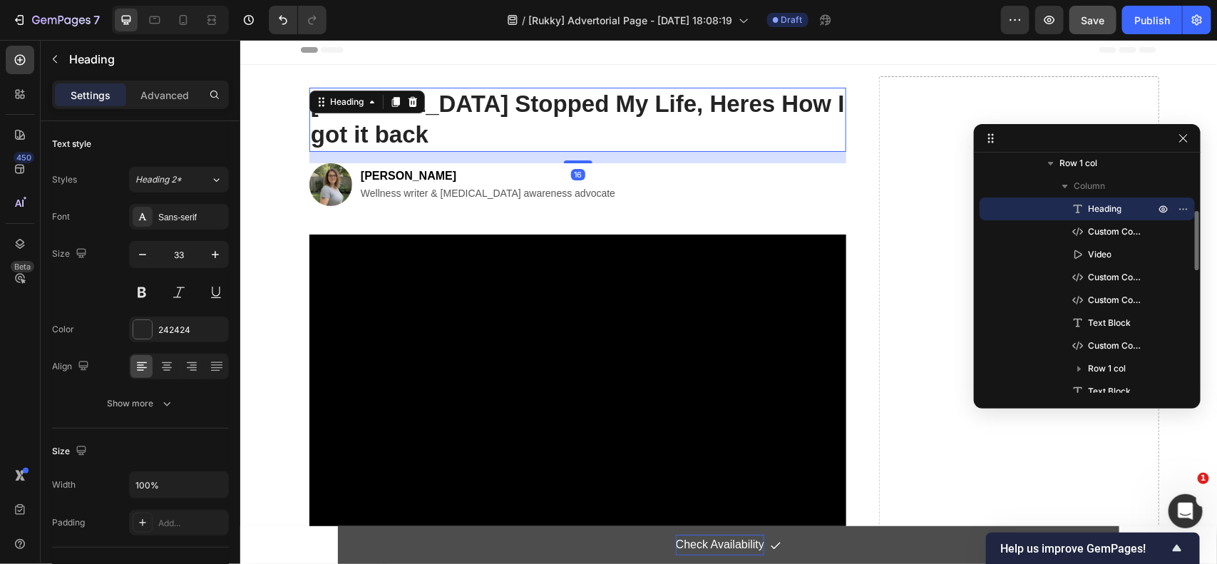
scroll to position [2, 0]
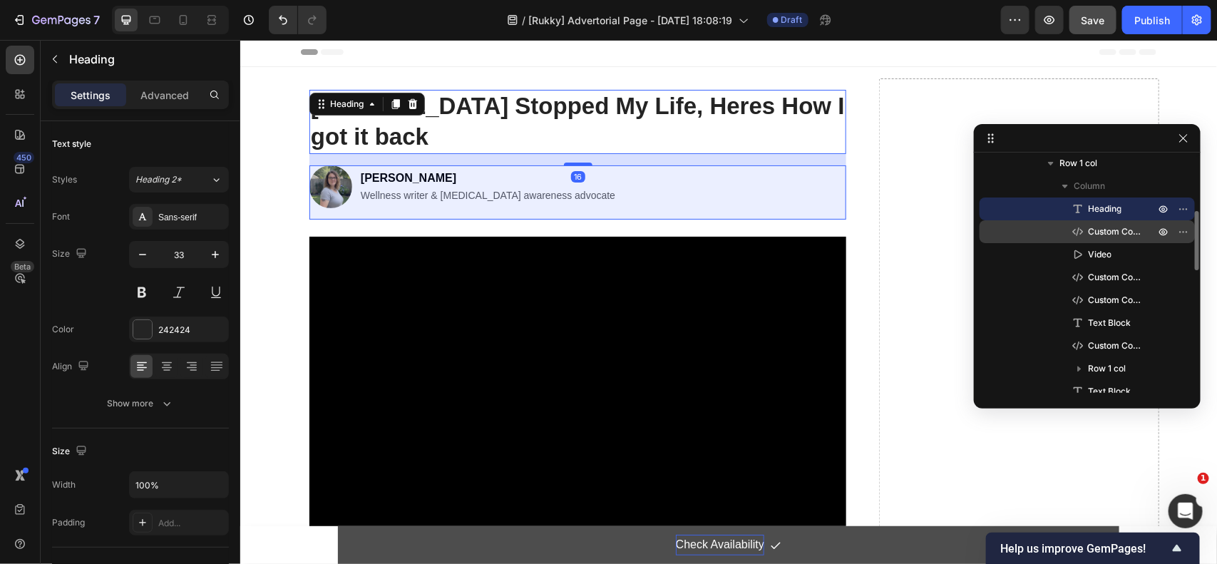
click at [1110, 234] on span "Custom Code" at bounding box center [1114, 232] width 53 height 14
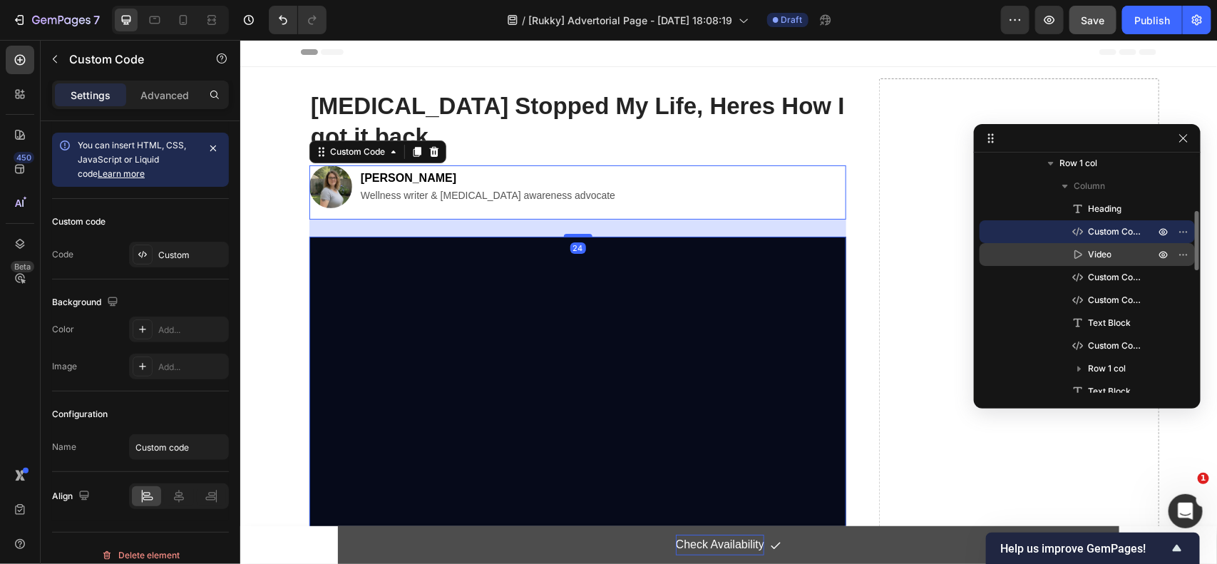
click at [1110, 258] on span "Video" at bounding box center [1100, 254] width 24 height 14
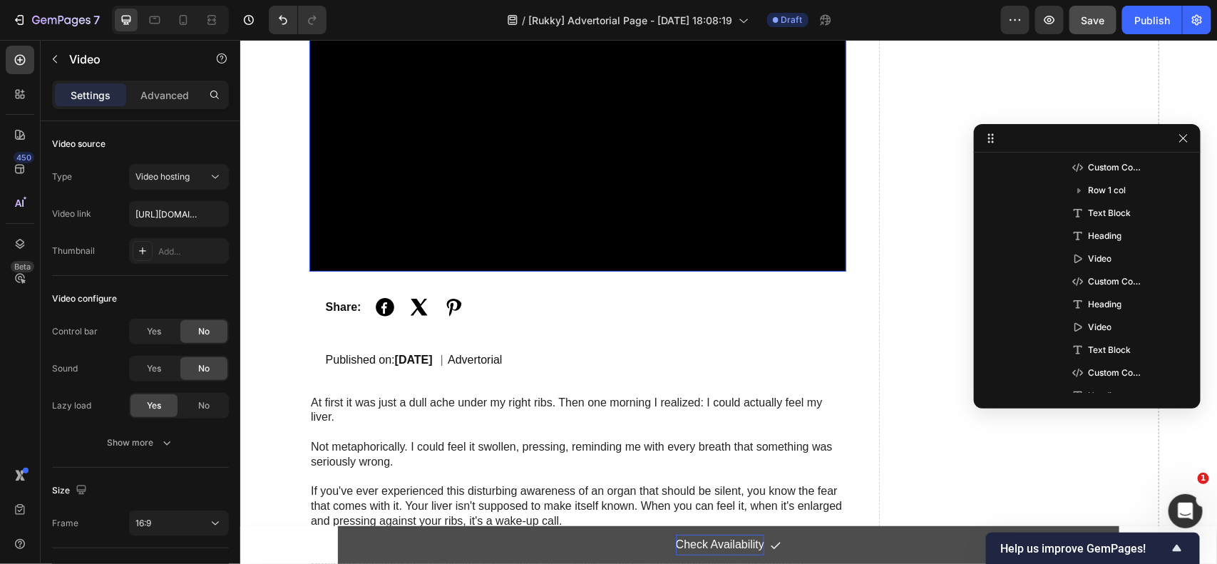
scroll to position [448, 0]
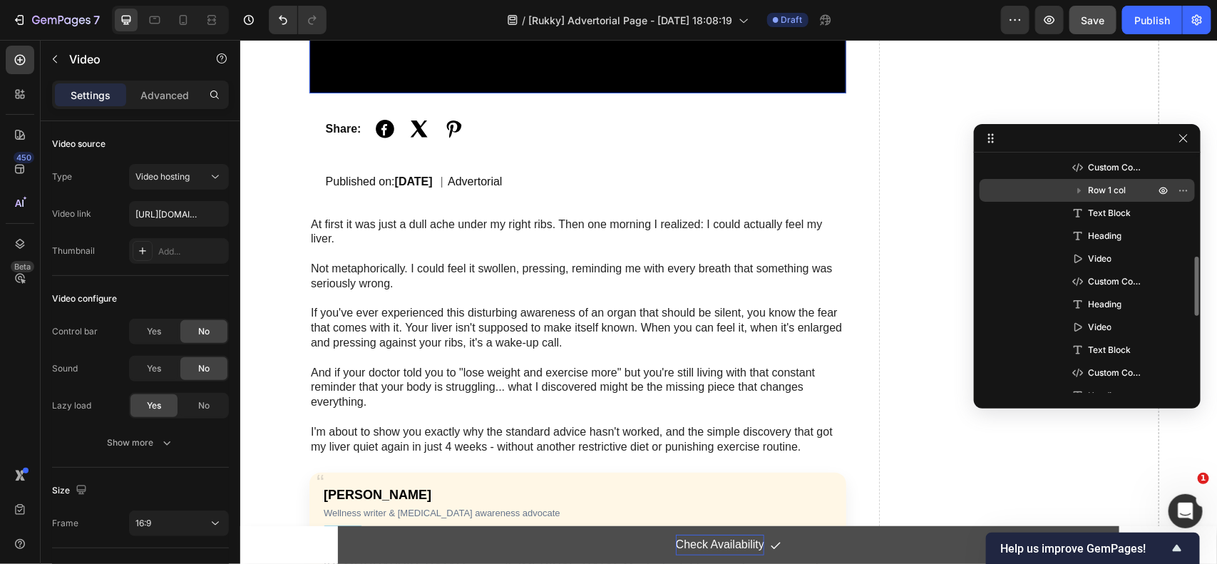
click at [1109, 187] on span "Row 1 col" at bounding box center [1107, 190] width 38 height 14
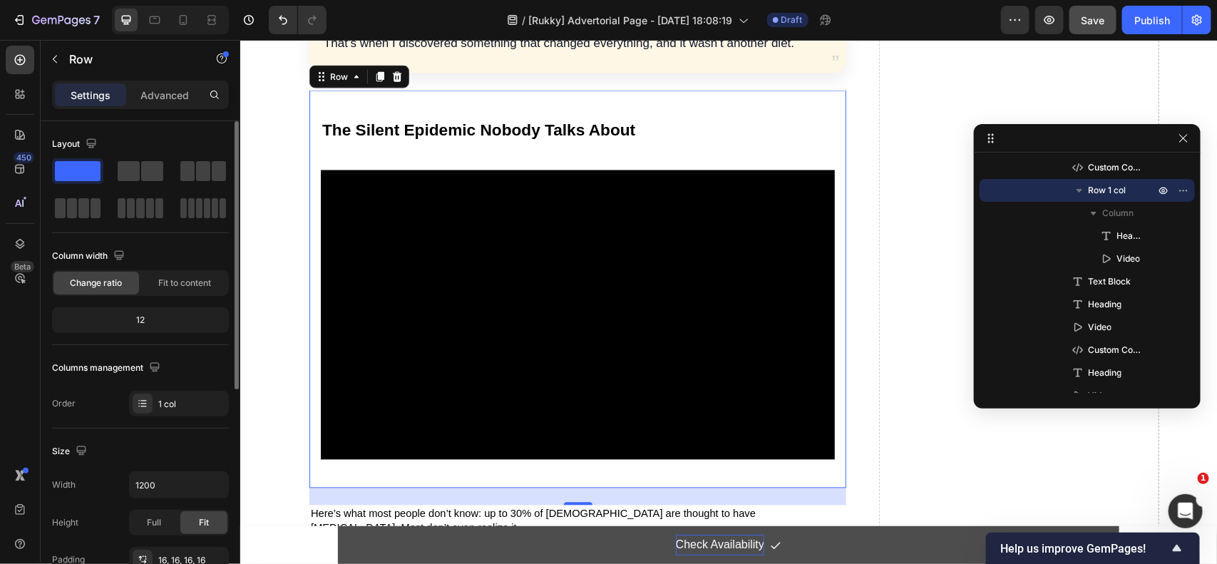
scroll to position [178, 0]
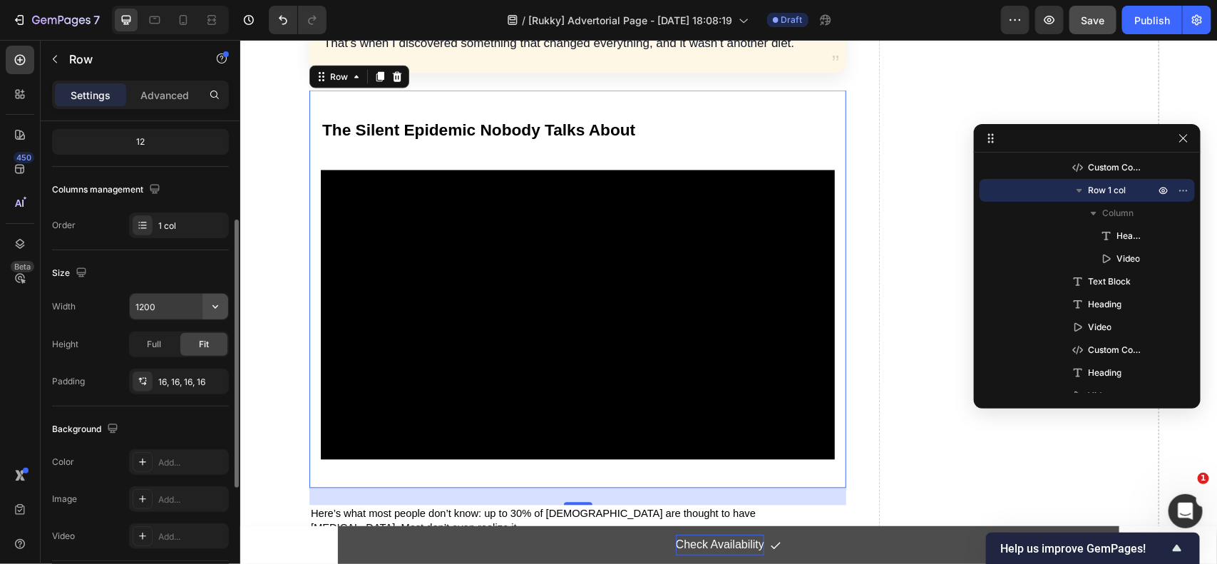
click at [212, 311] on icon "button" at bounding box center [215, 306] width 14 height 14
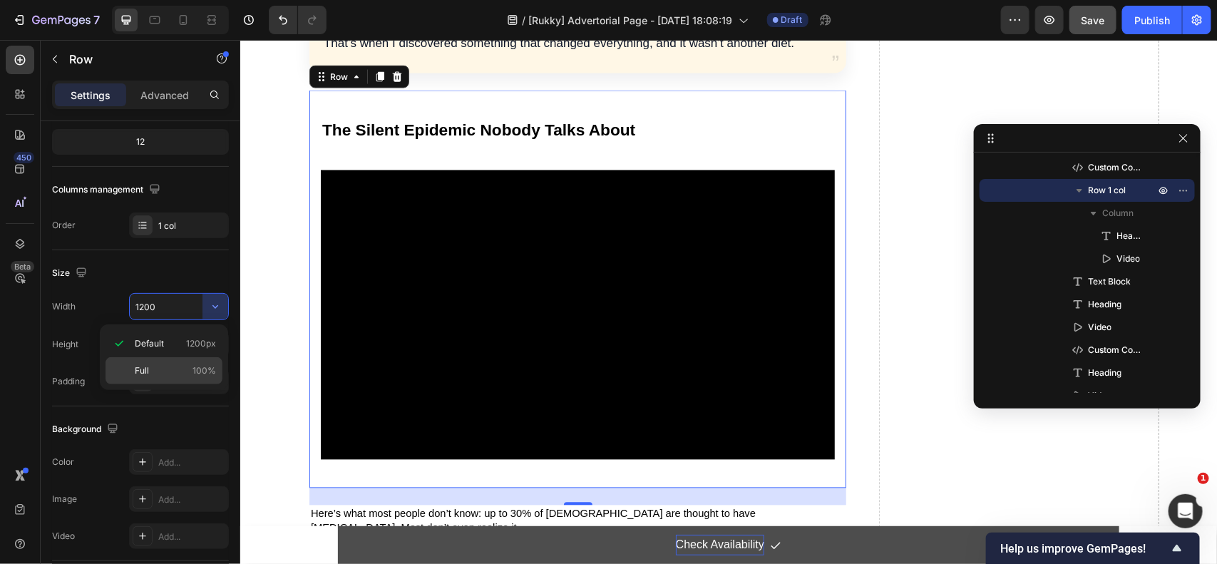
click at [130, 364] on div "Full 100%" at bounding box center [163, 370] width 117 height 27
type input "100%"
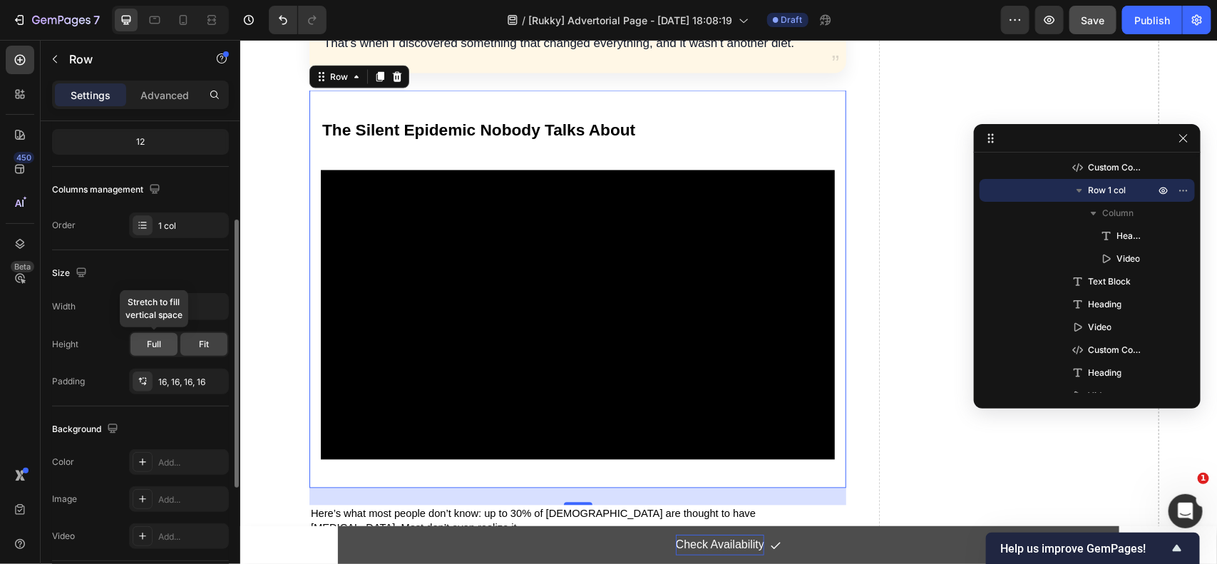
click at [158, 351] on div "Full" at bounding box center [153, 344] width 47 height 23
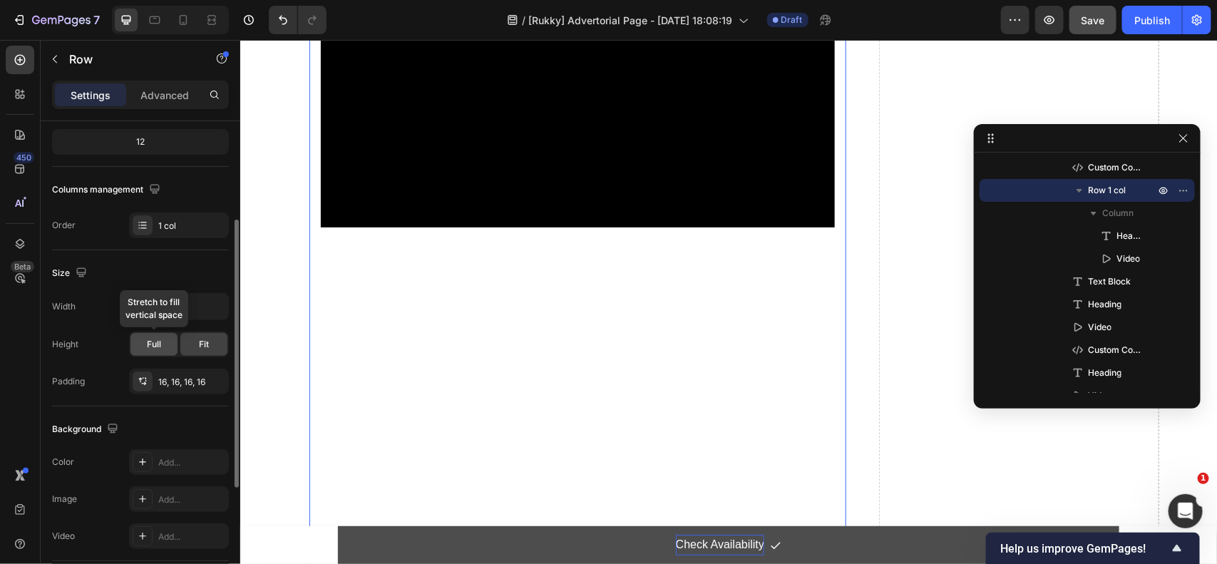
scroll to position [862, 0]
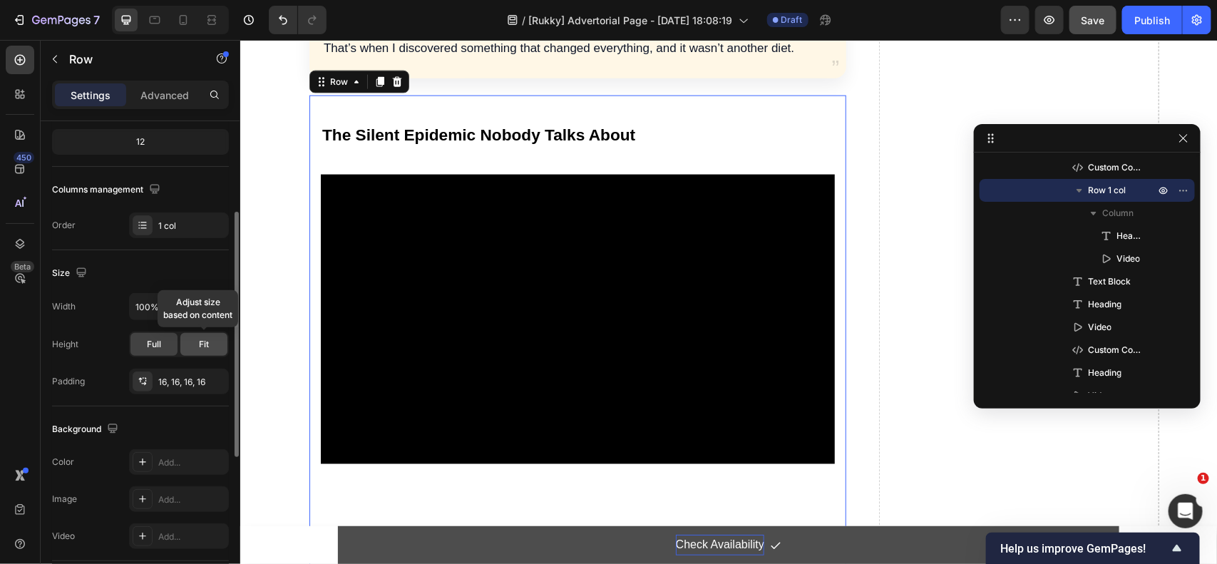
click at [196, 349] on div "Fit" at bounding box center [203, 344] width 47 height 23
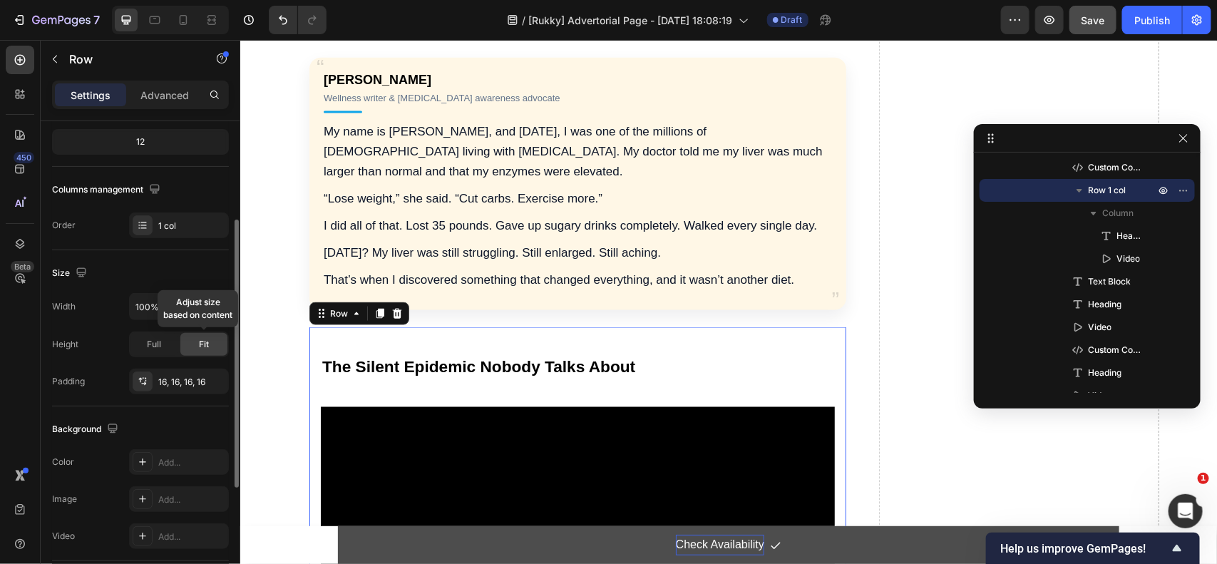
scroll to position [1099, 0]
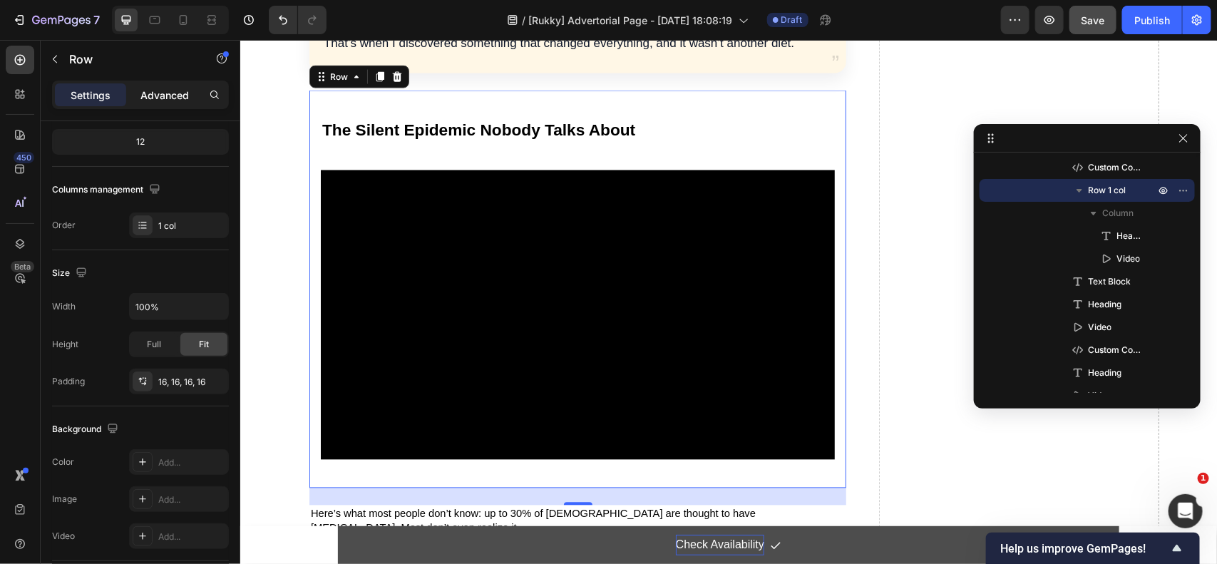
click at [157, 91] on p "Advanced" at bounding box center [164, 95] width 48 height 15
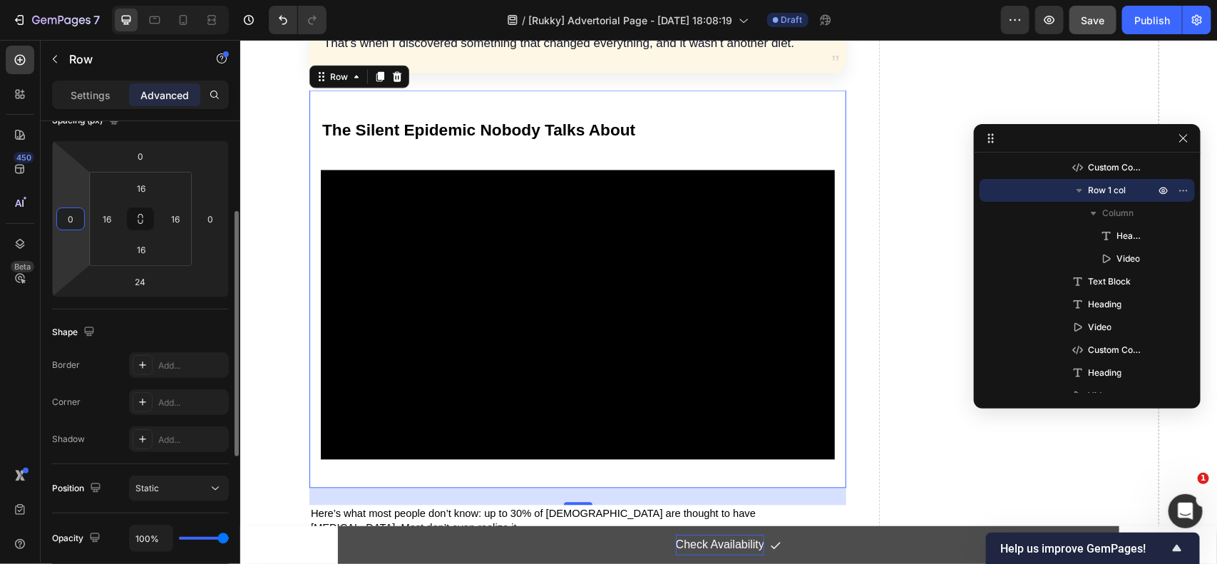
click at [71, 217] on input "0" at bounding box center [70, 218] width 21 height 21
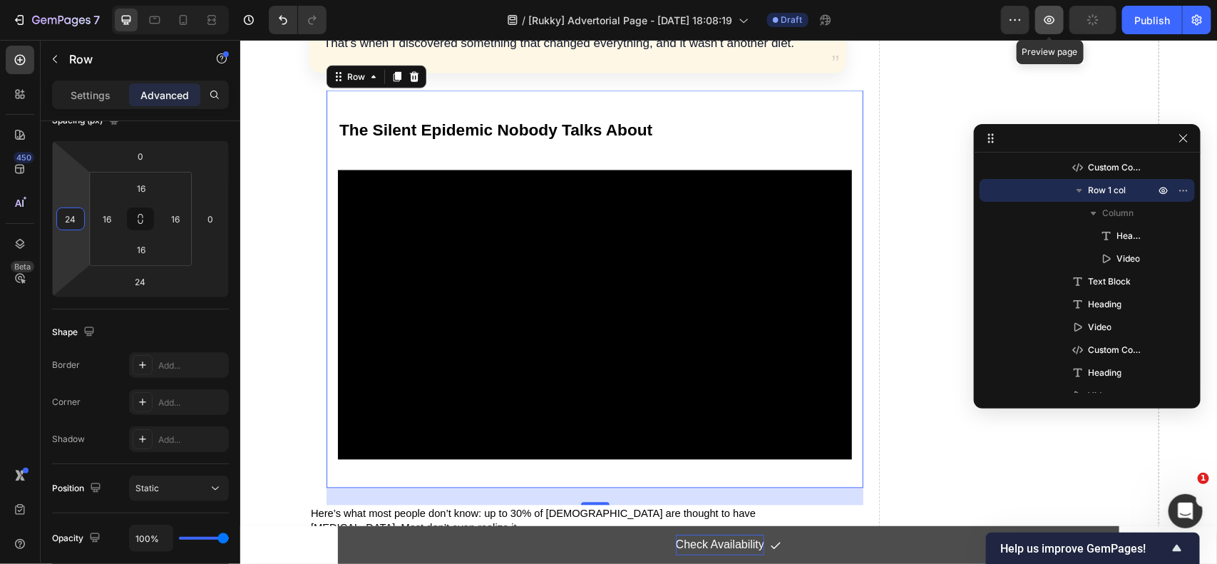
click at [1048, 15] on icon "button" at bounding box center [1049, 20] width 14 height 14
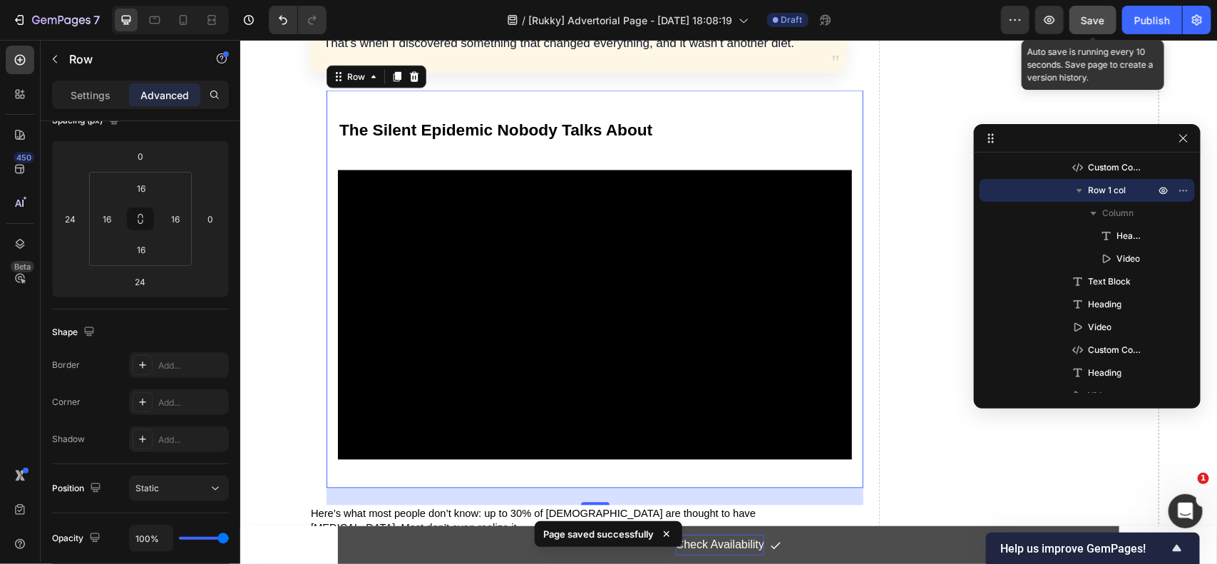
click at [1088, 25] on span "Save" at bounding box center [1093, 20] width 24 height 12
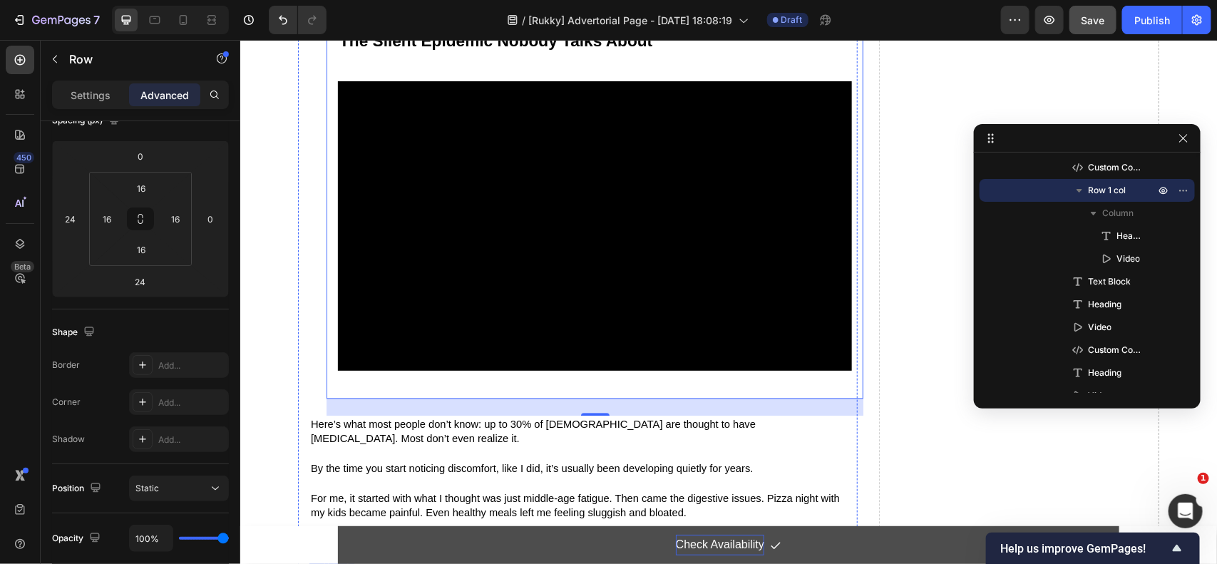
scroll to position [921, 0]
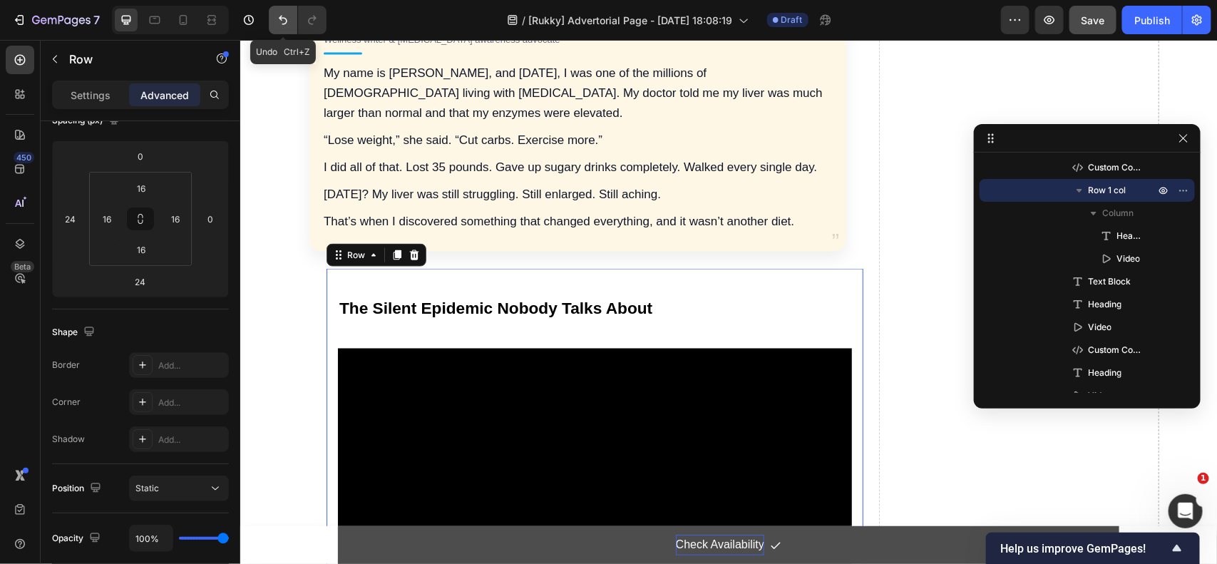
click at [276, 15] on icon "Undo/Redo" at bounding box center [283, 20] width 14 height 14
type input "0"
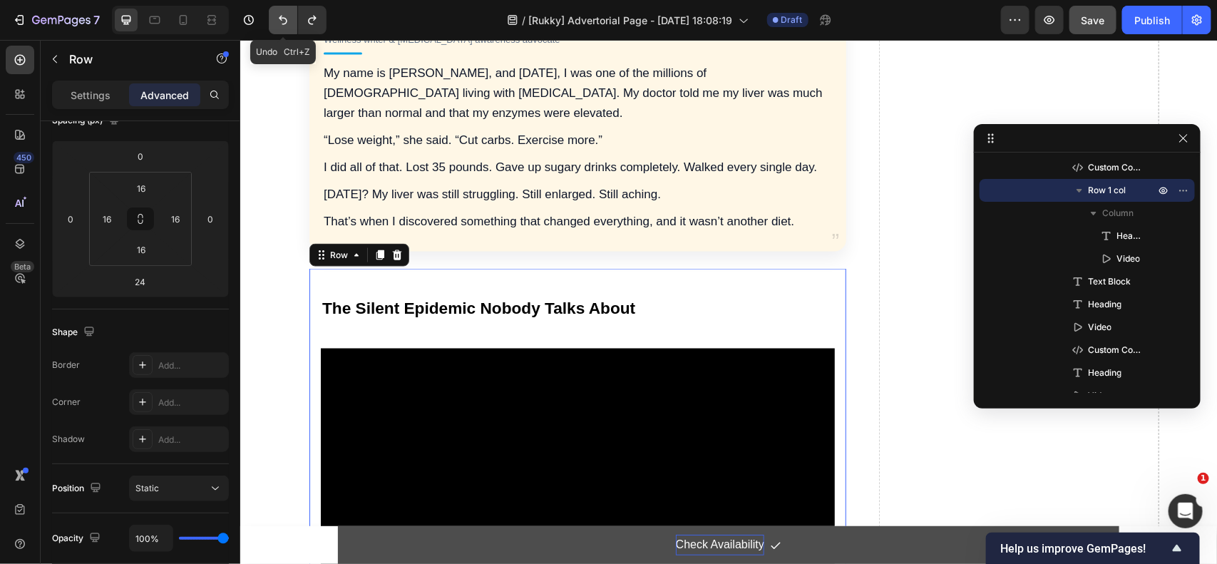
click at [276, 15] on icon "Undo/Redo" at bounding box center [283, 20] width 14 height 14
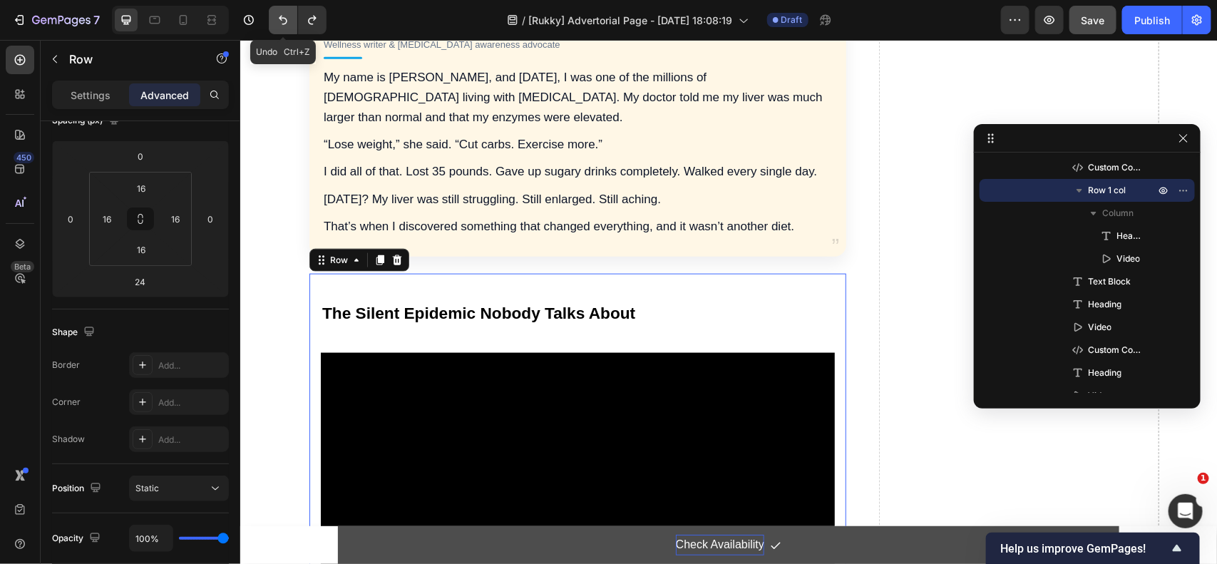
click at [276, 15] on icon "Undo/Redo" at bounding box center [283, 20] width 14 height 14
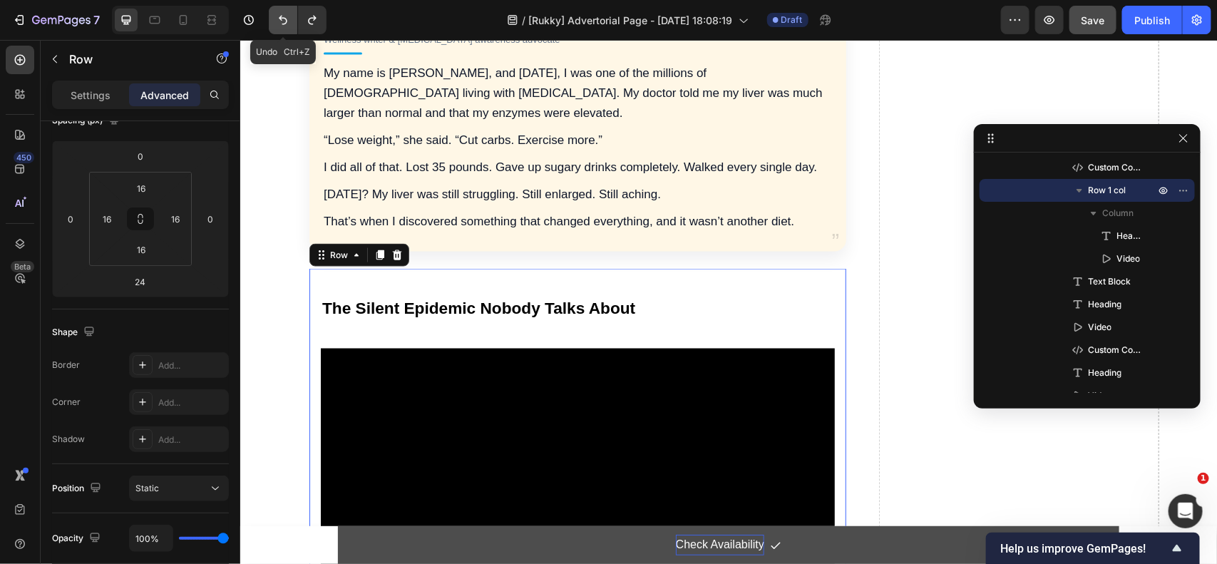
click at [276, 15] on icon "Undo/Redo" at bounding box center [283, 20] width 14 height 14
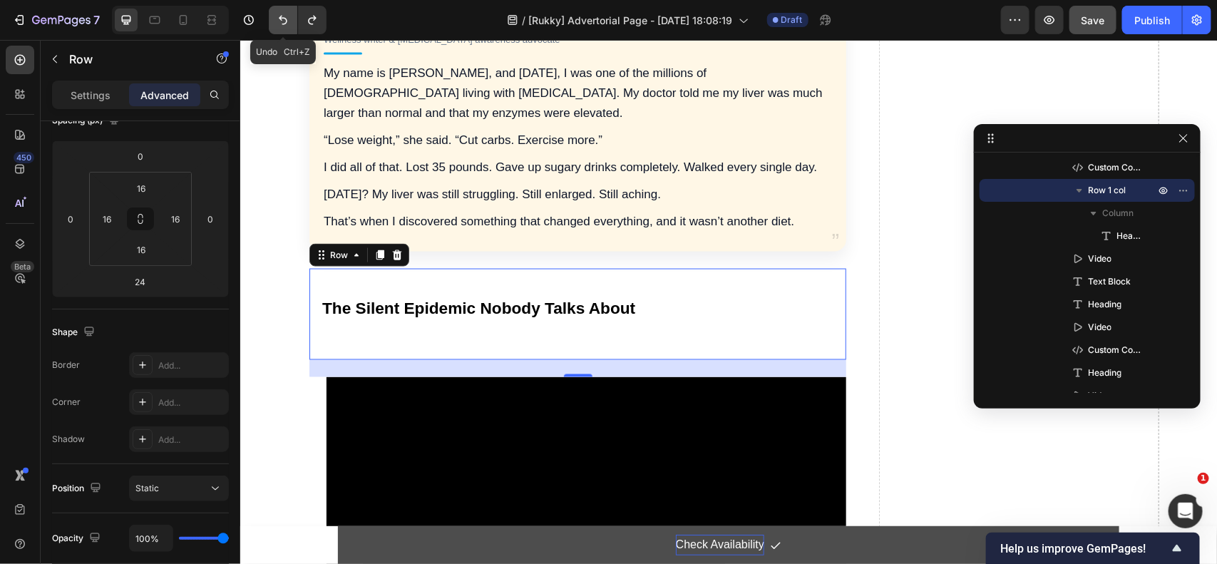
click at [276, 15] on icon "Undo/Redo" at bounding box center [283, 20] width 14 height 14
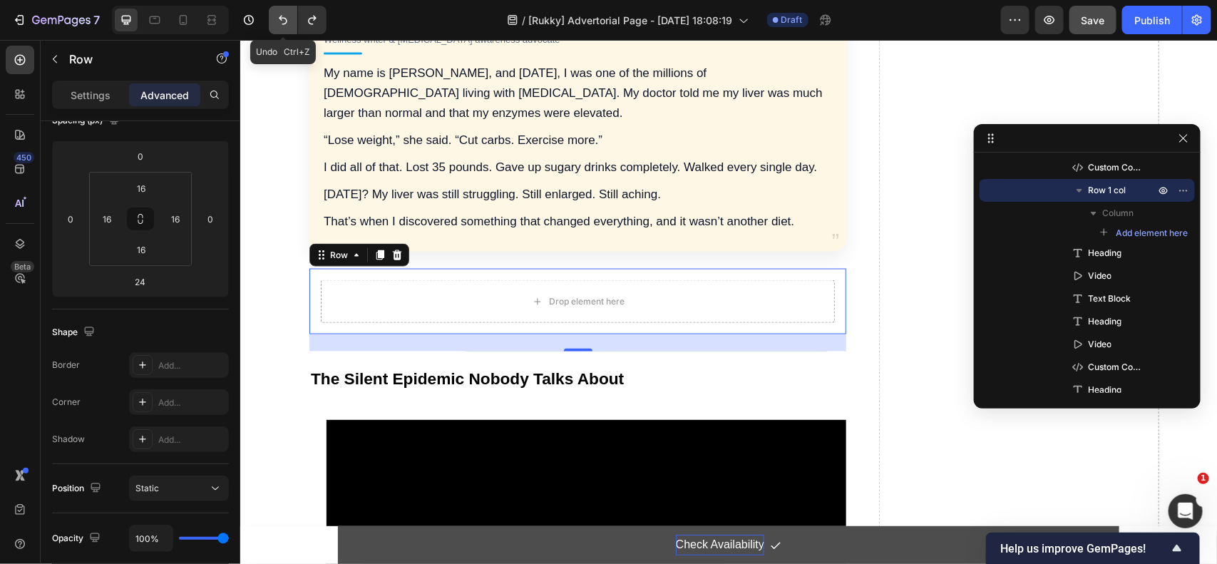
click at [277, 11] on button "Undo/Redo" at bounding box center [283, 20] width 29 height 29
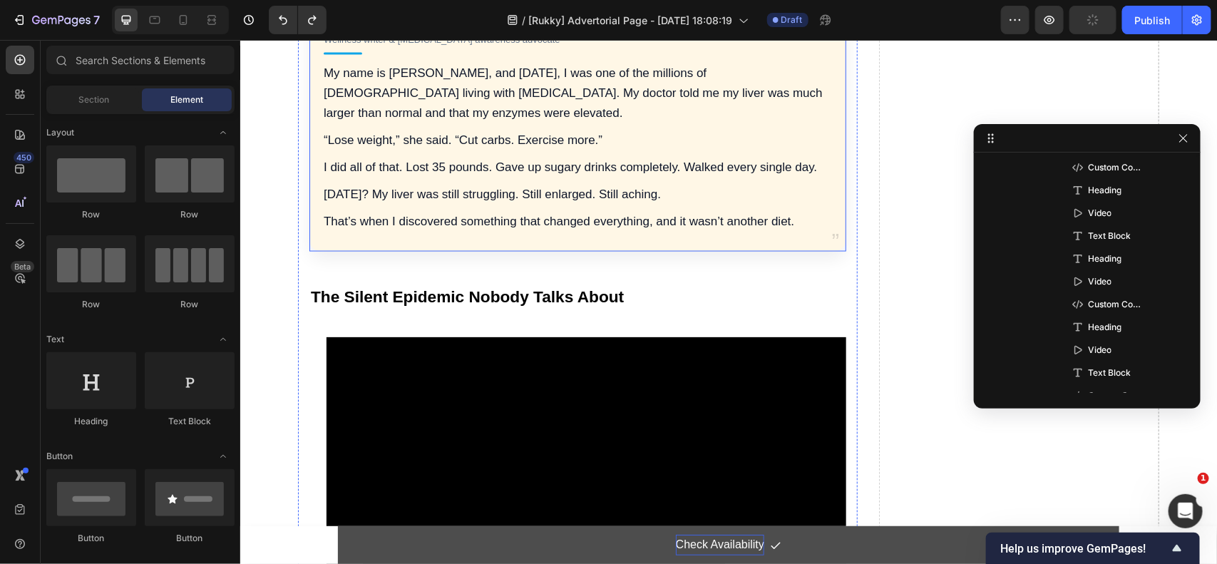
click at [517, 243] on div "Sarah M. Wellness writer & NAFLD awareness advocate My name is Sarah, and 18 mo…" at bounding box center [577, 125] width 537 height 252
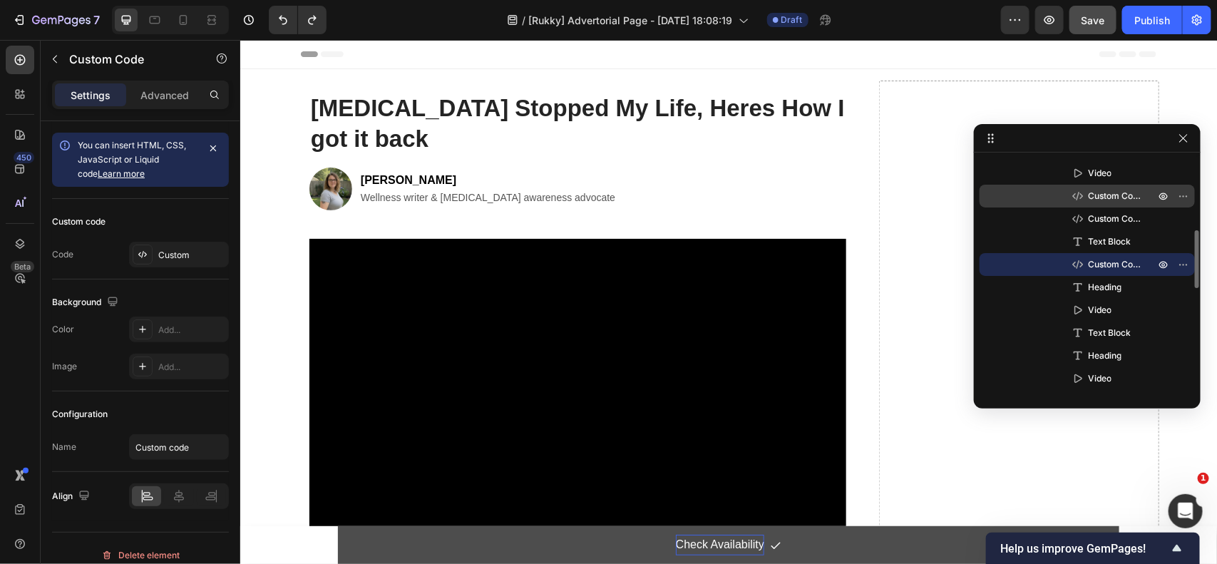
scroll to position [382, 0]
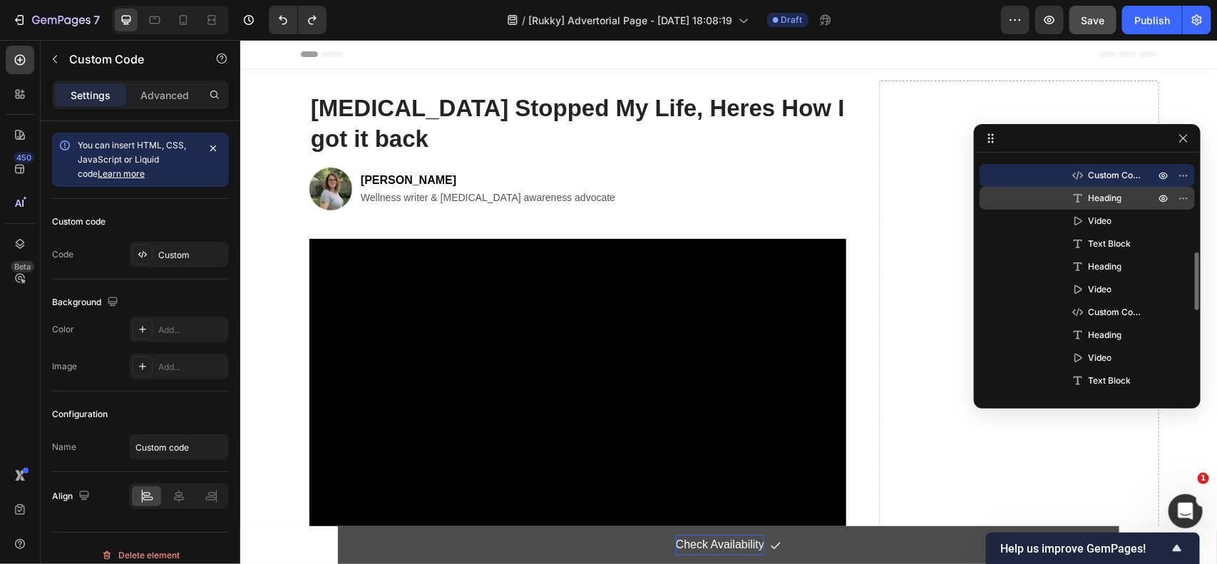
click at [1099, 197] on span "Heading" at bounding box center [1104, 198] width 33 height 14
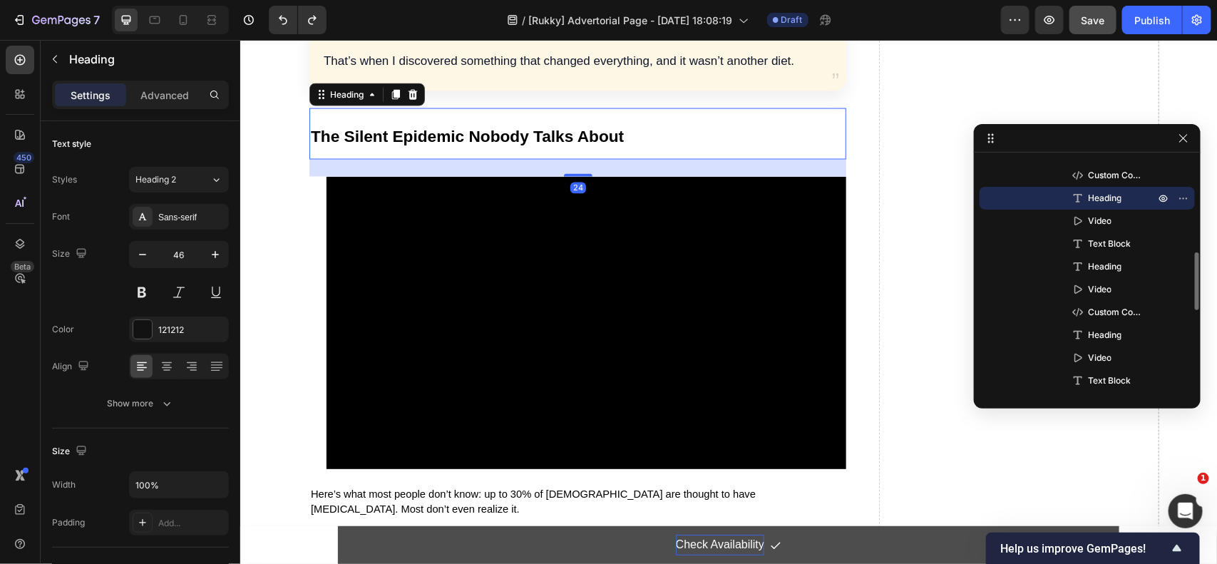
scroll to position [1099, 0]
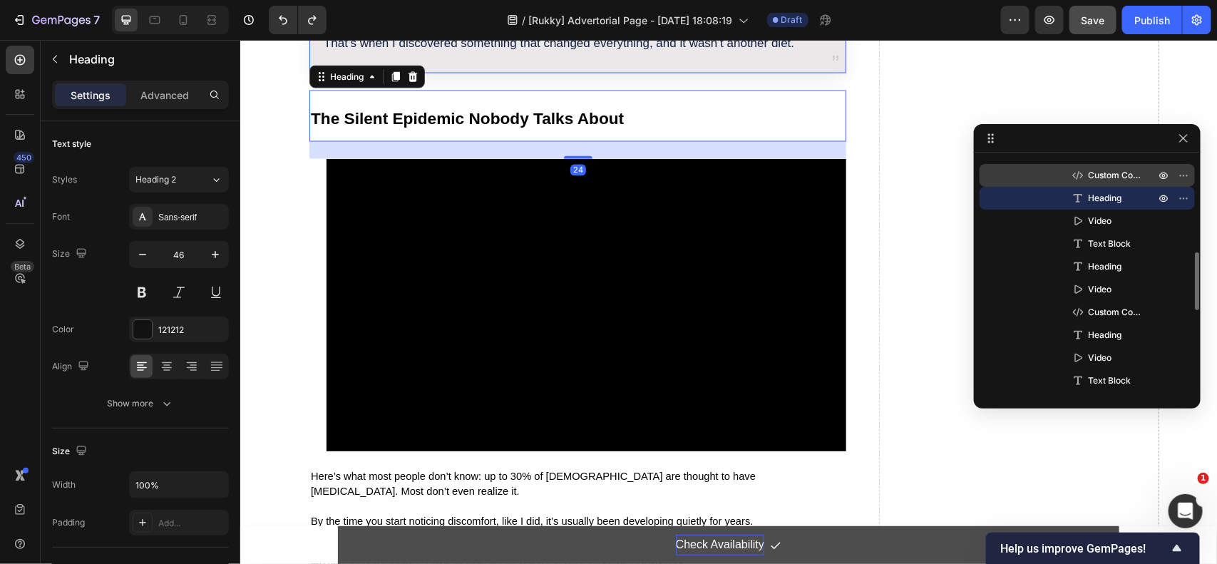
click at [1105, 175] on span "Custom Code" at bounding box center [1114, 175] width 53 height 14
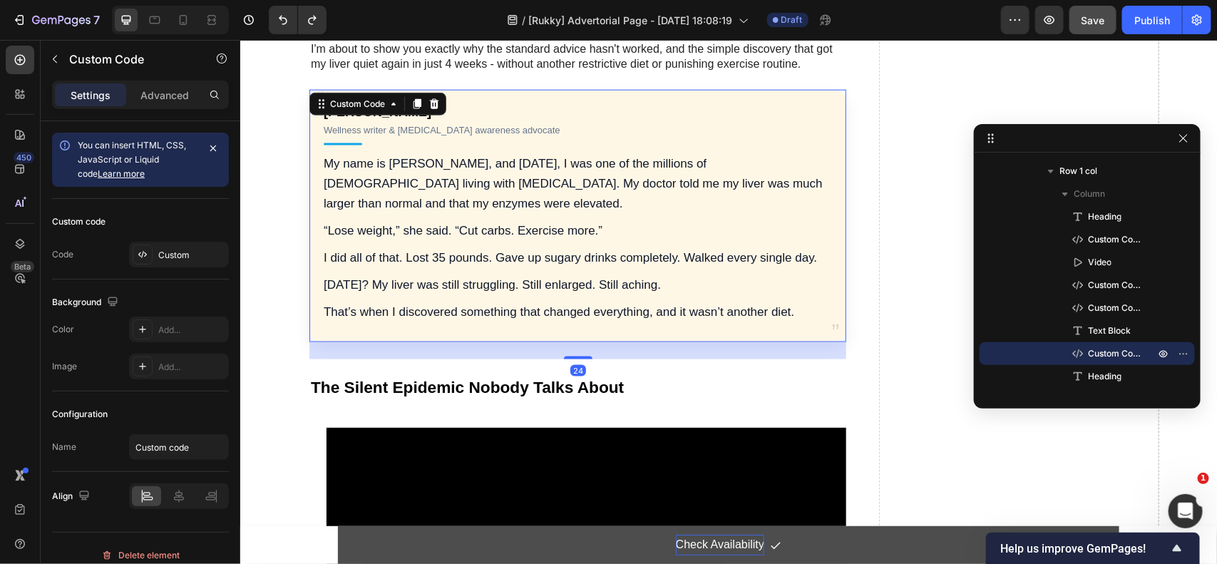
scroll to position [382, 0]
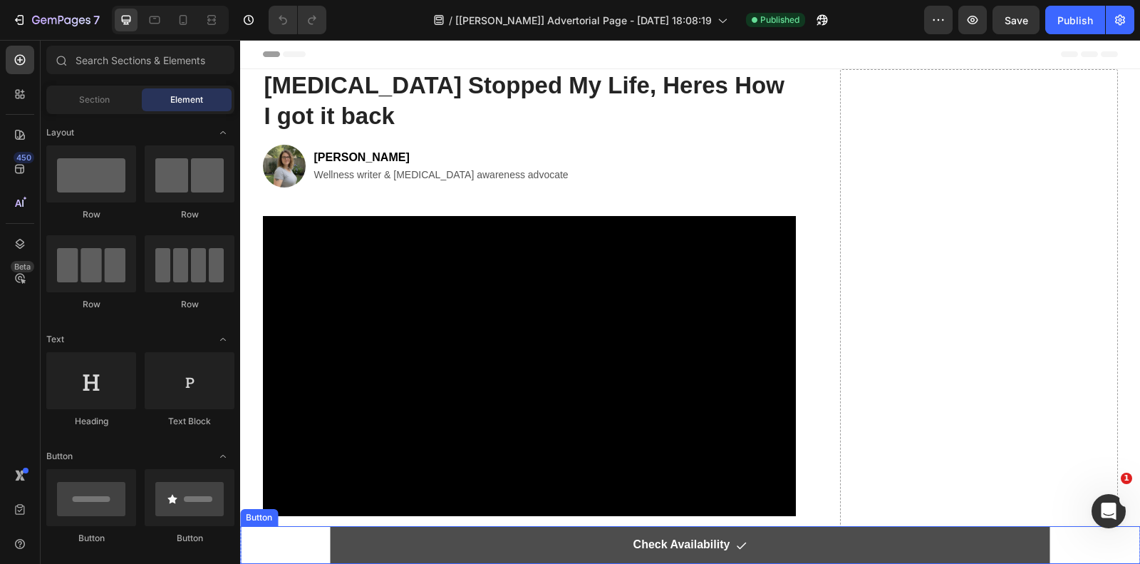
click at [366, 546] on link "Check Availability" at bounding box center [690, 545] width 720 height 38
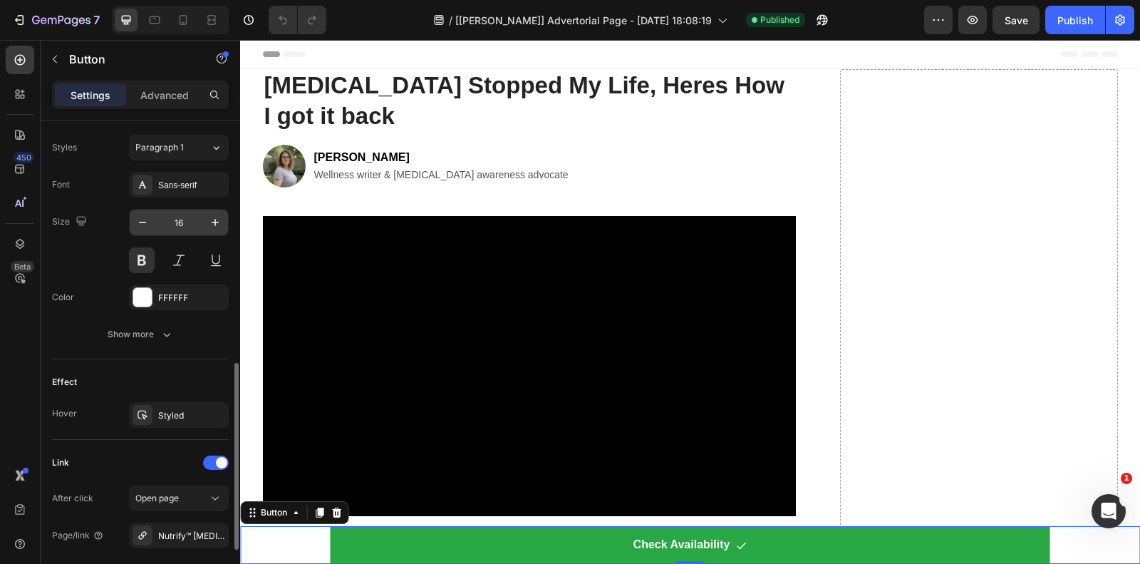
scroll to position [713, 0]
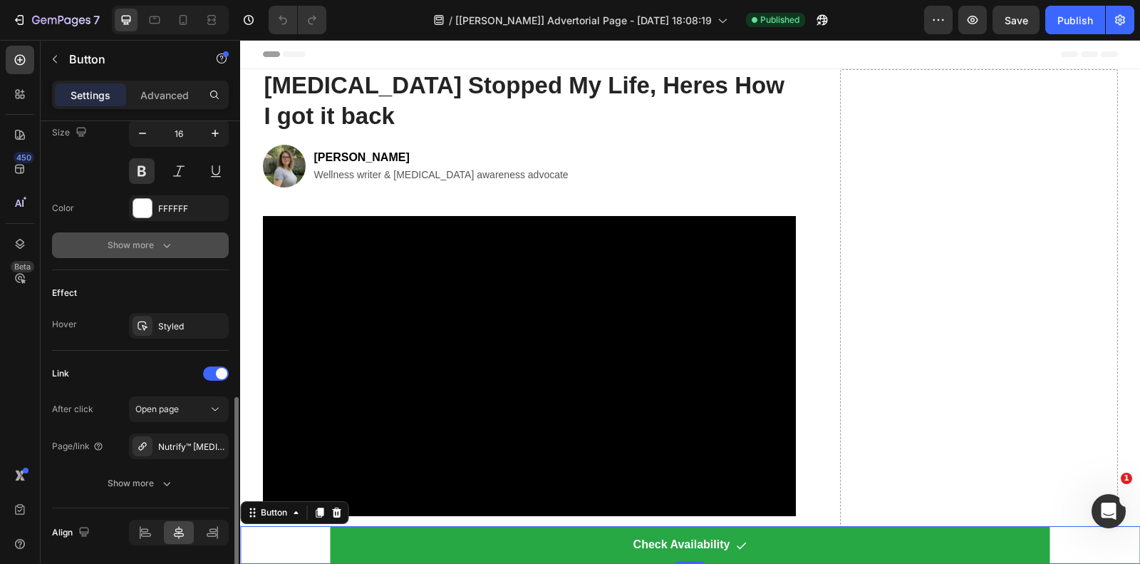
click at [130, 247] on div "Show more" at bounding box center [141, 245] width 66 height 14
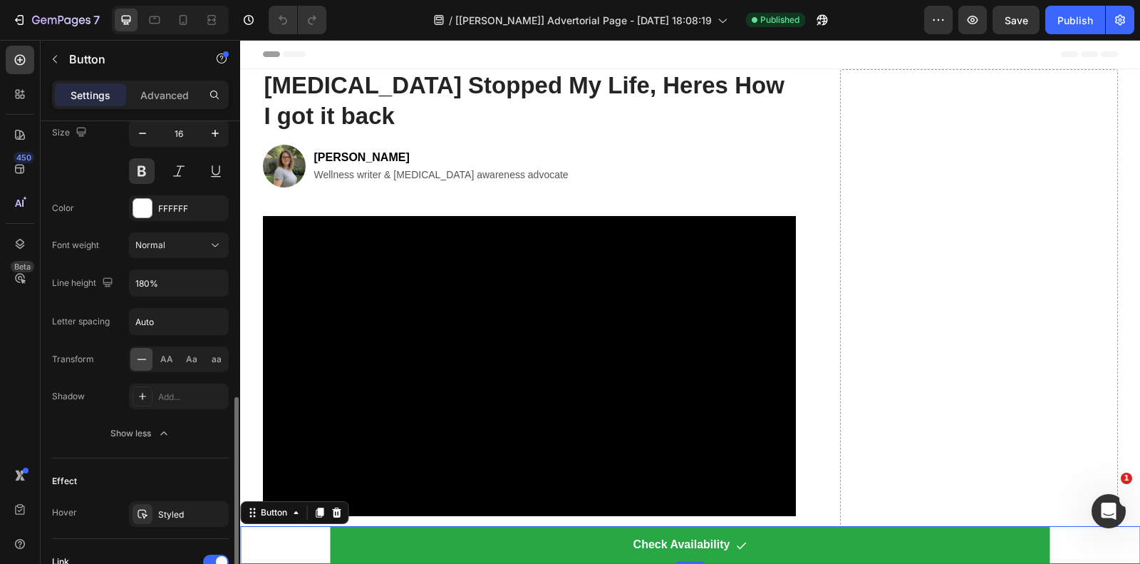
scroll to position [954, 0]
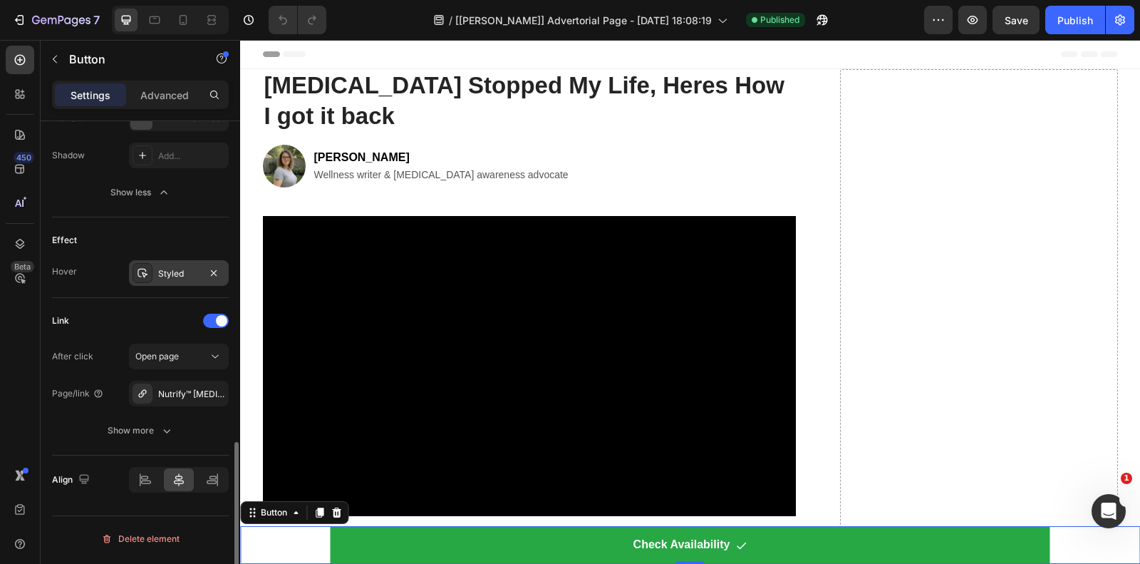
click at [150, 269] on div at bounding box center [143, 273] width 20 height 20
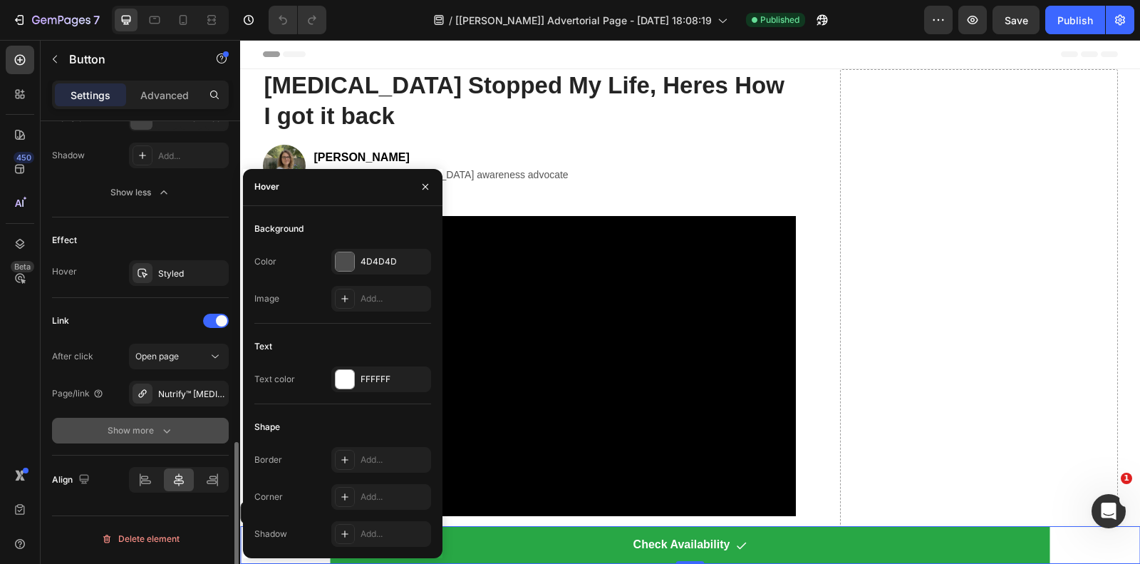
click at [148, 436] on div "Show more" at bounding box center [141, 430] width 66 height 14
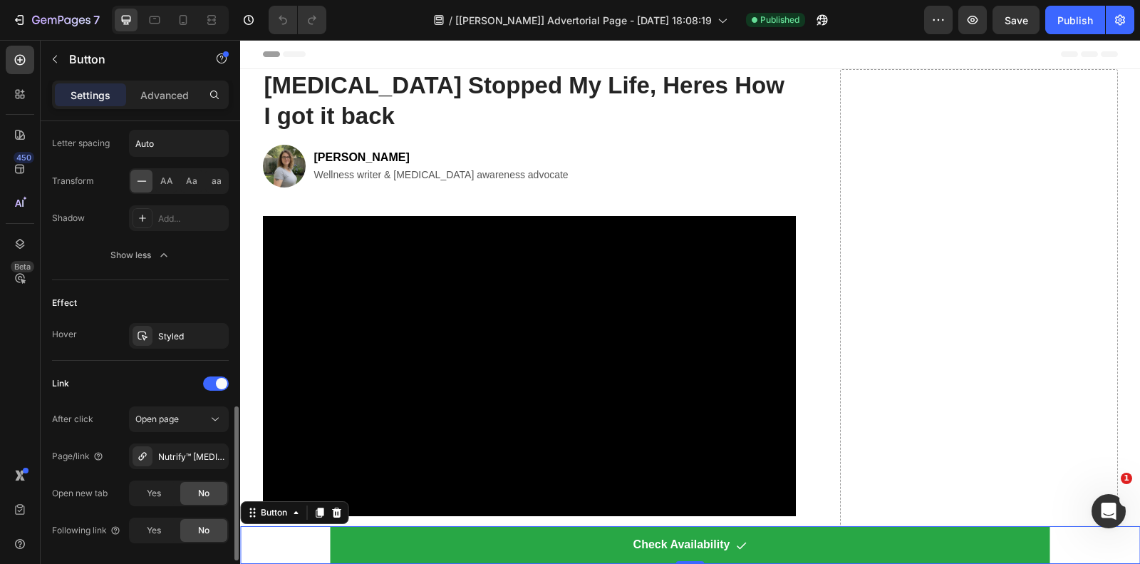
scroll to position [1028, 0]
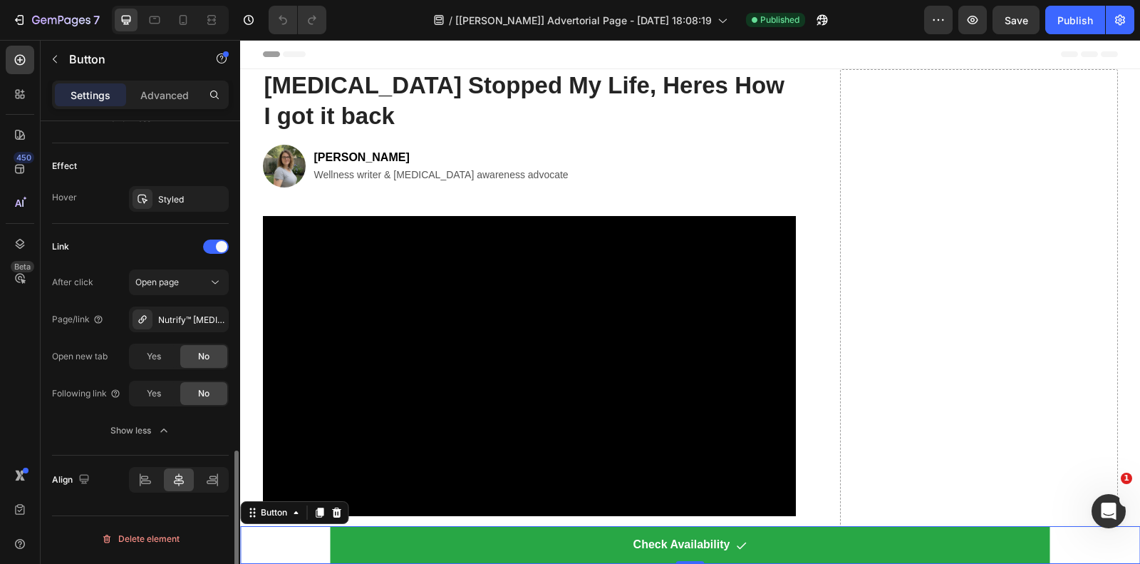
drag, startPoint x: 166, startPoint y: 95, endPoint x: 190, endPoint y: 223, distance: 130.4
click at [167, 95] on p "Advanced" at bounding box center [164, 95] width 48 height 15
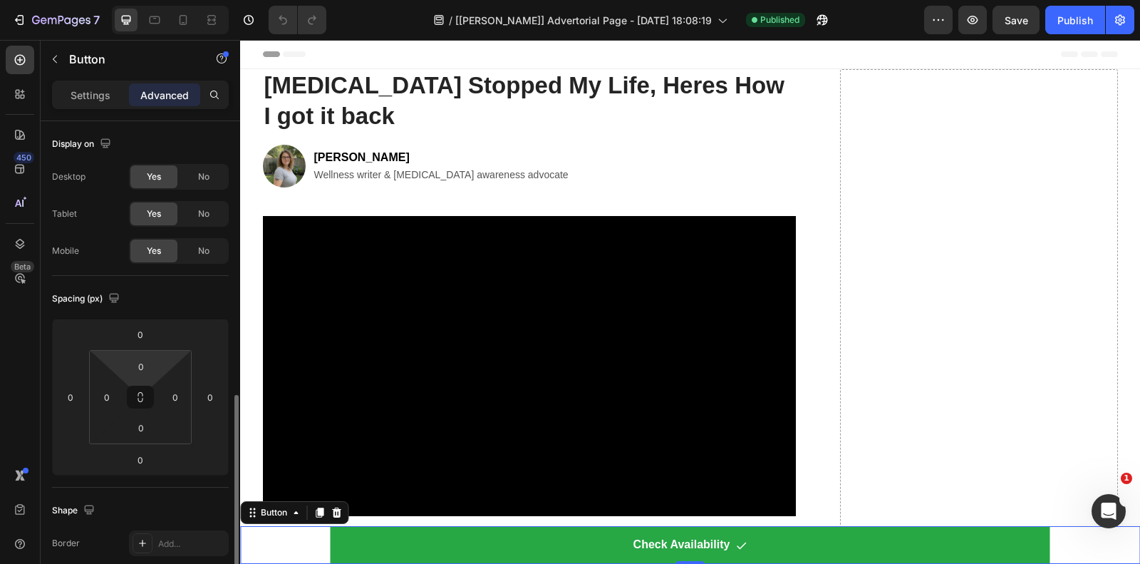
scroll to position [267, 0]
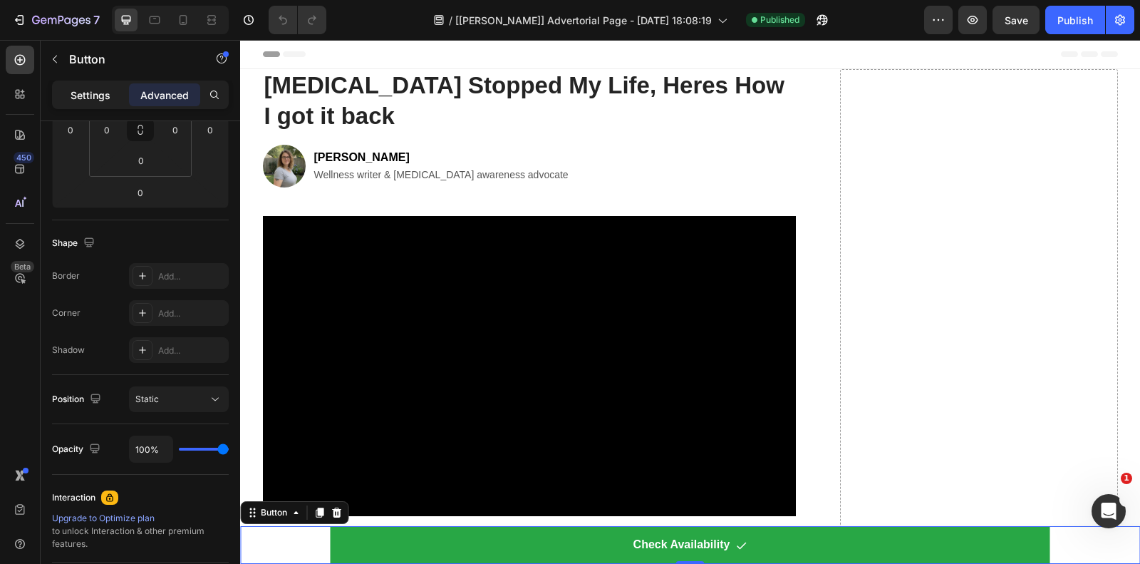
click at [98, 89] on p "Settings" at bounding box center [91, 95] width 40 height 15
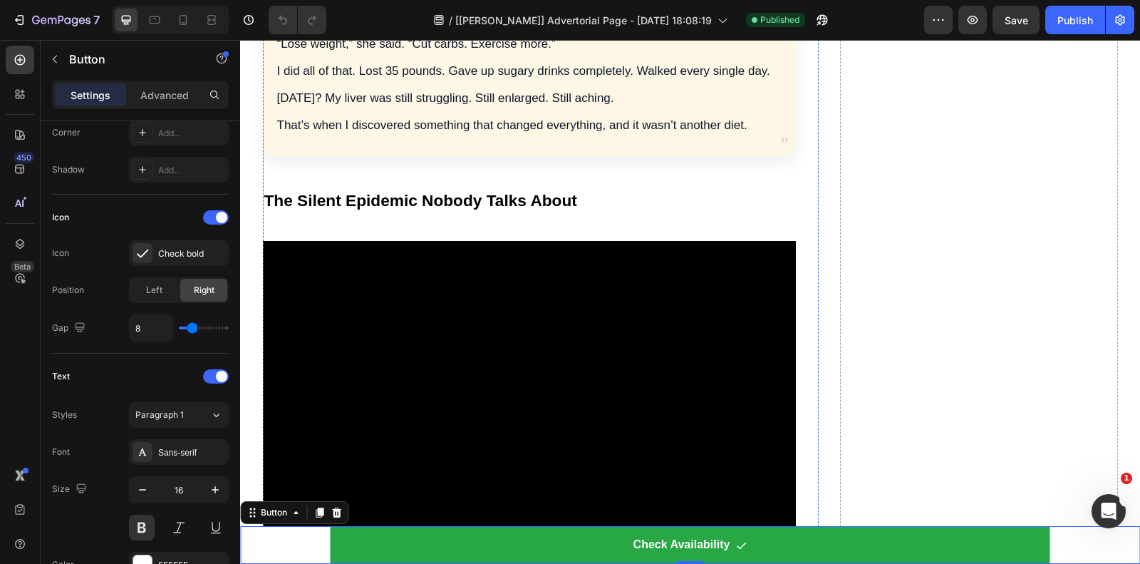
scroll to position [1069, 0]
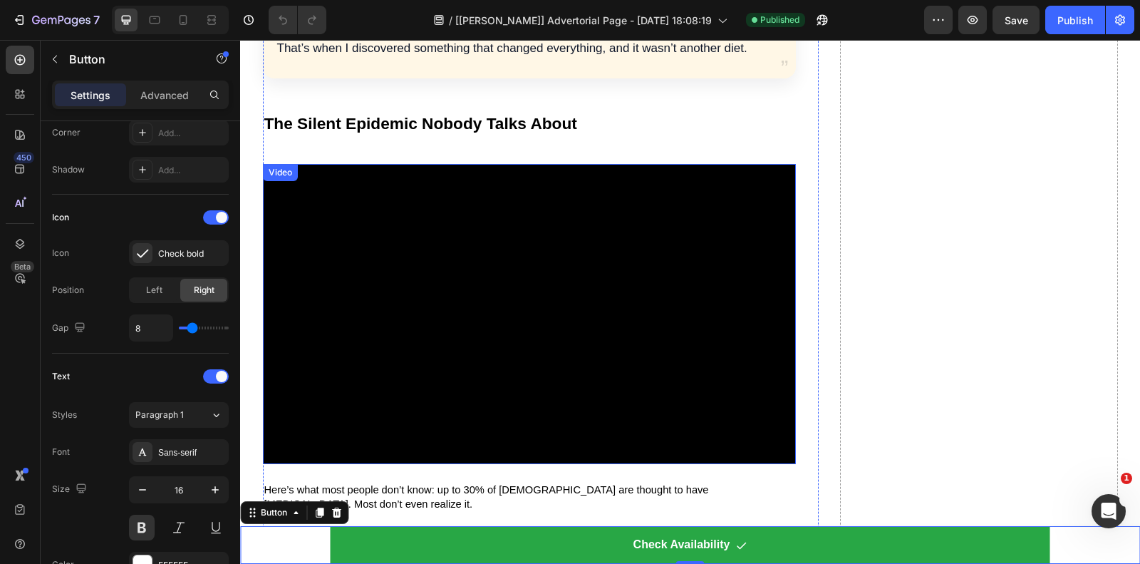
click at [301, 172] on div "Video" at bounding box center [529, 314] width 533 height 300
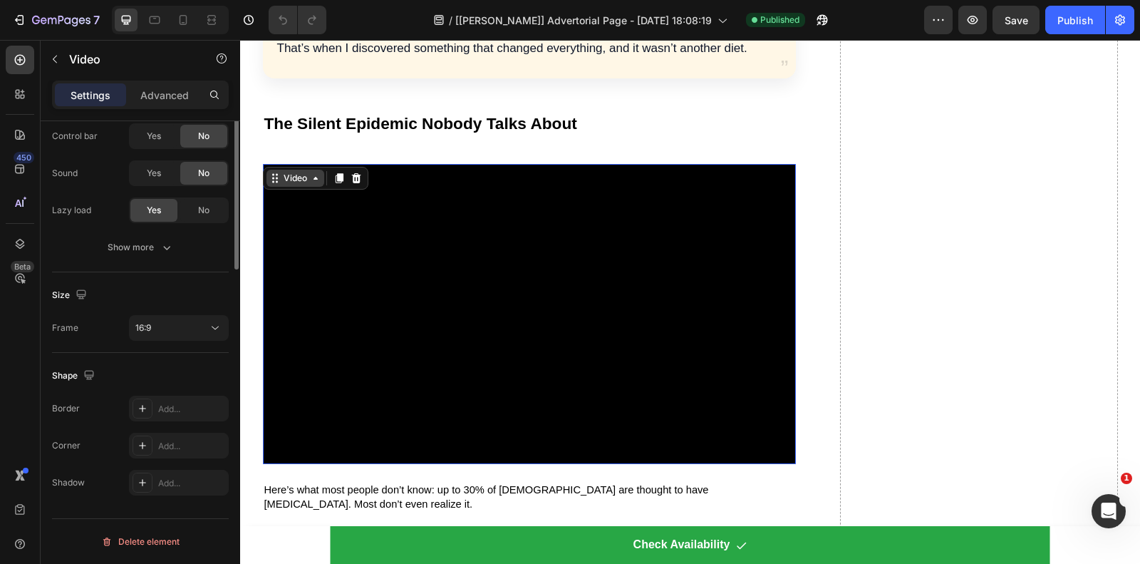
scroll to position [0, 0]
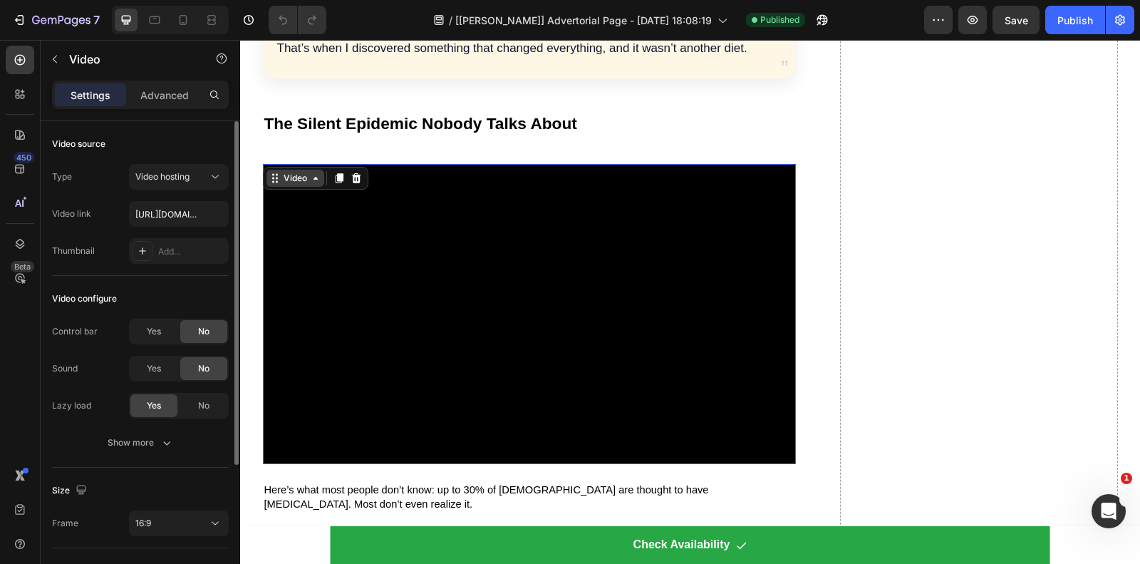
click at [279, 170] on div "Video" at bounding box center [296, 178] width 58 height 17
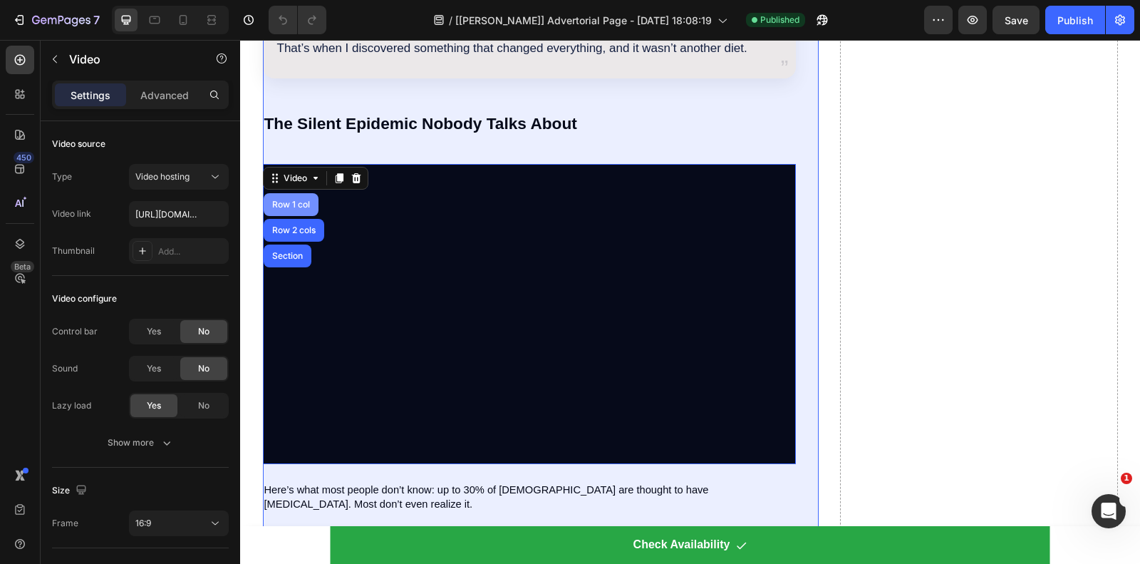
click at [289, 204] on div "Row 1 col" at bounding box center [290, 204] width 43 height 9
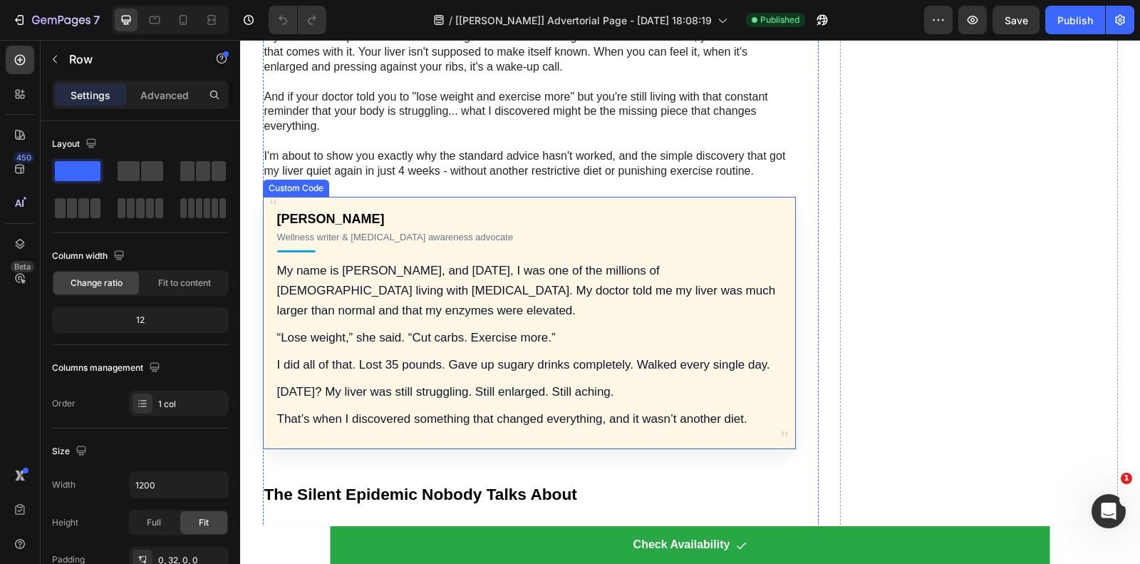
scroll to position [624, 0]
